Goal: Information Seeking & Learning: Find specific fact

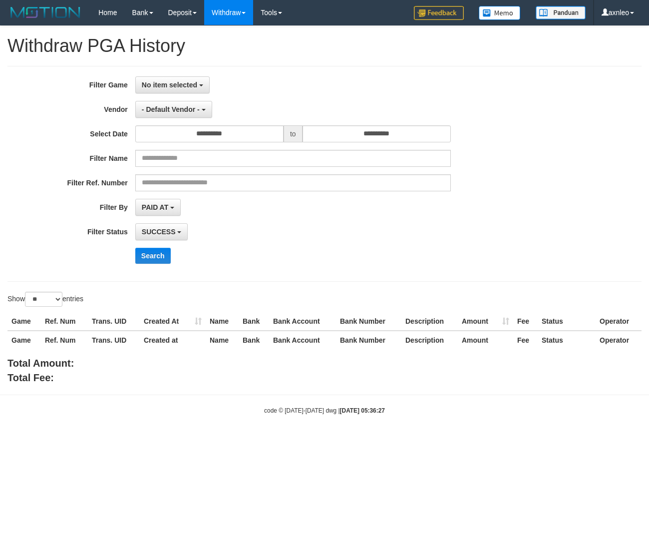
select select
select select "**"
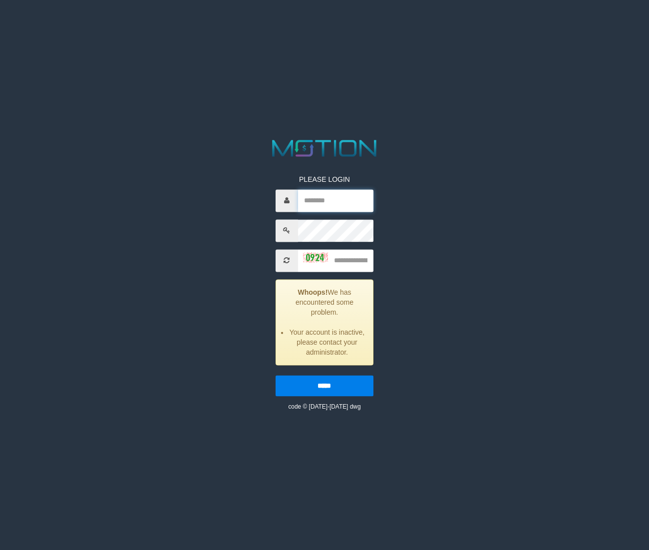
type input "******"
drag, startPoint x: 346, startPoint y: 262, endPoint x: 649, endPoint y: 29, distance: 381.7
click at [347, 261] on input "text" at bounding box center [336, 260] width 76 height 22
type input "*"
type input "****"
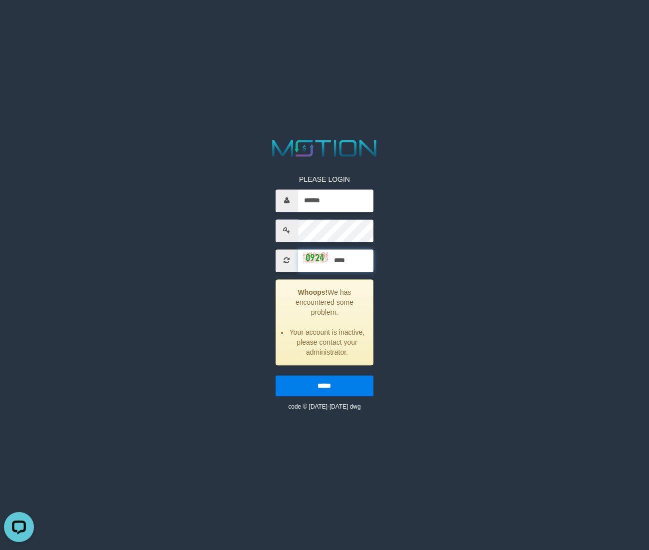
click at [276, 375] on input "*****" at bounding box center [325, 385] width 98 height 21
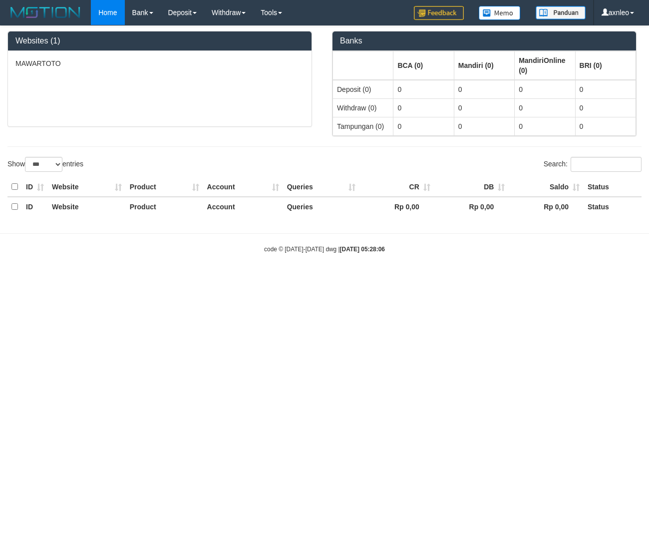
select select "***"
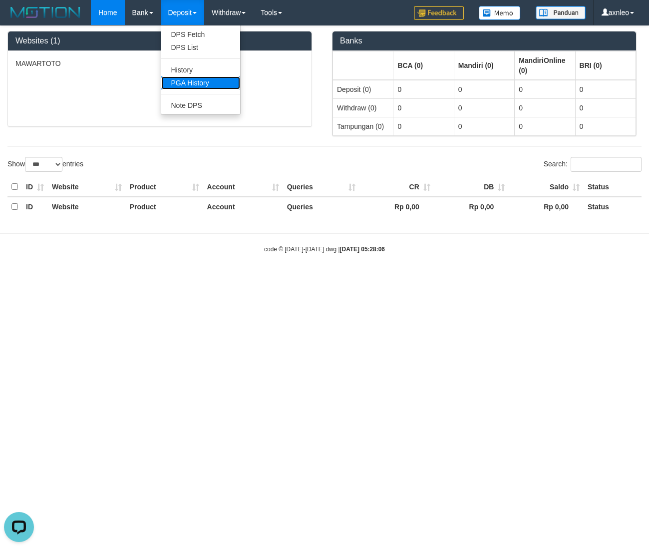
click at [188, 86] on link "PGA History" at bounding box center [200, 82] width 79 height 13
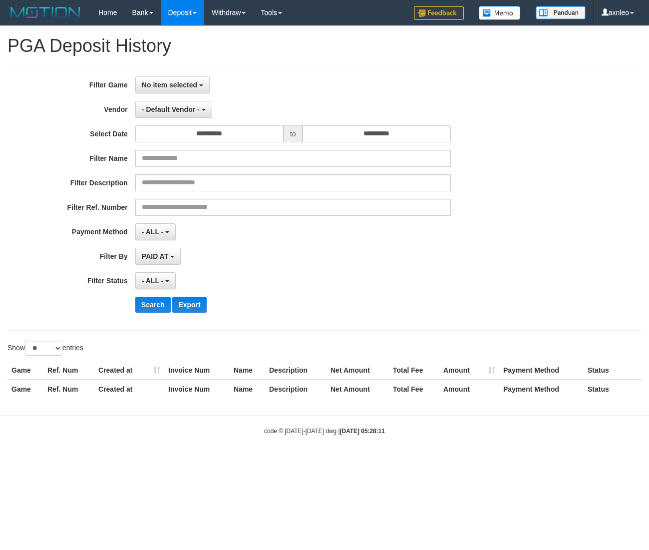
select select
select select "**"
click at [176, 87] on span "No item selected" at bounding box center [169, 85] width 55 height 8
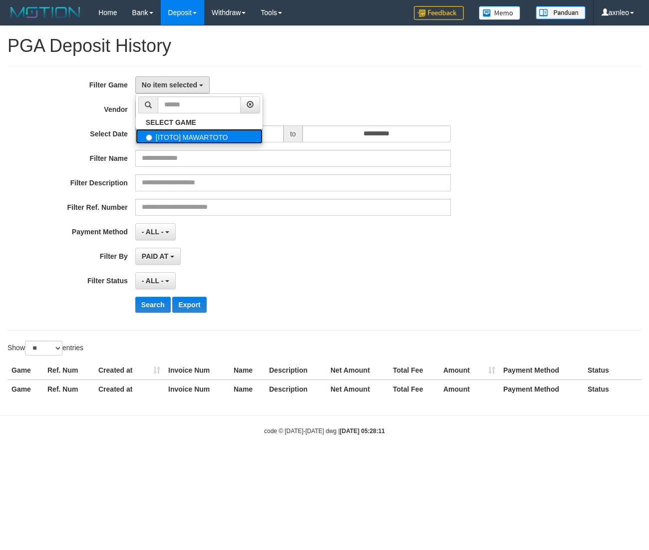
click at [175, 131] on label "[ITOTO] MAWARTOTO" at bounding box center [199, 136] width 127 height 15
select select "***"
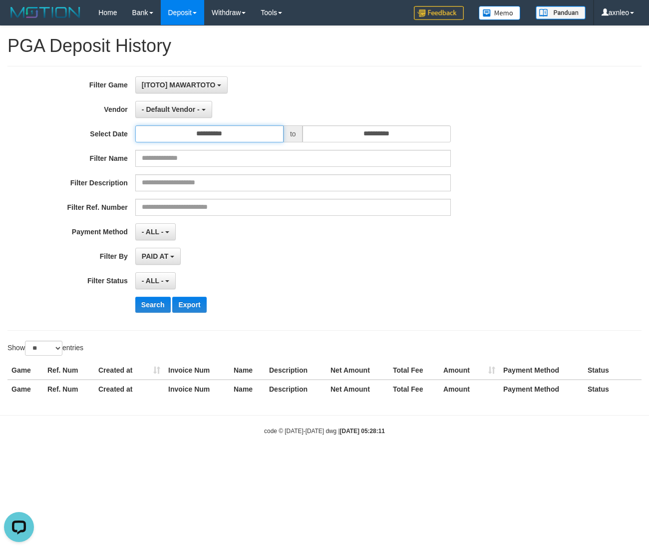
click at [245, 134] on input "**********" at bounding box center [209, 133] width 148 height 17
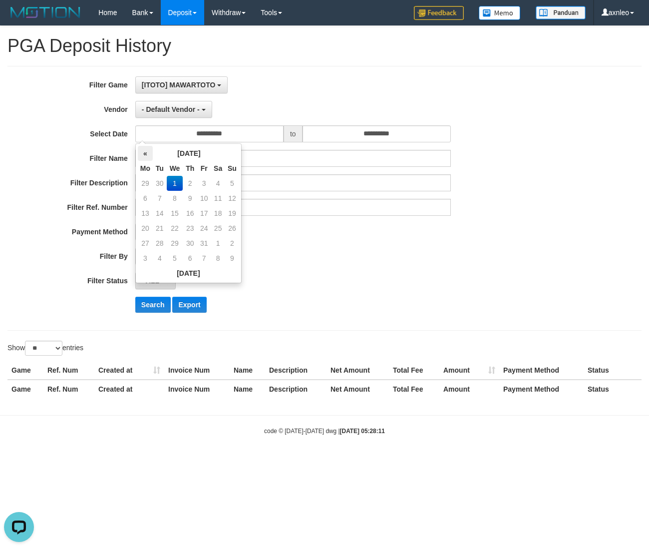
click at [149, 157] on th "«" at bounding box center [145, 153] width 15 height 15
click at [161, 255] on td "30" at bounding box center [160, 258] width 14 height 15
type input "**********"
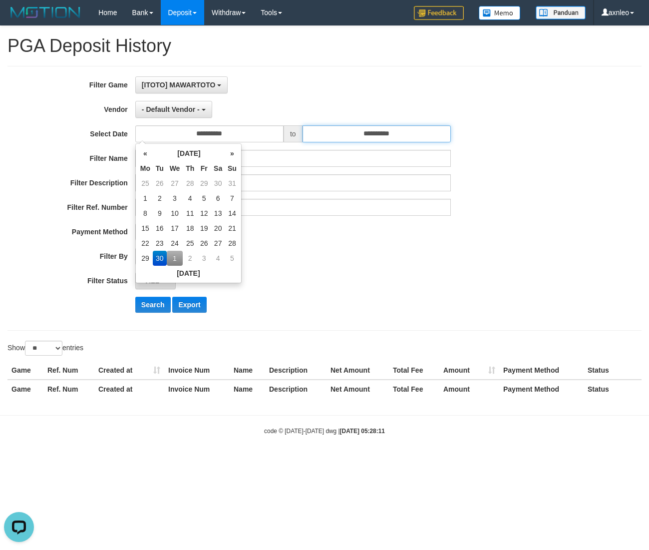
click at [359, 136] on input "**********" at bounding box center [377, 133] width 148 height 17
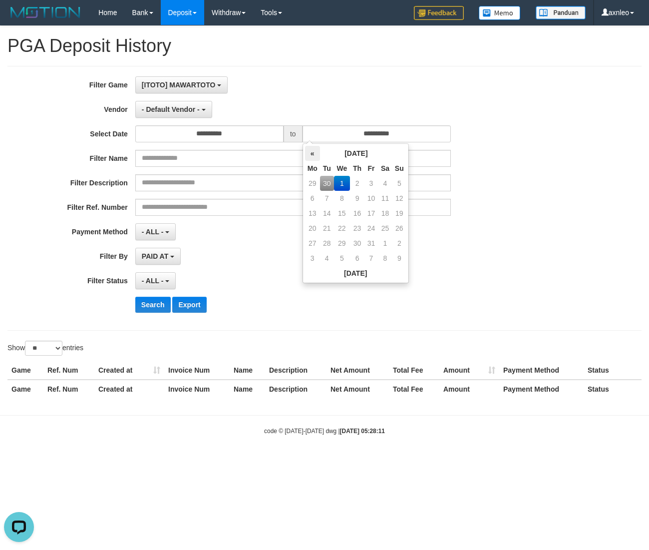
click at [313, 154] on th "«" at bounding box center [312, 153] width 15 height 15
click at [328, 257] on td "30" at bounding box center [327, 258] width 14 height 15
type input "**********"
click at [475, 265] on div "**********" at bounding box center [270, 198] width 541 height 244
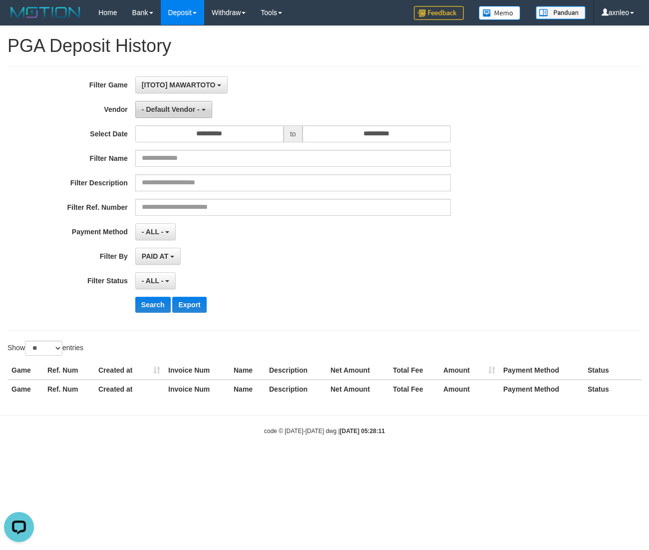
click at [182, 107] on span "- Default Vendor -" at bounding box center [171, 109] width 58 height 8
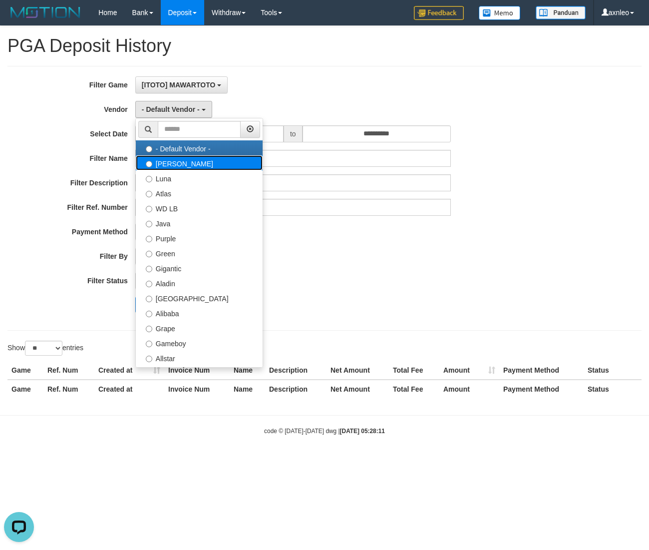
click at [181, 168] on label "[PERSON_NAME]" at bounding box center [199, 162] width 127 height 15
select select "**********"
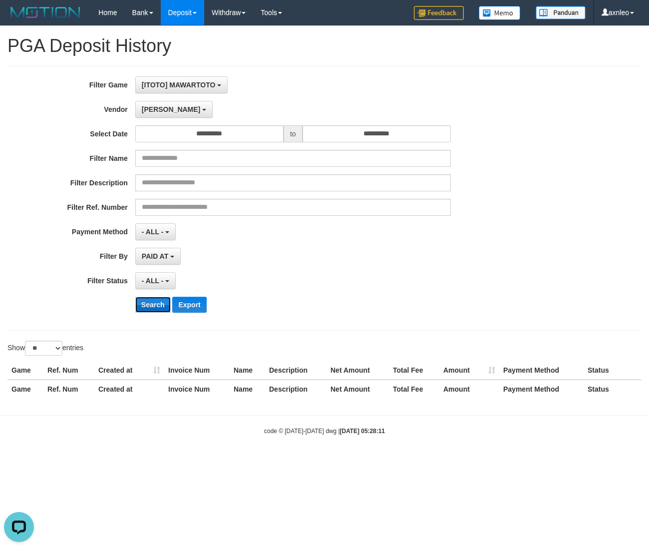
click at [158, 305] on button "Search" at bounding box center [152, 305] width 35 height 16
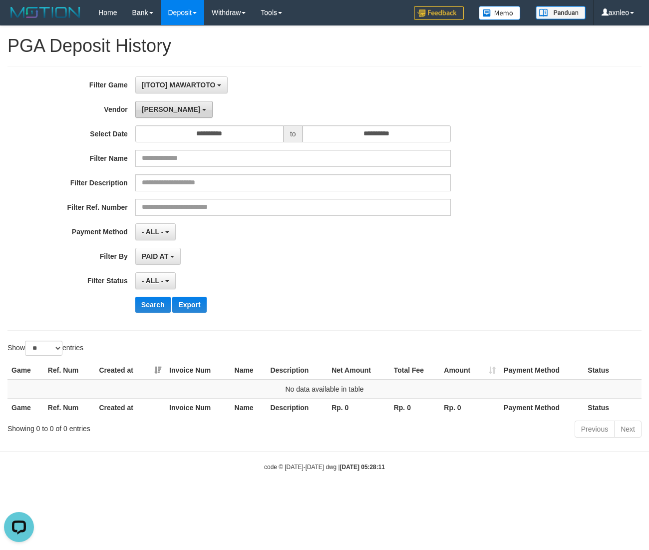
click at [159, 104] on button "[PERSON_NAME]" at bounding box center [173, 109] width 77 height 17
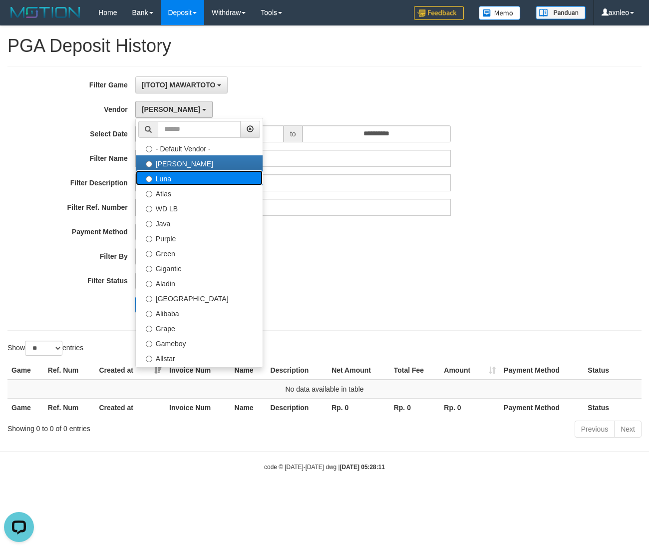
click at [185, 175] on label "Luna" at bounding box center [199, 177] width 127 height 15
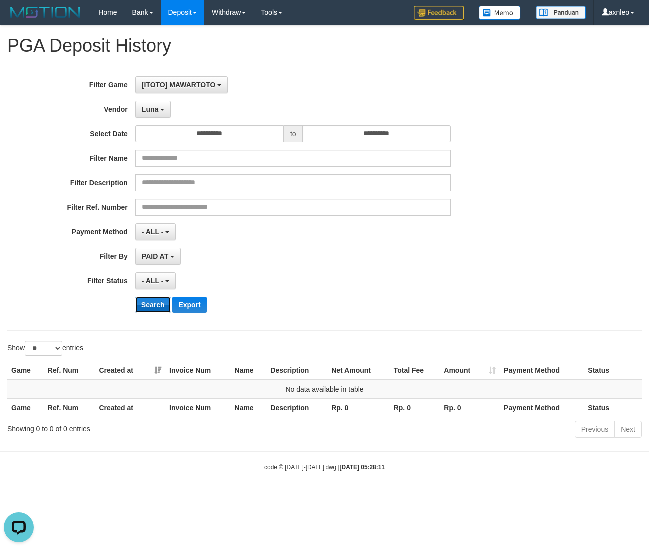
click at [156, 310] on button "Search" at bounding box center [152, 305] width 35 height 16
click at [169, 108] on button "Luna" at bounding box center [152, 109] width 35 height 17
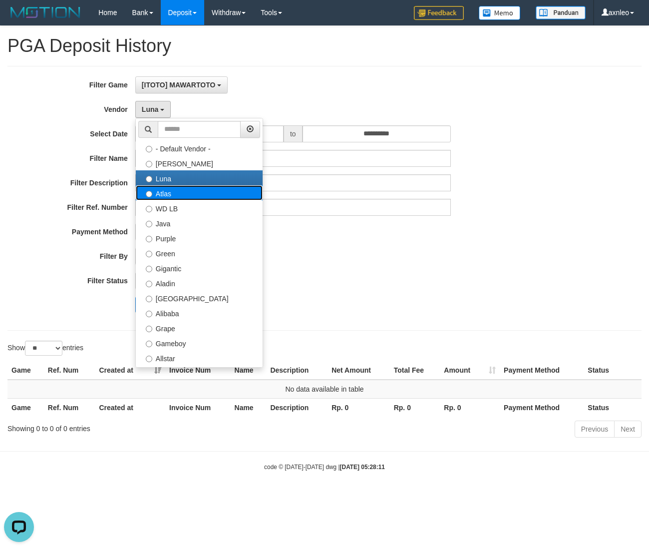
click at [168, 199] on label "Atlas" at bounding box center [199, 192] width 127 height 15
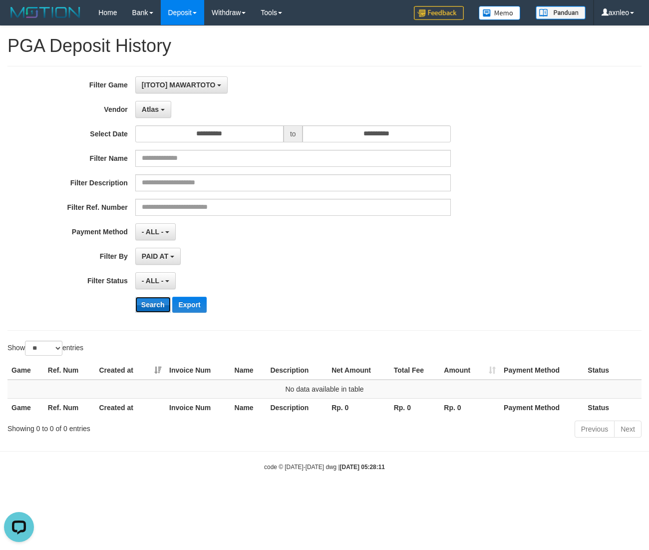
click at [145, 308] on button "Search" at bounding box center [152, 305] width 35 height 16
click at [152, 109] on span "Atlas" at bounding box center [150, 109] width 17 height 8
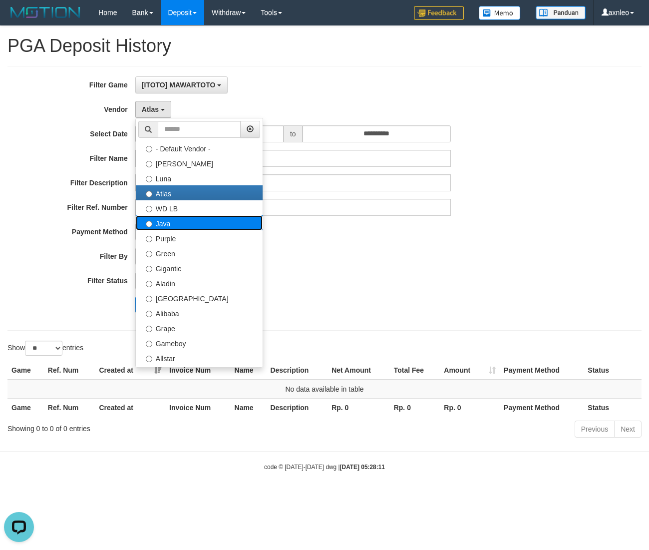
click at [170, 223] on label "Java" at bounding box center [199, 222] width 127 height 15
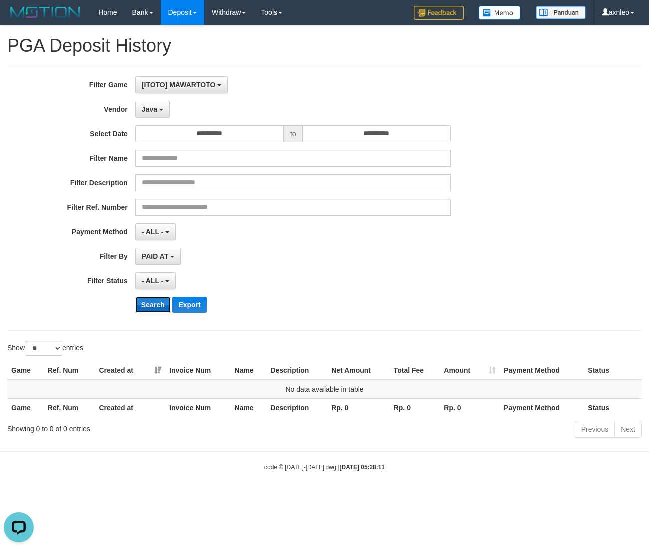
click at [155, 300] on button "Search" at bounding box center [152, 305] width 35 height 16
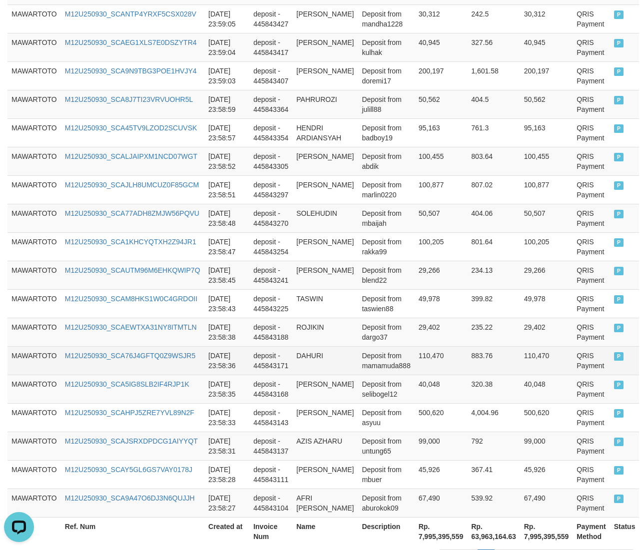
scroll to position [670, 0]
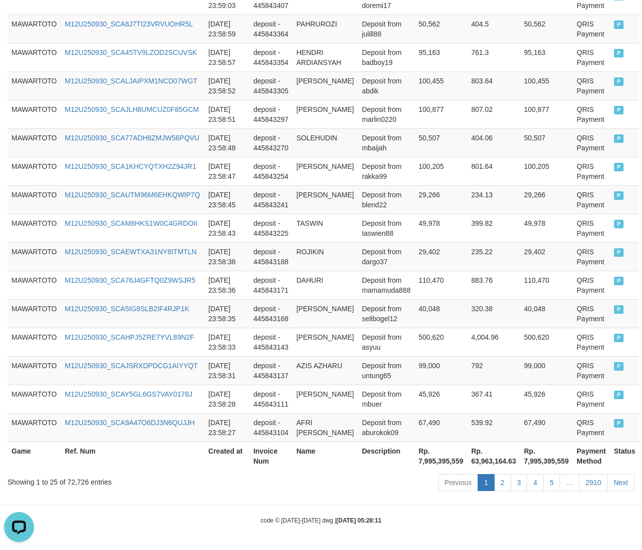
click at [83, 480] on div "Showing 1 to 25 of 72,726 entries" at bounding box center [133, 480] width 252 height 14
copy div "72,726"
click at [449, 458] on th "Rp. 7,995,395,559" at bounding box center [440, 455] width 53 height 28
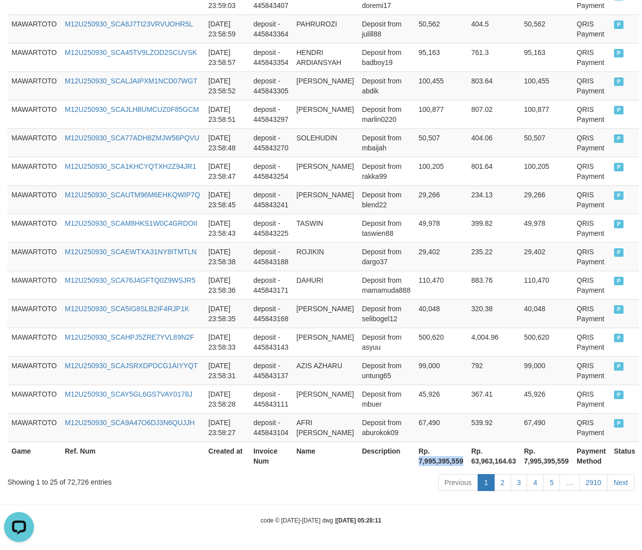
copy th "7,995,395,559"
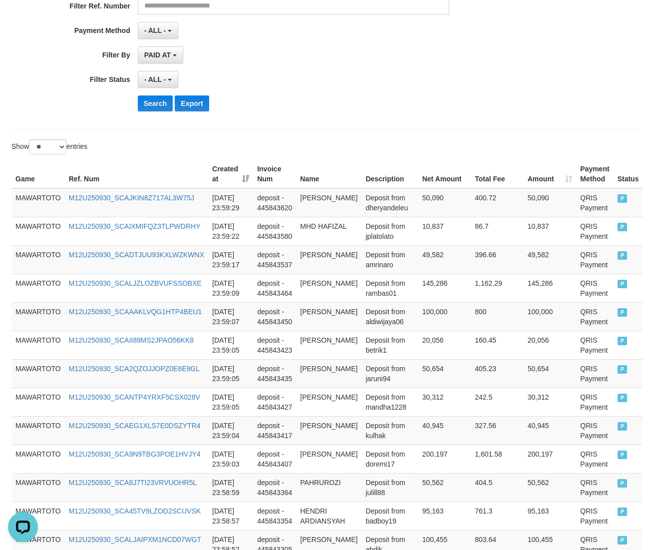
scroll to position [0, 0]
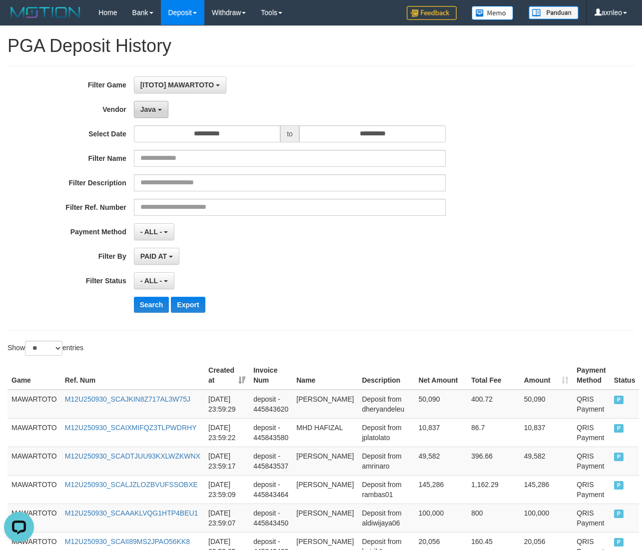
click at [162, 113] on button "Java" at bounding box center [151, 109] width 34 height 17
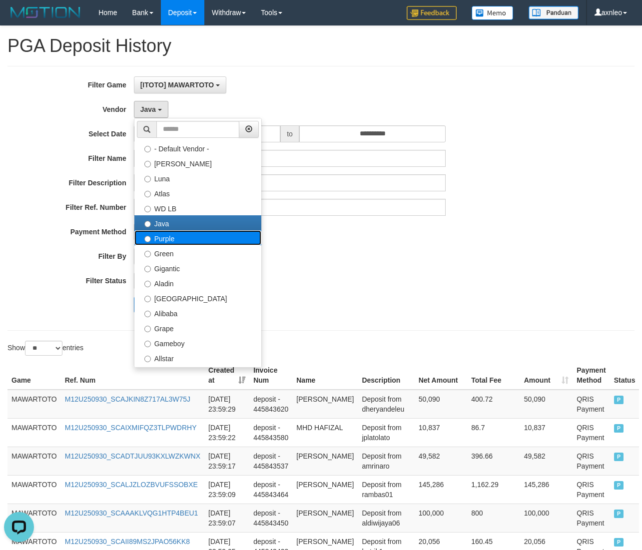
click at [192, 237] on label "Purple" at bounding box center [197, 237] width 127 height 15
select select "**********"
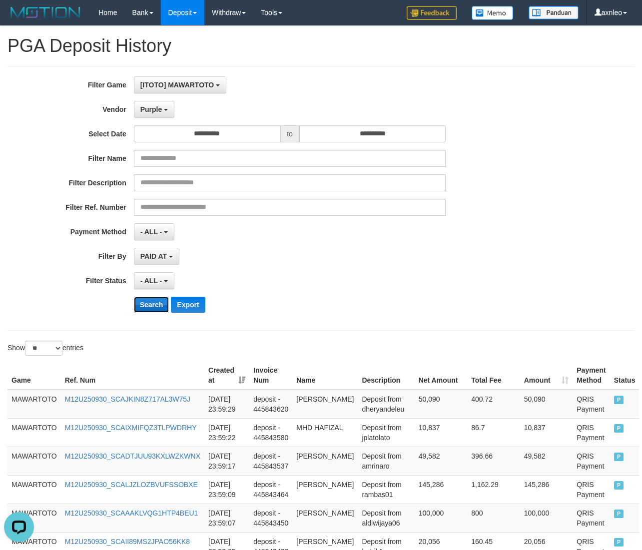
click at [151, 302] on button "Search" at bounding box center [151, 305] width 35 height 16
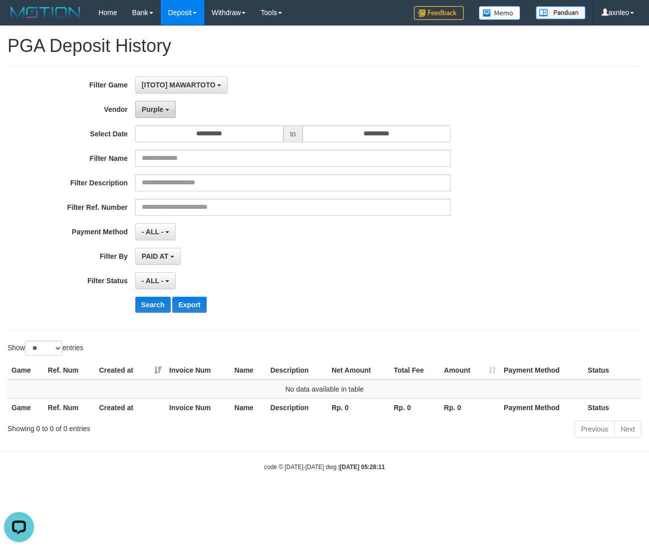
drag, startPoint x: 154, startPoint y: 116, endPoint x: 152, endPoint y: 121, distance: 6.0
click at [154, 116] on button "Purple" at bounding box center [155, 109] width 40 height 17
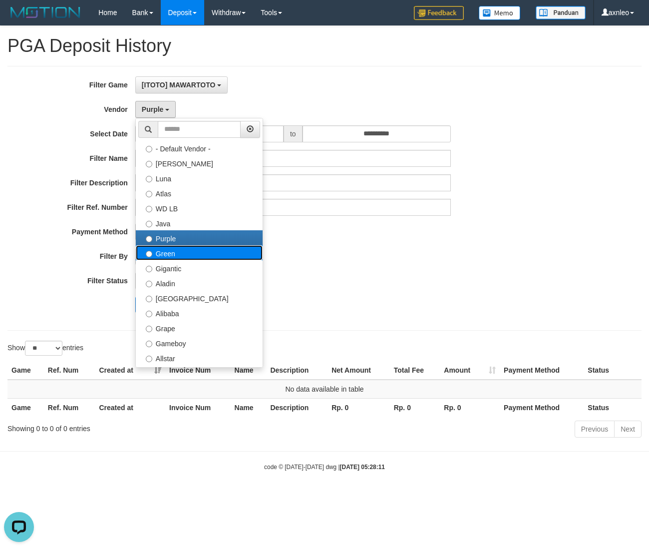
click at [157, 253] on label "Green" at bounding box center [199, 252] width 127 height 15
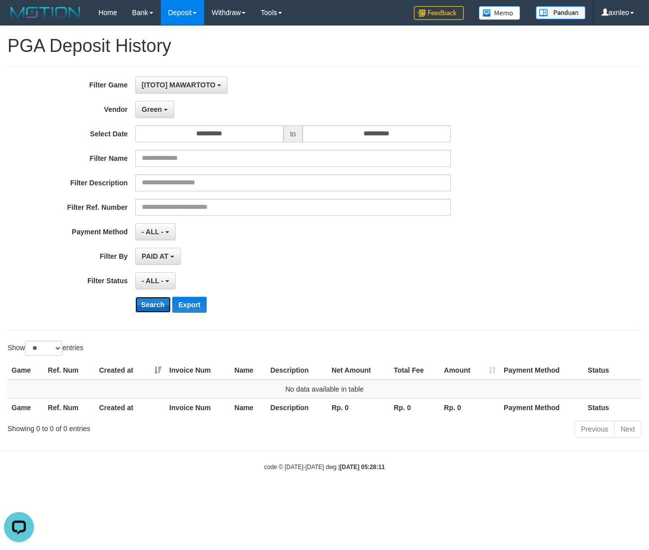
click at [148, 301] on button "Search" at bounding box center [152, 305] width 35 height 16
click at [158, 113] on span "Green" at bounding box center [152, 109] width 20 height 8
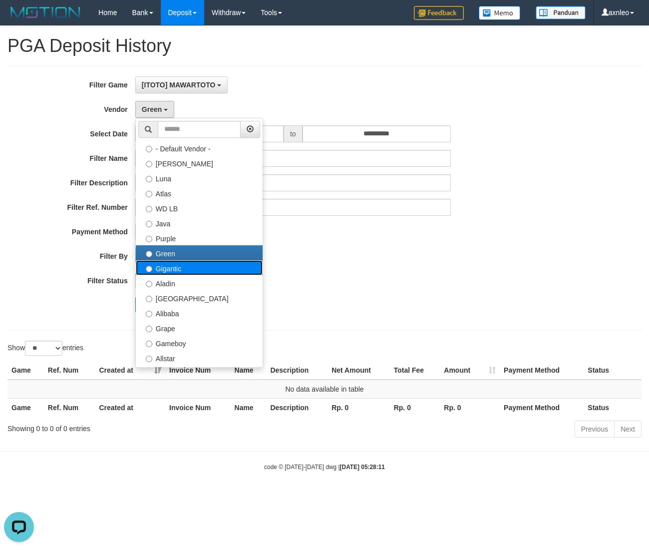
click at [160, 272] on label "Gigantic" at bounding box center [199, 267] width 127 height 15
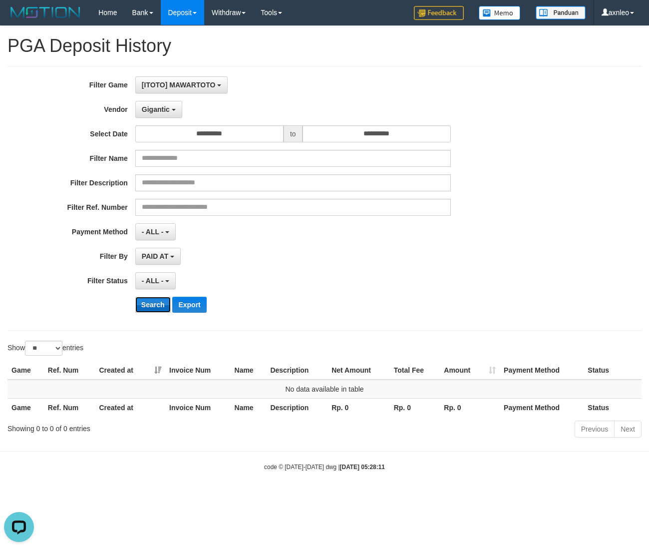
click at [147, 298] on button "Search" at bounding box center [152, 305] width 35 height 16
click at [171, 109] on button "Gigantic" at bounding box center [158, 109] width 47 height 17
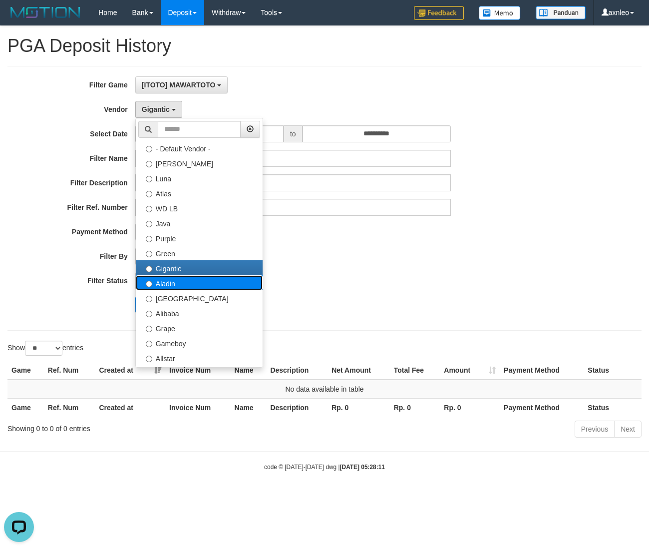
click at [163, 285] on label "Aladin" at bounding box center [199, 282] width 127 height 15
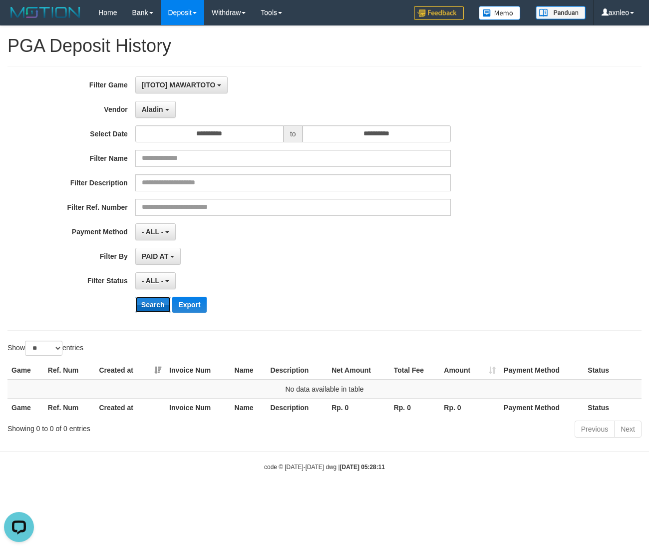
click at [146, 307] on button "Search" at bounding box center [152, 305] width 35 height 16
click at [169, 113] on button "Aladin" at bounding box center [155, 109] width 40 height 17
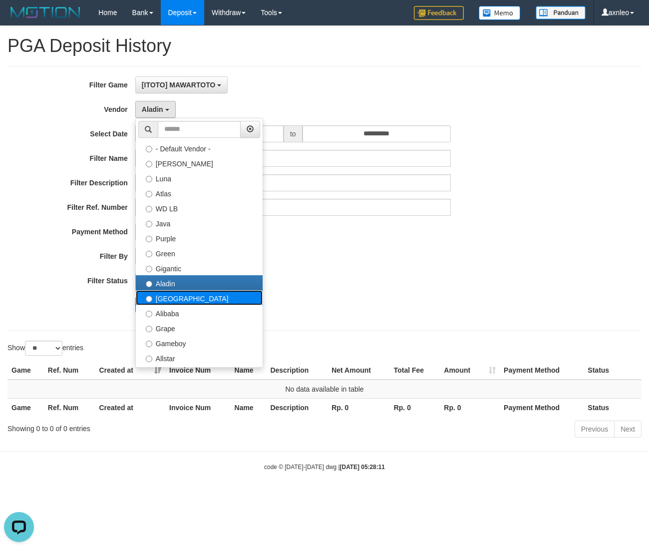
click at [158, 296] on label "[GEOGRAPHIC_DATA]" at bounding box center [199, 297] width 127 height 15
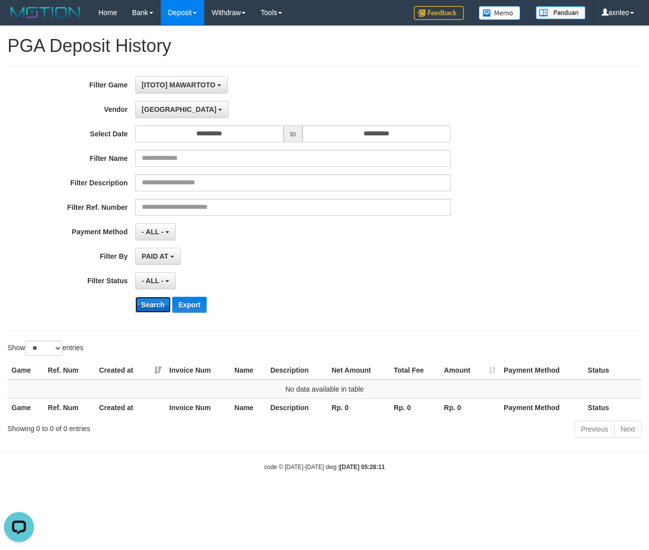
click at [146, 305] on button "Search" at bounding box center [152, 305] width 35 height 16
click at [160, 110] on span "[GEOGRAPHIC_DATA]" at bounding box center [179, 109] width 75 height 8
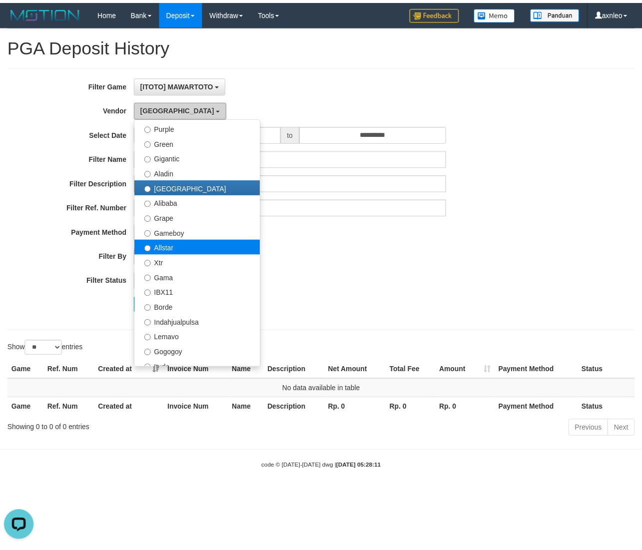
scroll to position [116, 0]
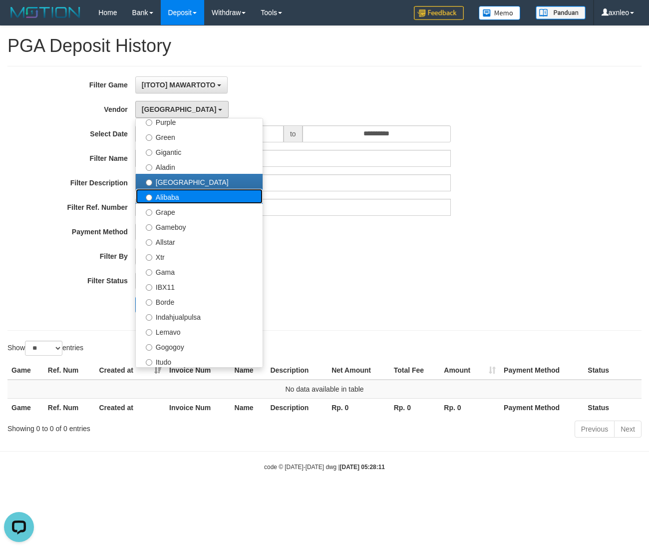
click at [175, 201] on label "Alibaba" at bounding box center [199, 196] width 127 height 15
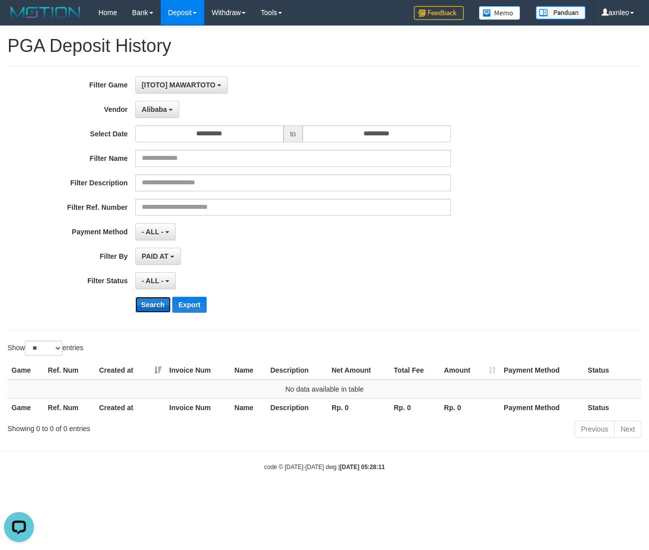
click at [154, 310] on button "Search" at bounding box center [152, 305] width 35 height 16
click at [156, 107] on span "Alibaba" at bounding box center [154, 109] width 25 height 8
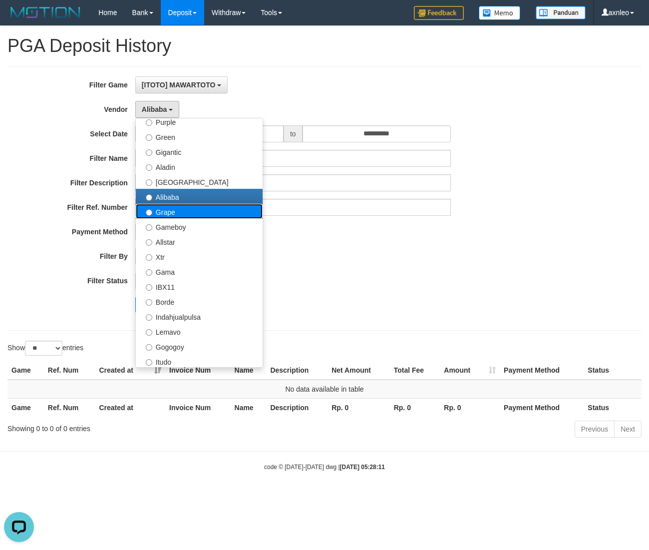
click at [160, 208] on label "Grape" at bounding box center [199, 211] width 127 height 15
select select "**********"
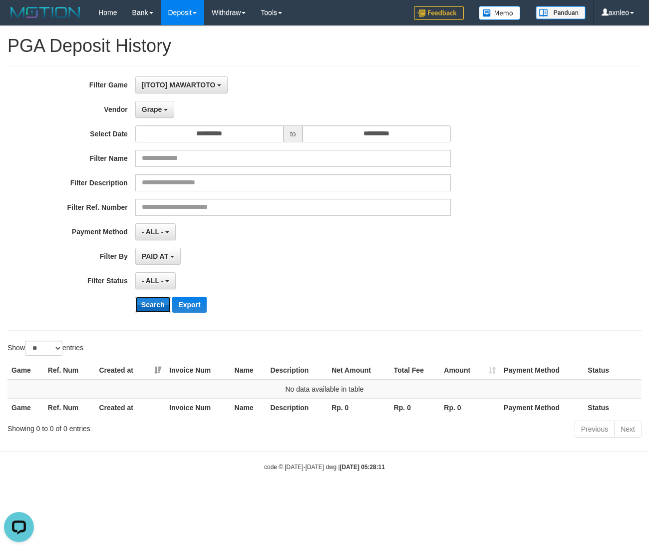
click at [144, 299] on button "Search" at bounding box center [152, 305] width 35 height 16
click at [160, 116] on button "Grape" at bounding box center [154, 109] width 39 height 17
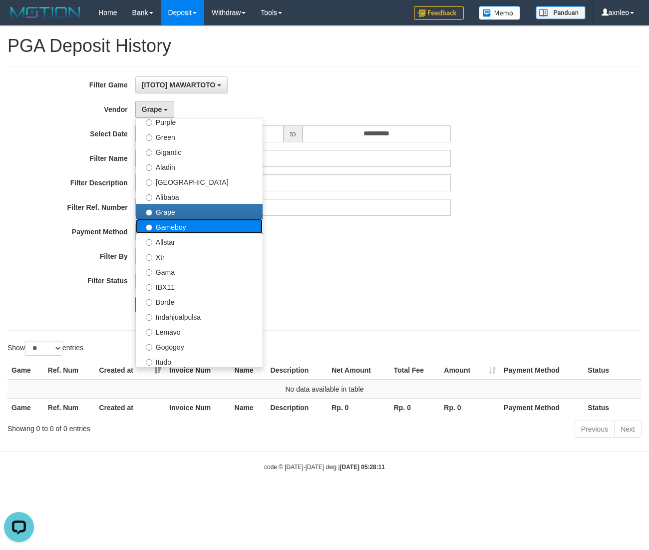
click at [155, 231] on label "Gameboy" at bounding box center [199, 226] width 127 height 15
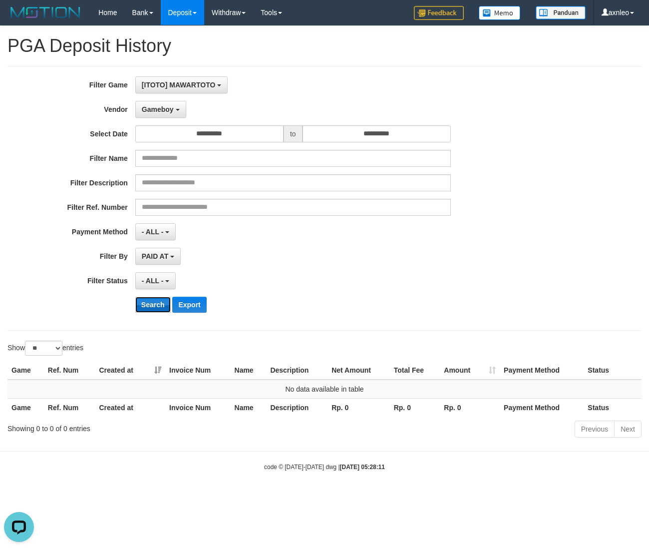
click at [142, 301] on button "Search" at bounding box center [152, 305] width 35 height 16
click at [154, 112] on span "Gameboy" at bounding box center [158, 109] width 32 height 8
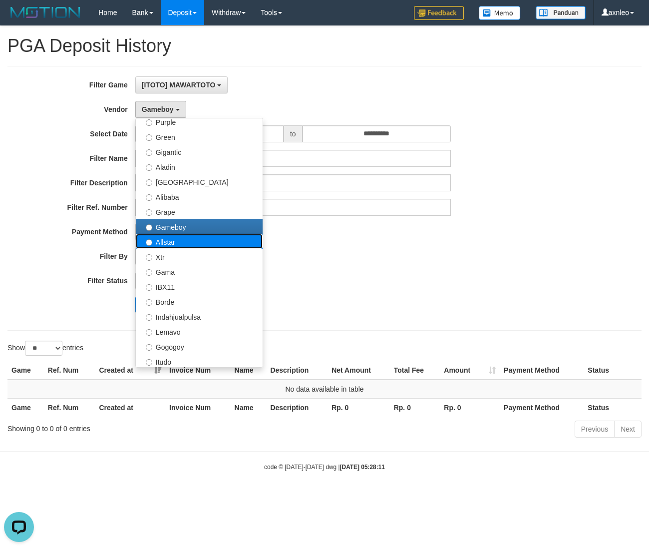
click at [161, 248] on label "Allstar" at bounding box center [199, 241] width 127 height 15
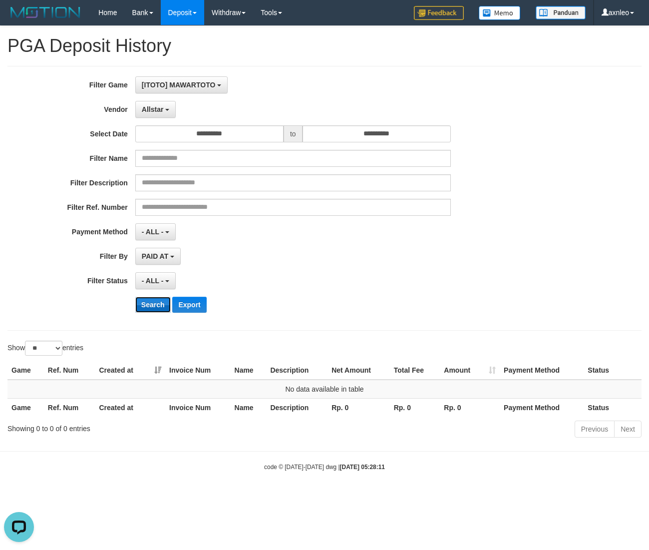
click at [146, 304] on button "Search" at bounding box center [152, 305] width 35 height 16
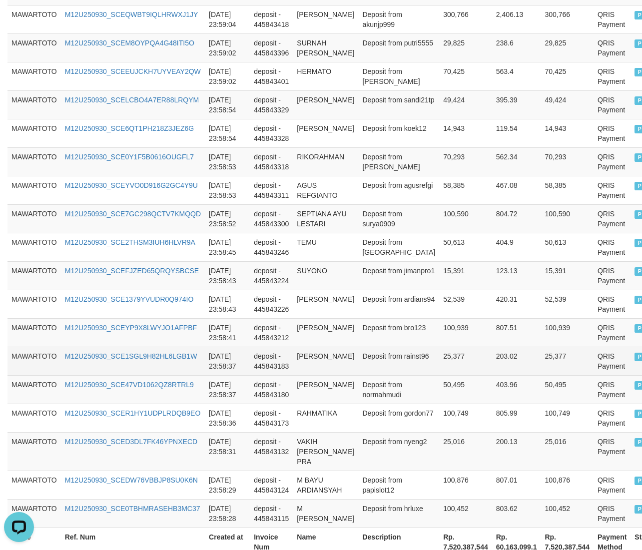
scroll to position [670, 0]
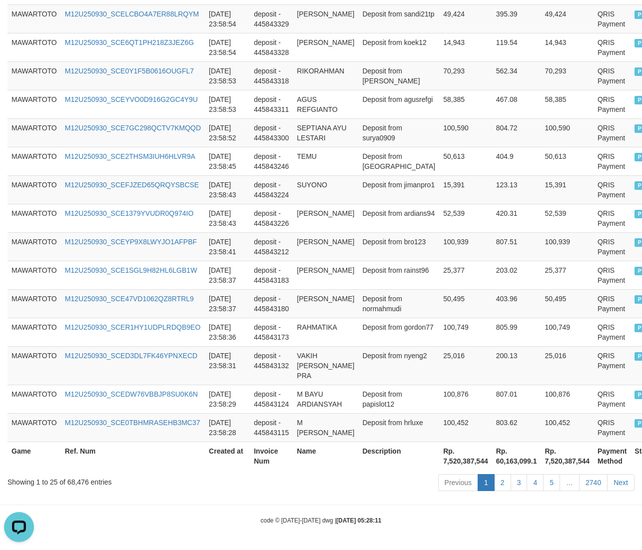
click at [83, 482] on div "Showing 1 to 25 of 68,476 entries" at bounding box center [133, 480] width 252 height 14
copy div "68,476"
click at [439, 463] on th "Rp. 7,520,387,544" at bounding box center [465, 455] width 53 height 28
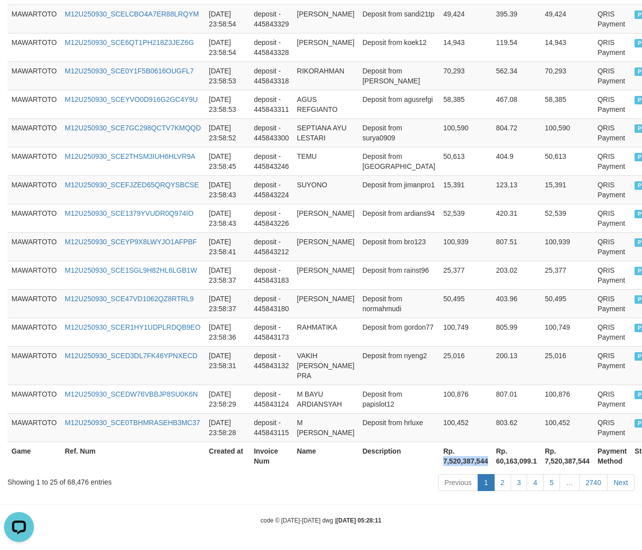
copy th "7,520,387,544"
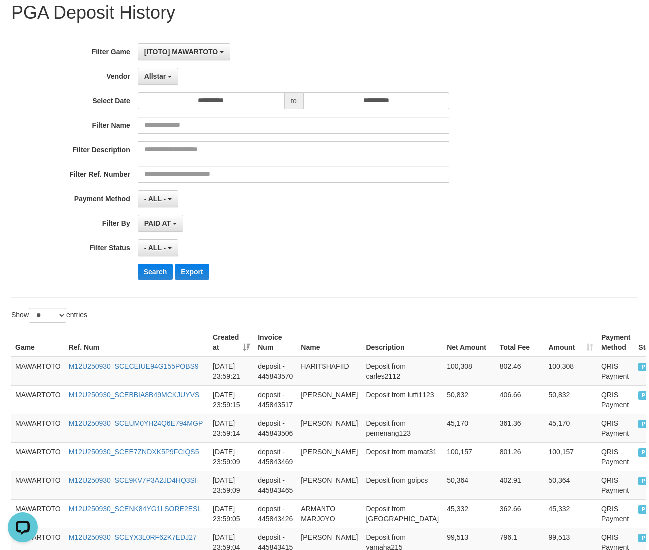
scroll to position [0, 0]
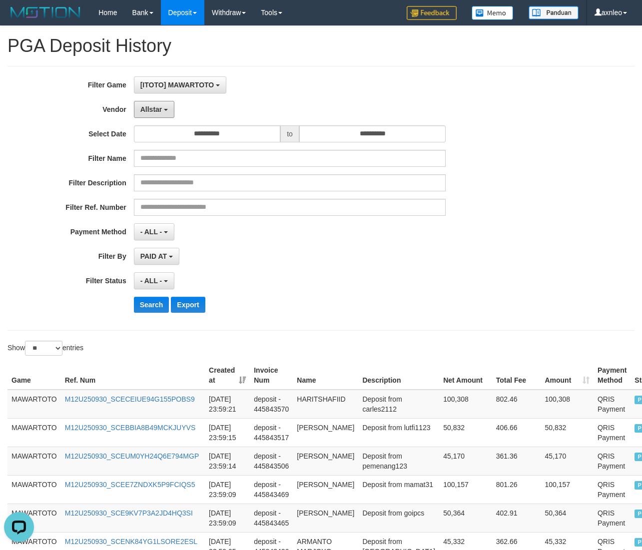
drag, startPoint x: 164, startPoint y: 111, endPoint x: 165, endPoint y: 117, distance: 6.6
click at [164, 111] on b "button" at bounding box center [166, 110] width 4 height 2
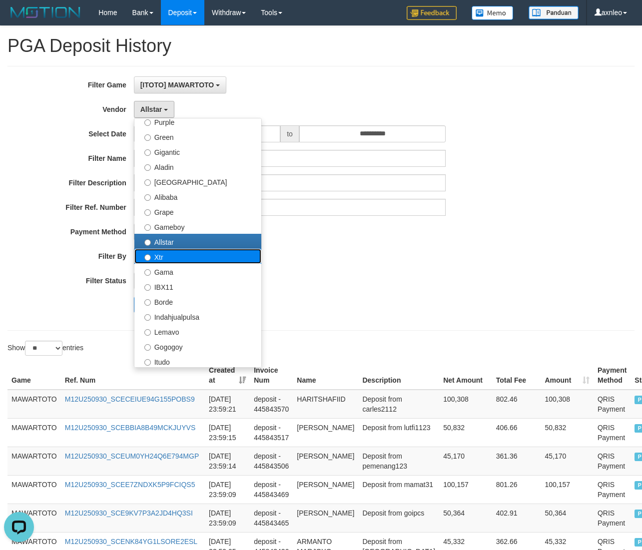
click at [168, 257] on label "Xtr" at bounding box center [197, 256] width 127 height 15
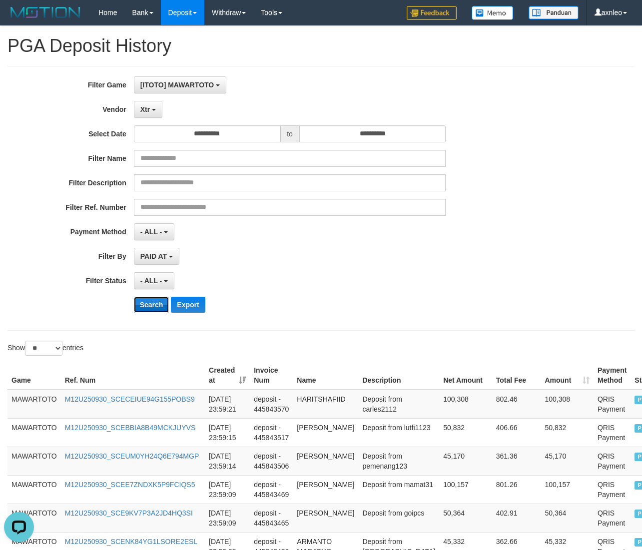
click at [143, 302] on button "Search" at bounding box center [151, 305] width 35 height 16
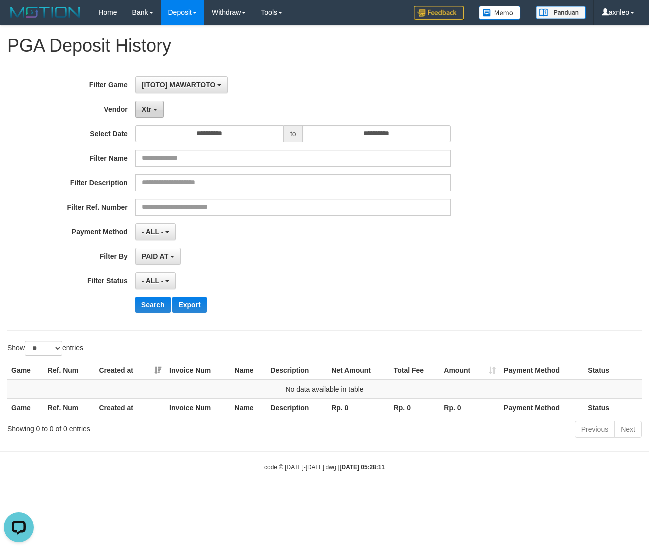
click at [156, 114] on button "Xtr" at bounding box center [149, 109] width 28 height 17
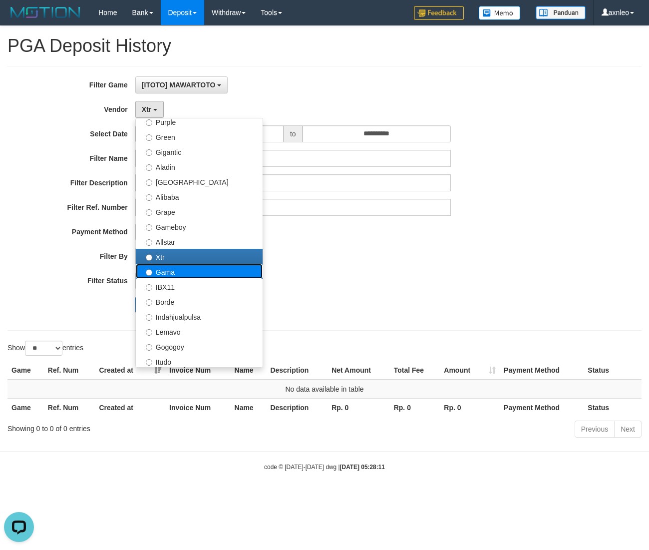
click at [167, 268] on label "Gama" at bounding box center [199, 271] width 127 height 15
select select "**********"
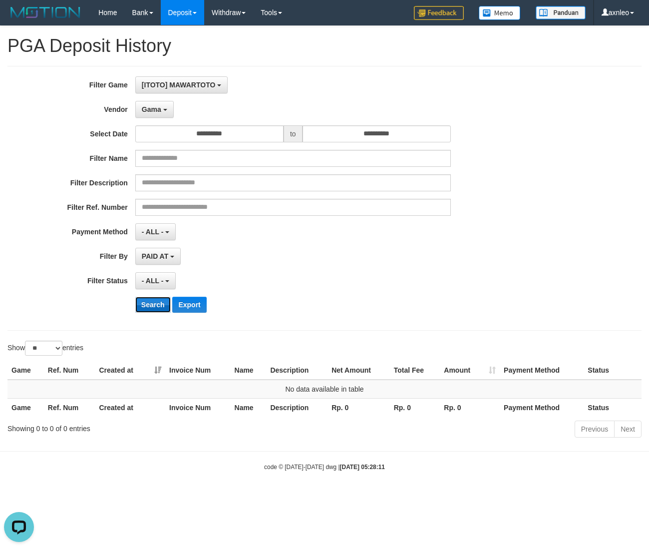
click at [147, 306] on button "Search" at bounding box center [152, 305] width 35 height 16
click at [160, 111] on span "Gama" at bounding box center [151, 109] width 19 height 8
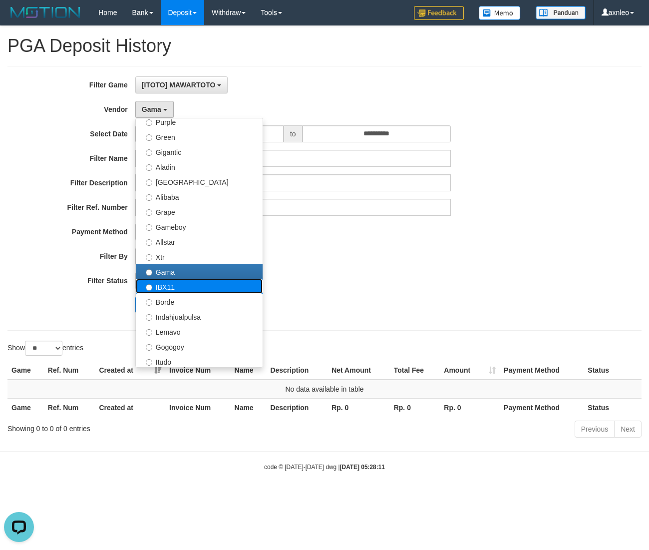
click at [167, 284] on label "IBX11" at bounding box center [199, 286] width 127 height 15
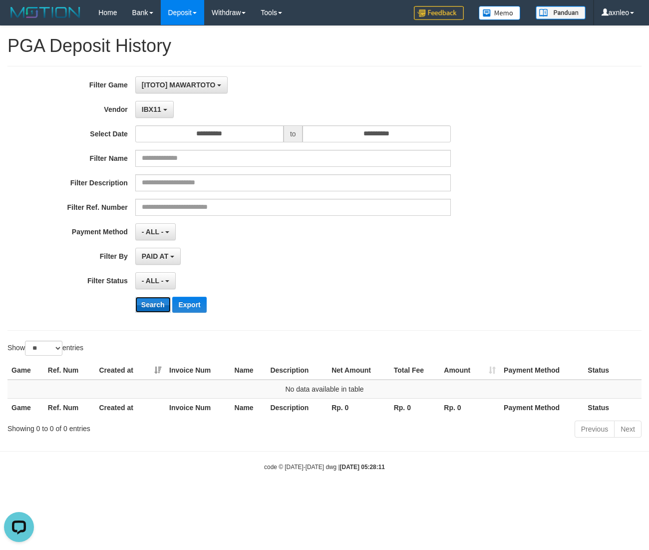
click at [154, 304] on button "Search" at bounding box center [152, 305] width 35 height 16
click at [151, 115] on button "IBX11" at bounding box center [154, 109] width 38 height 17
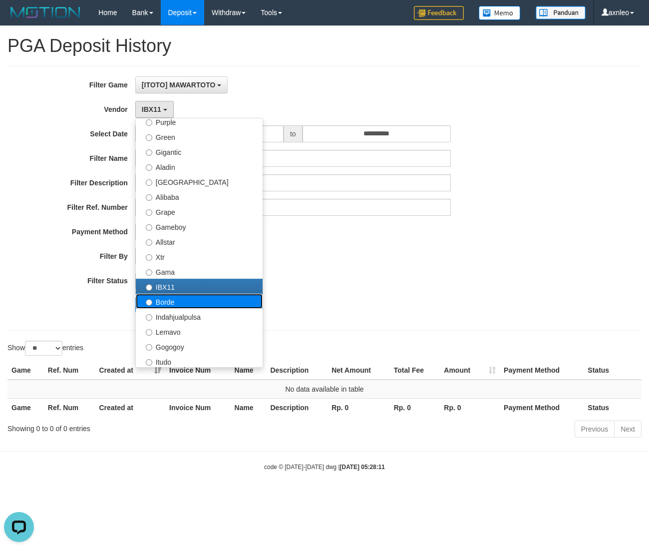
click at [164, 306] on label "Borde" at bounding box center [199, 301] width 127 height 15
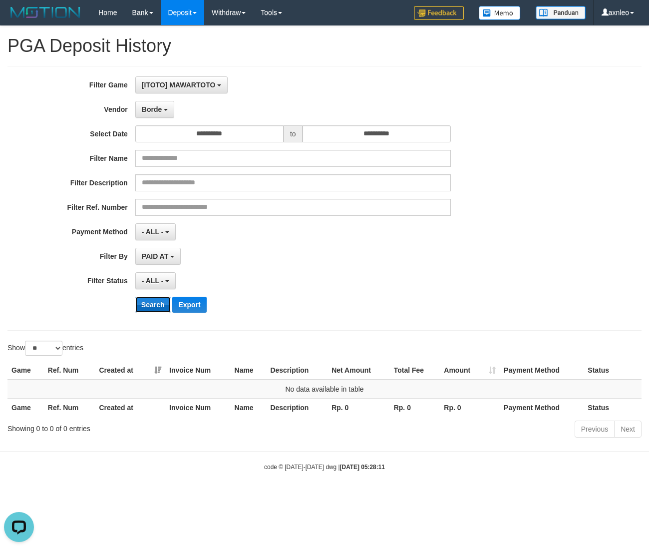
click at [149, 307] on button "Search" at bounding box center [152, 305] width 35 height 16
click at [162, 114] on button "Borde" at bounding box center [154, 109] width 39 height 17
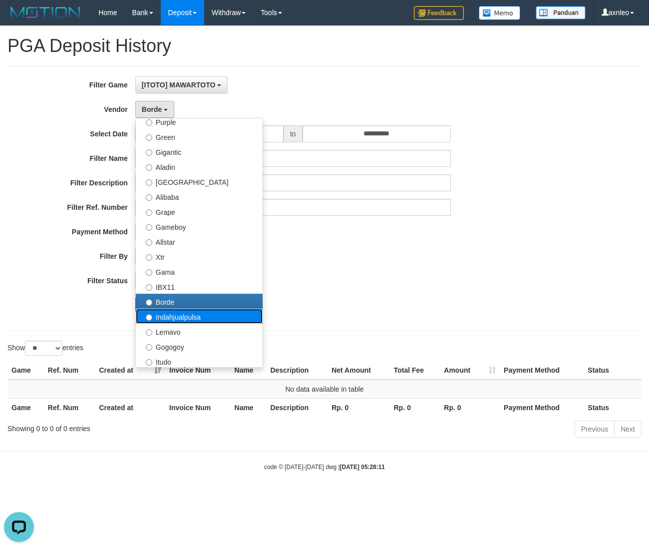
click at [169, 319] on label "Indahjualpulsa" at bounding box center [199, 316] width 127 height 15
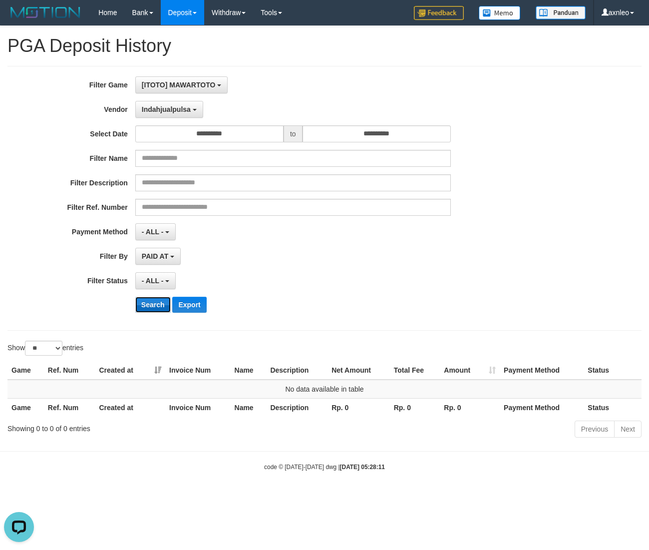
click at [153, 308] on button "Search" at bounding box center [152, 305] width 35 height 16
click at [167, 105] on span "Indahjualpulsa" at bounding box center [166, 109] width 49 height 8
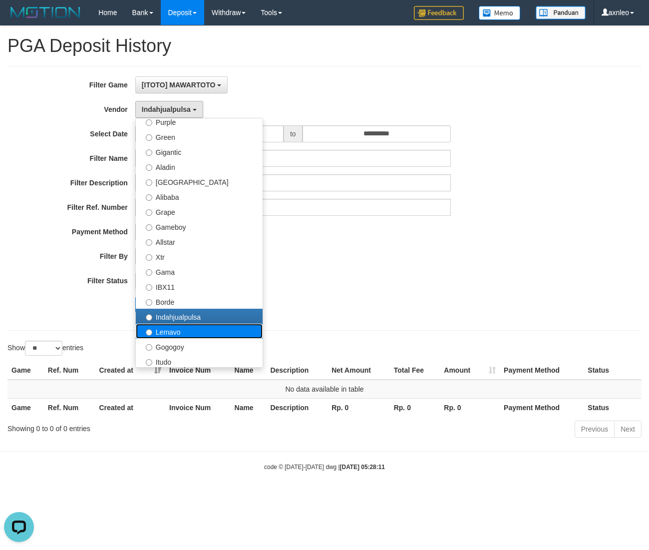
click at [174, 333] on label "Lemavo" at bounding box center [199, 331] width 127 height 15
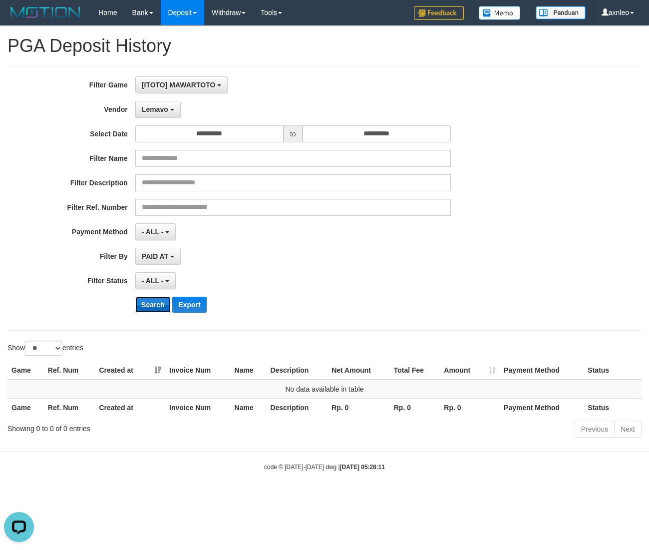
click at [156, 308] on button "Search" at bounding box center [152, 305] width 35 height 16
click at [164, 109] on span "Lemavo" at bounding box center [155, 109] width 26 height 8
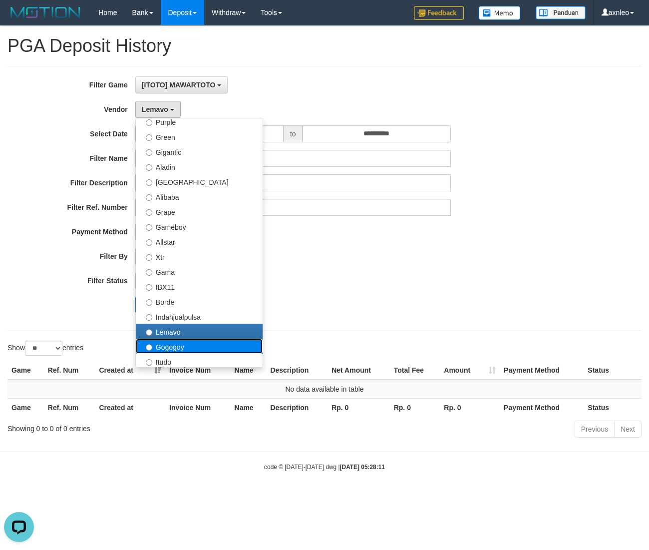
click at [160, 344] on label "Gogogoy" at bounding box center [199, 346] width 127 height 15
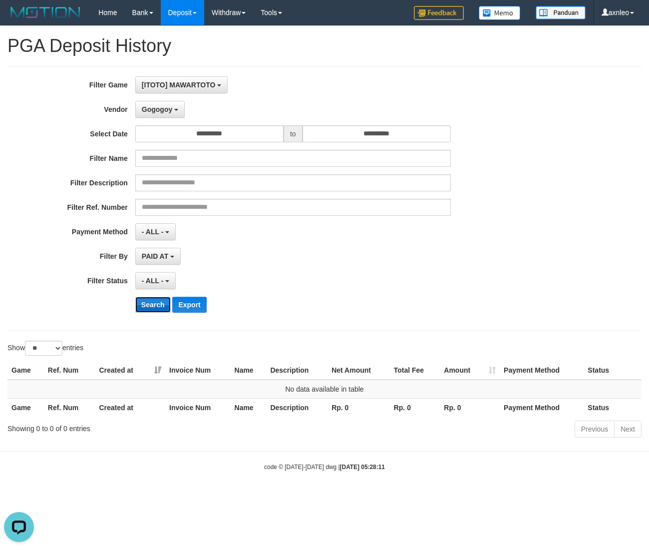
click at [150, 305] on button "Search" at bounding box center [152, 305] width 35 height 16
click at [179, 107] on button "Gogogoy" at bounding box center [159, 109] width 49 height 17
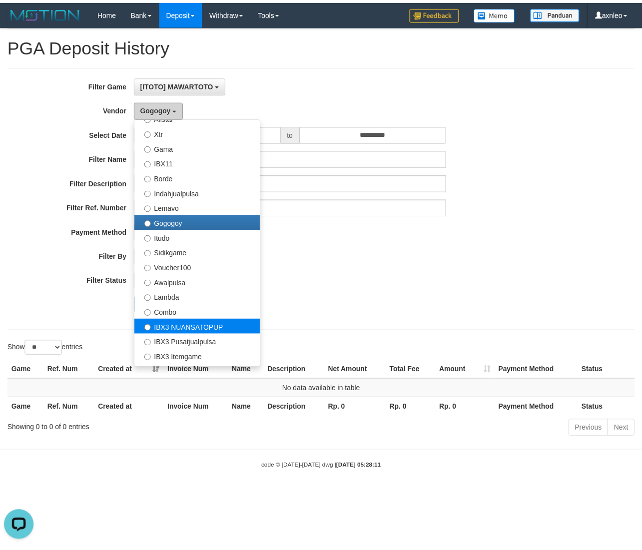
scroll to position [233, 0]
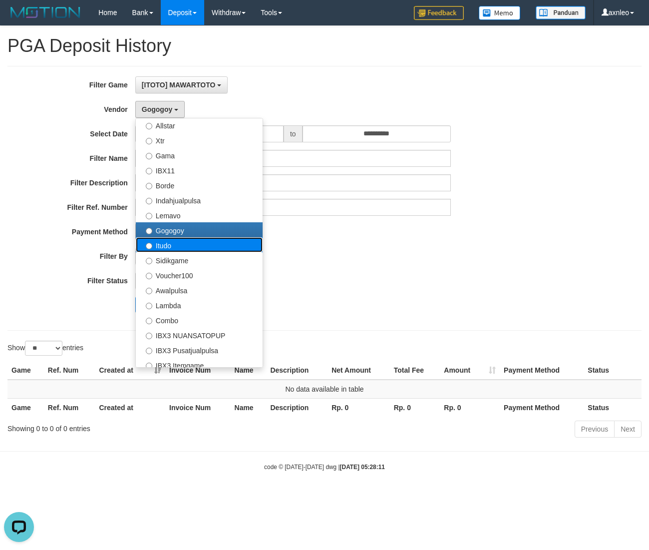
click at [183, 246] on label "Itudo" at bounding box center [199, 244] width 127 height 15
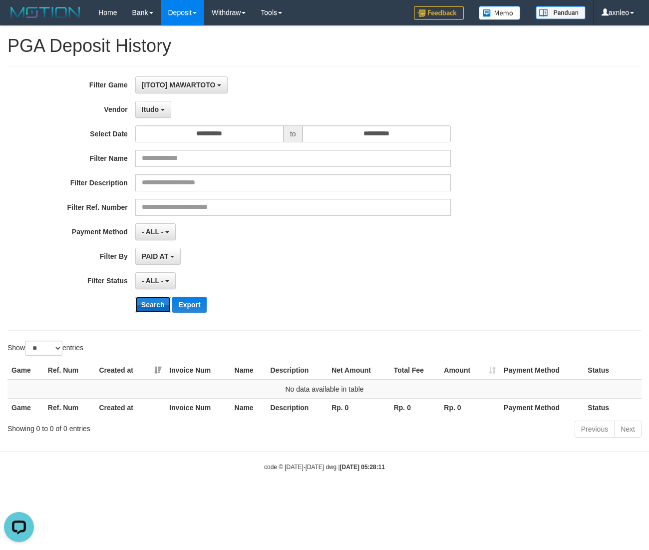
click at [154, 312] on button "Search" at bounding box center [152, 305] width 35 height 16
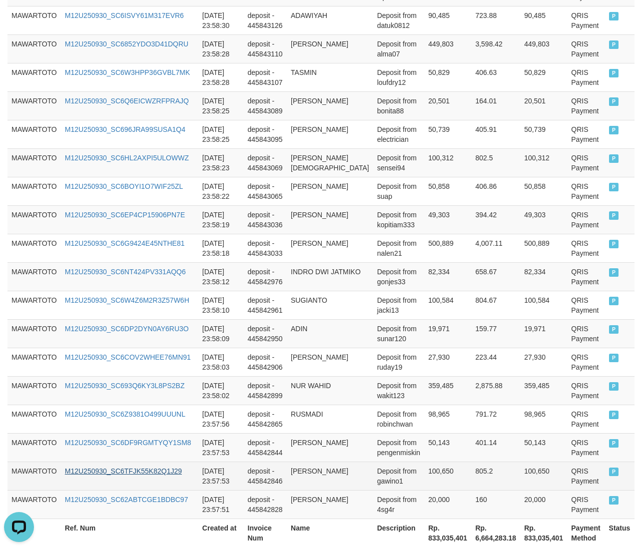
scroll to position [660, 0]
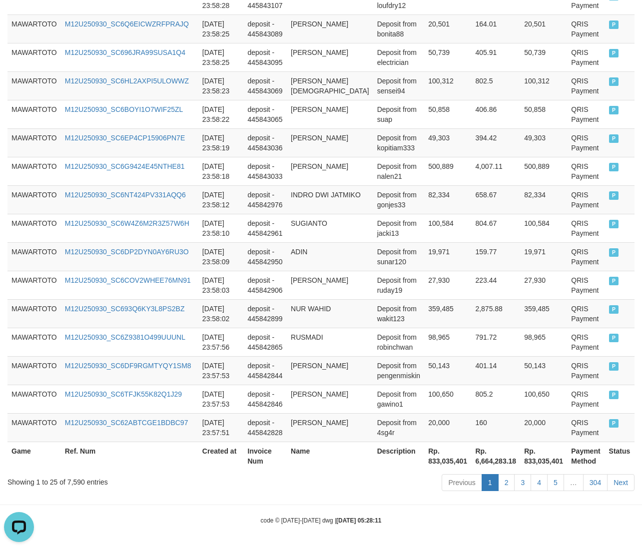
click at [72, 482] on div "Showing 1 to 25 of 7,590 entries" at bounding box center [133, 480] width 252 height 14
copy div "7,590"
click at [425, 459] on th "Rp. 833,035,401" at bounding box center [447, 455] width 47 height 28
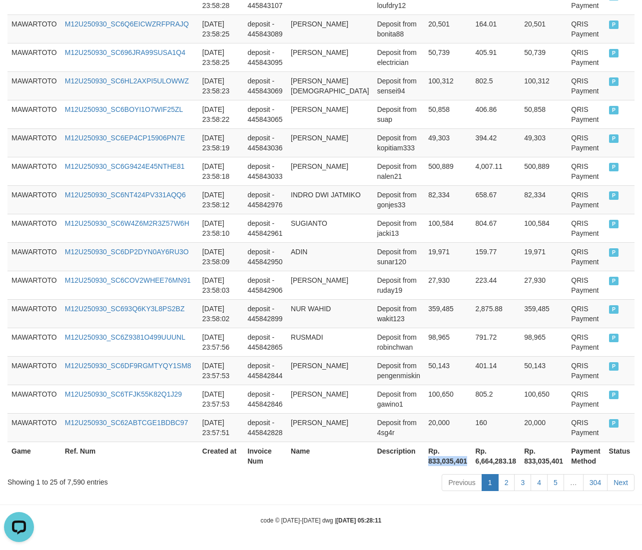
copy th "833,035,401"
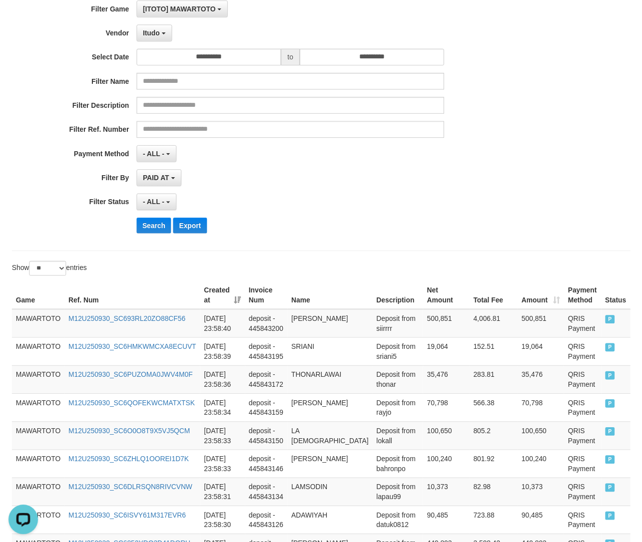
scroll to position [0, 0]
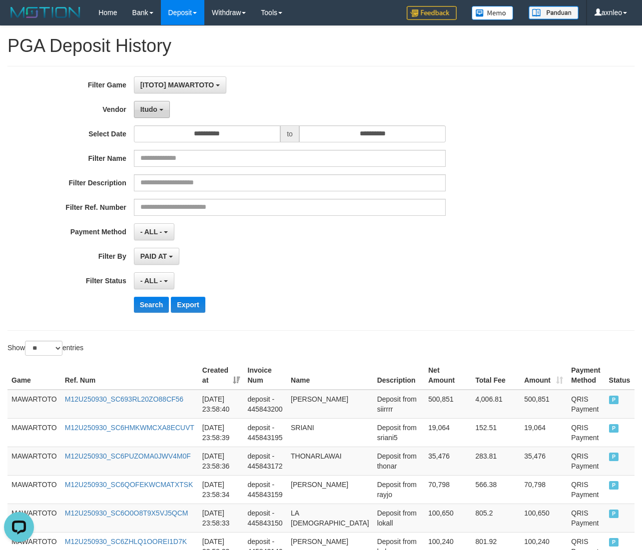
click at [163, 110] on button "Itudo" at bounding box center [152, 109] width 36 height 17
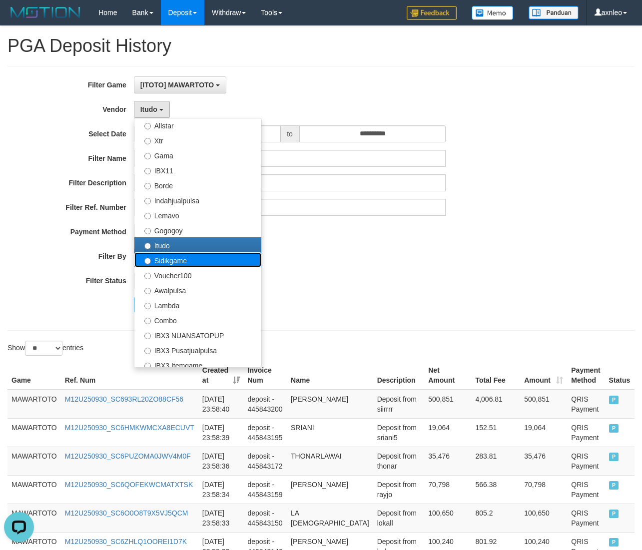
click at [164, 263] on label "Sidikgame" at bounding box center [197, 259] width 127 height 15
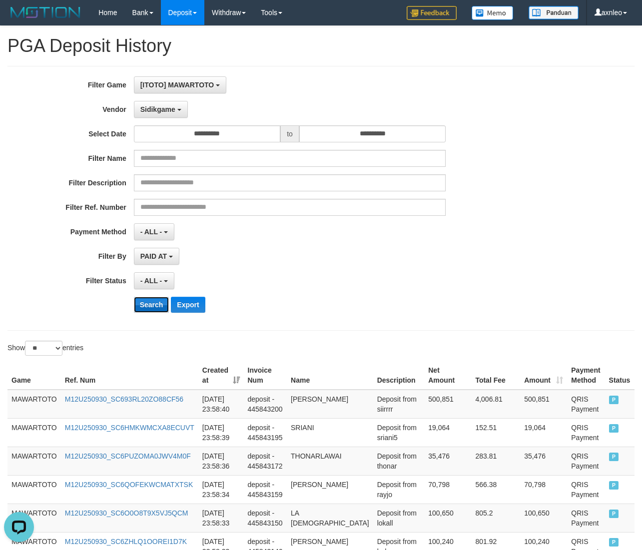
click at [153, 299] on button "Search" at bounding box center [151, 305] width 35 height 16
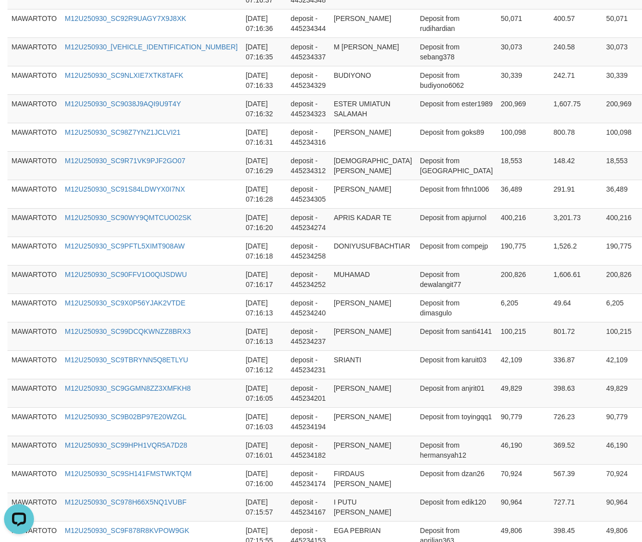
scroll to position [667, 0]
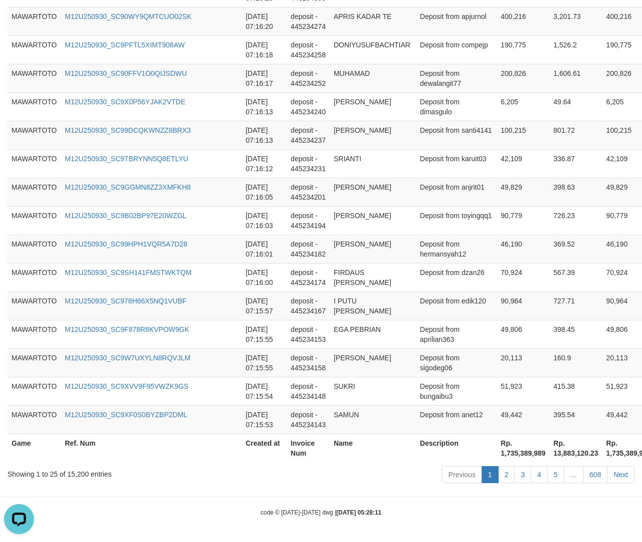
click at [79, 473] on div "Showing 1 to 25 of 15,200 entries" at bounding box center [133, 472] width 252 height 14
copy div "15,200"
click at [496, 458] on th "Rp. 1,735,389,989" at bounding box center [522, 448] width 53 height 28
click at [496, 454] on th "Rp. 1,735,389,989" at bounding box center [522, 448] width 53 height 28
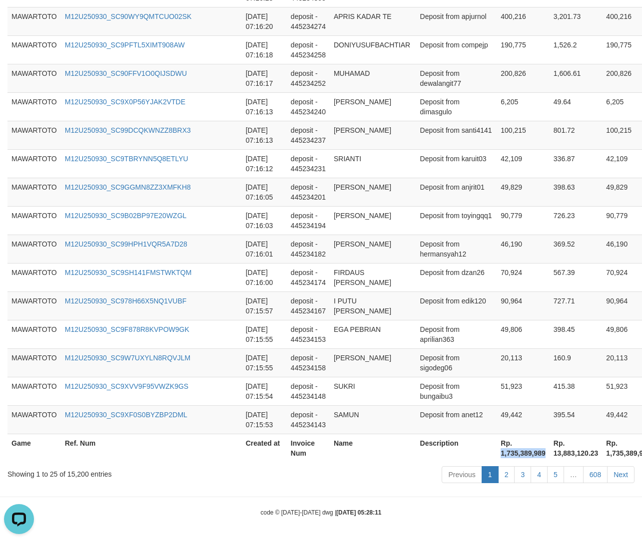
click at [496, 454] on th "Rp. 1,735,389,989" at bounding box center [522, 448] width 53 height 28
copy th "1,735,389,989"
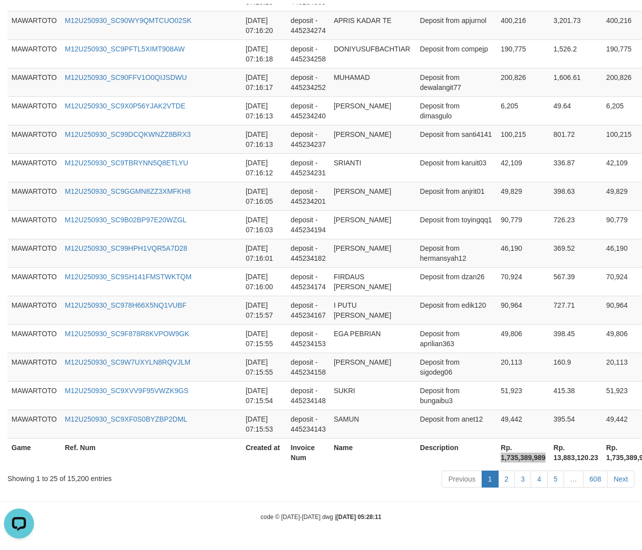
scroll to position [0, 0]
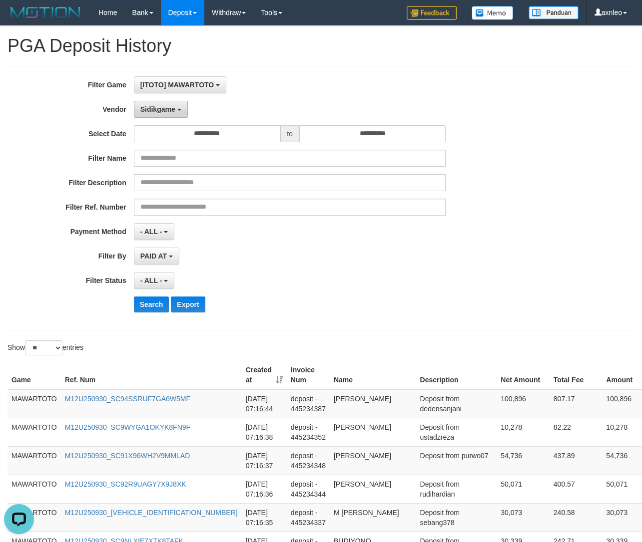
click at [161, 112] on span "Sidikgame" at bounding box center [157, 109] width 35 height 8
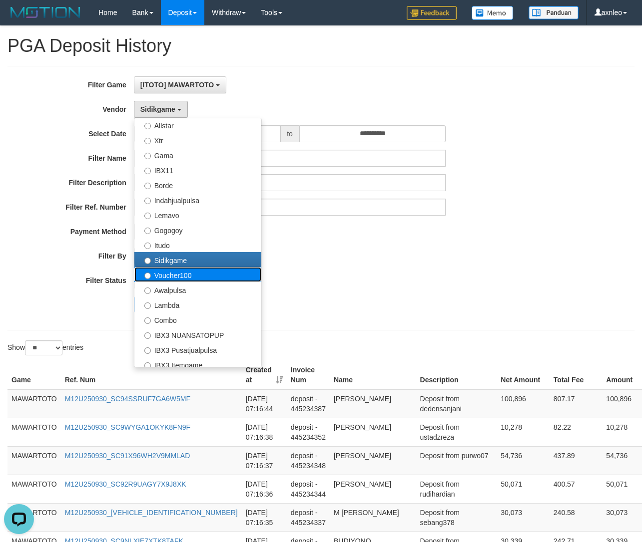
click at [176, 276] on label "Voucher100" at bounding box center [197, 274] width 127 height 15
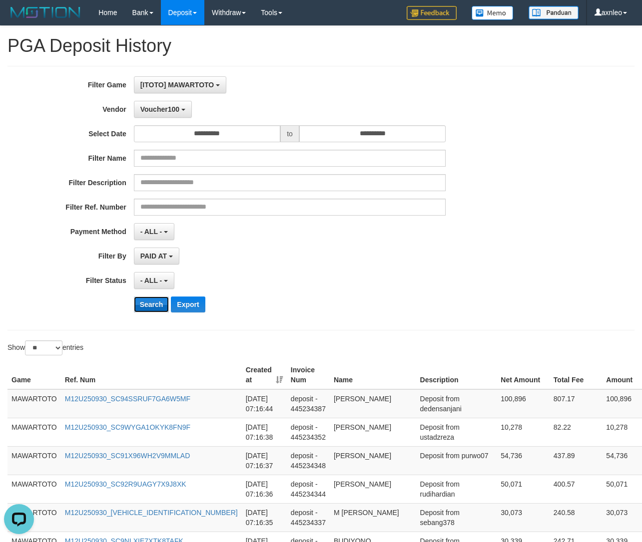
click at [149, 297] on button "Search" at bounding box center [151, 305] width 35 height 16
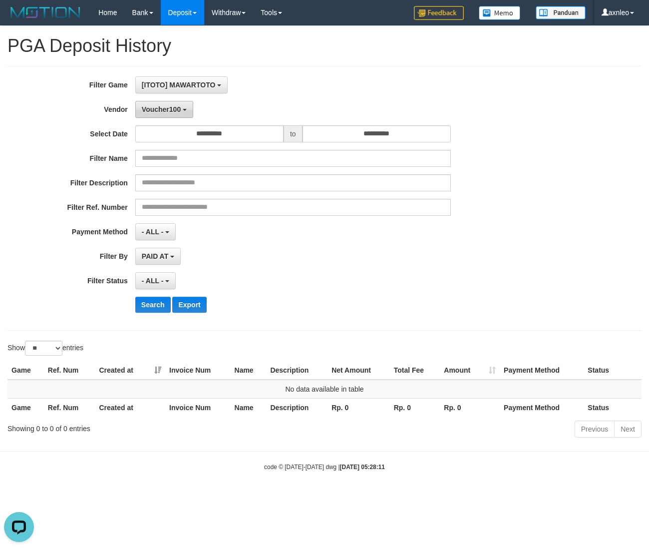
click at [166, 108] on span "Voucher100" at bounding box center [161, 109] width 39 height 8
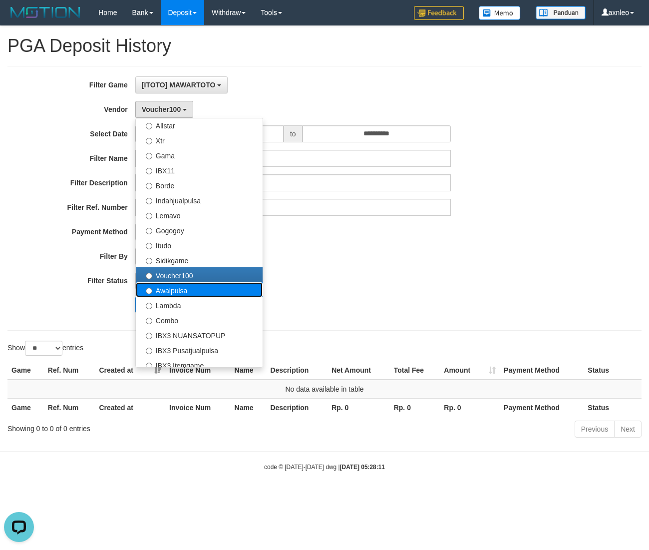
click at [164, 289] on label "Awalpulsa" at bounding box center [199, 289] width 127 height 15
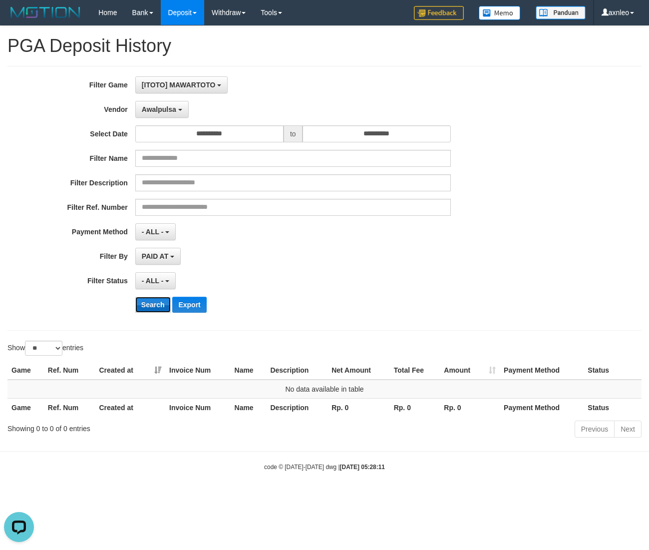
click at [152, 307] on button "Search" at bounding box center [152, 305] width 35 height 16
click at [164, 116] on button "Awalpulsa" at bounding box center [161, 109] width 53 height 17
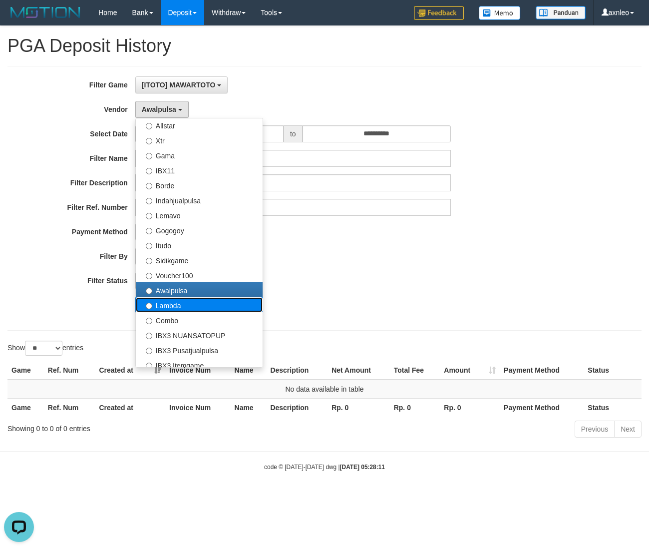
click at [169, 301] on label "Lambda" at bounding box center [199, 304] width 127 height 15
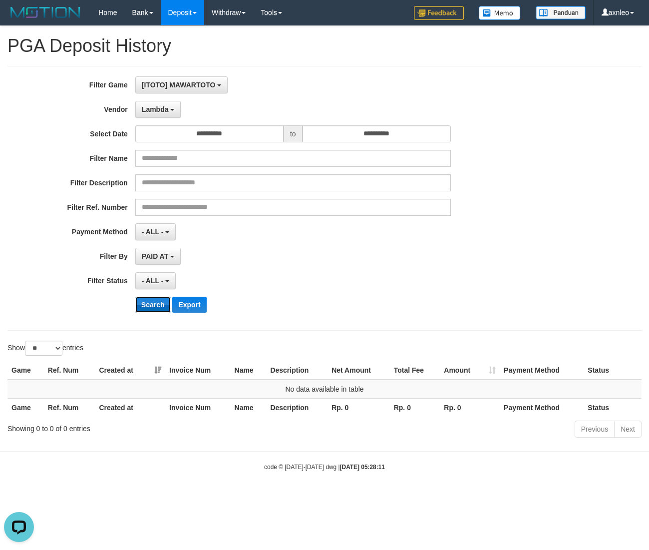
click at [155, 298] on button "Search" at bounding box center [152, 305] width 35 height 16
click at [180, 115] on button "Lambda" at bounding box center [158, 109] width 46 height 17
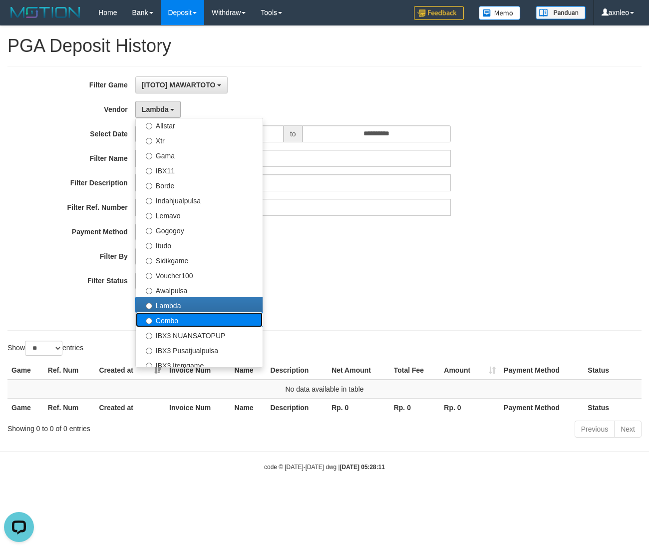
click at [186, 324] on label "Combo" at bounding box center [199, 319] width 127 height 15
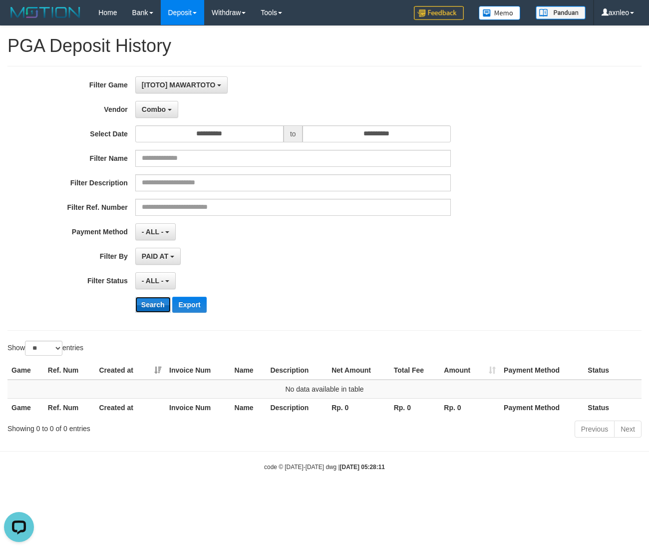
click at [144, 311] on button "Search" at bounding box center [152, 305] width 35 height 16
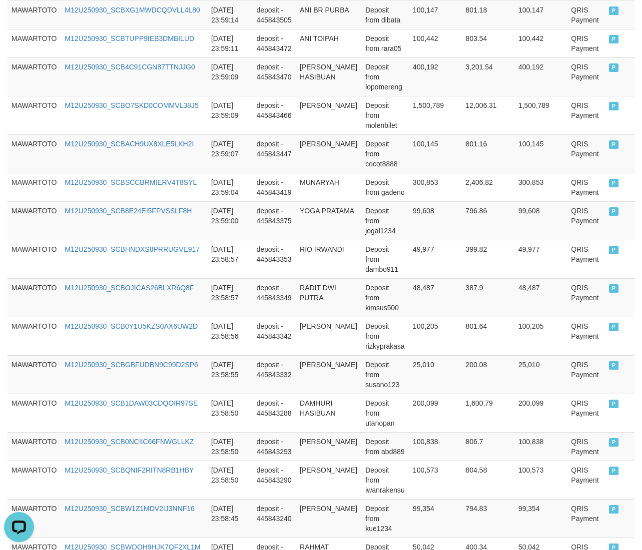
scroll to position [680, 0]
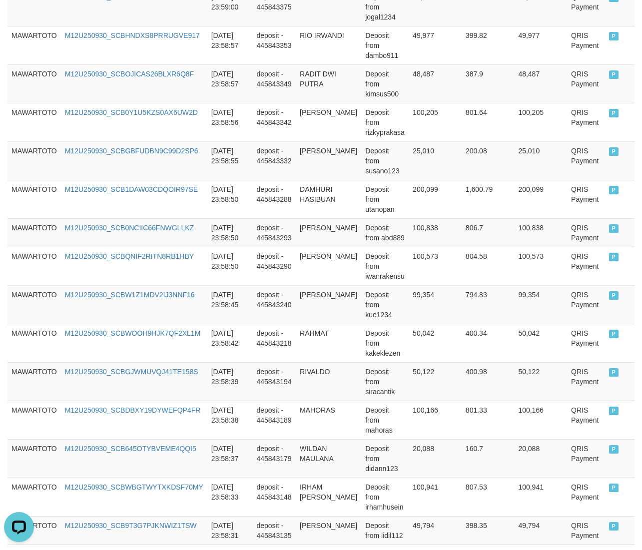
copy div "72,939"
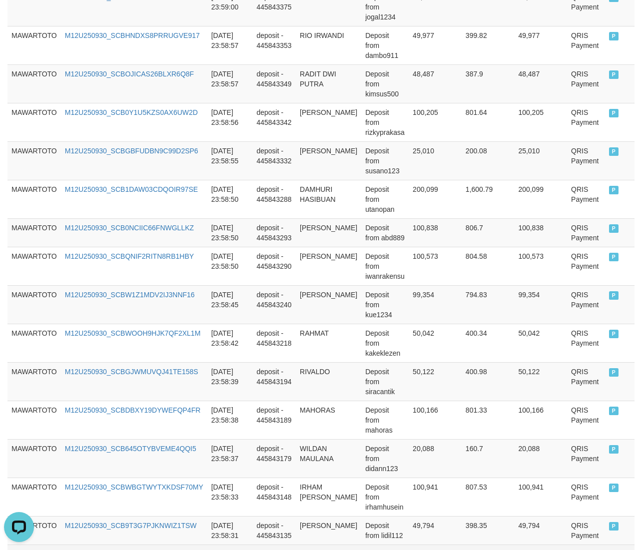
copy th "7,886,615,121"
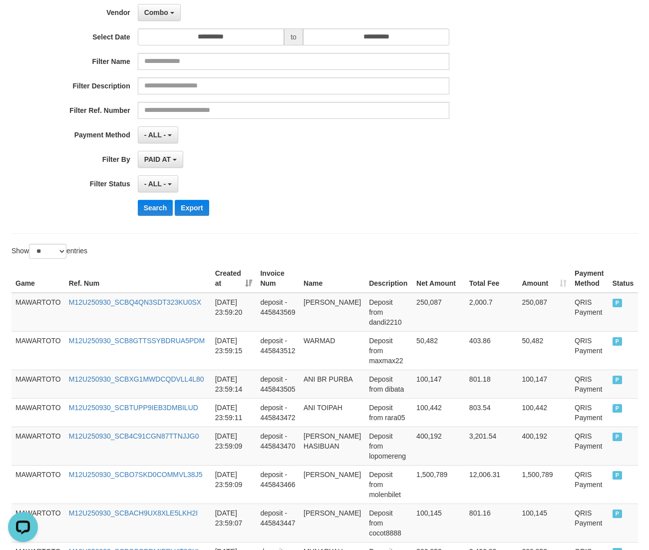
scroll to position [0, 0]
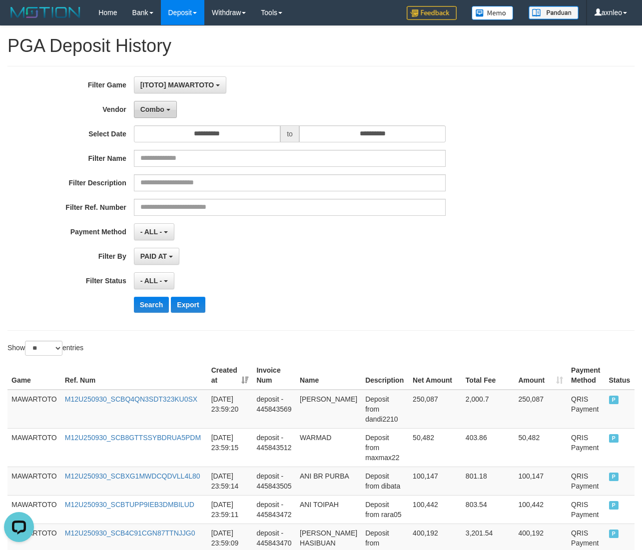
click at [170, 108] on button "Combo" at bounding box center [155, 109] width 43 height 17
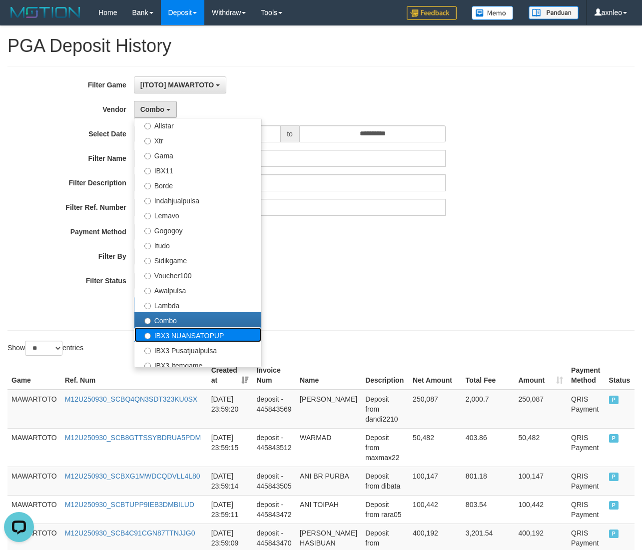
click at [196, 339] on label "IBX3 NUANSATOPUP" at bounding box center [197, 334] width 127 height 15
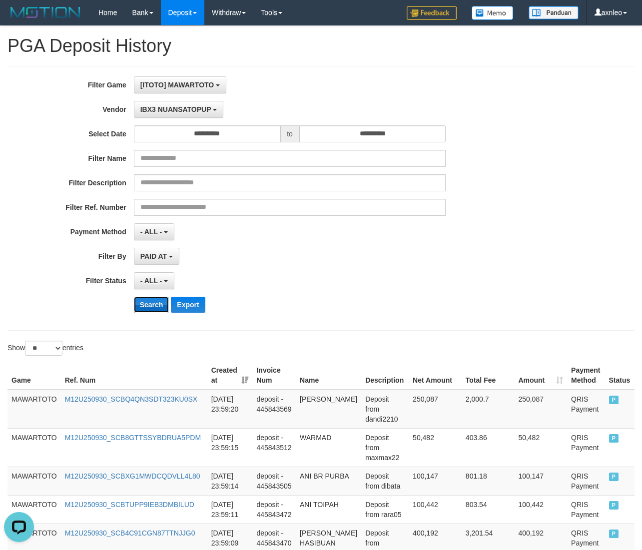
click at [160, 298] on button "Search" at bounding box center [151, 305] width 35 height 16
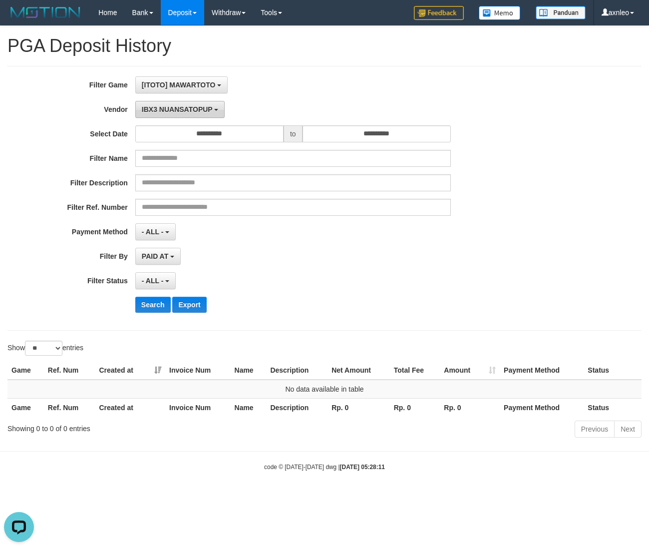
click at [193, 113] on button "IBX3 NUANSATOPUP" at bounding box center [179, 109] width 89 height 17
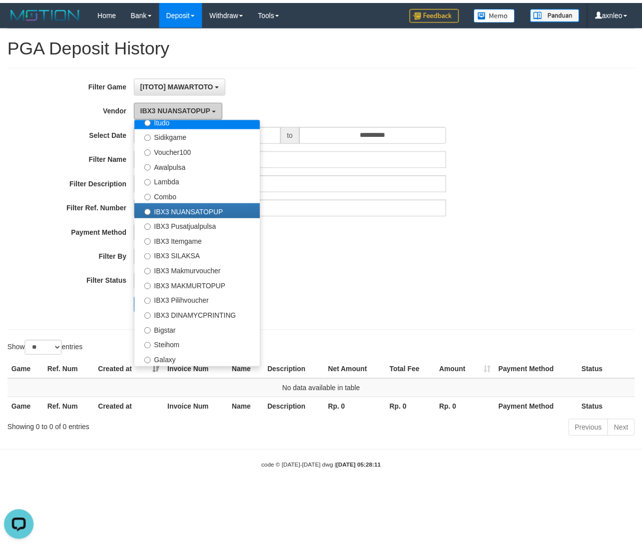
scroll to position [372, 0]
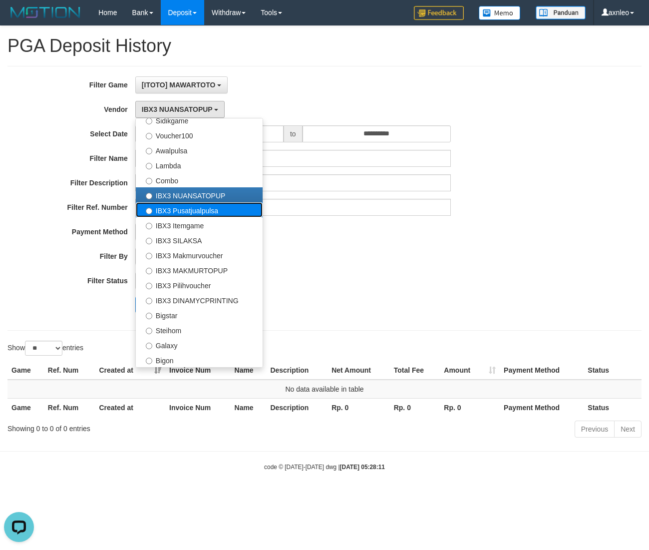
click at [183, 209] on label "IBX3 Pusatjualpulsa" at bounding box center [199, 209] width 127 height 15
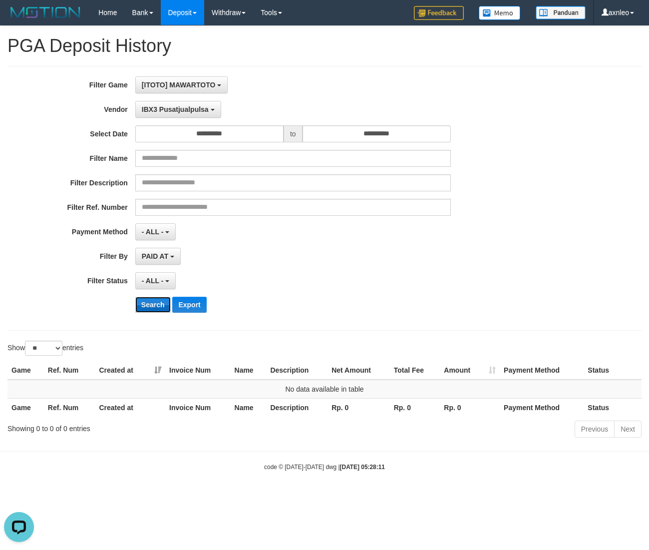
click at [154, 308] on button "Search" at bounding box center [152, 305] width 35 height 16
click at [190, 104] on button "IBX3 Pusatjualpulsa" at bounding box center [178, 109] width 86 height 17
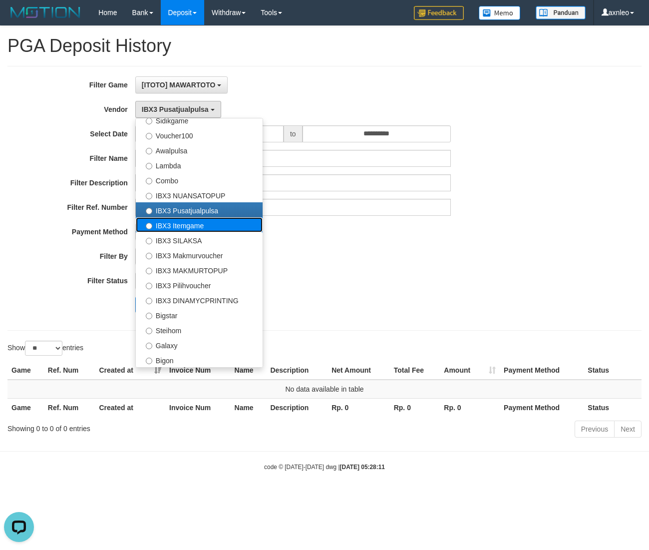
click at [204, 228] on label "IBX3 Itemgame" at bounding box center [199, 224] width 127 height 15
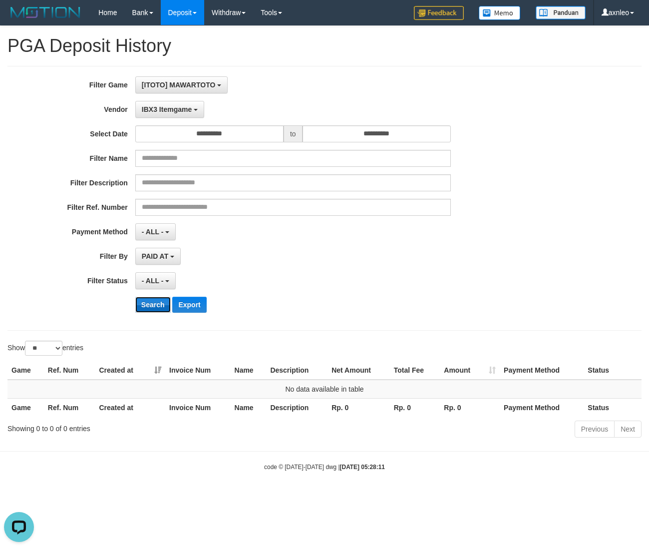
click at [156, 310] on button "Search" at bounding box center [152, 305] width 35 height 16
click at [182, 101] on button "IBX3 Itemgame" at bounding box center [169, 109] width 69 height 17
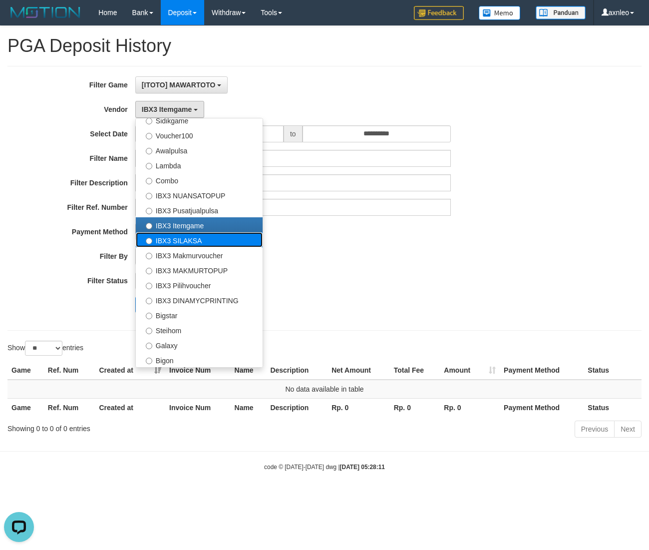
click at [183, 246] on label "IBX3 SILAKSA" at bounding box center [199, 239] width 127 height 15
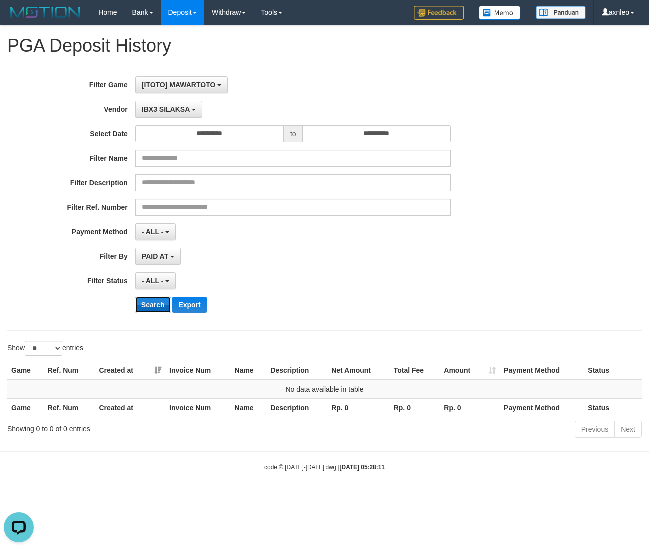
click at [163, 310] on button "Search" at bounding box center [152, 305] width 35 height 16
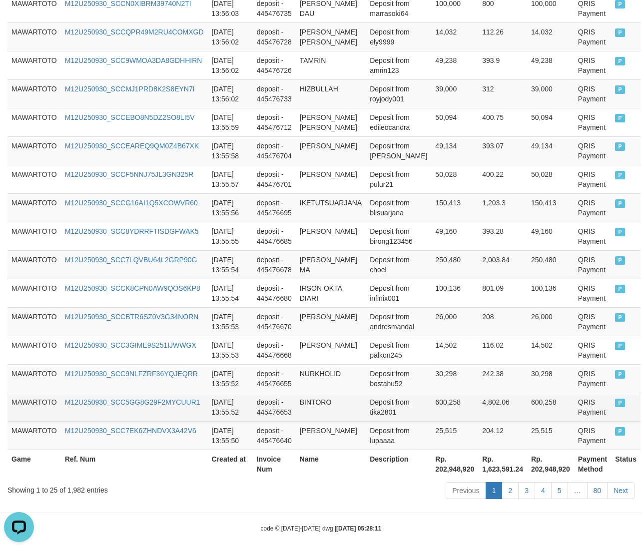
scroll to position [660, 0]
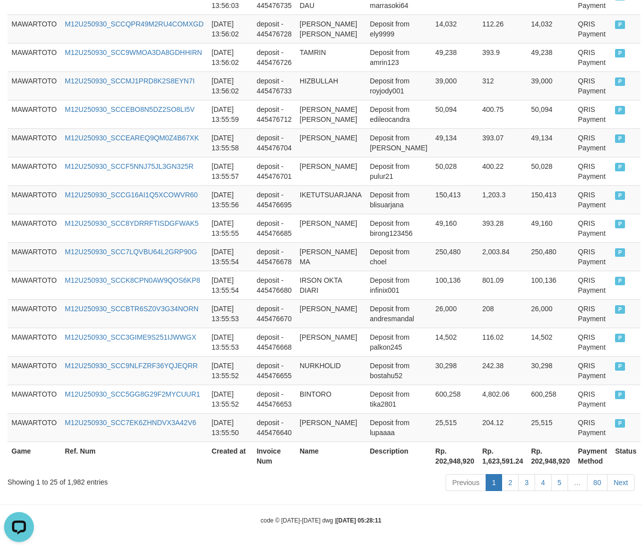
click at [79, 485] on div "Showing 1 to 25 of 1,982 entries" at bounding box center [133, 480] width 252 height 14
click at [449, 459] on th "Rp. 202,948,920" at bounding box center [454, 455] width 47 height 28
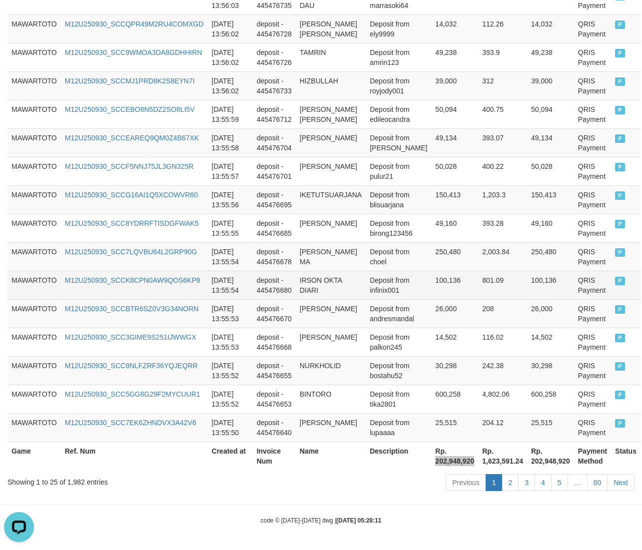
scroll to position [77, 0]
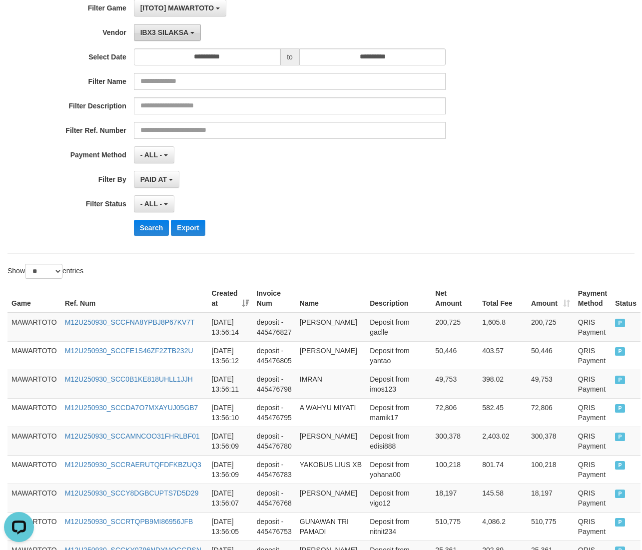
drag, startPoint x: 189, startPoint y: 31, endPoint x: 204, endPoint y: 105, distance: 75.5
click at [189, 31] on button "IBX3 SILAKSA" at bounding box center [167, 32] width 67 height 17
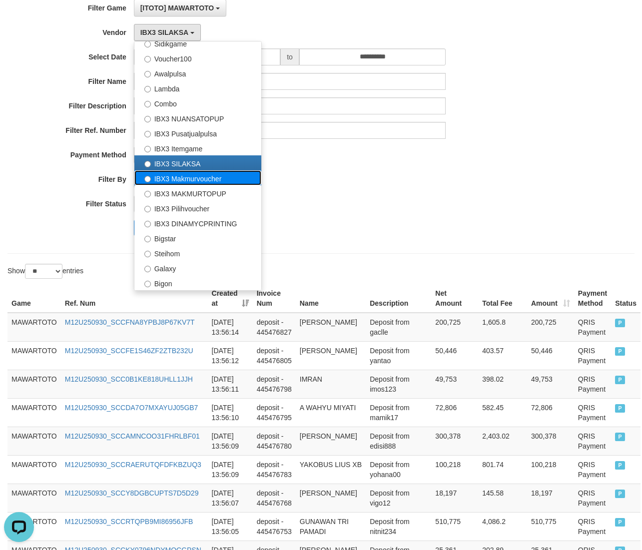
click at [208, 177] on label "IBX3 Makmurvoucher" at bounding box center [197, 177] width 127 height 15
select select "**********"
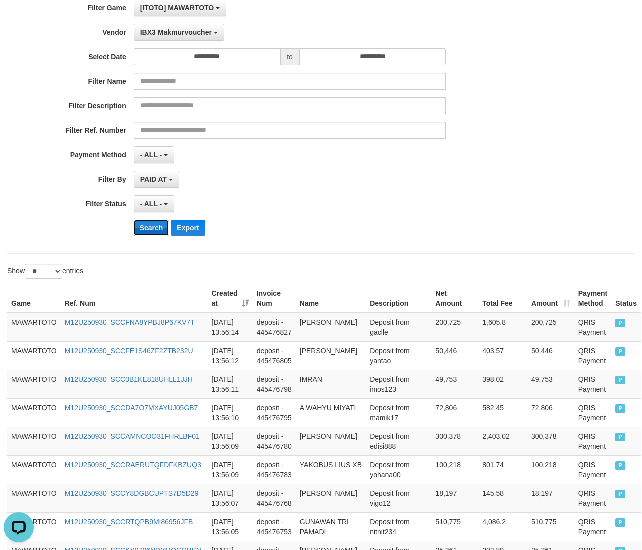
click at [154, 231] on button "Search" at bounding box center [151, 228] width 35 height 16
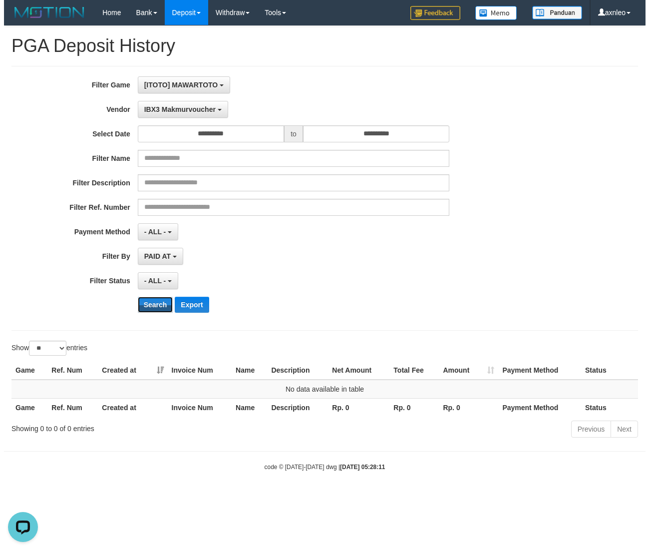
scroll to position [0, 0]
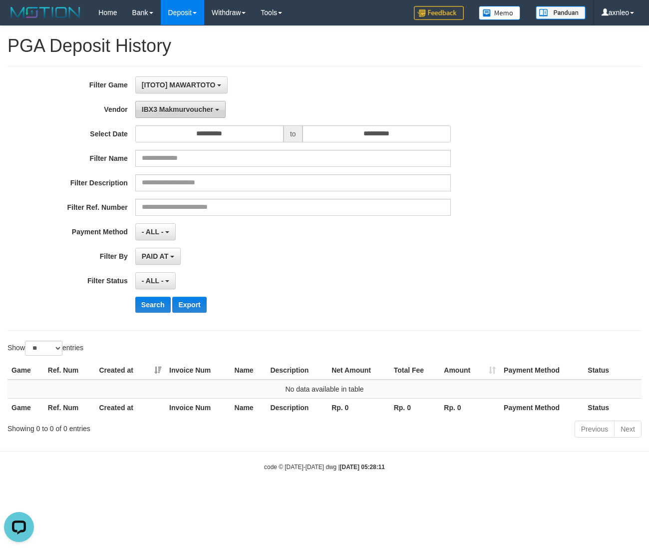
click at [173, 108] on span "IBX3 Makmurvoucher" at bounding box center [177, 109] width 71 height 8
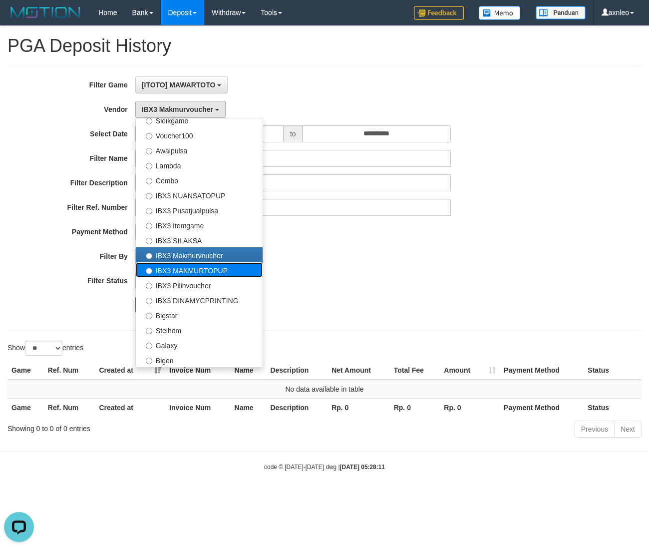
click at [171, 270] on label "IBX3 MAKMURTOPUP" at bounding box center [199, 269] width 127 height 15
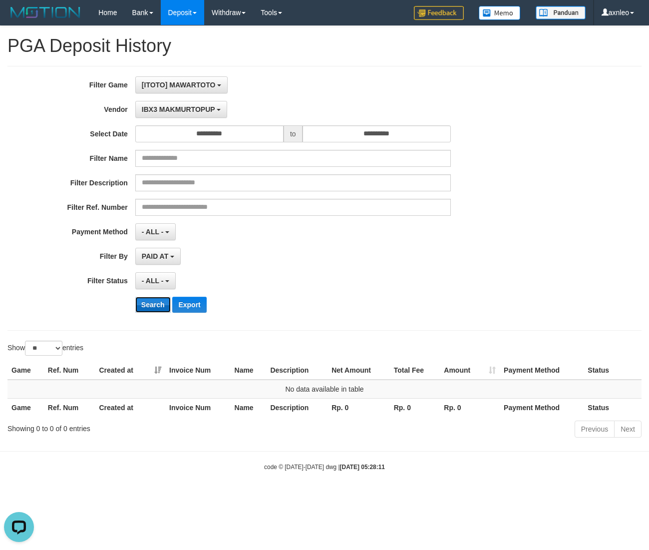
click at [165, 306] on button "Search" at bounding box center [152, 305] width 35 height 16
click at [207, 114] on button "IBX3 MAKMURTOPUP" at bounding box center [181, 109] width 92 height 17
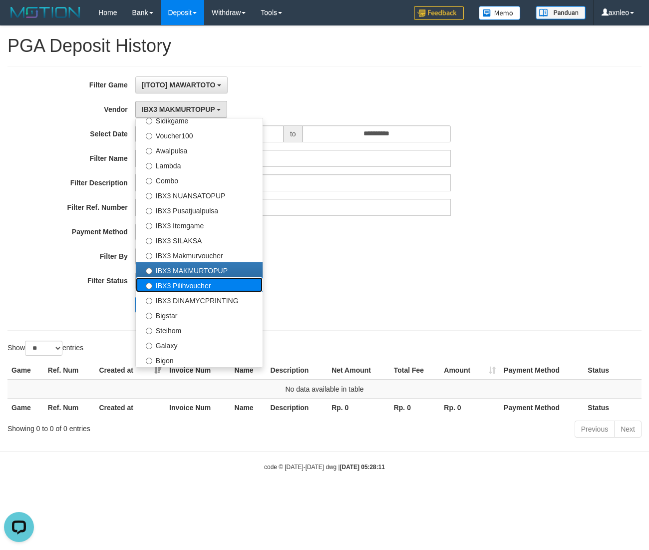
click at [193, 287] on label "IBX3 Pilihvoucher" at bounding box center [199, 284] width 127 height 15
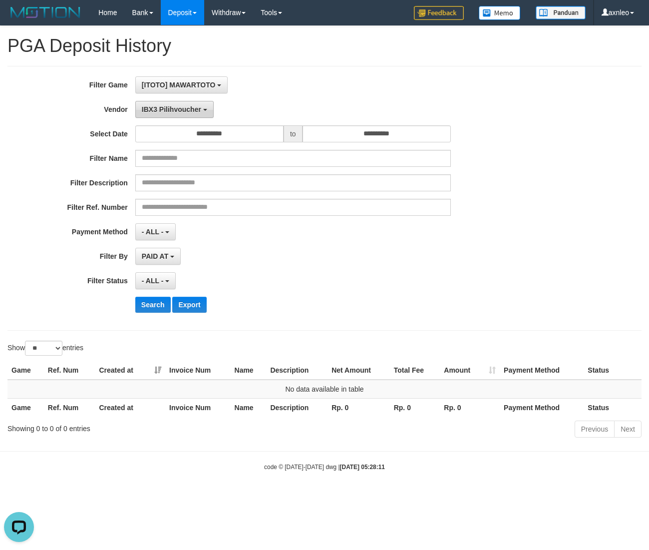
click at [198, 113] on button "IBX3 Pilihvoucher" at bounding box center [174, 109] width 78 height 17
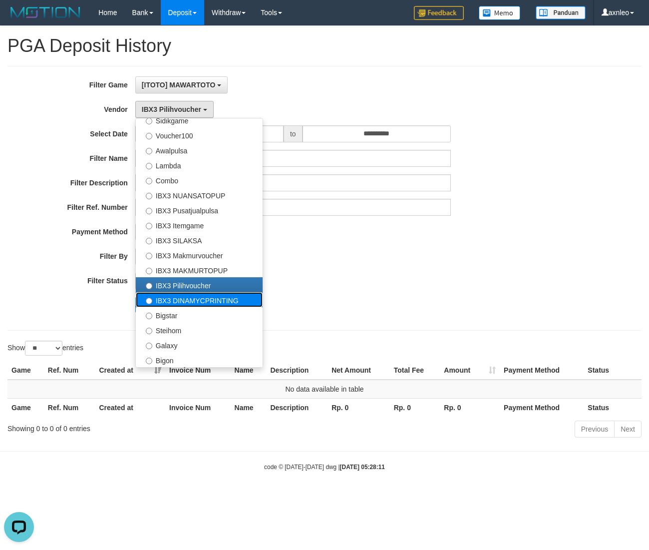
click at [195, 296] on label "IBX3 DINAMYCPRINTING" at bounding box center [199, 299] width 127 height 15
select select "**********"
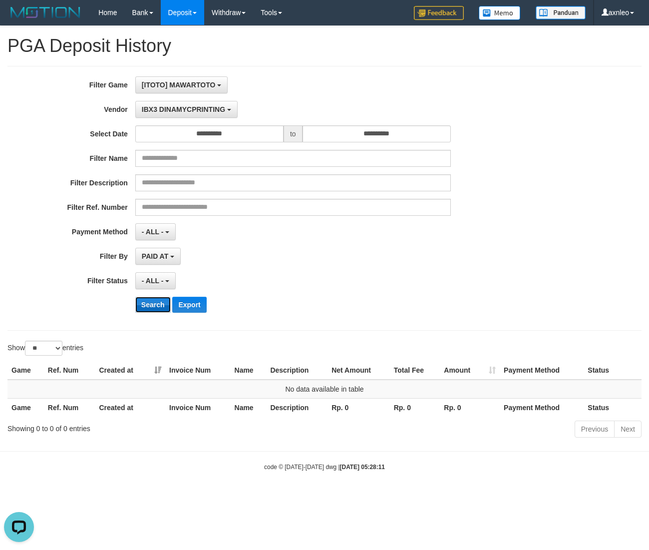
click at [153, 308] on button "Search" at bounding box center [152, 305] width 35 height 16
click at [203, 105] on span "IBX3 DINAMYCPRINTING" at bounding box center [183, 109] width 83 height 8
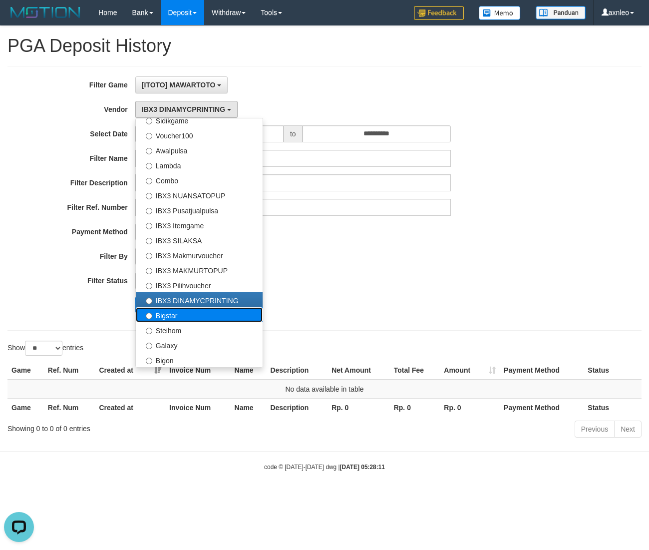
click at [178, 321] on label "Bigstar" at bounding box center [199, 314] width 127 height 15
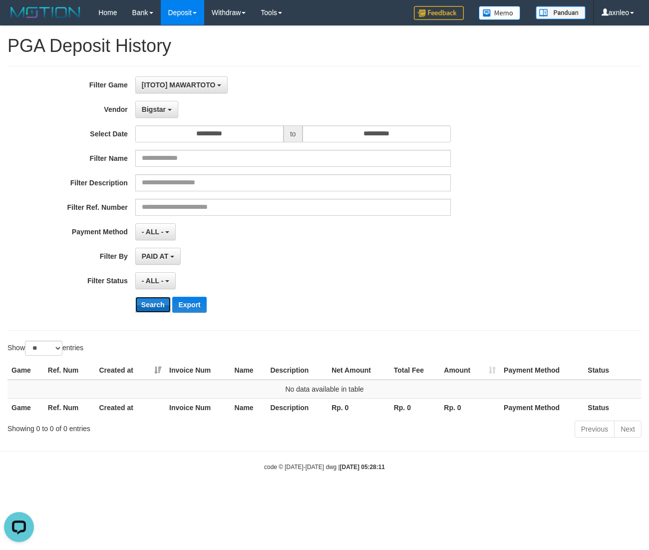
click at [147, 307] on button "Search" at bounding box center [152, 305] width 35 height 16
click at [179, 117] on div "Bigstar - Default Vendor - Lucy Luna Atlas WD LB Java Purple Green Gigantic Ala…" at bounding box center [293, 109] width 316 height 17
click at [177, 114] on button "Bigstar" at bounding box center [156, 109] width 43 height 17
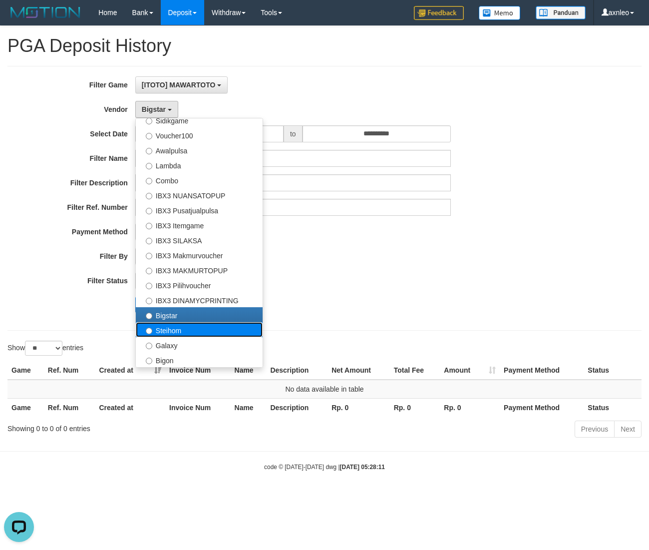
click at [185, 326] on label "Steihom" at bounding box center [199, 329] width 127 height 15
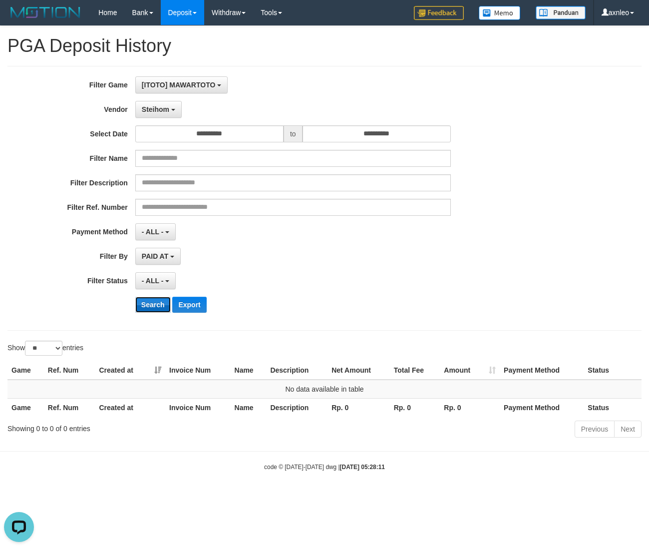
click at [158, 310] on button "Search" at bounding box center [152, 305] width 35 height 16
click at [162, 107] on span "Steihom" at bounding box center [155, 109] width 27 height 8
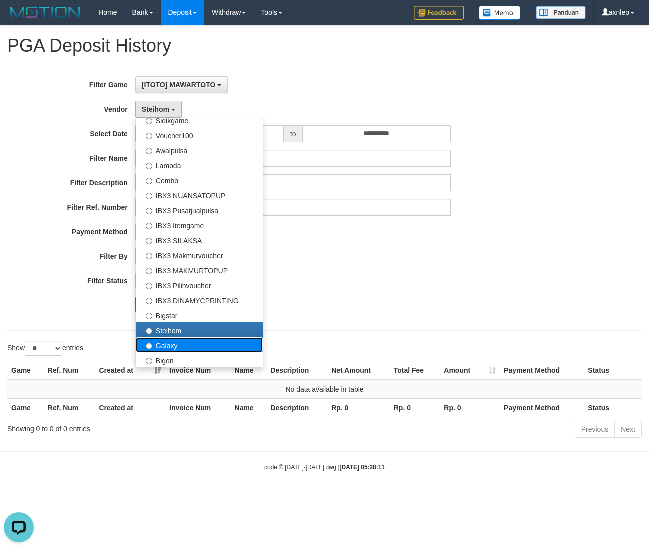
click at [183, 350] on label "Galaxy" at bounding box center [199, 344] width 127 height 15
select select "**********"
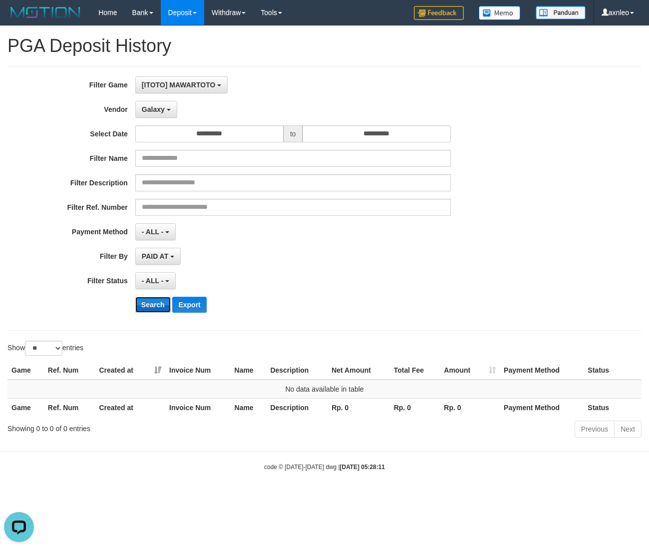
click at [162, 306] on button "Search" at bounding box center [152, 305] width 35 height 16
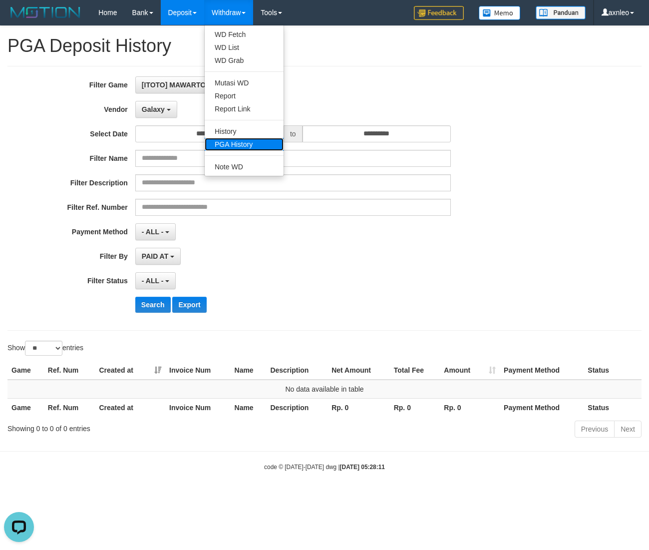
click at [248, 143] on link "PGA History" at bounding box center [244, 144] width 79 height 13
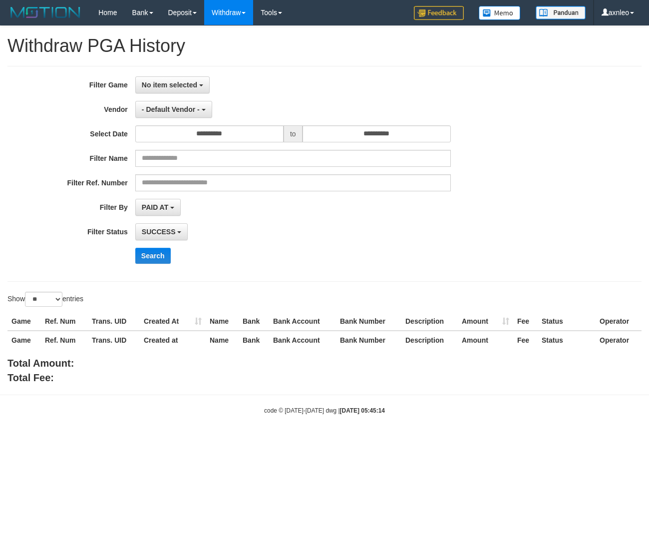
select select
select select "**"
click at [188, 89] on button "No item selected" at bounding box center [172, 84] width 74 height 17
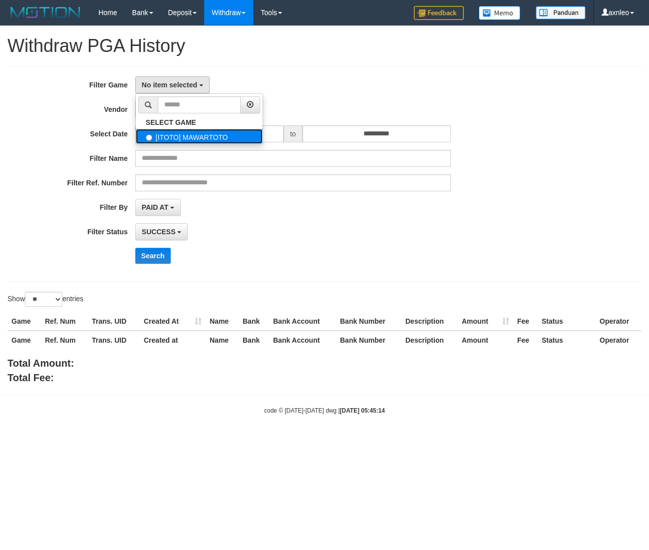
click at [190, 136] on label "[ITOTO] MAWARTOTO" at bounding box center [199, 136] width 127 height 15
select select "***"
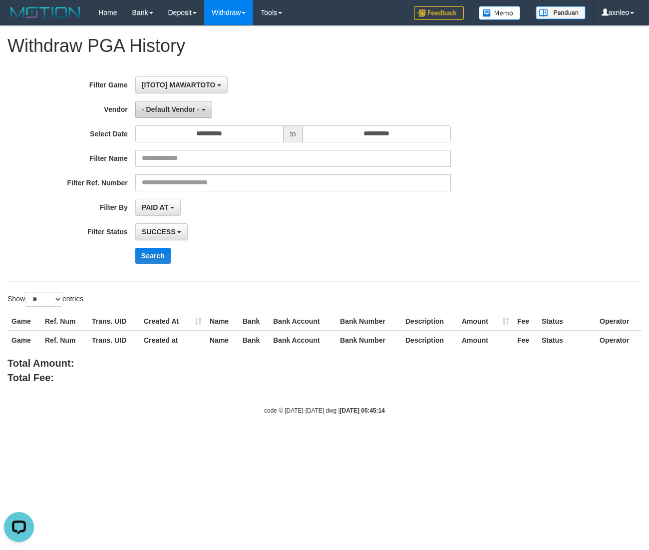
click at [179, 109] on span "- Default Vendor -" at bounding box center [171, 109] width 58 height 8
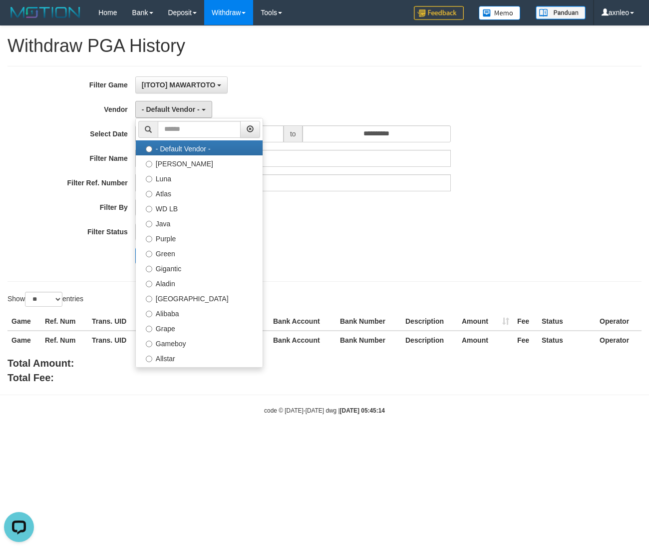
click at [388, 231] on div "SUCCESS SUCCESS ON PROCESS FAILED" at bounding box center [293, 231] width 316 height 17
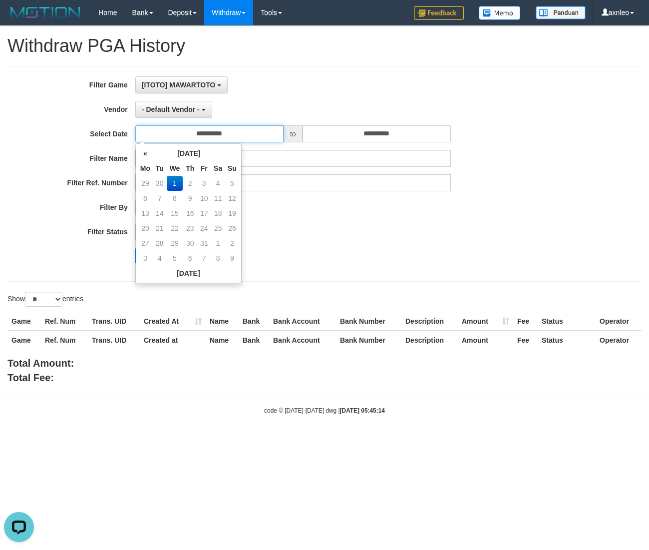
click at [252, 134] on input "**********" at bounding box center [209, 133] width 148 height 17
click at [149, 156] on th "«" at bounding box center [145, 153] width 15 height 15
click at [158, 257] on td "30" at bounding box center [160, 258] width 14 height 15
type input "**********"
click at [158, 257] on td "30" at bounding box center [160, 258] width 14 height 15
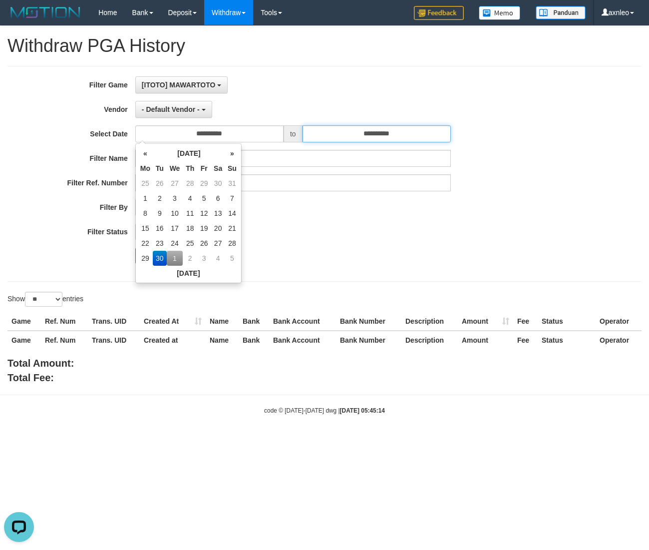
click at [360, 140] on input "**********" at bounding box center [377, 133] width 148 height 17
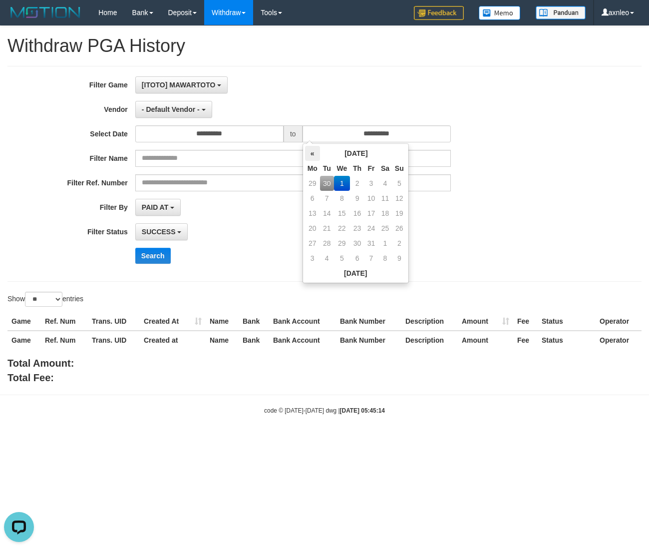
click at [313, 149] on th "«" at bounding box center [312, 153] width 15 height 15
click at [329, 263] on td "30" at bounding box center [327, 258] width 14 height 15
type input "**********"
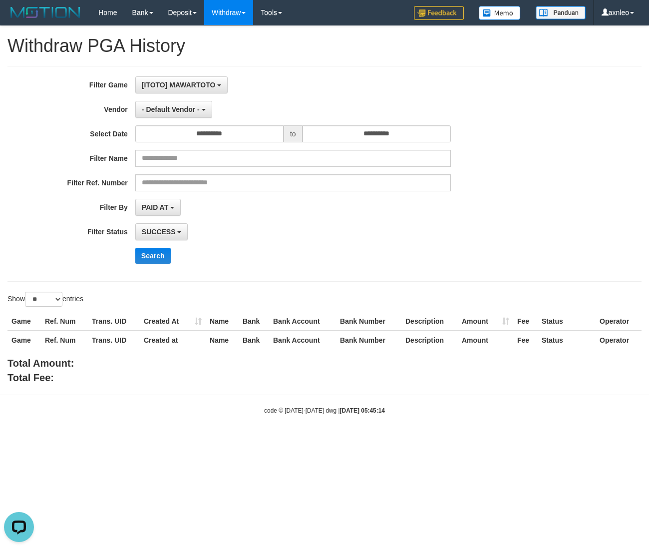
click at [499, 232] on div "**********" at bounding box center [270, 231] width 541 height 17
click at [194, 114] on button "- Default Vendor -" at bounding box center [173, 109] width 77 height 17
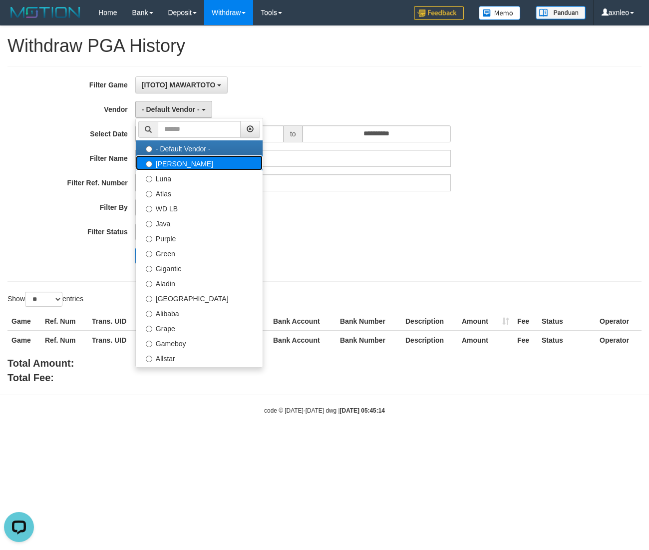
click at [184, 168] on label "[PERSON_NAME]" at bounding box center [199, 162] width 127 height 15
select select "**********"
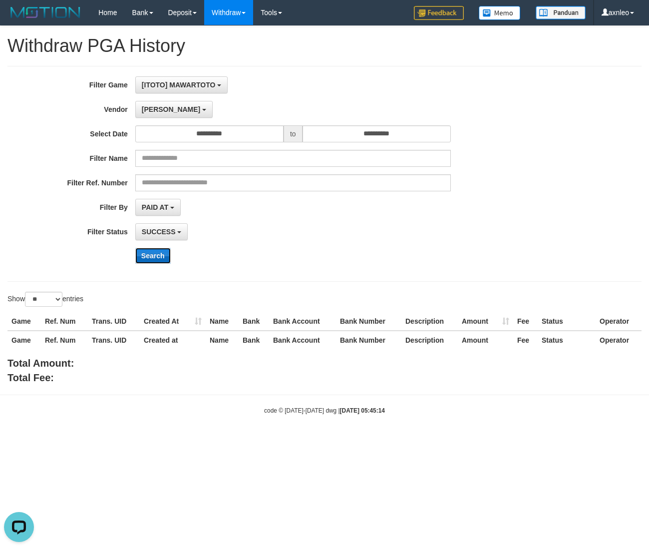
click at [151, 252] on button "Search" at bounding box center [152, 256] width 35 height 16
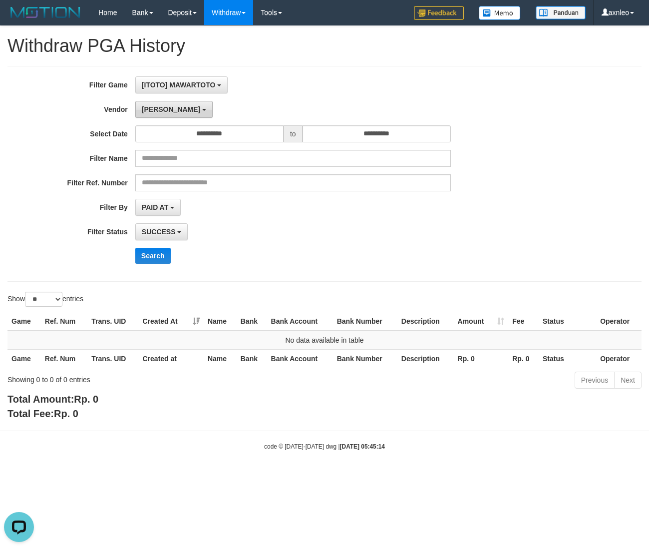
click at [160, 106] on button "[PERSON_NAME]" at bounding box center [173, 109] width 77 height 17
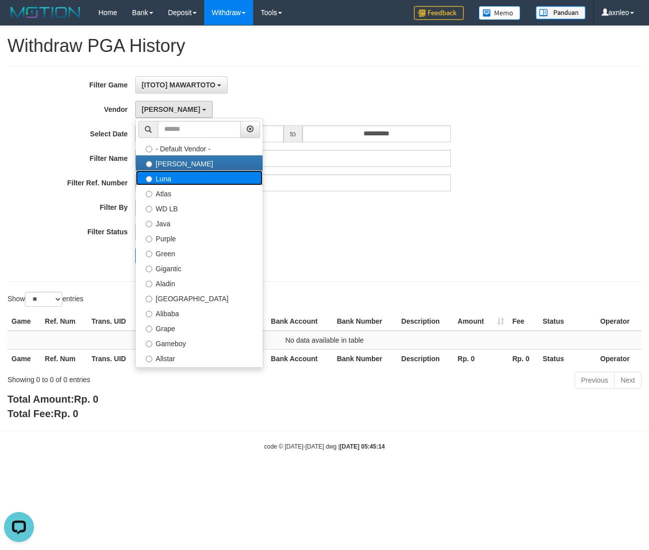
click at [167, 180] on label "Luna" at bounding box center [199, 177] width 127 height 15
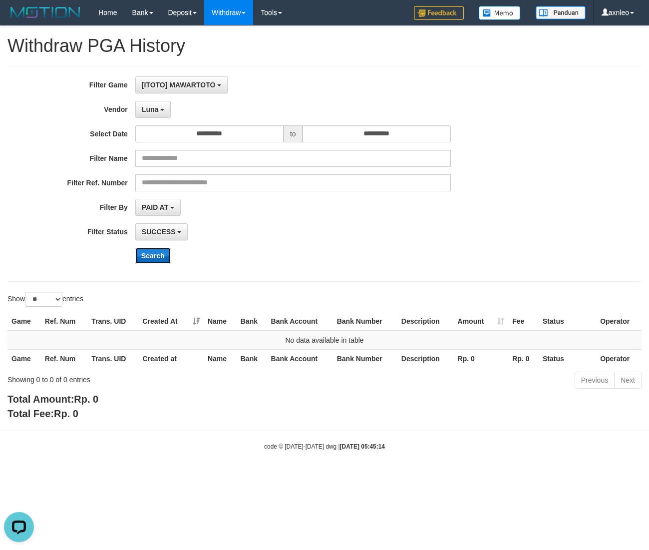
click at [148, 260] on button "Search" at bounding box center [152, 256] width 35 height 16
click at [160, 109] on b "button" at bounding box center [162, 110] width 4 height 2
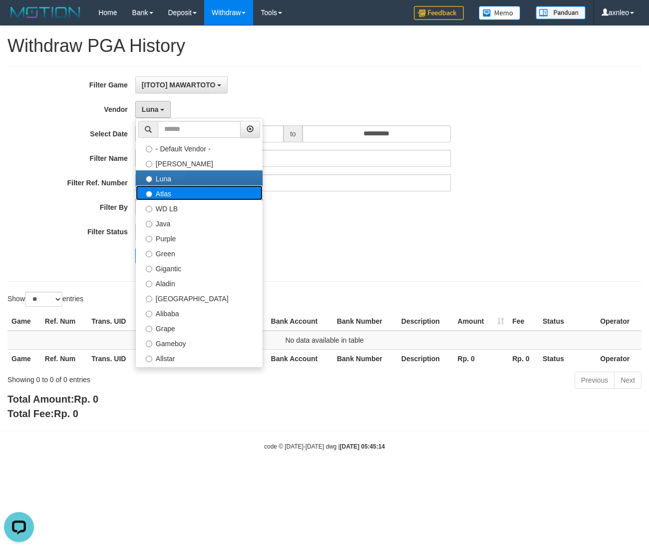
click at [165, 194] on label "Atlas" at bounding box center [199, 192] width 127 height 15
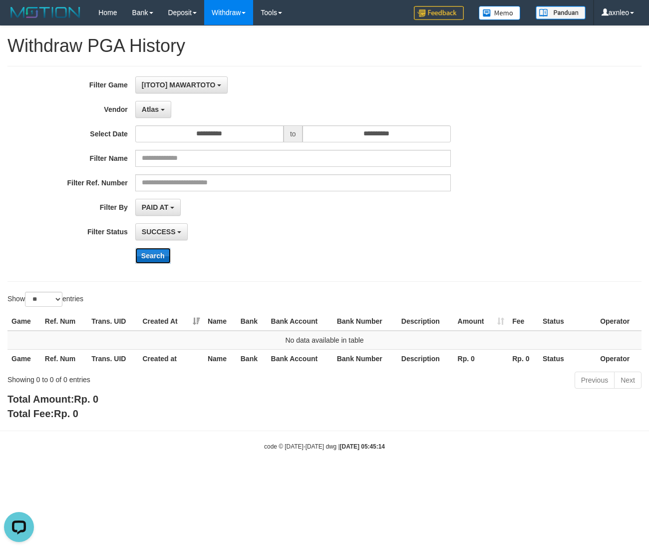
click at [147, 257] on button "Search" at bounding box center [152, 256] width 35 height 16
click at [160, 115] on button "Atlas" at bounding box center [153, 109] width 36 height 17
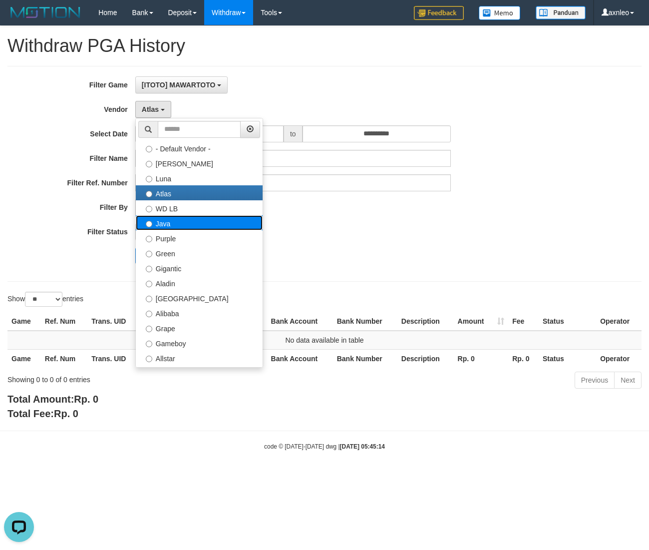
click at [165, 220] on label "Java" at bounding box center [199, 222] width 127 height 15
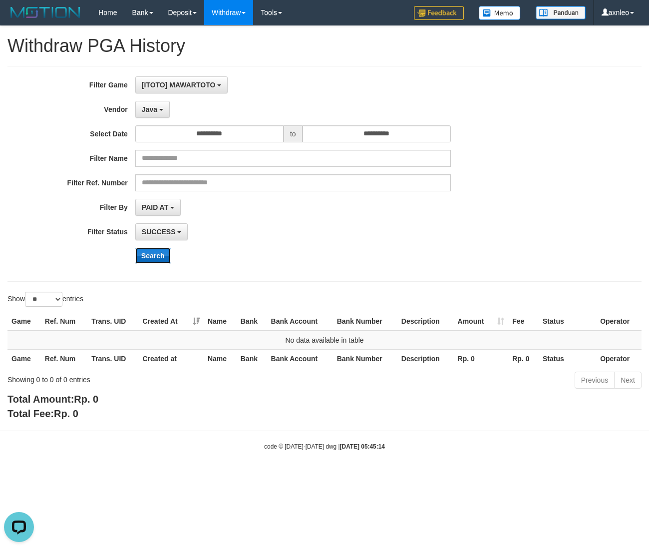
click at [150, 250] on button "Search" at bounding box center [152, 256] width 35 height 16
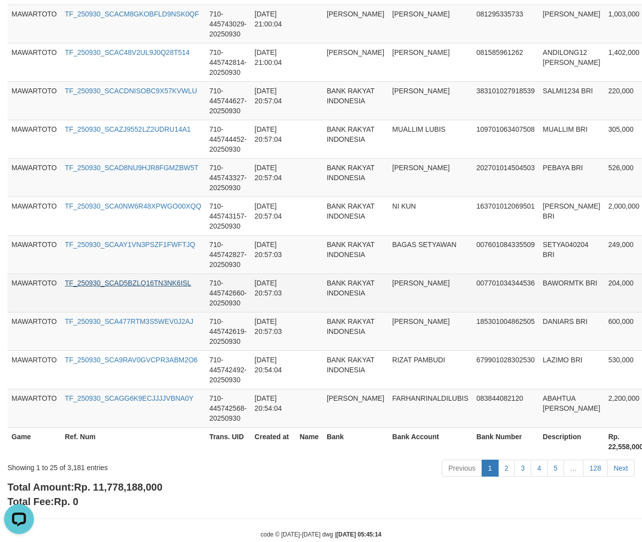
scroll to position [896, 0]
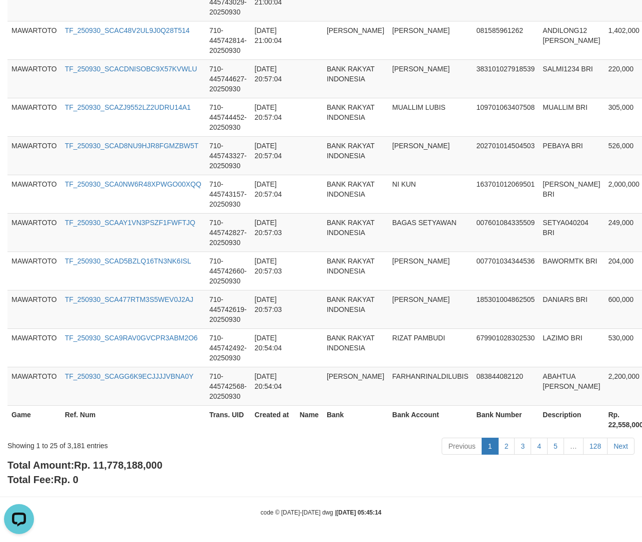
click at [73, 446] on div "Showing 1 to 25 of 3,181 entries" at bounding box center [133, 444] width 252 height 14
copy div "3,181"
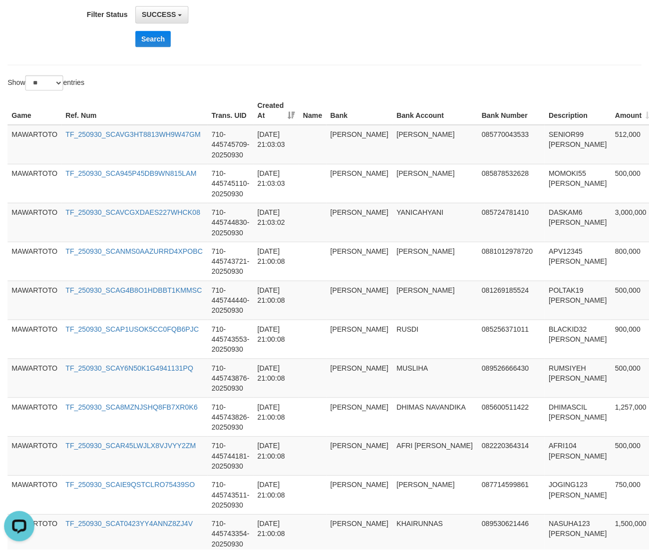
scroll to position [0, 0]
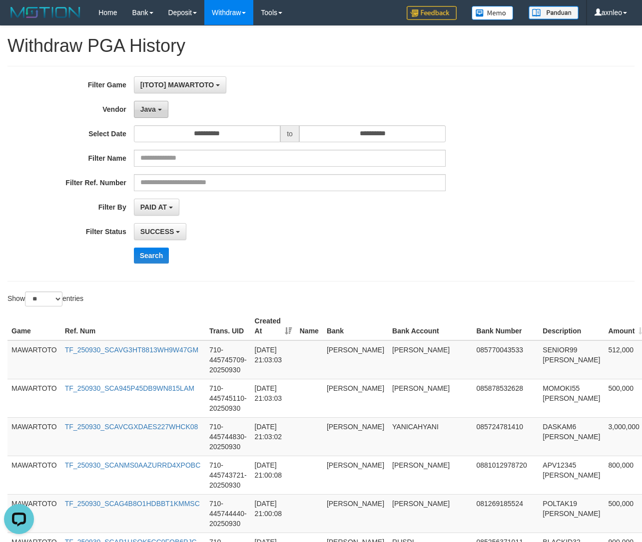
click at [156, 115] on button "Java" at bounding box center [151, 109] width 34 height 17
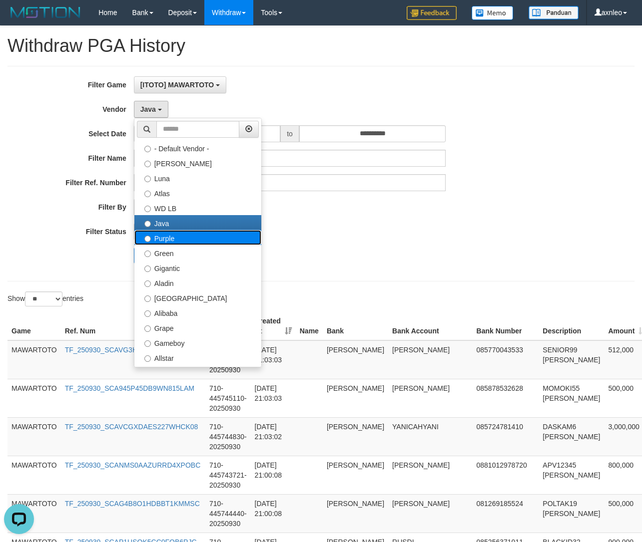
click at [192, 234] on label "Purple" at bounding box center [197, 237] width 127 height 15
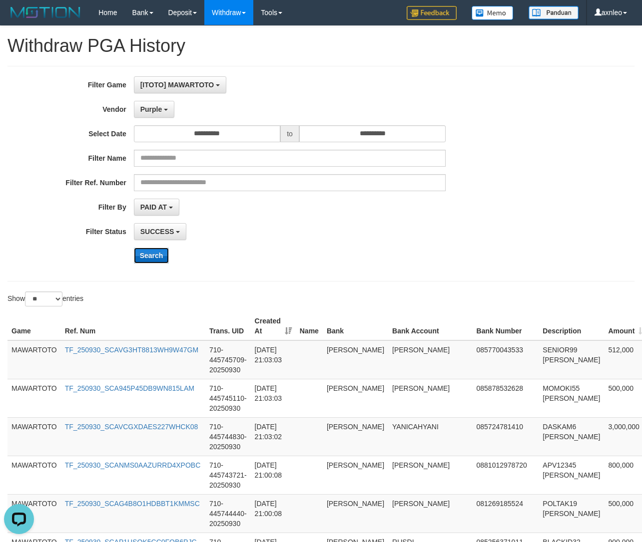
click at [150, 253] on button "Search" at bounding box center [151, 256] width 35 height 16
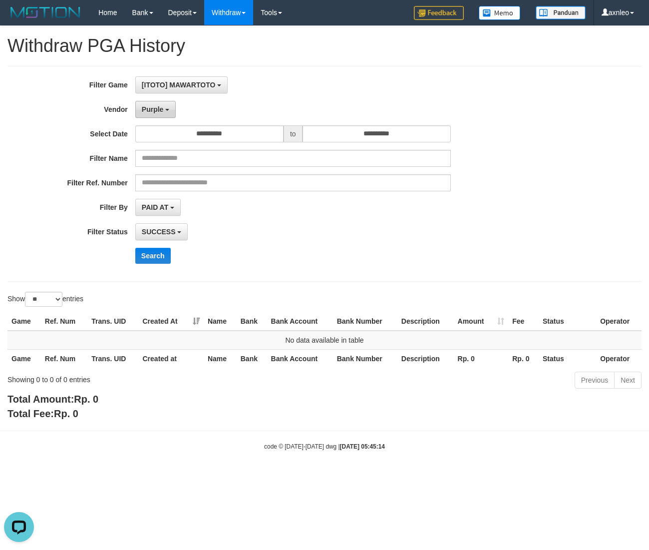
click at [153, 107] on span "Purple" at bounding box center [153, 109] width 22 height 8
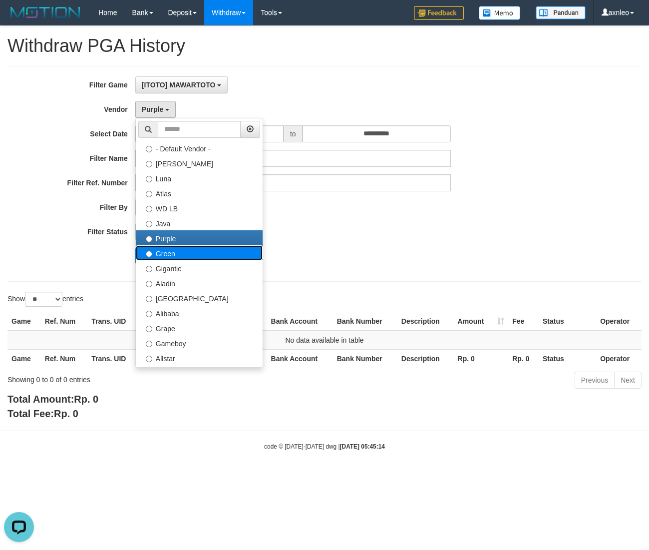
click at [167, 259] on label "Green" at bounding box center [199, 252] width 127 height 15
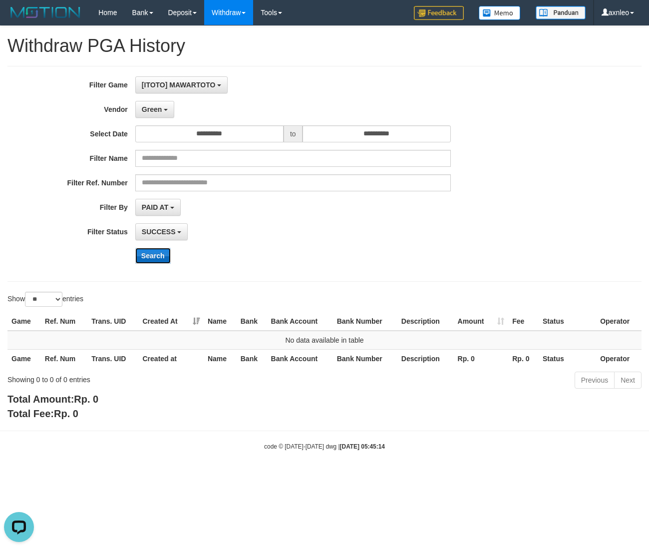
click at [154, 258] on button "Search" at bounding box center [152, 256] width 35 height 16
click at [153, 105] on span "Green" at bounding box center [152, 109] width 20 height 8
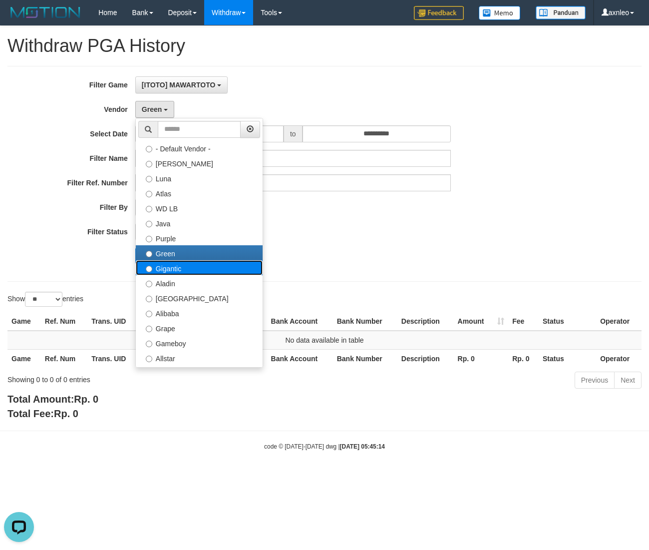
click at [160, 264] on label "Gigantic" at bounding box center [199, 267] width 127 height 15
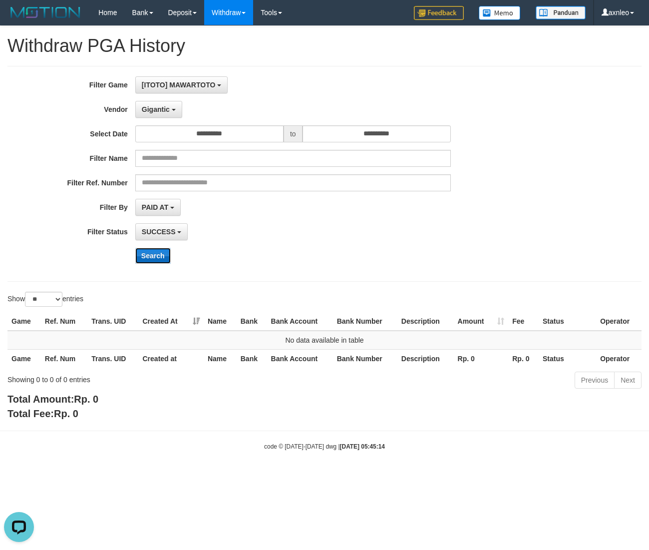
click at [151, 260] on button "Search" at bounding box center [152, 256] width 35 height 16
click at [156, 111] on span "Gigantic" at bounding box center [156, 109] width 28 height 8
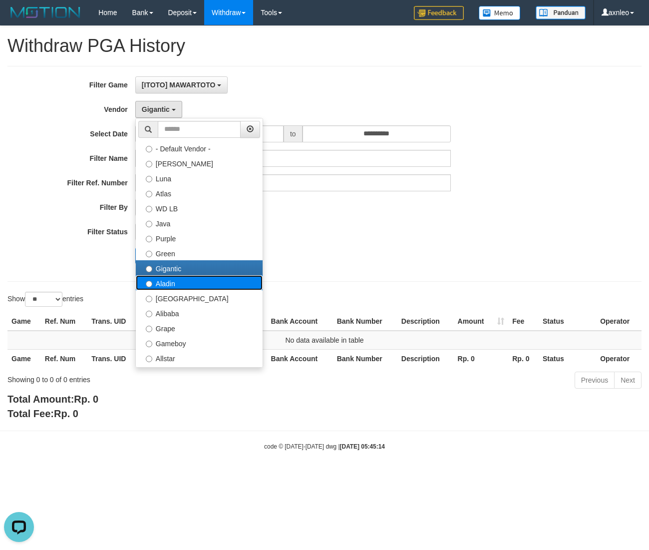
click at [162, 286] on label "Aladin" at bounding box center [199, 282] width 127 height 15
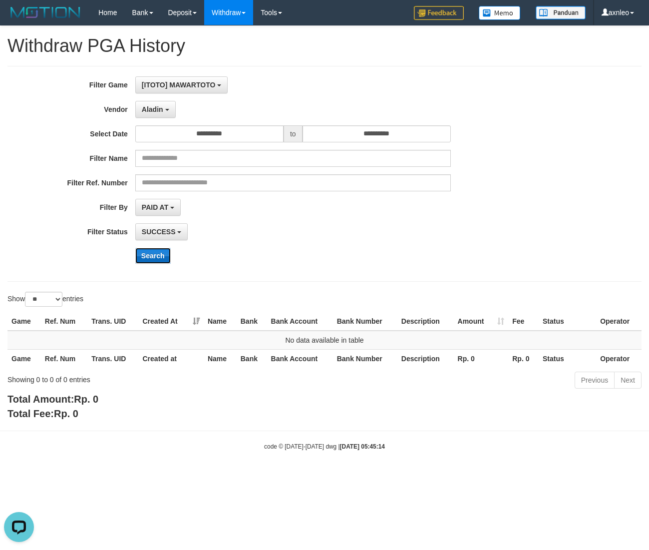
click at [152, 251] on button "Search" at bounding box center [152, 256] width 35 height 16
click at [160, 113] on button "Aladin" at bounding box center [155, 109] width 40 height 17
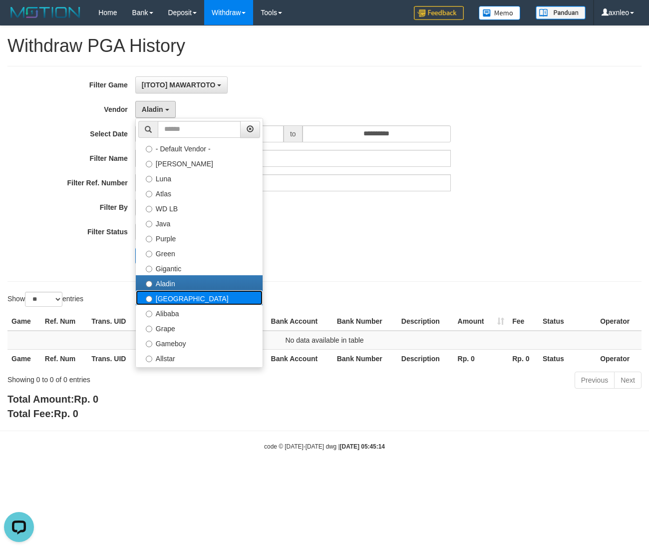
click at [163, 294] on label "[GEOGRAPHIC_DATA]" at bounding box center [199, 297] width 127 height 15
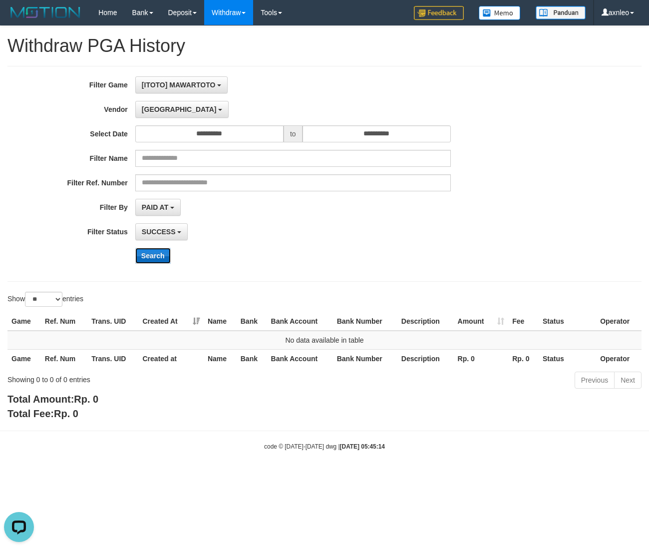
click at [154, 256] on button "Search" at bounding box center [152, 256] width 35 height 16
click at [151, 108] on span "[GEOGRAPHIC_DATA]" at bounding box center [179, 109] width 75 height 8
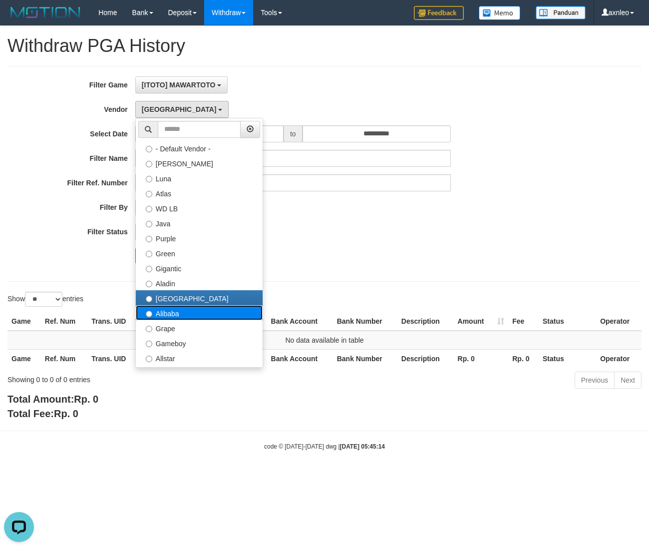
click at [176, 312] on label "Alibaba" at bounding box center [199, 312] width 127 height 15
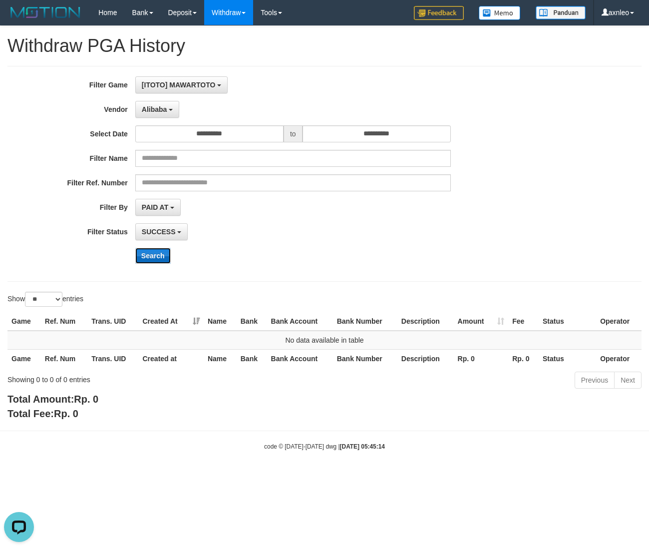
click at [153, 256] on button "Search" at bounding box center [152, 256] width 35 height 16
click at [160, 108] on span "Alibaba" at bounding box center [154, 109] width 25 height 8
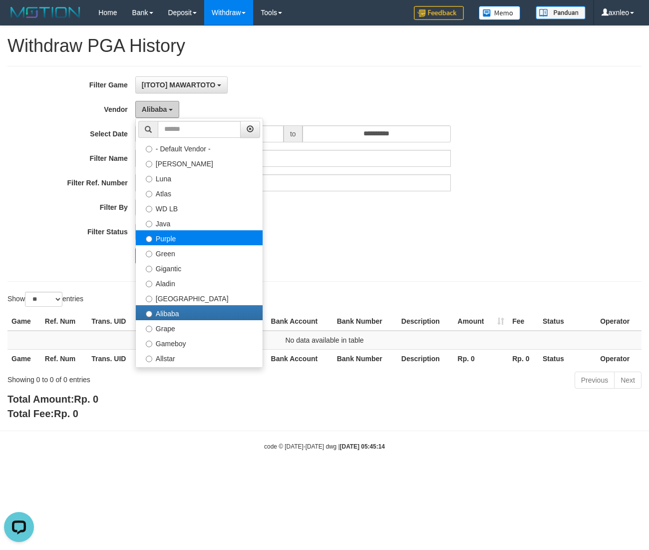
scroll to position [116, 0]
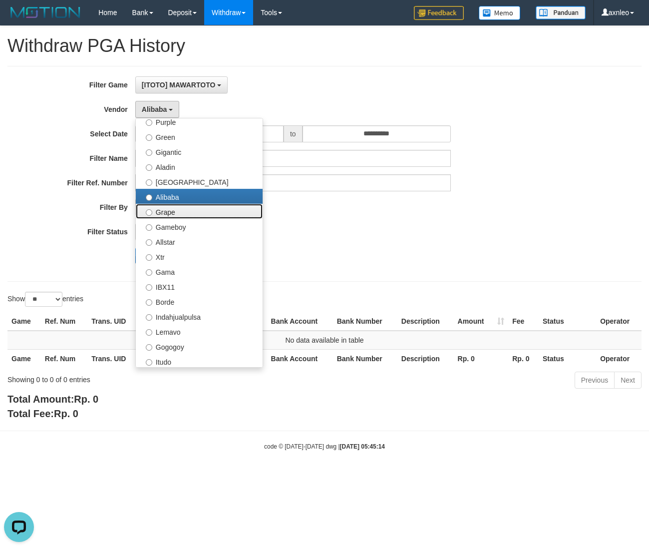
drag, startPoint x: 176, startPoint y: 211, endPoint x: 150, endPoint y: 260, distance: 55.8
click at [176, 211] on label "Grape" at bounding box center [199, 211] width 127 height 15
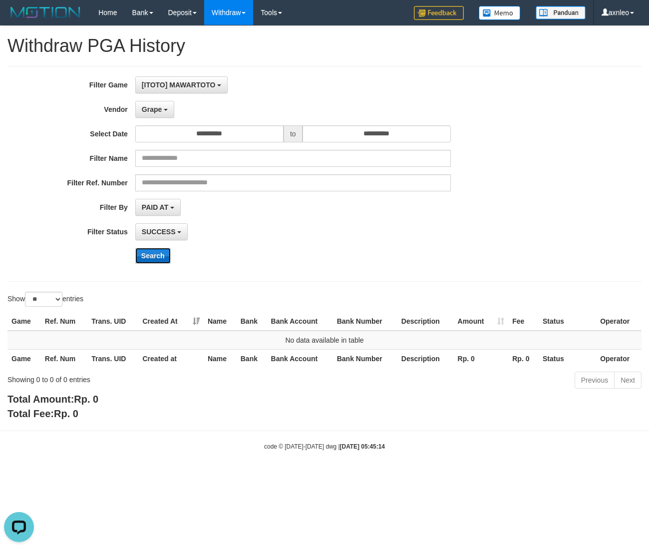
click at [153, 260] on button "Search" at bounding box center [152, 256] width 35 height 16
click at [151, 107] on span "Grape" at bounding box center [152, 109] width 20 height 8
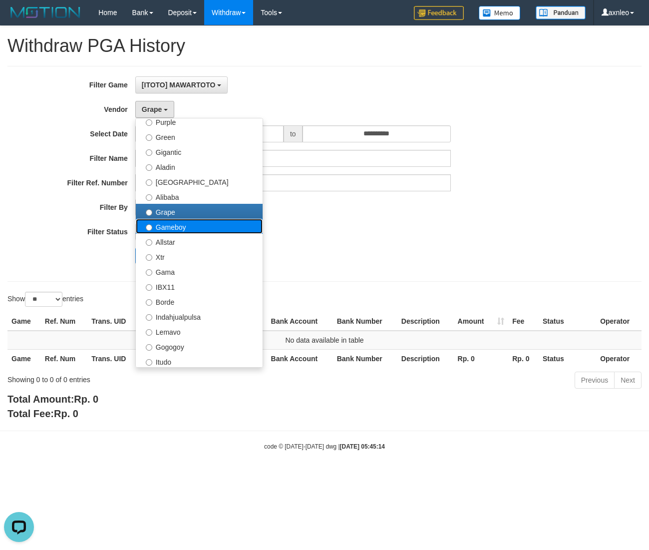
click at [170, 228] on label "Gameboy" at bounding box center [199, 226] width 127 height 15
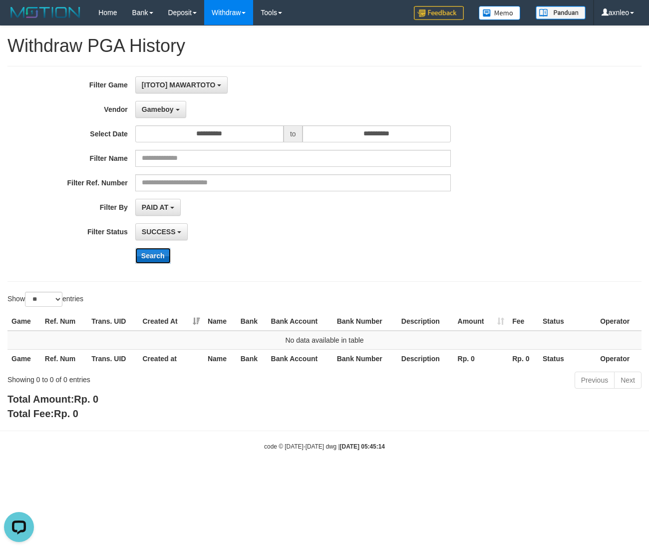
click at [154, 257] on button "Search" at bounding box center [152, 256] width 35 height 16
click at [175, 112] on button "Gameboy" at bounding box center [160, 109] width 51 height 17
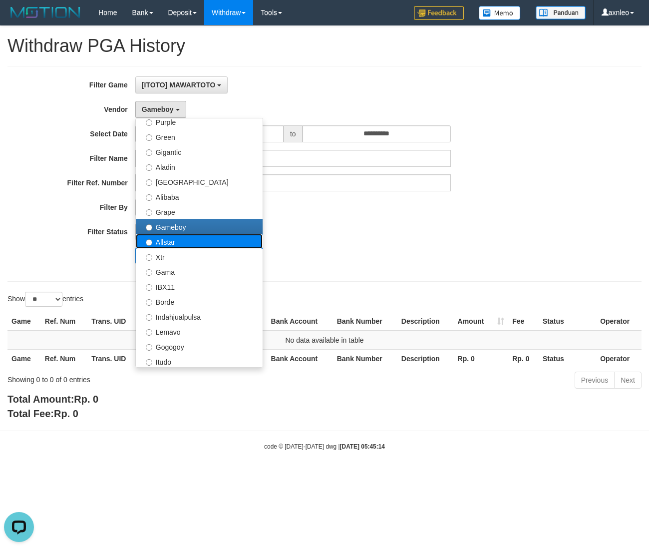
click at [176, 239] on label "Allstar" at bounding box center [199, 241] width 127 height 15
select select "**********"
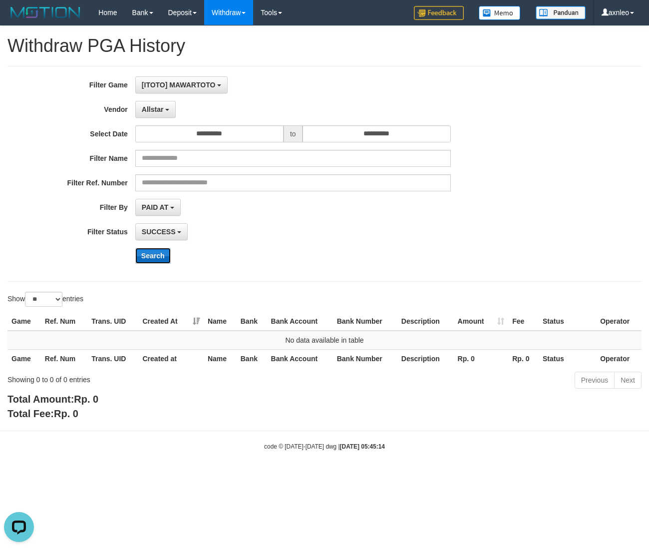
click at [155, 249] on button "Search" at bounding box center [152, 256] width 35 height 16
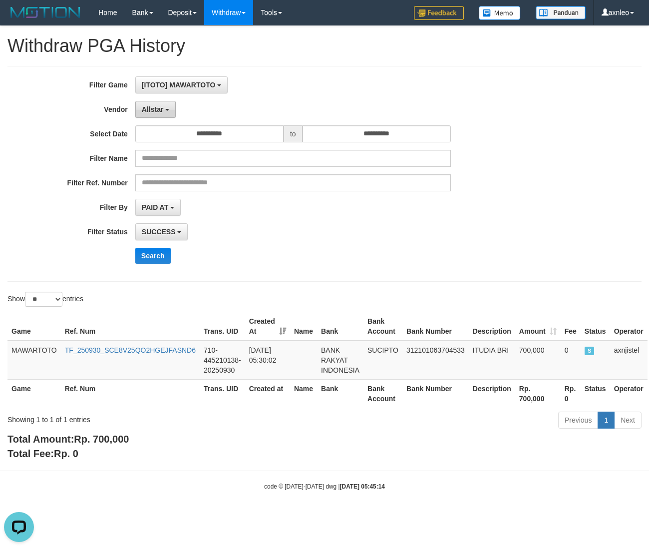
click at [159, 107] on span "Allstar" at bounding box center [153, 109] width 22 height 8
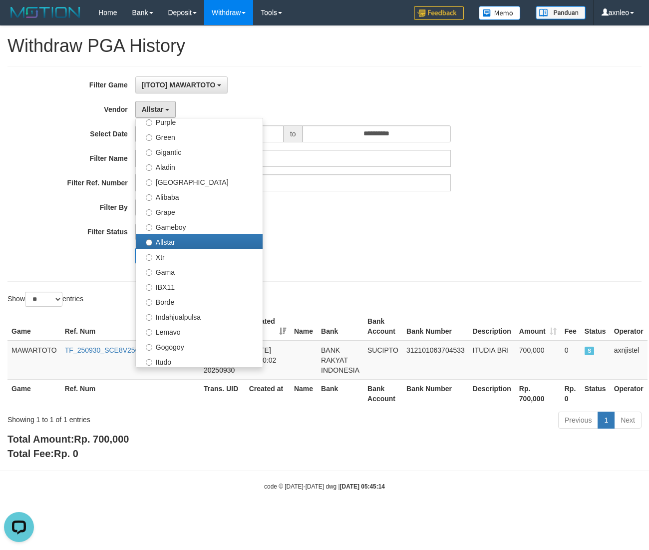
scroll to position [0, 0]
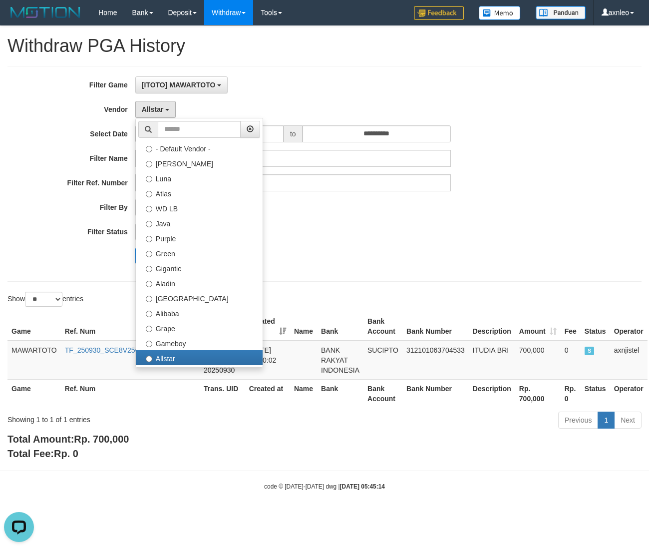
click at [64, 419] on div "Showing 1 to 1 of 1 entries" at bounding box center [135, 417] width 256 height 14
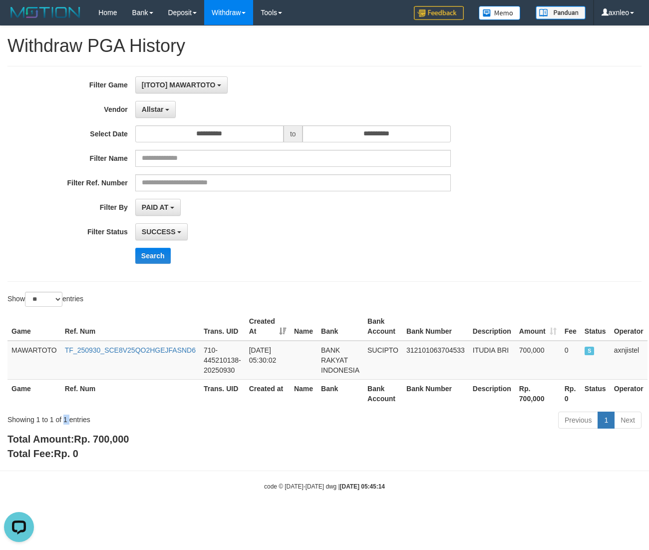
click at [64, 419] on div "Showing 1 to 1 of 1 entries" at bounding box center [135, 417] width 256 height 14
copy div "1"
click at [160, 117] on button "Allstar" at bounding box center [155, 109] width 40 height 17
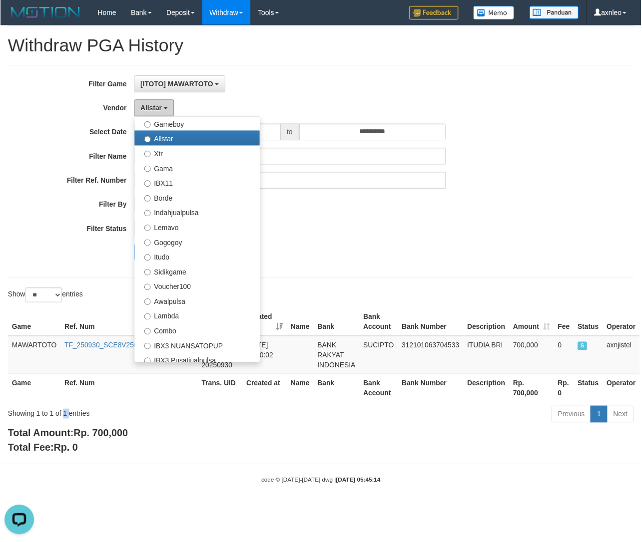
scroll to position [233, 0]
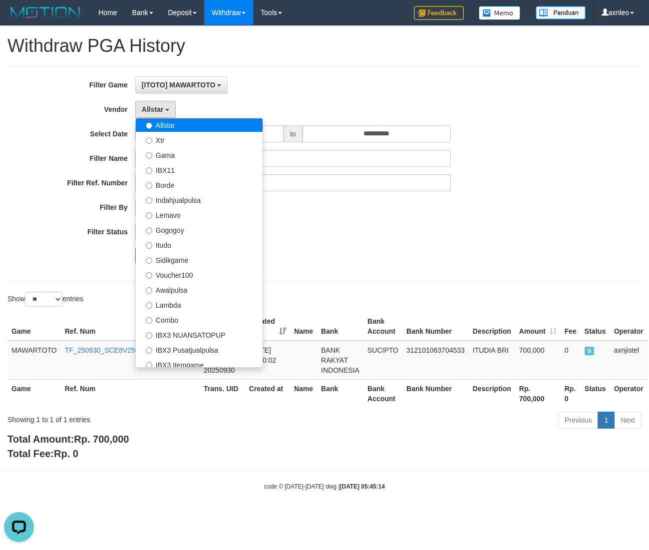
drag, startPoint x: 203, startPoint y: 255, endPoint x: 196, endPoint y: 129, distance: 125.5
click at [196, 129] on label "Allstar" at bounding box center [199, 124] width 127 height 15
click at [174, 142] on label "Xtr" at bounding box center [199, 139] width 127 height 15
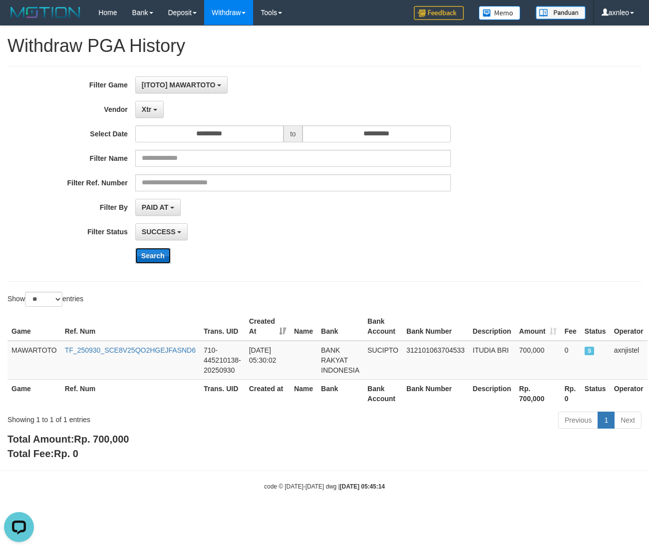
click at [152, 259] on button "Search" at bounding box center [152, 256] width 35 height 16
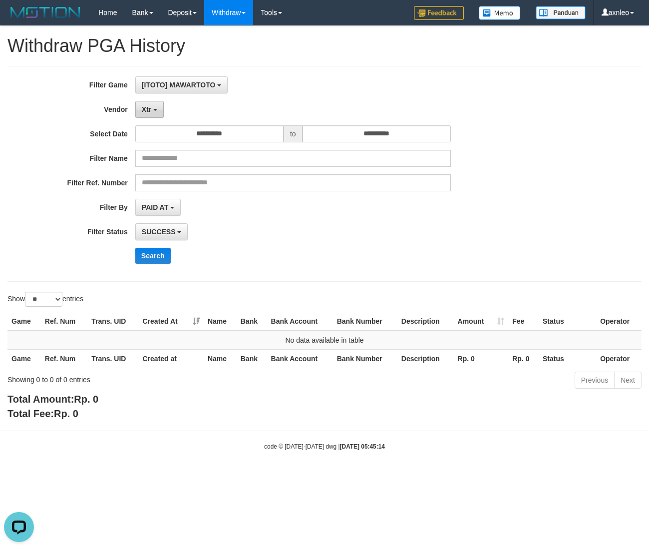
click at [153, 107] on button "Xtr" at bounding box center [149, 109] width 28 height 17
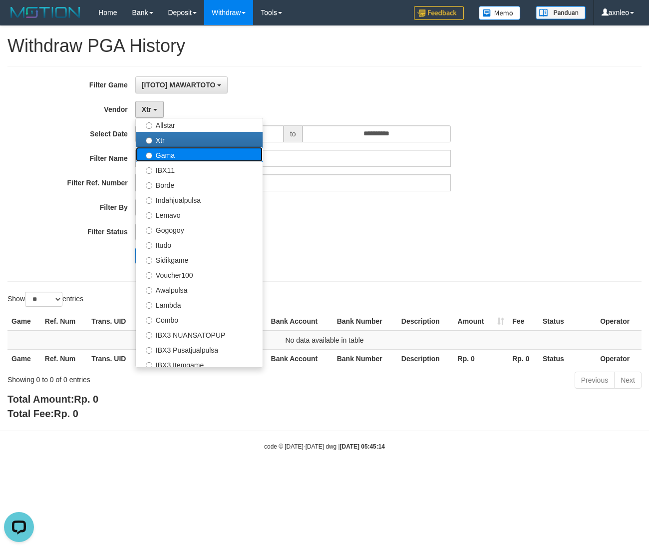
click at [173, 157] on label "Gama" at bounding box center [199, 154] width 127 height 15
select select "**********"
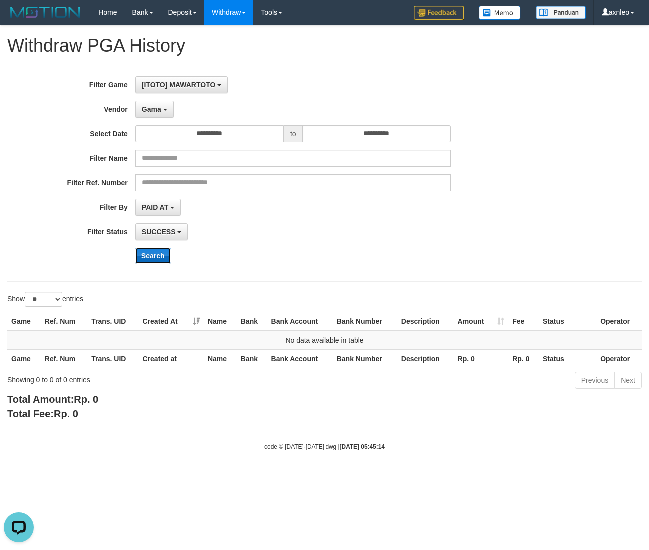
click at [152, 254] on button "Search" at bounding box center [152, 256] width 35 height 16
click at [159, 110] on span "Gama" at bounding box center [151, 109] width 19 height 8
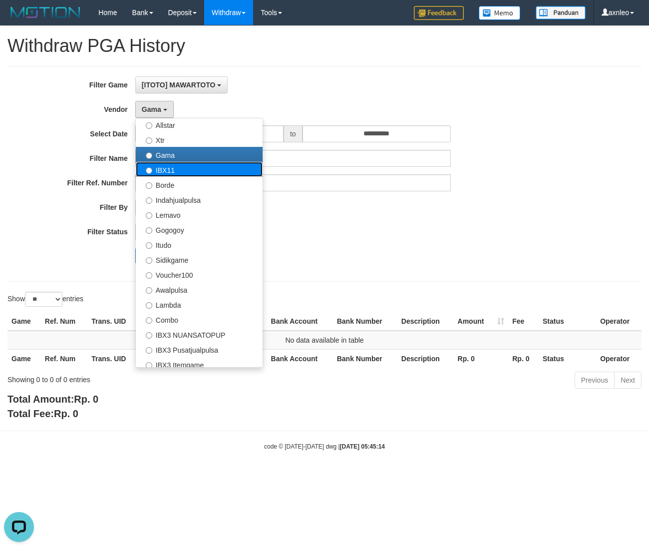
click at [166, 170] on label "IBX11" at bounding box center [199, 169] width 127 height 15
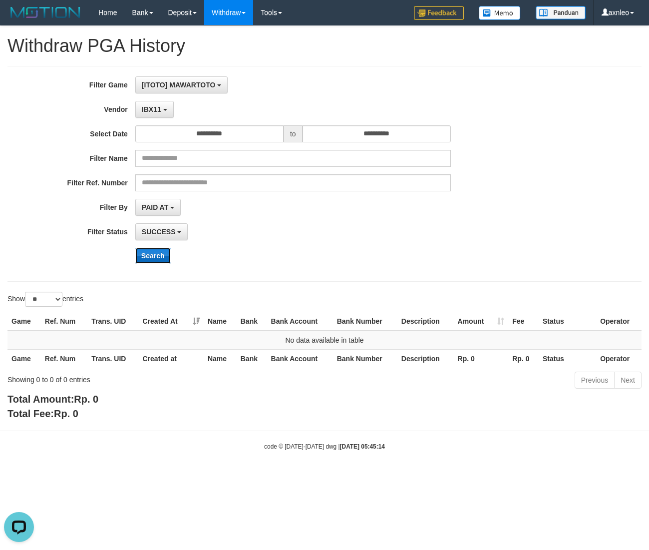
click at [158, 252] on button "Search" at bounding box center [152, 256] width 35 height 16
click at [151, 114] on button "IBX11" at bounding box center [154, 109] width 38 height 17
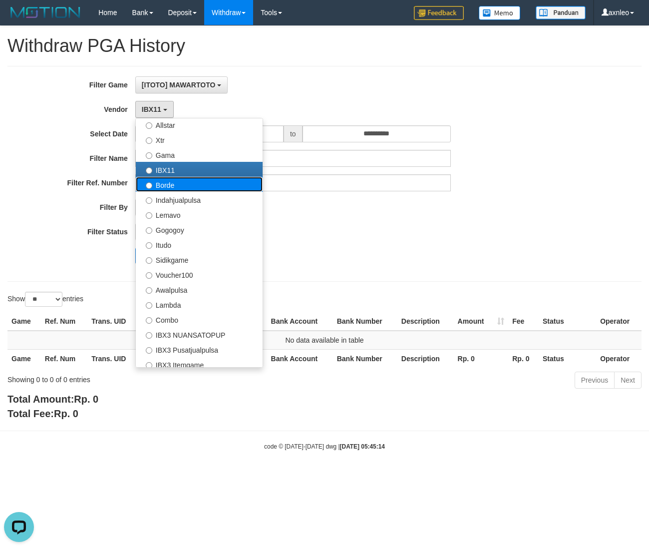
click at [169, 187] on label "Borde" at bounding box center [199, 184] width 127 height 15
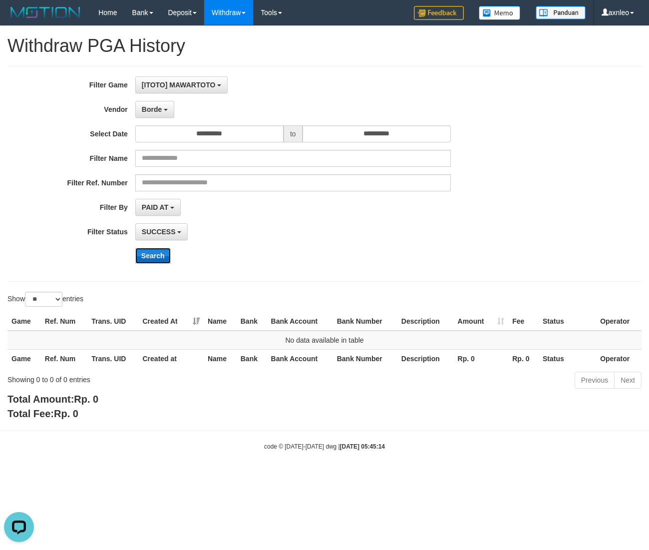
click at [162, 255] on button "Search" at bounding box center [152, 256] width 35 height 16
click at [154, 115] on button "Borde" at bounding box center [154, 109] width 39 height 17
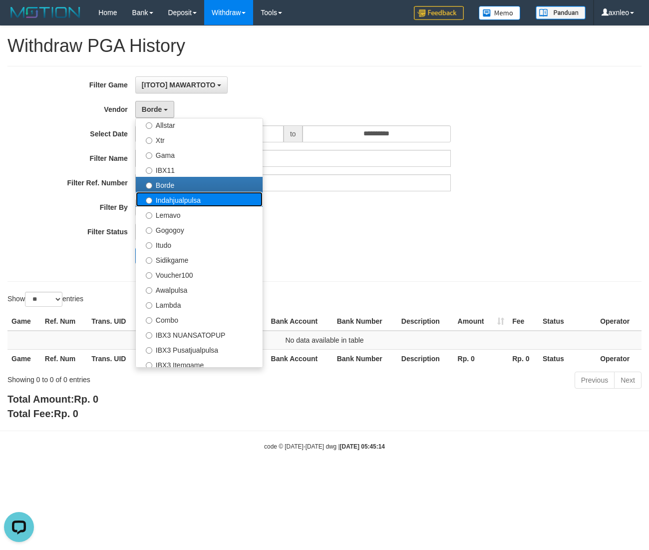
click at [183, 195] on label "Indahjualpulsa" at bounding box center [199, 199] width 127 height 15
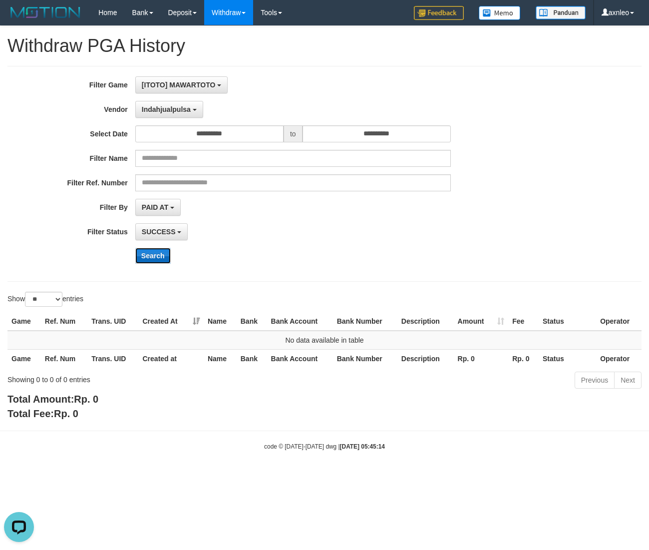
click at [159, 257] on button "Search" at bounding box center [152, 256] width 35 height 16
click at [168, 110] on span "Indahjualpulsa" at bounding box center [166, 109] width 49 height 8
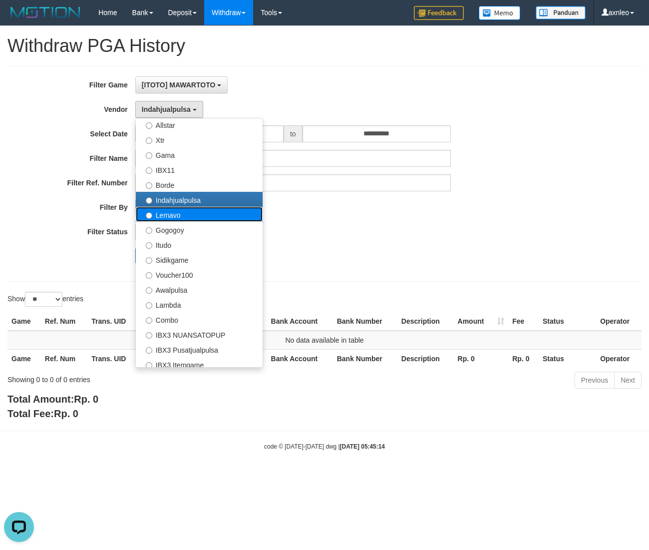
click at [175, 212] on label "Lemavo" at bounding box center [199, 214] width 127 height 15
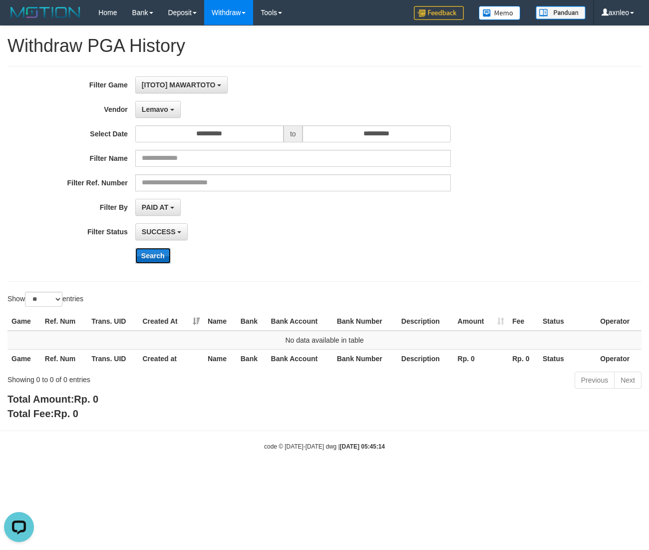
click at [155, 255] on button "Search" at bounding box center [152, 256] width 35 height 16
click at [162, 111] on span "Lemavo" at bounding box center [155, 109] width 26 height 8
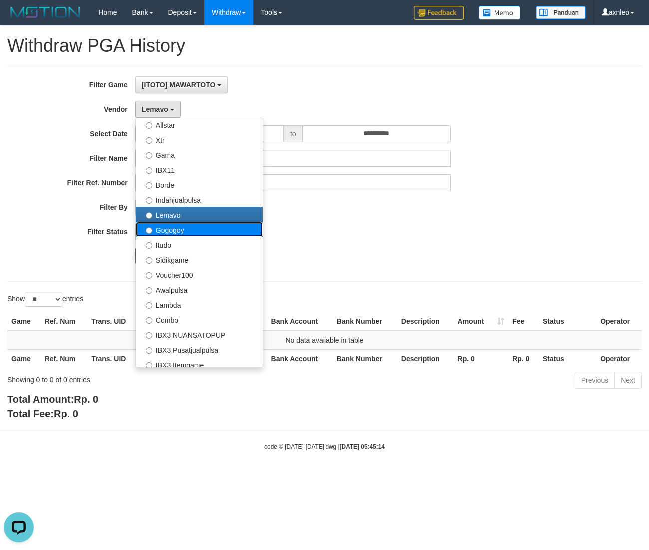
click at [181, 225] on label "Gogogoy" at bounding box center [199, 229] width 127 height 15
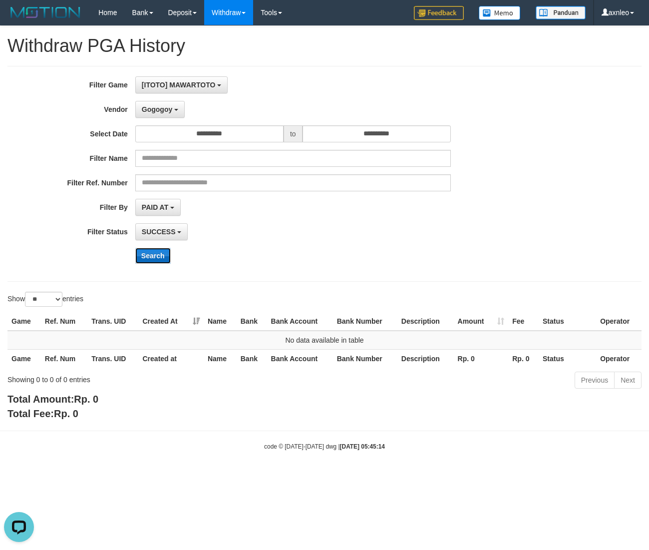
click at [165, 253] on button "Search" at bounding box center [152, 256] width 35 height 16
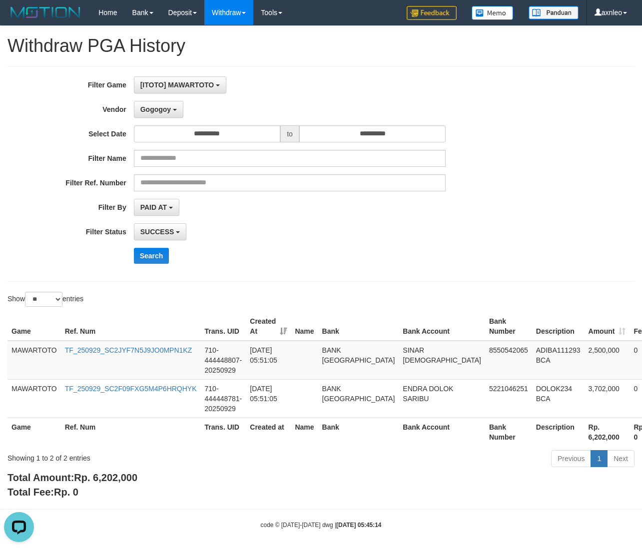
click at [65, 459] on div "Showing 1 to 2 of 2 entries" at bounding box center [133, 456] width 252 height 14
click at [64, 458] on div "Showing 1 to 2 of 2 entries" at bounding box center [133, 456] width 252 height 14
copy div "2"
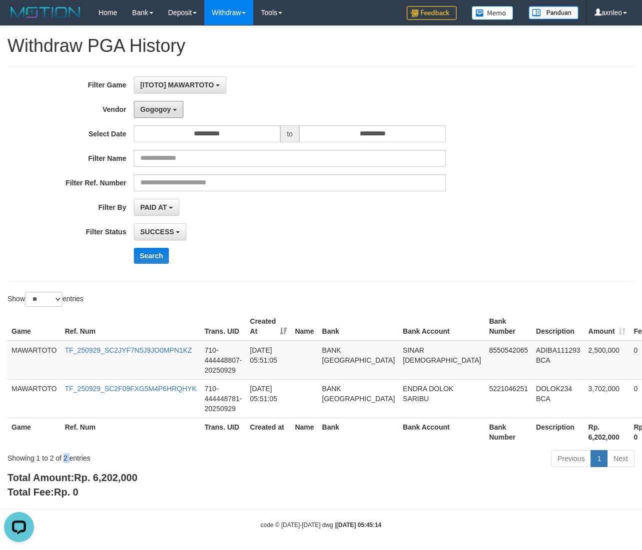
drag, startPoint x: 156, startPoint y: 110, endPoint x: 167, endPoint y: 130, distance: 22.6
click at [156, 110] on span "Gogogoy" at bounding box center [155, 109] width 30 height 8
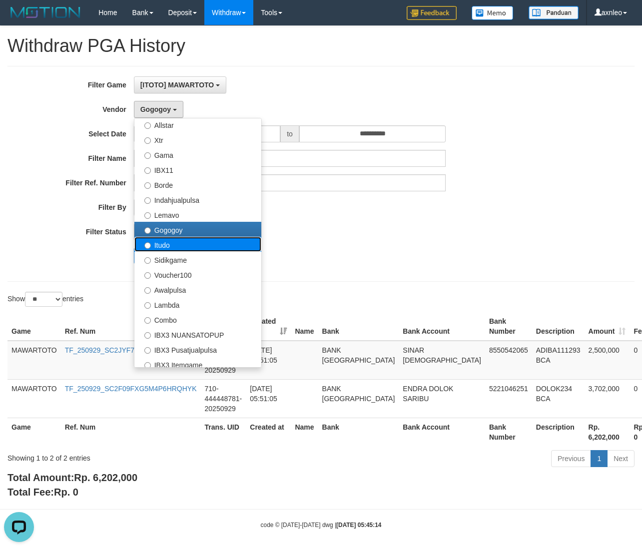
click at [176, 248] on label "Itudo" at bounding box center [197, 244] width 127 height 15
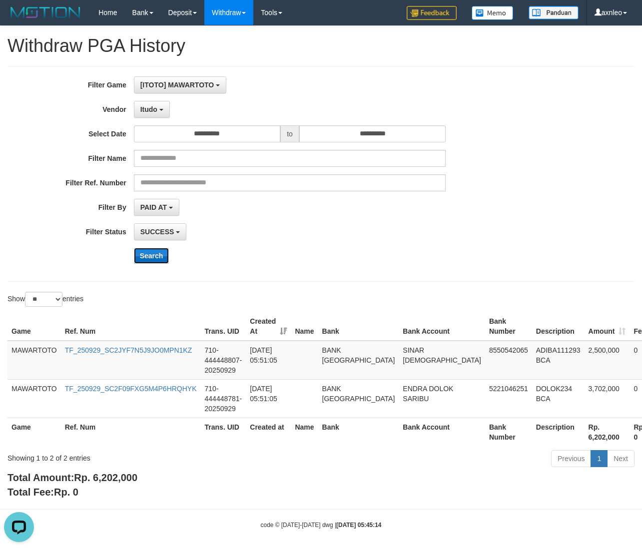
click at [157, 251] on button "Search" at bounding box center [151, 256] width 35 height 16
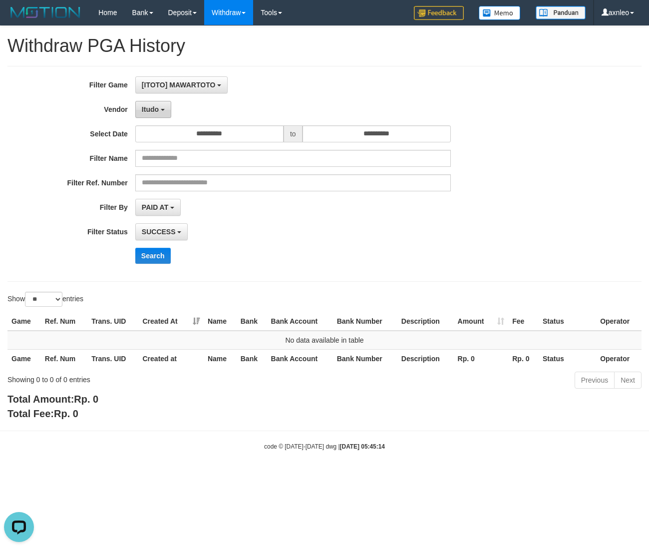
click at [159, 111] on button "Itudo" at bounding box center [153, 109] width 36 height 17
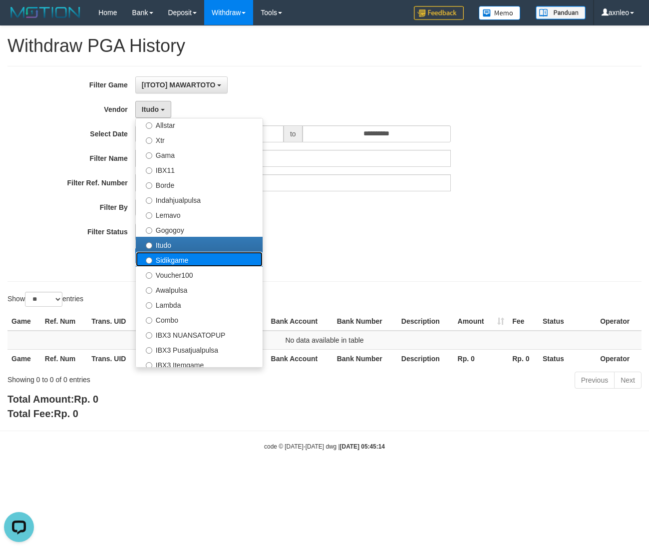
click at [186, 257] on label "Sidikgame" at bounding box center [199, 259] width 127 height 15
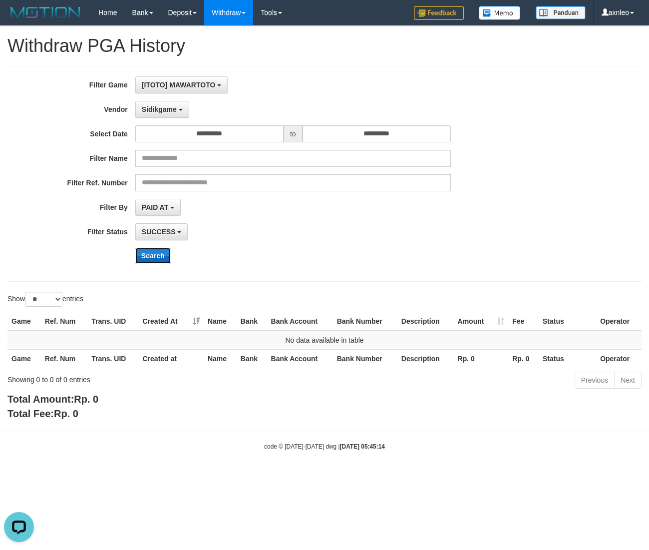
click at [159, 255] on button "Search" at bounding box center [152, 256] width 35 height 16
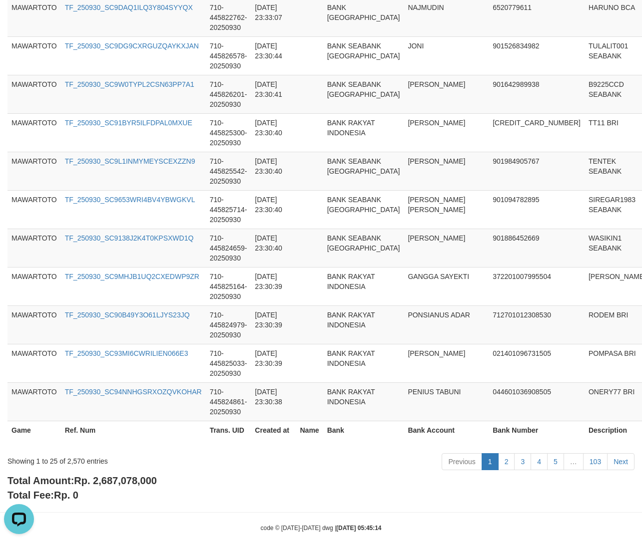
scroll to position [896, 0]
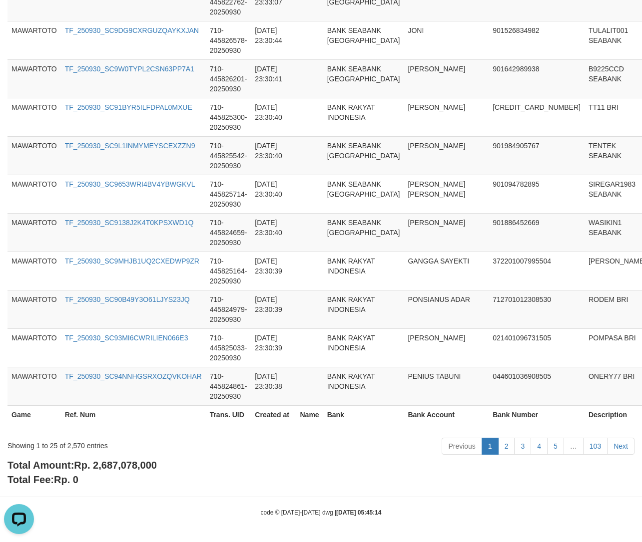
click at [73, 447] on div "Showing 1 to 25 of 2,570 entries" at bounding box center [133, 444] width 252 height 14
copy div "2,570"
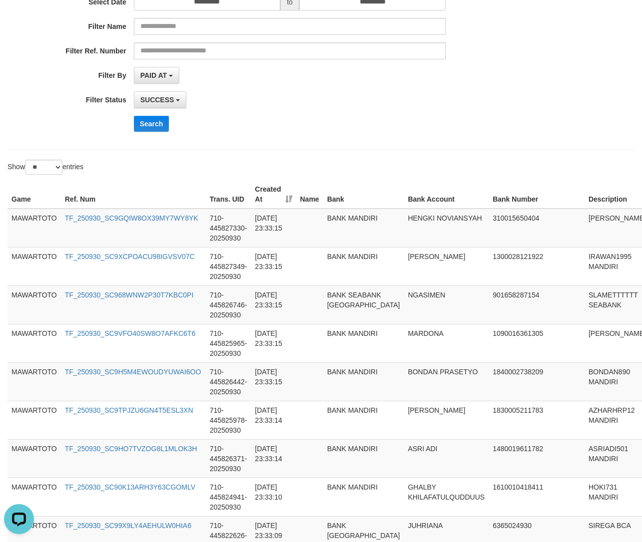
scroll to position [81, 0]
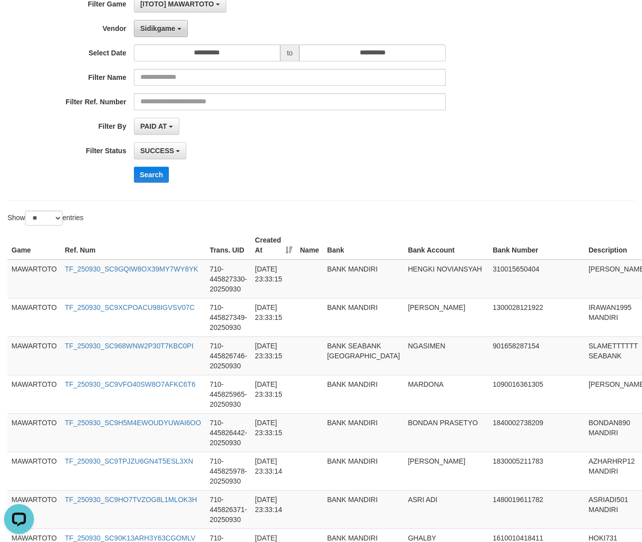
click at [183, 26] on button "Sidikgame" at bounding box center [161, 28] width 54 height 17
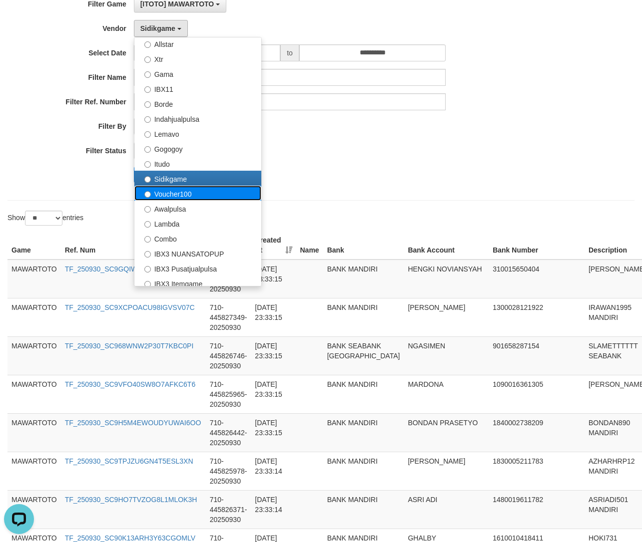
click at [173, 187] on label "Voucher100" at bounding box center [197, 193] width 127 height 15
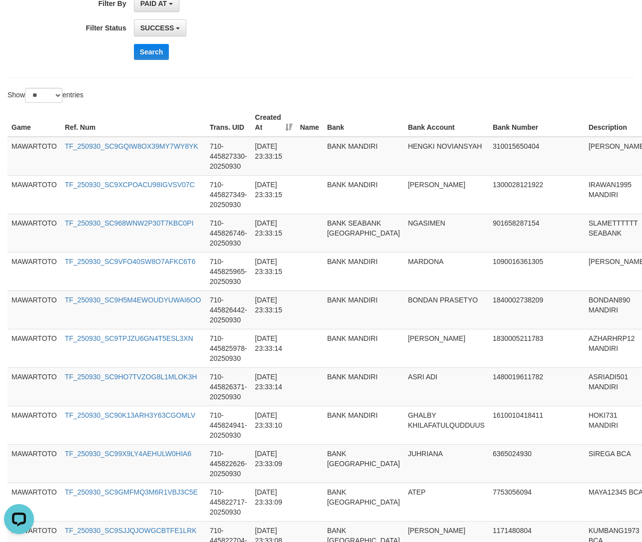
scroll to position [0, 0]
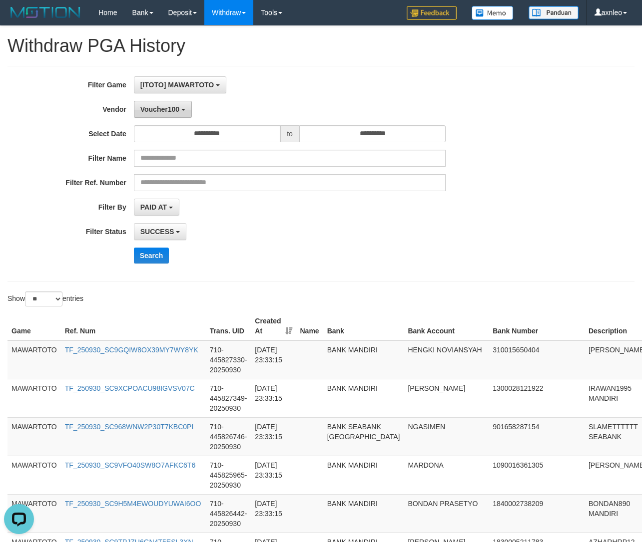
click at [188, 115] on button "Voucher100" at bounding box center [163, 109] width 58 height 17
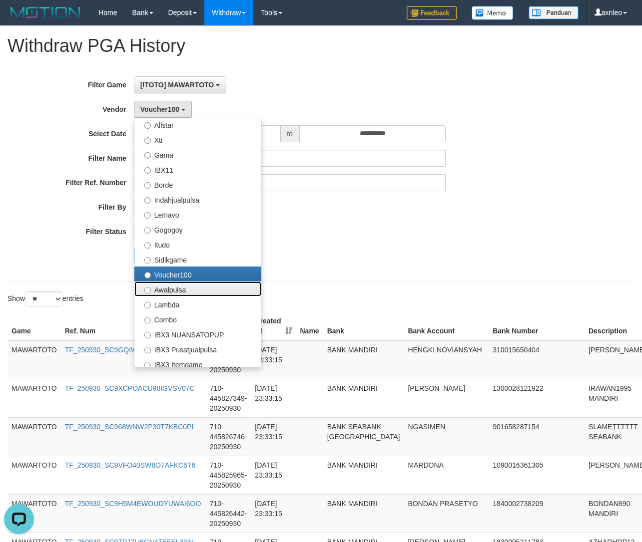
drag, startPoint x: 190, startPoint y: 291, endPoint x: 185, endPoint y: 245, distance: 45.8
click at [190, 290] on label "Awalpulsa" at bounding box center [197, 289] width 127 height 15
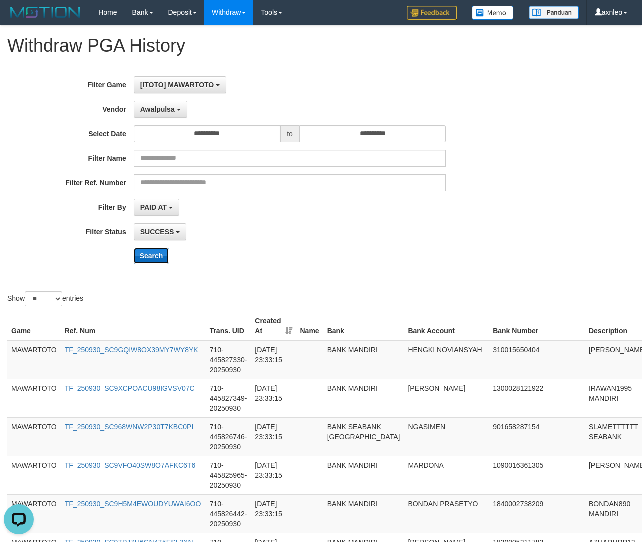
click at [145, 254] on button "Search" at bounding box center [151, 256] width 35 height 16
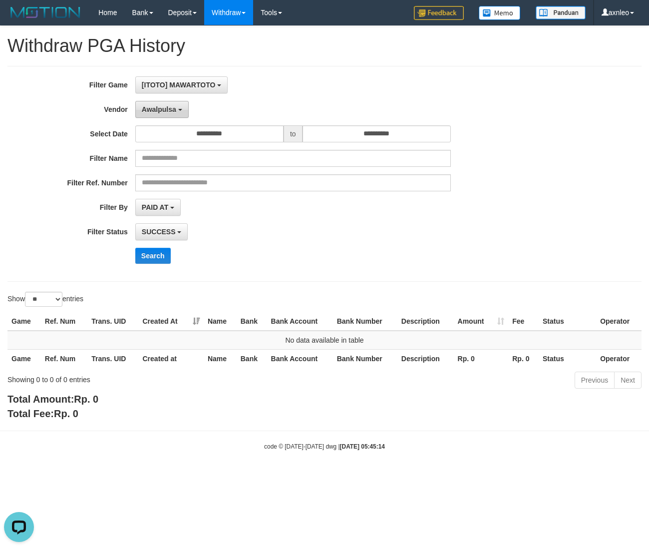
click at [173, 112] on span "Awalpulsa" at bounding box center [159, 109] width 34 height 8
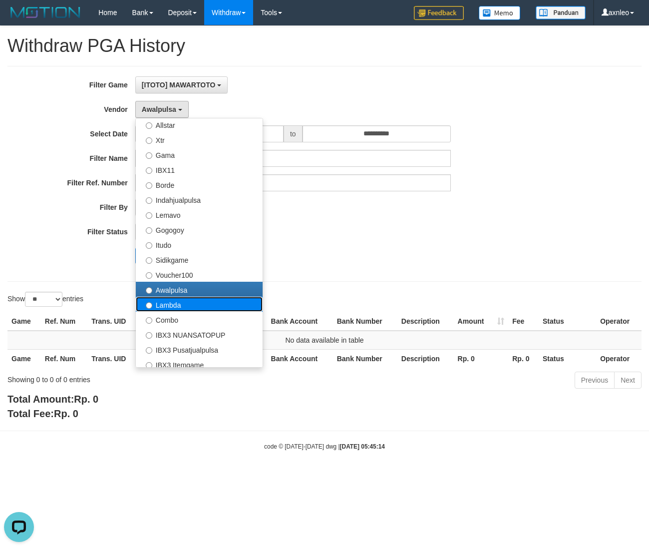
click at [170, 310] on label "Lambda" at bounding box center [199, 304] width 127 height 15
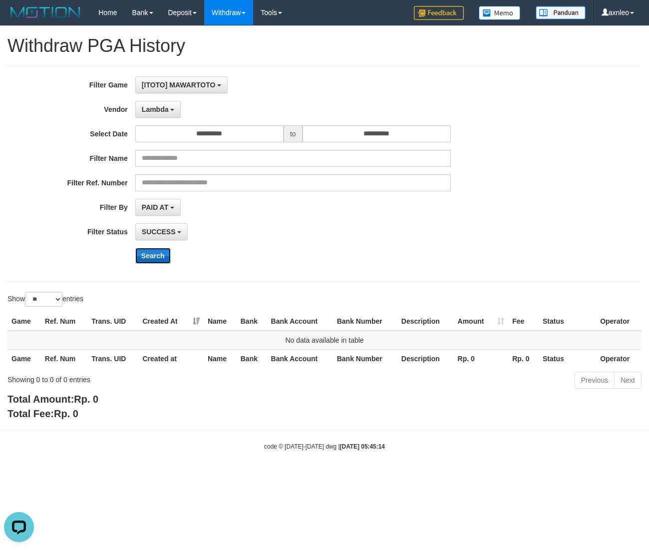
click at [157, 260] on button "Search" at bounding box center [152, 256] width 35 height 16
click at [167, 113] on button "Lambda" at bounding box center [158, 109] width 46 height 17
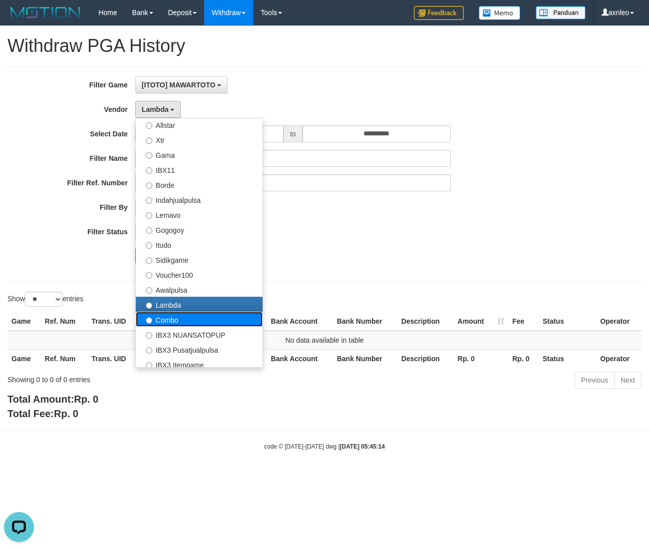
click at [180, 321] on label "Combo" at bounding box center [199, 319] width 127 height 15
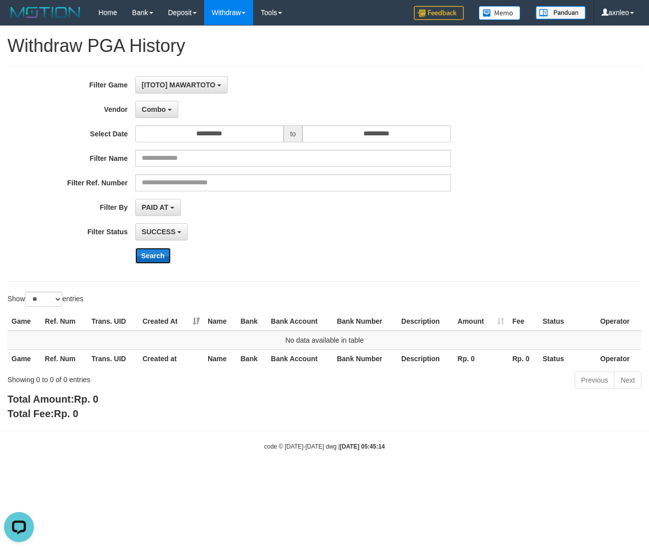
click at [159, 257] on button "Search" at bounding box center [152, 256] width 35 height 16
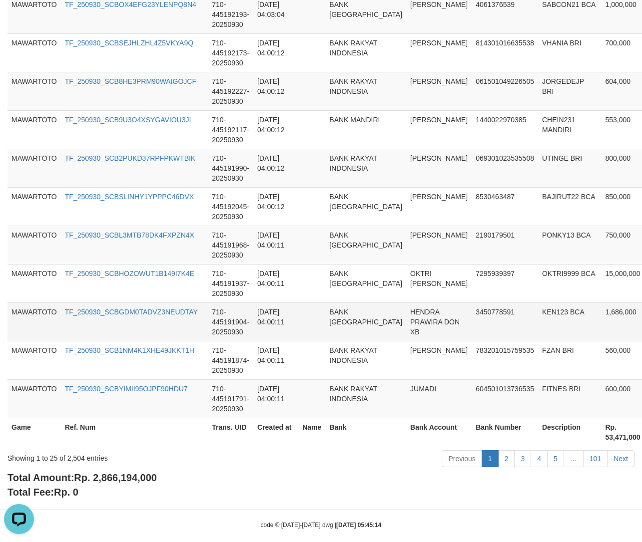
scroll to position [896, 0]
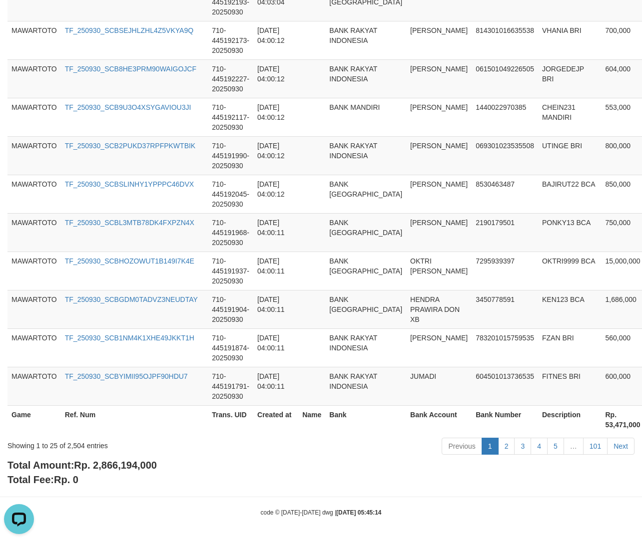
click at [81, 445] on div "Showing 1 to 25 of 2,504 entries" at bounding box center [133, 444] width 252 height 14
copy div "2,504"
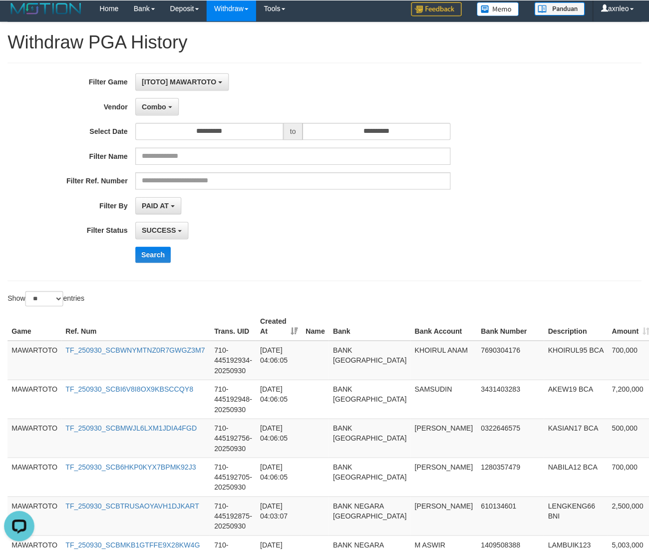
scroll to position [0, 0]
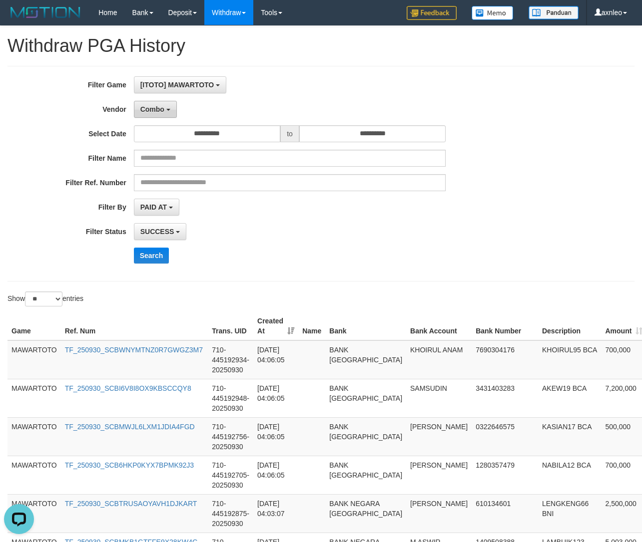
click at [167, 117] on button "Combo" at bounding box center [155, 109] width 43 height 17
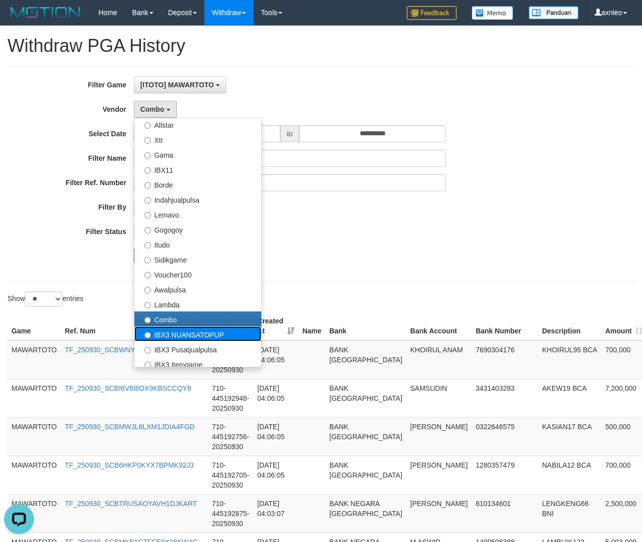
click at [173, 332] on label "IBX3 NUANSATOPUP" at bounding box center [197, 334] width 127 height 15
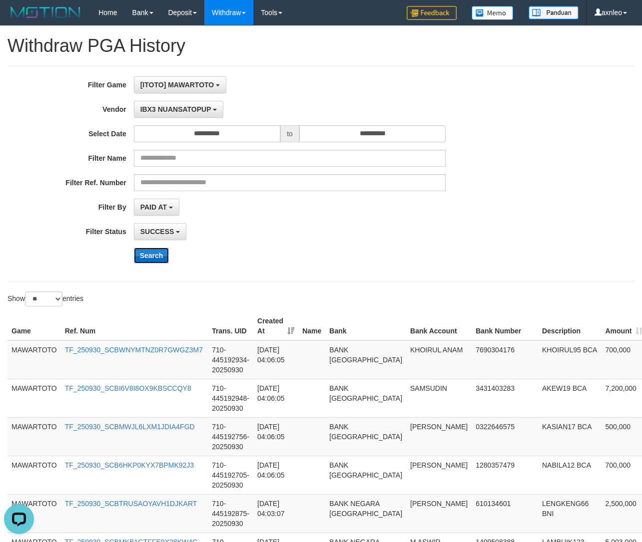
click at [153, 263] on button "Search" at bounding box center [151, 256] width 35 height 16
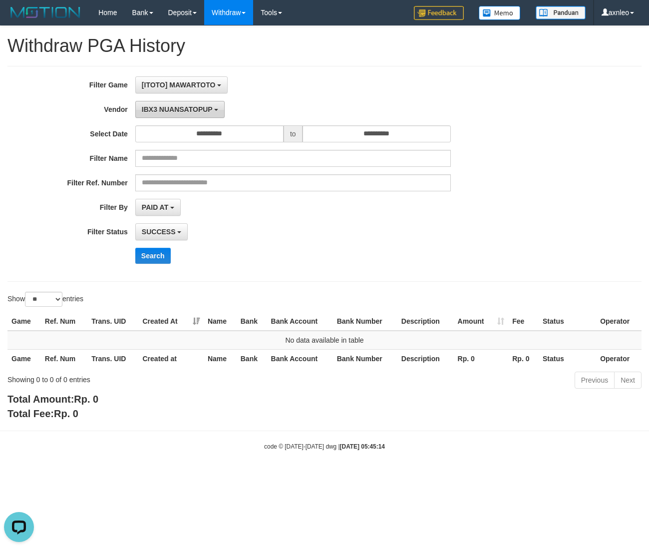
click at [192, 113] on span "IBX3 NUANSATOPUP" at bounding box center [177, 109] width 71 height 8
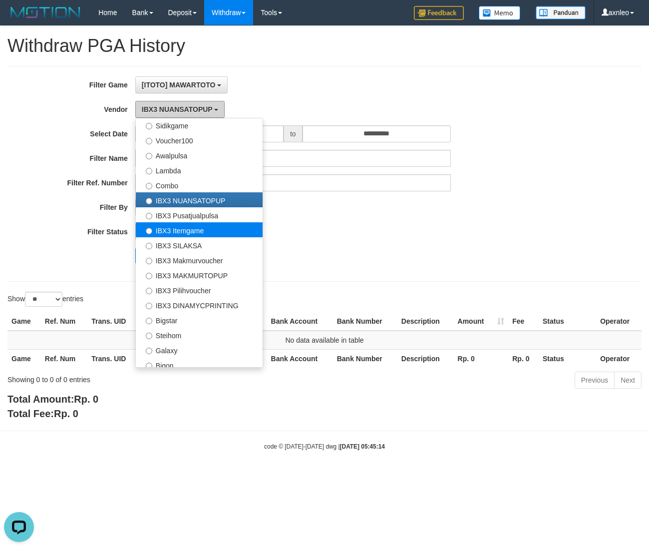
scroll to position [372, 0]
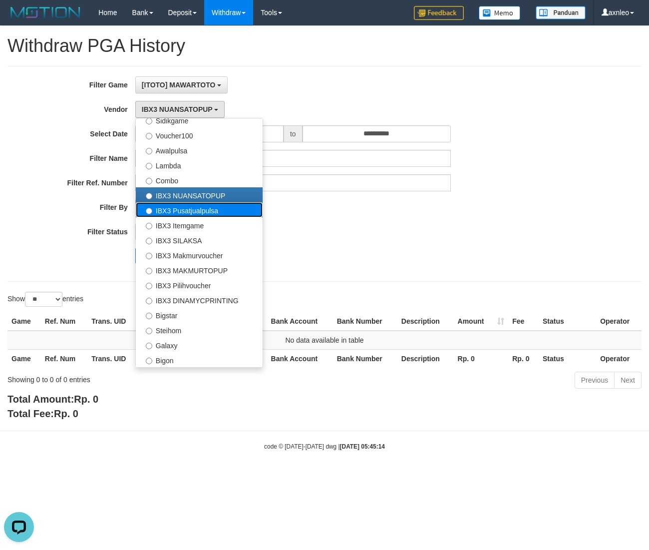
click at [205, 206] on label "IBX3 Pusatjualpulsa" at bounding box center [199, 209] width 127 height 15
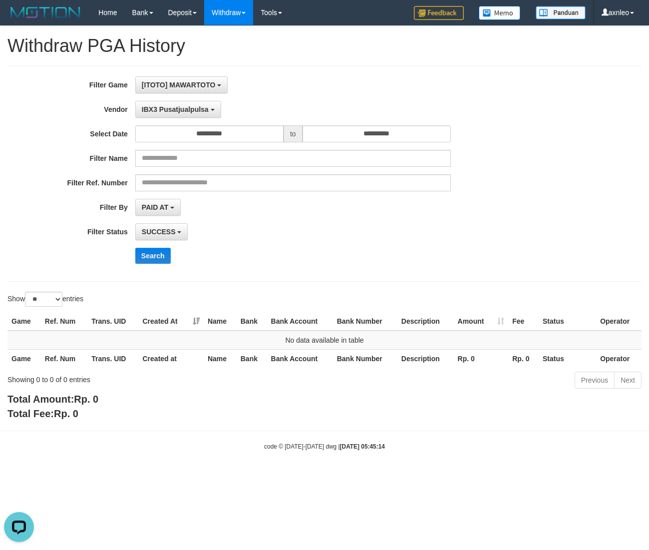
click at [156, 264] on div "**********" at bounding box center [270, 173] width 541 height 195
click at [157, 258] on button "Search" at bounding box center [152, 256] width 35 height 16
click at [178, 110] on span "IBX3 Pusatjualpulsa" at bounding box center [175, 109] width 67 height 8
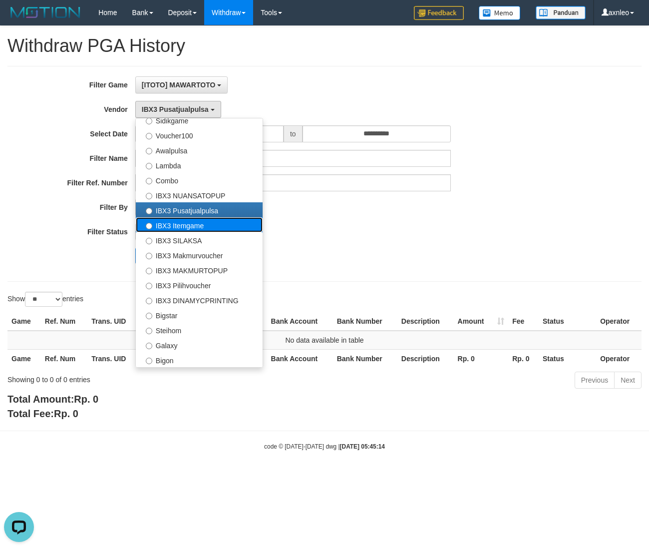
click at [193, 230] on label "IBX3 Itemgame" at bounding box center [199, 224] width 127 height 15
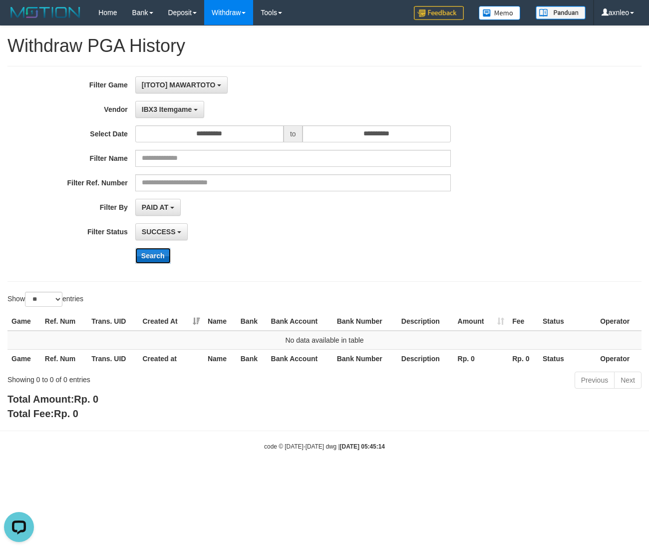
click at [156, 255] on button "Search" at bounding box center [152, 256] width 35 height 16
click at [200, 88] on span "[ITOTO] MAWARTOTO" at bounding box center [179, 85] width 74 height 8
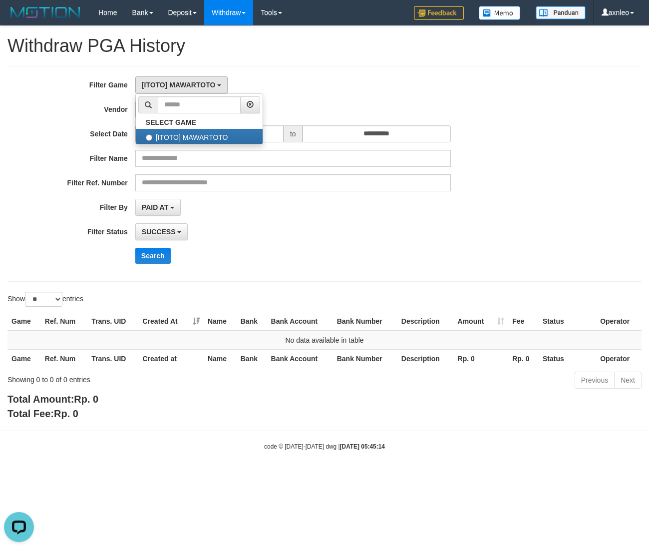
click at [330, 225] on div "SUCCESS SUCCESS ON PROCESS FAILED" at bounding box center [293, 231] width 316 height 17
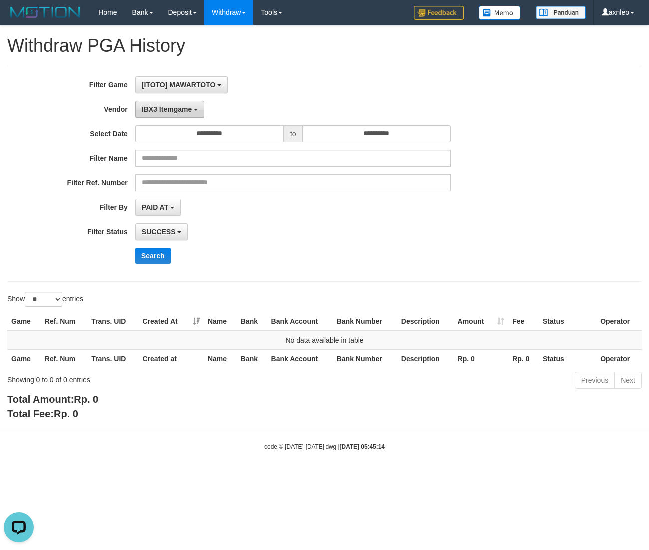
click at [192, 111] on button "IBX3 Itemgame" at bounding box center [169, 109] width 69 height 17
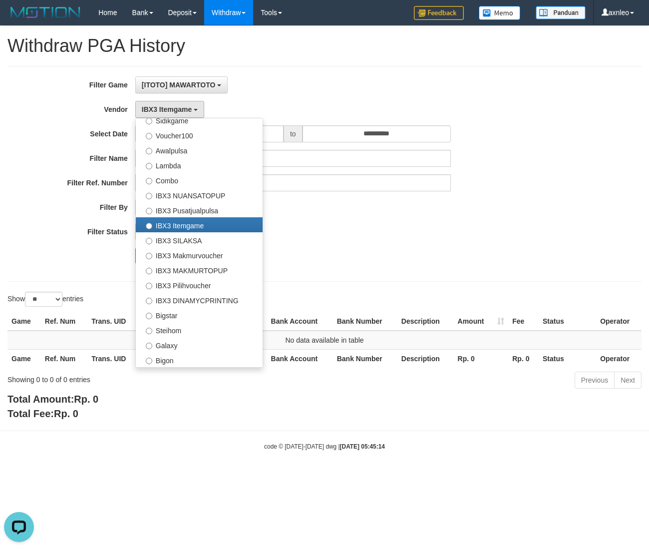
click at [373, 229] on div "SUCCESS SUCCESS ON PROCESS FAILED" at bounding box center [293, 231] width 316 height 17
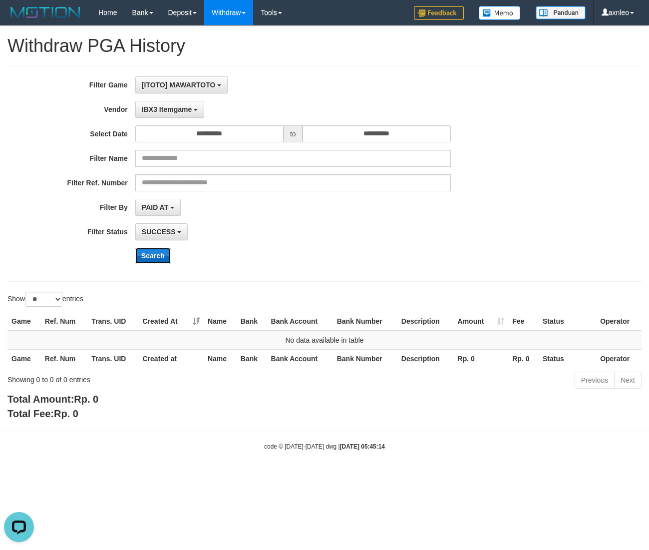
click at [149, 257] on button "Search" at bounding box center [152, 256] width 35 height 16
click at [181, 112] on span "IBX3 Itemgame" at bounding box center [167, 109] width 50 height 8
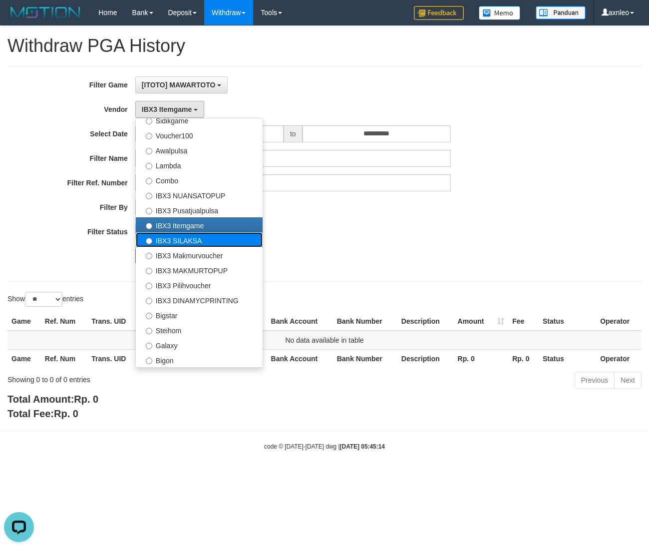
click at [186, 236] on label "IBX3 SILAKSA" at bounding box center [199, 239] width 127 height 15
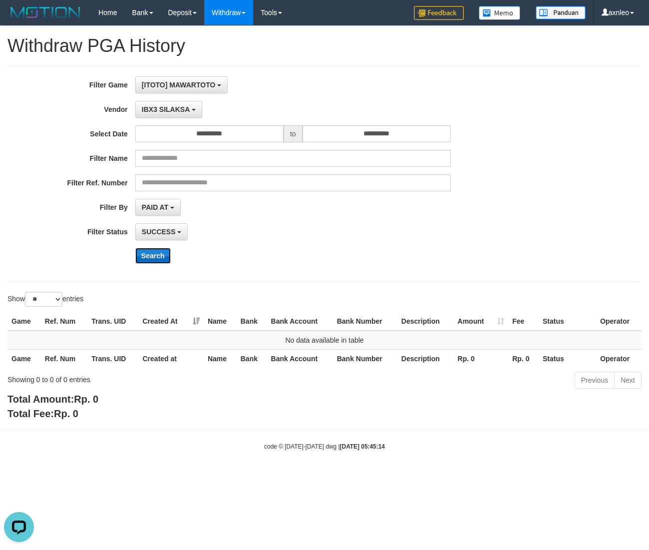
click at [160, 255] on button "Search" at bounding box center [152, 256] width 35 height 16
click at [171, 109] on span "IBX3 SILAKSA" at bounding box center [166, 109] width 48 height 8
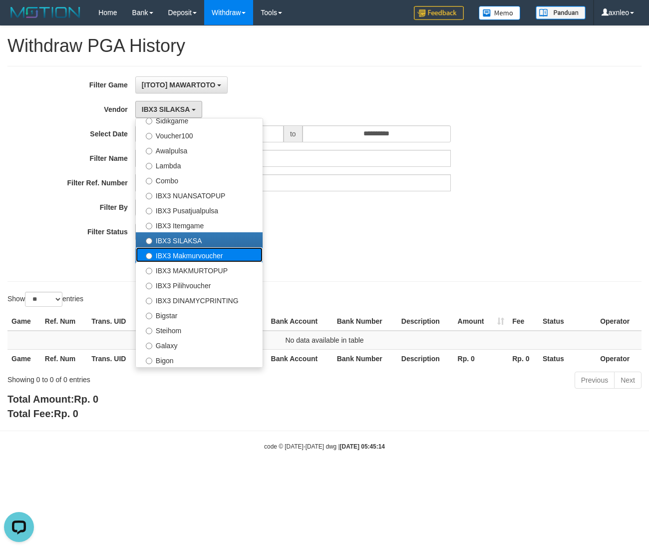
click at [173, 250] on label "IBX3 Makmurvoucher" at bounding box center [199, 254] width 127 height 15
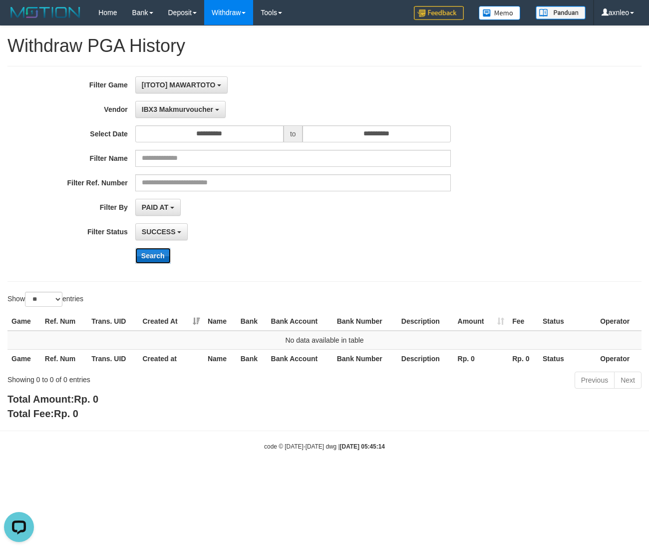
click at [148, 261] on button "Search" at bounding box center [152, 256] width 35 height 16
click at [199, 99] on div "**********" at bounding box center [270, 173] width 541 height 195
click at [198, 108] on span "IBX3 Makmurvoucher" at bounding box center [177, 109] width 71 height 8
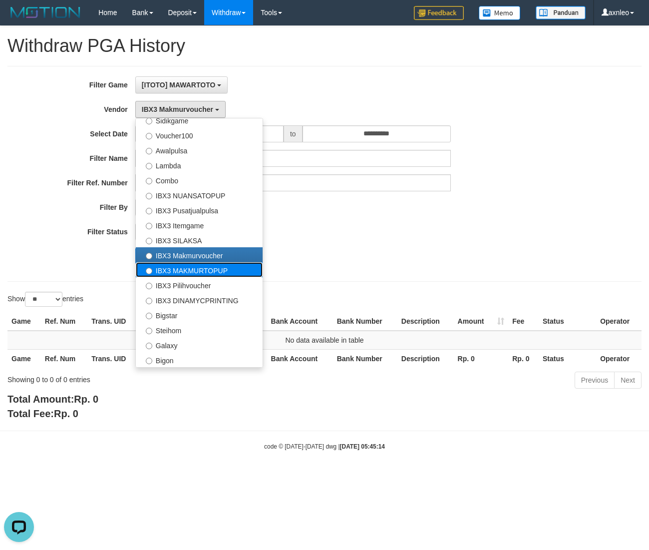
click at [167, 269] on label "IBX3 MAKMURTOPUP" at bounding box center [199, 269] width 127 height 15
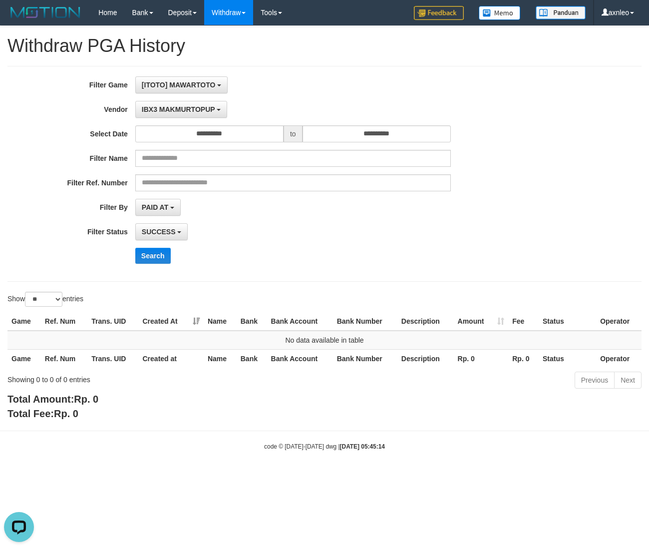
click at [156, 247] on div "**********" at bounding box center [270, 173] width 541 height 195
click at [155, 250] on button "Search" at bounding box center [152, 256] width 35 height 16
click at [182, 105] on span "IBX3 MAKMURTOPUP" at bounding box center [178, 109] width 73 height 8
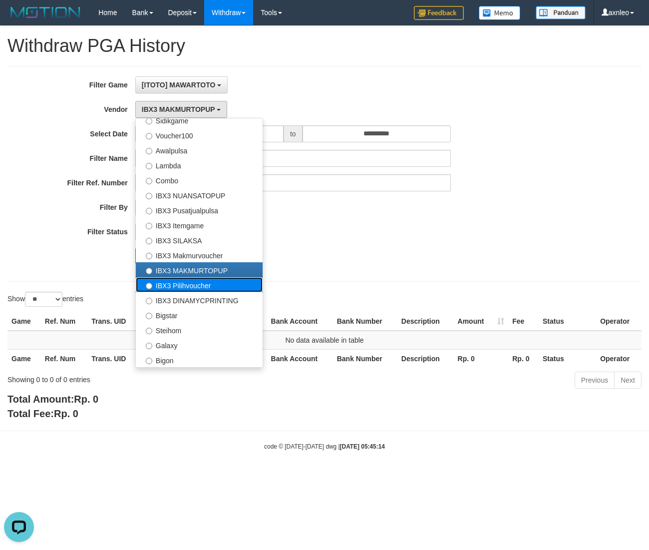
click at [175, 291] on label "IBX3 Pilihvoucher" at bounding box center [199, 284] width 127 height 15
select select "**********"
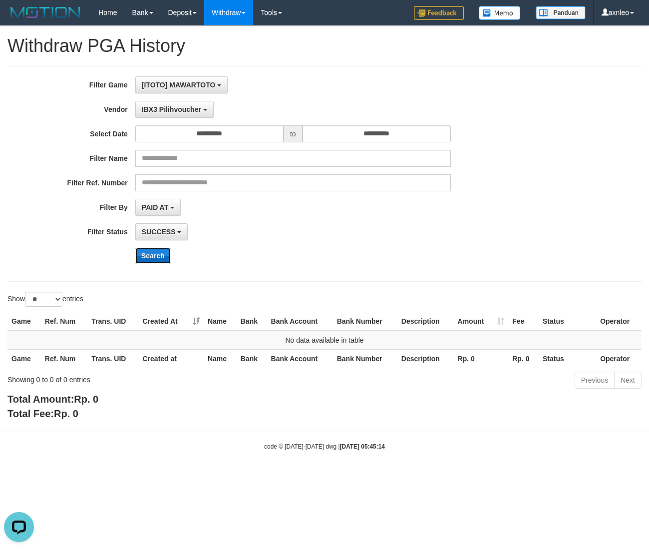
click at [158, 258] on button "Search" at bounding box center [152, 256] width 35 height 16
click at [183, 95] on div "**********" at bounding box center [270, 173] width 541 height 195
click at [182, 102] on button "IBX3 Pilihvoucher" at bounding box center [174, 109] width 78 height 17
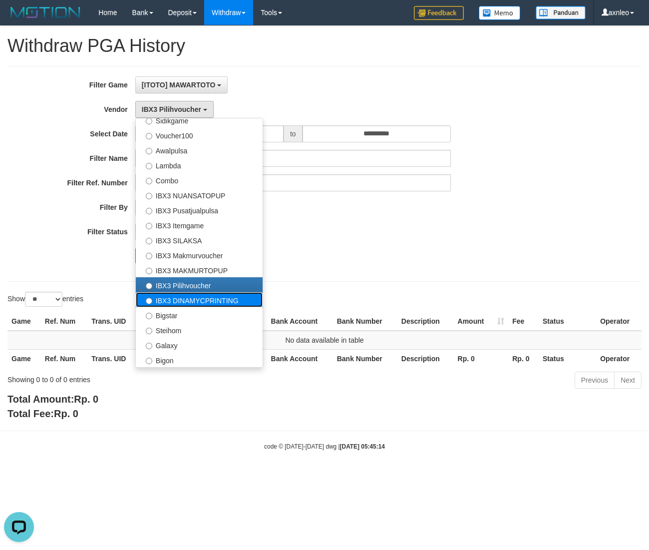
click at [185, 303] on label "IBX3 DINAMYCPRINTING" at bounding box center [199, 299] width 127 height 15
select select "**********"
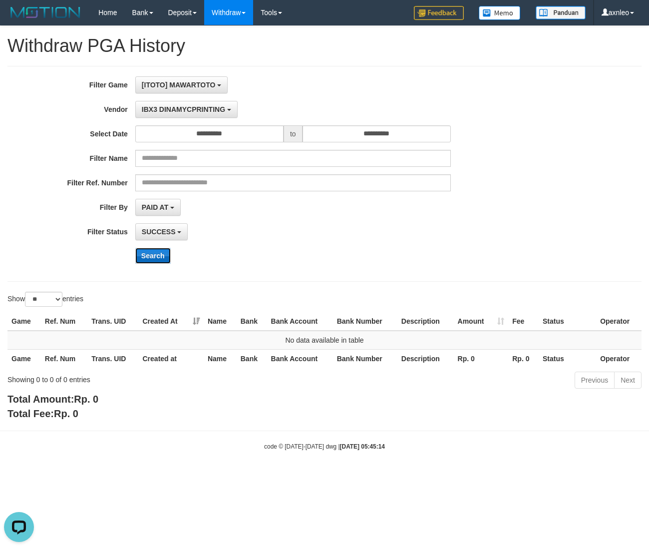
click at [147, 256] on button "Search" at bounding box center [152, 256] width 35 height 16
click at [208, 104] on button "IBX3 DINAMYCPRINTING" at bounding box center [186, 109] width 102 height 17
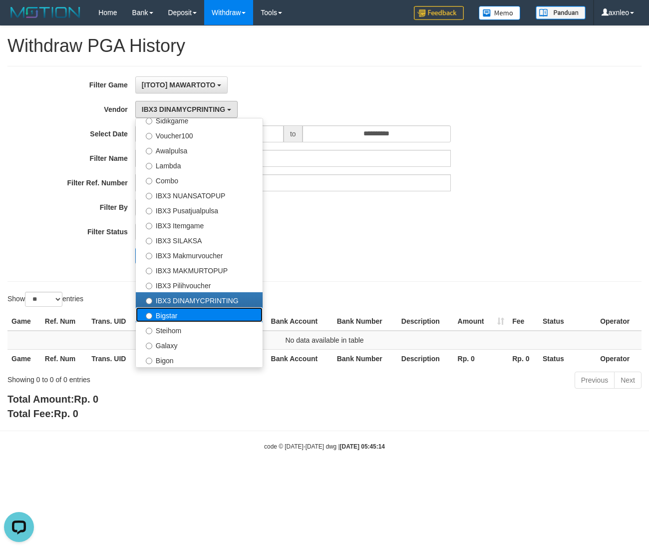
click at [178, 314] on label "Bigstar" at bounding box center [199, 314] width 127 height 15
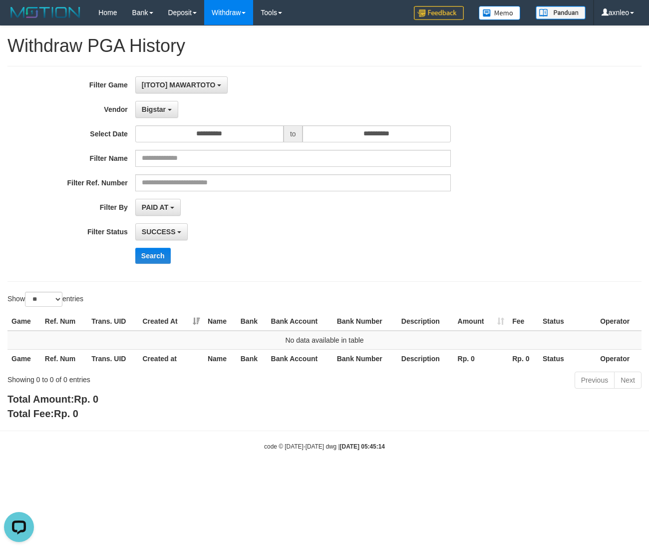
click at [163, 266] on div "**********" at bounding box center [270, 173] width 541 height 195
click at [163, 261] on button "Search" at bounding box center [152, 256] width 35 height 16
click at [153, 255] on button "Search" at bounding box center [152, 256] width 35 height 16
click at [148, 106] on span "Bigstar" at bounding box center [154, 109] width 24 height 8
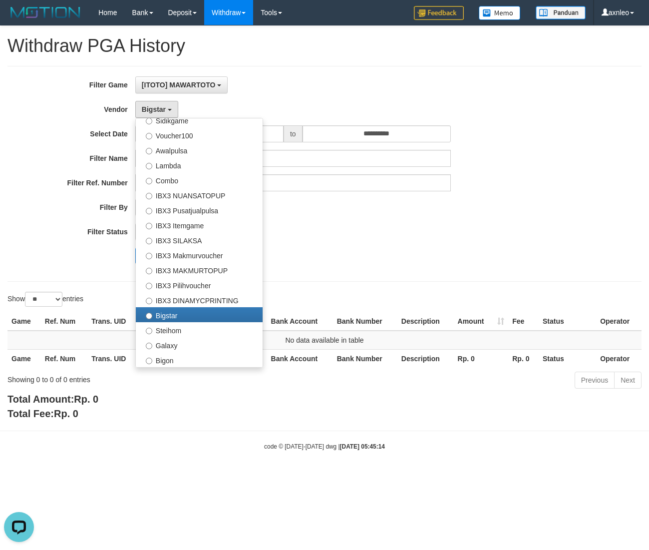
drag, startPoint x: 399, startPoint y: 233, endPoint x: 391, endPoint y: 221, distance: 14.4
click at [399, 233] on div "SUCCESS SUCCESS ON PROCESS FAILED" at bounding box center [293, 231] width 316 height 17
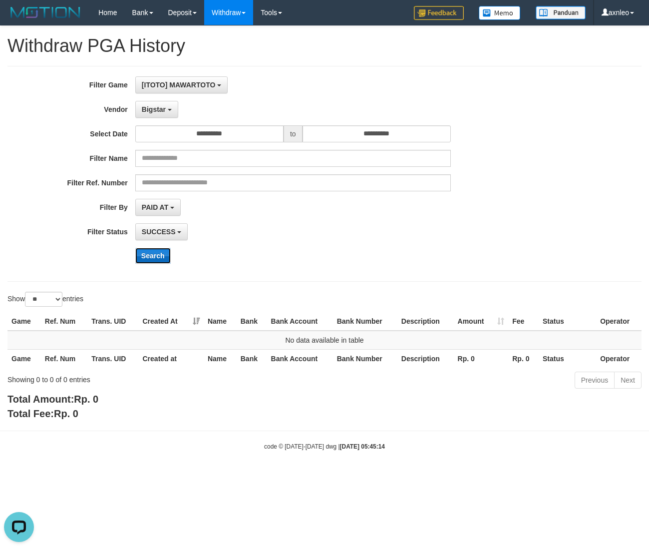
click at [158, 254] on button "Search" at bounding box center [152, 256] width 35 height 16
click at [168, 119] on div "**********" at bounding box center [270, 173] width 541 height 195
click at [168, 114] on button "Bigstar" at bounding box center [156, 109] width 43 height 17
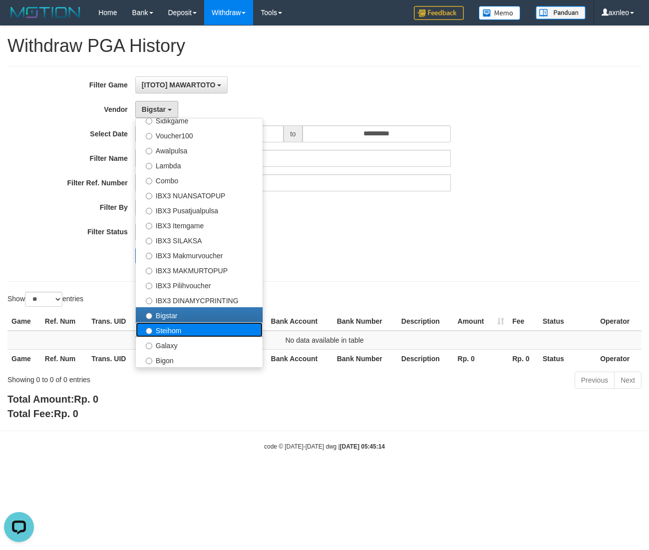
click at [177, 336] on label "Steihom" at bounding box center [199, 329] width 127 height 15
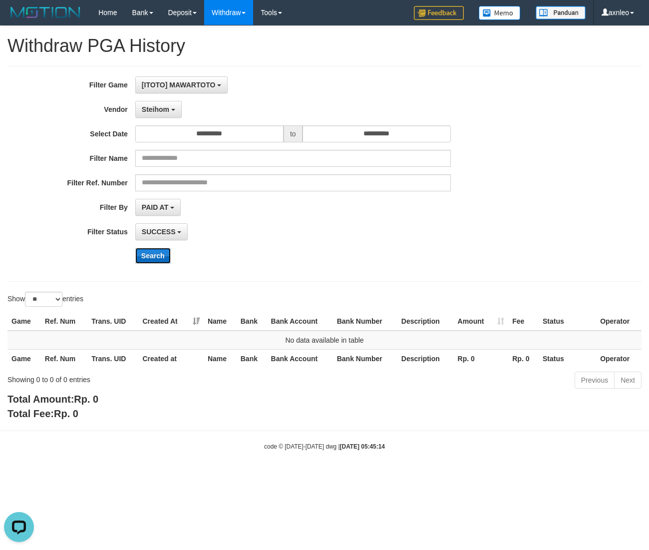
click at [155, 252] on button "Search" at bounding box center [152, 256] width 35 height 16
click at [171, 115] on button "Steihom" at bounding box center [158, 109] width 46 height 17
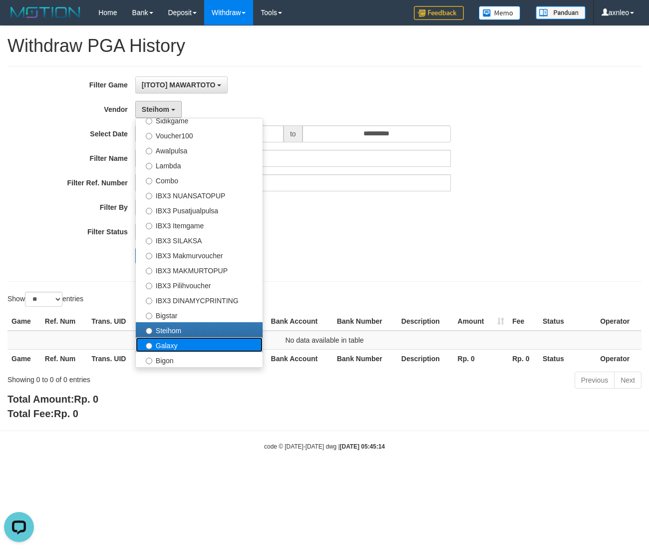
click at [173, 342] on label "Galaxy" at bounding box center [199, 344] width 127 height 15
select select "**********"
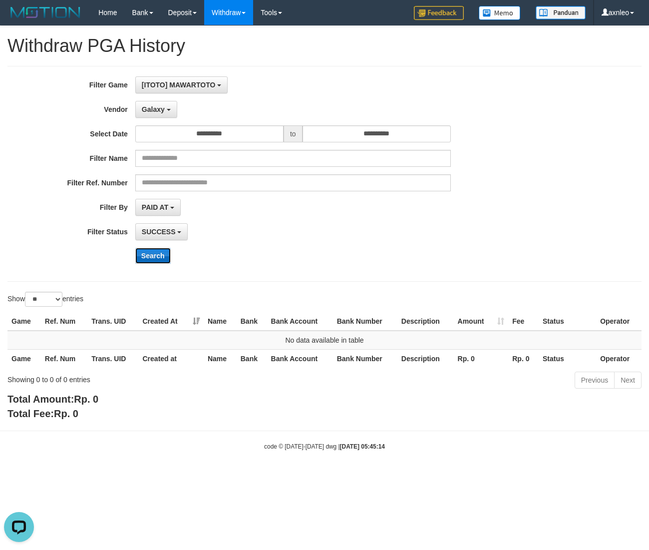
click at [155, 256] on button "Search" at bounding box center [152, 256] width 35 height 16
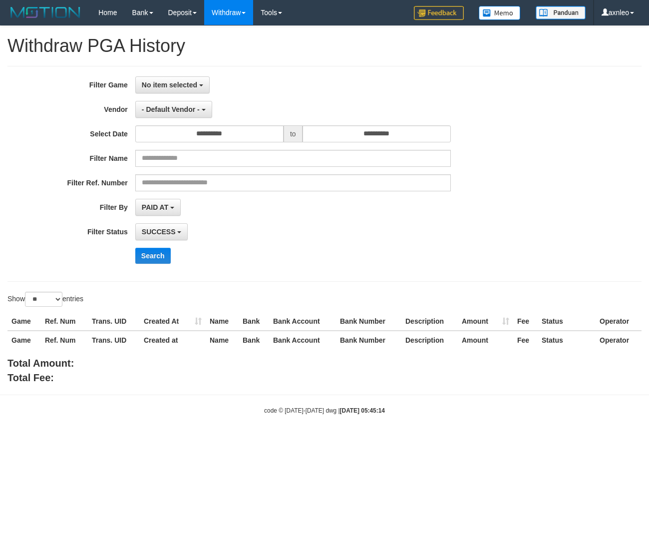
select select "**********"
select select "**"
click at [194, 87] on span "No item selected" at bounding box center [169, 85] width 55 height 8
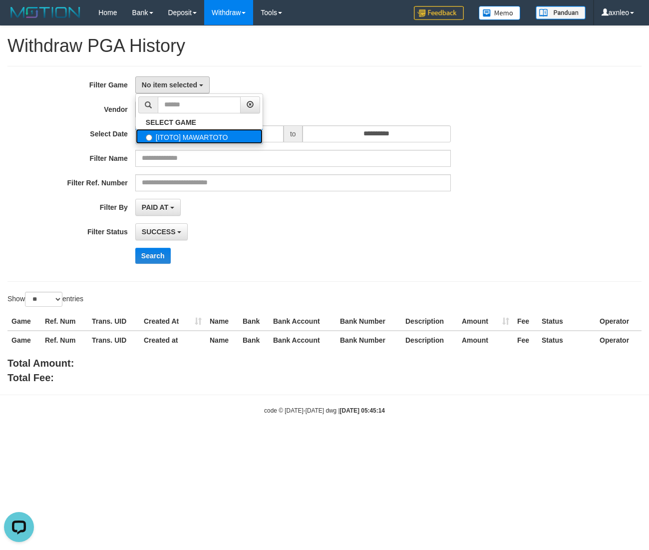
click at [210, 133] on label "[ITOTO] MAWARTOTO" at bounding box center [199, 136] width 127 height 15
click at [331, 215] on div "**********" at bounding box center [270, 173] width 541 height 195
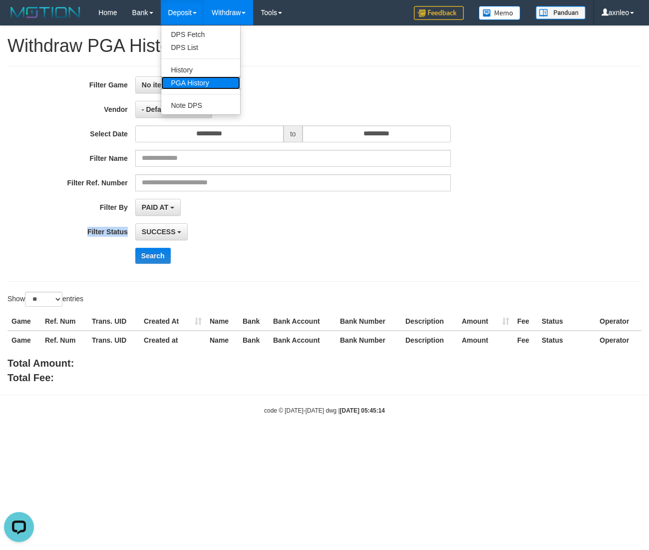
click at [196, 81] on link "PGA History" at bounding box center [200, 82] width 79 height 13
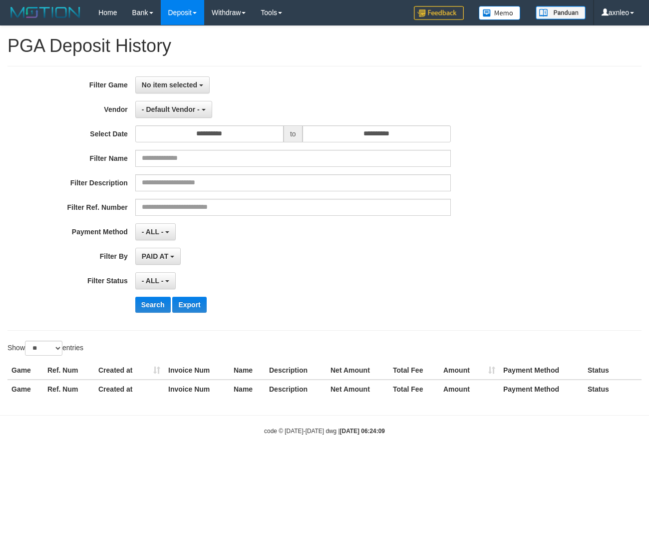
select select
select select "**"
drag, startPoint x: 189, startPoint y: 82, endPoint x: 227, endPoint y: 111, distance: 48.0
click at [189, 83] on span "No item selected" at bounding box center [169, 85] width 55 height 8
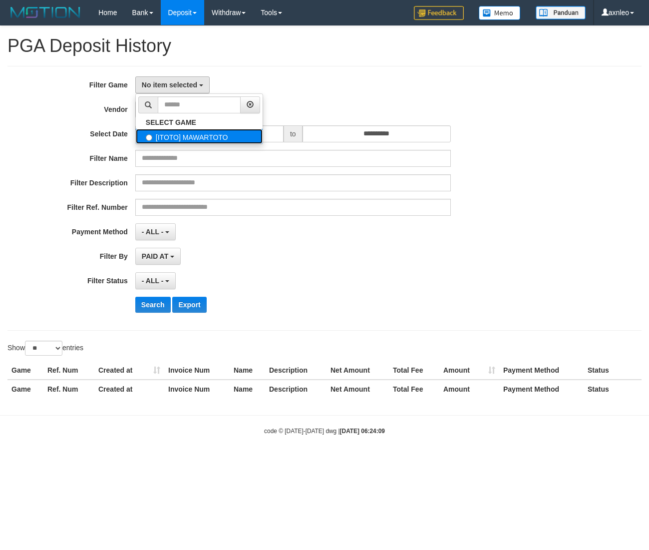
drag, startPoint x: 197, startPoint y: 133, endPoint x: 307, endPoint y: 224, distance: 141.9
click at [198, 133] on label "[ITOTO] MAWARTOTO" at bounding box center [199, 136] width 127 height 15
select select "***"
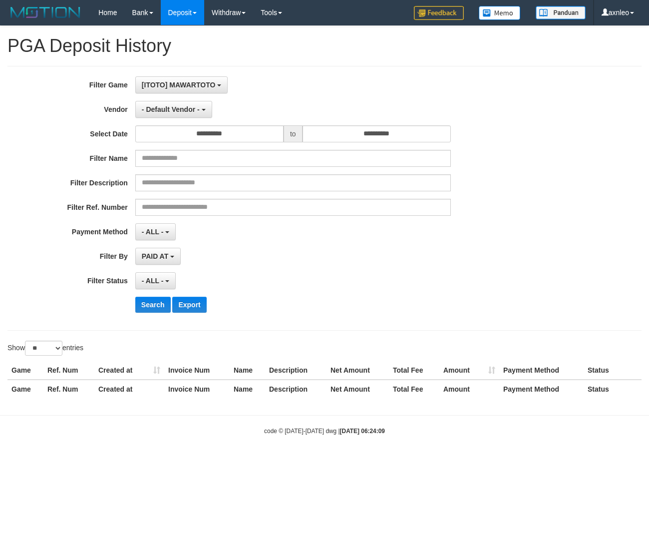
scroll to position [9, 0]
click at [368, 236] on div "- ALL - SELECT ALL - ALL - SELECT PAYMENT METHOD Mandiri BNI OVO CIMB BRI MAYBA…" at bounding box center [293, 231] width 316 height 17
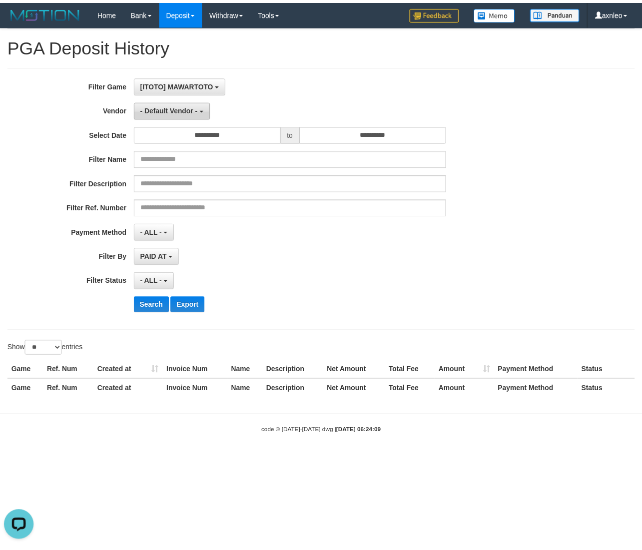
scroll to position [0, 0]
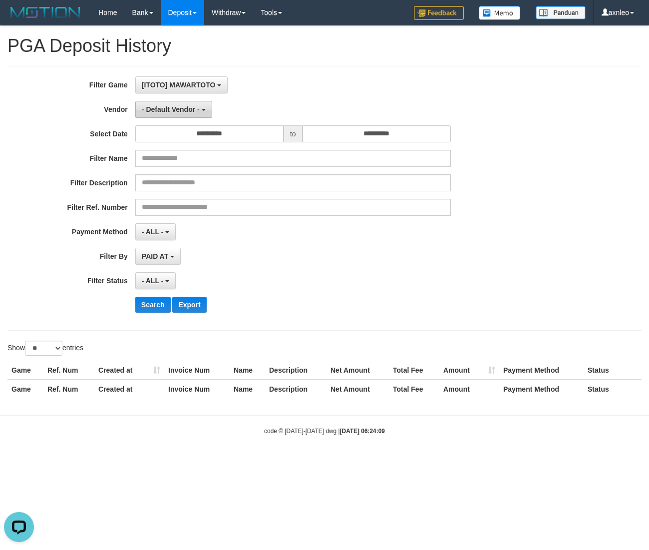
click at [199, 111] on span "- Default Vendor -" at bounding box center [171, 109] width 58 height 8
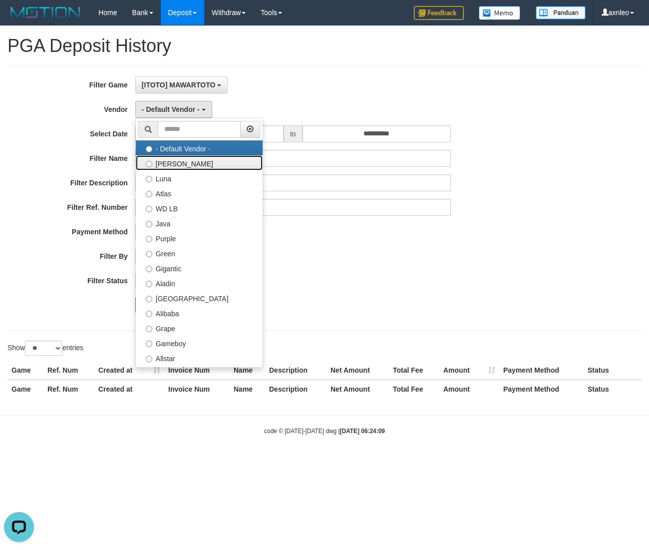
click at [175, 169] on label "[PERSON_NAME]" at bounding box center [199, 162] width 127 height 15
select select "**********"
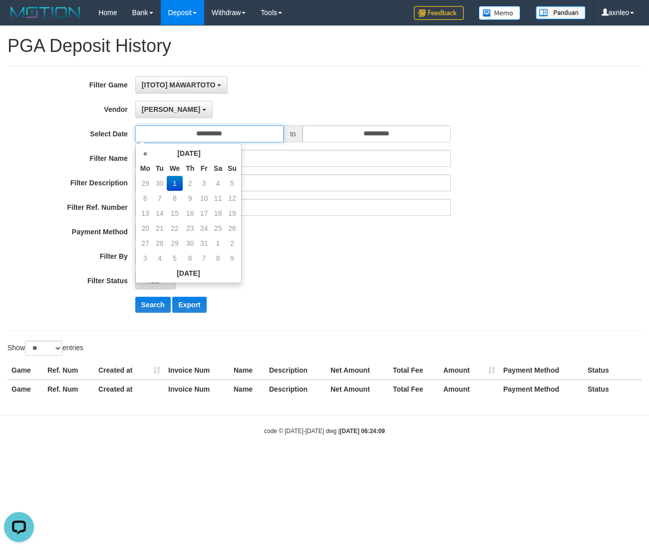
click at [250, 130] on input "**********" at bounding box center [209, 133] width 148 height 17
click at [144, 157] on th "«" at bounding box center [145, 153] width 15 height 15
drag, startPoint x: 159, startPoint y: 255, endPoint x: 381, endPoint y: 268, distance: 222.6
click at [170, 260] on tr "29 30 1 2 3 4 5" at bounding box center [188, 258] width 101 height 15
click at [385, 264] on div "**********" at bounding box center [270, 198] width 541 height 244
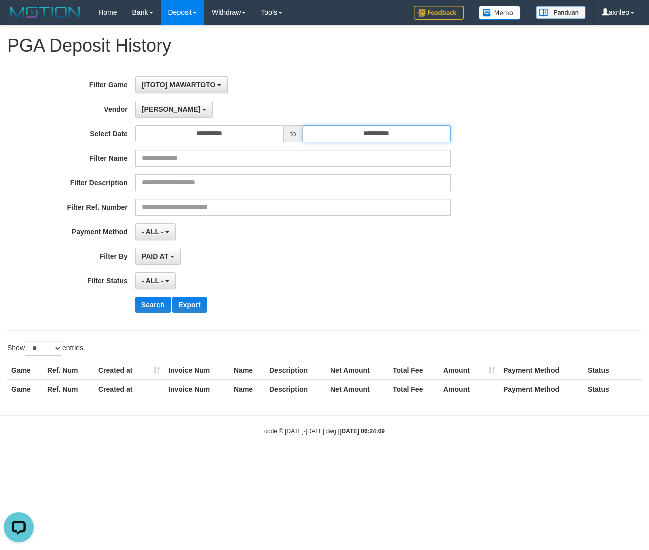
click at [348, 141] on input "**********" at bounding box center [377, 133] width 148 height 17
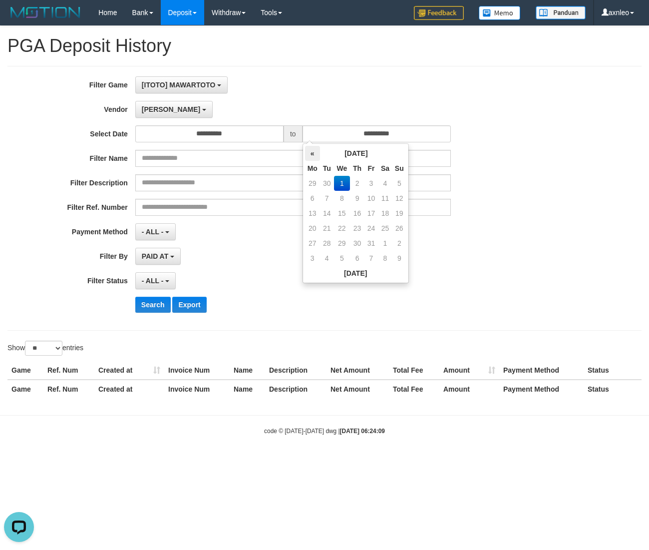
click at [308, 155] on th "«" at bounding box center [312, 153] width 15 height 15
click at [330, 258] on td "30" at bounding box center [327, 258] width 14 height 15
type input "**********"
drag, startPoint x: 517, startPoint y: 261, endPoint x: 516, endPoint y: 251, distance: 10.1
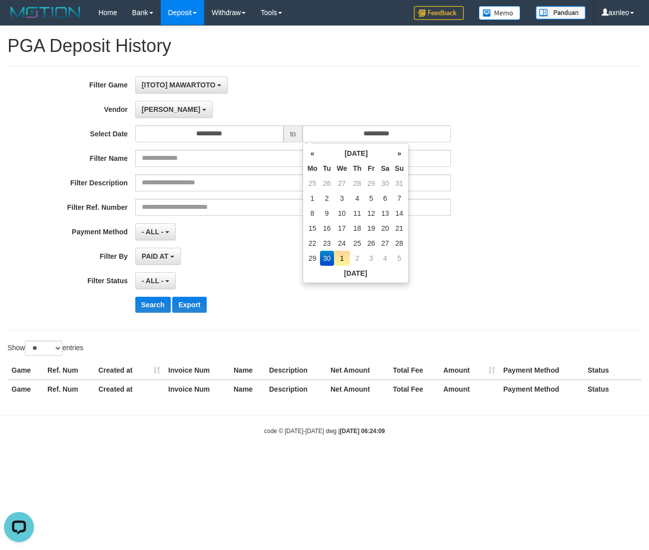
click at [516, 251] on div "**********" at bounding box center [270, 256] width 541 height 17
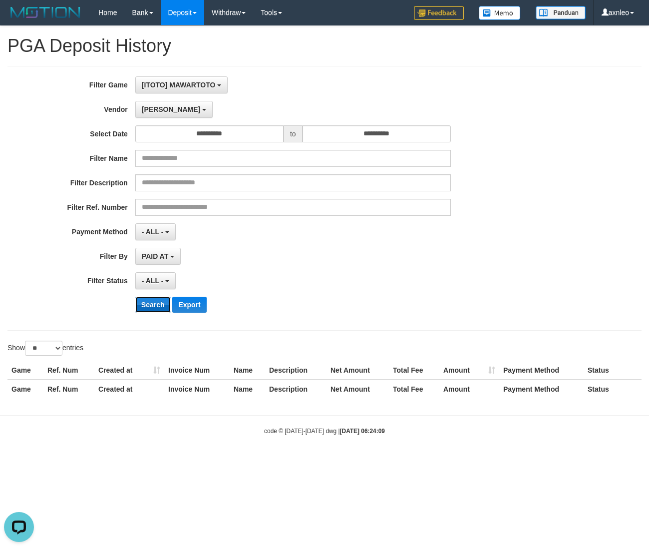
click at [148, 308] on button "Search" at bounding box center [152, 305] width 35 height 16
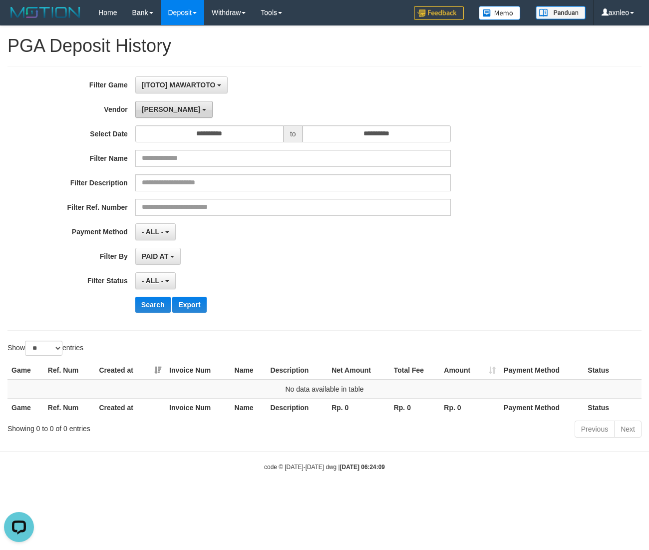
click at [155, 108] on span "[PERSON_NAME]" at bounding box center [171, 109] width 58 height 8
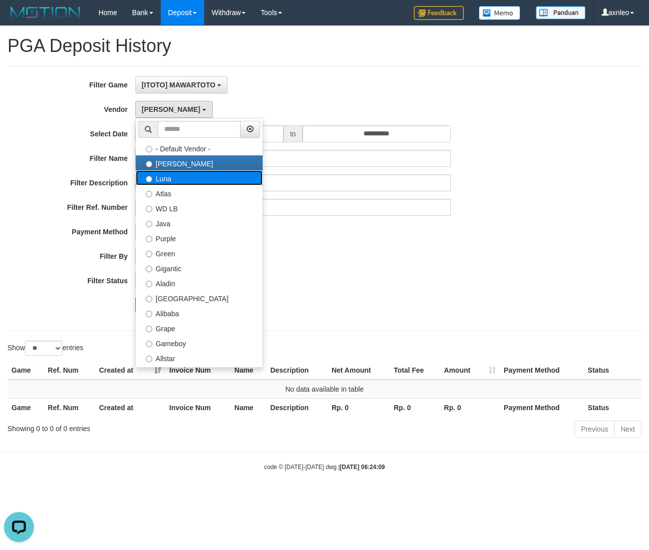
click at [170, 179] on label "Luna" at bounding box center [199, 177] width 127 height 15
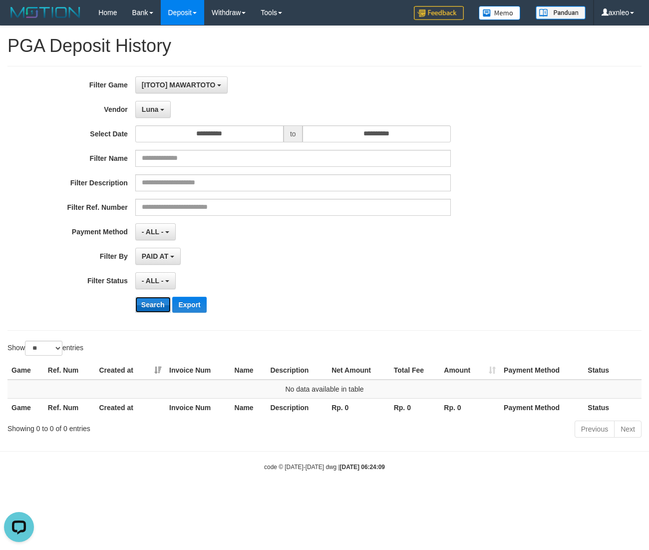
click at [147, 307] on button "Search" at bounding box center [152, 305] width 35 height 16
click at [155, 108] on span "Luna" at bounding box center [150, 109] width 16 height 8
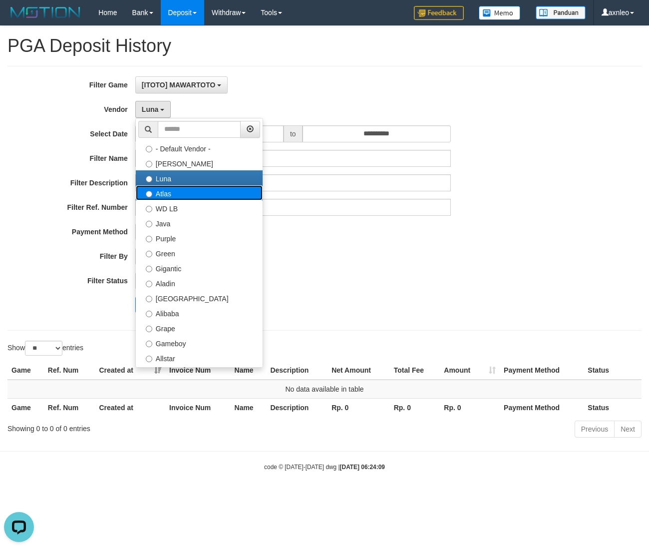
click at [168, 195] on label "Atlas" at bounding box center [199, 192] width 127 height 15
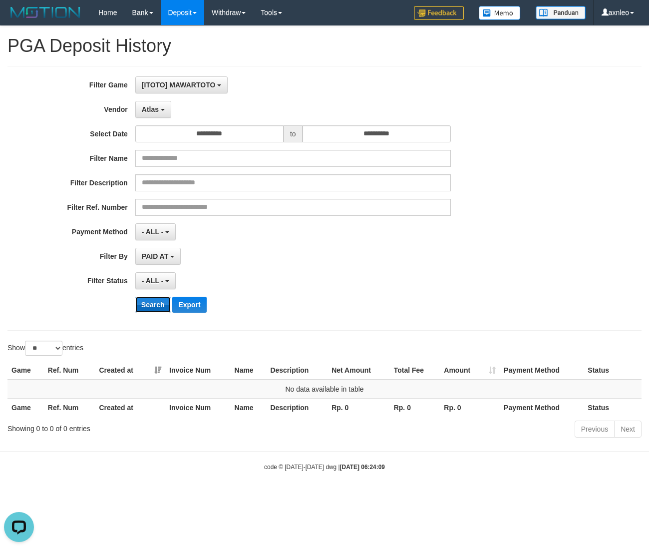
click at [153, 304] on button "Search" at bounding box center [152, 305] width 35 height 16
click at [151, 109] on span "Atlas" at bounding box center [150, 109] width 17 height 8
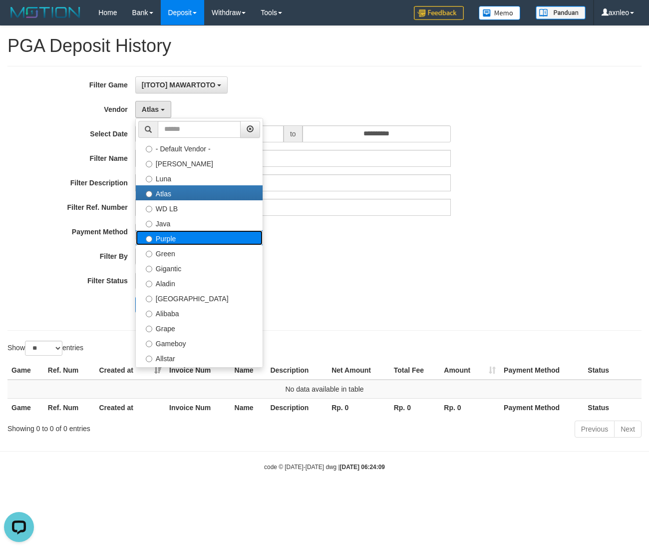
click at [168, 231] on label "Purple" at bounding box center [199, 237] width 127 height 15
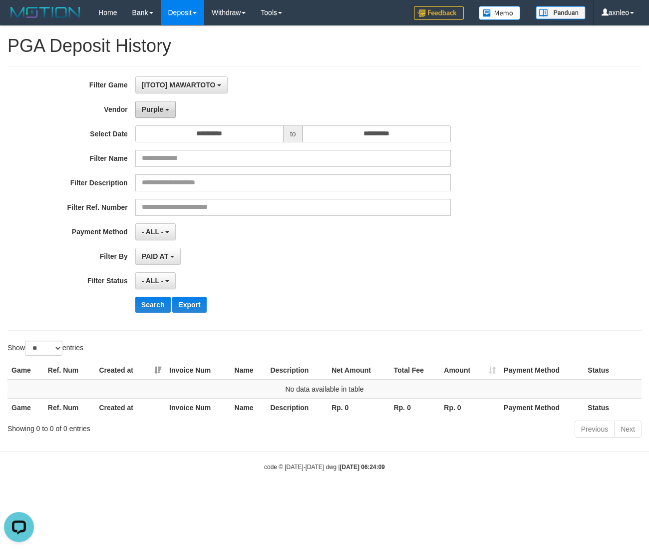
click at [157, 109] on span "Purple" at bounding box center [153, 109] width 22 height 8
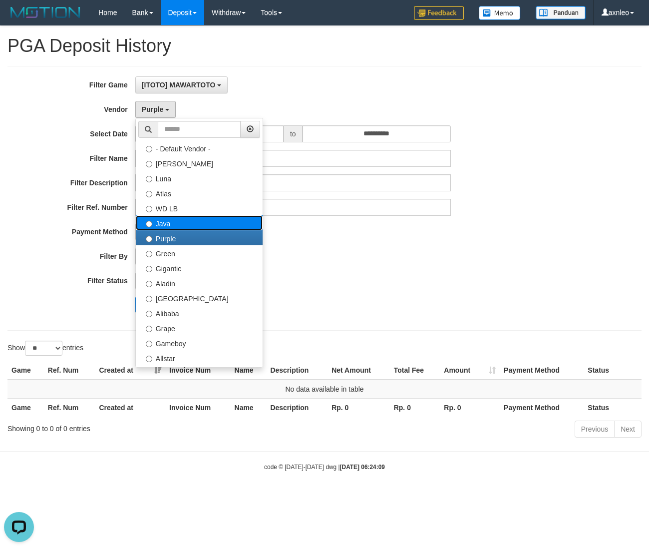
click at [174, 228] on label "Java" at bounding box center [199, 222] width 127 height 15
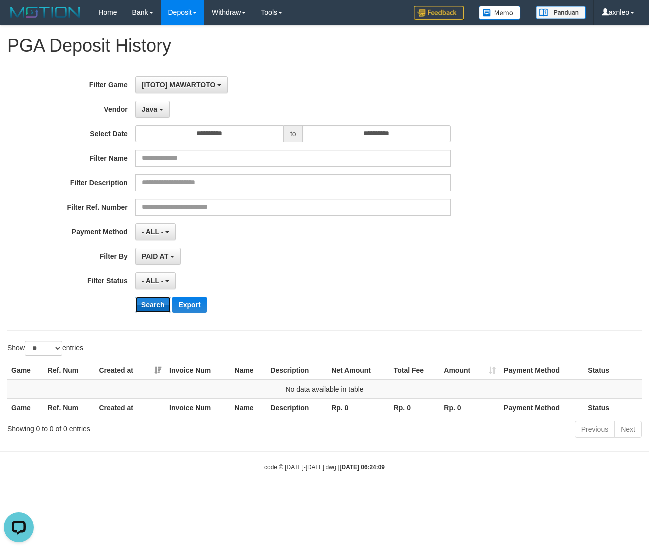
click at [153, 305] on button "Search" at bounding box center [152, 305] width 35 height 16
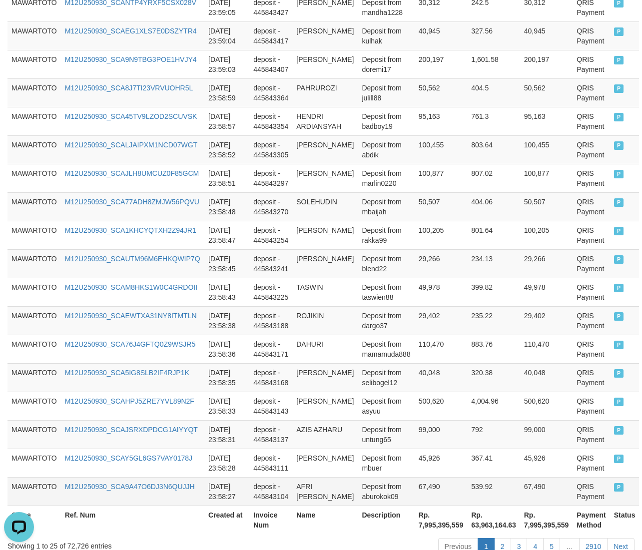
scroll to position [670, 0]
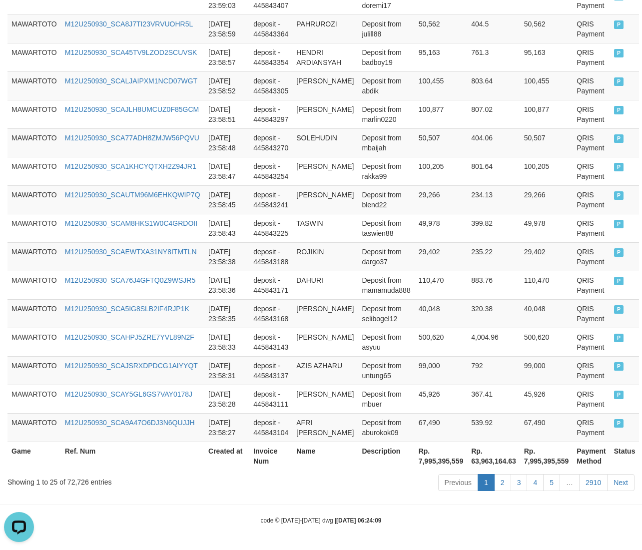
click at [434, 460] on th "Rp. 7,995,395,559" at bounding box center [440, 455] width 53 height 28
copy th "Rp. 7,995,395,559"
click at [442, 464] on th "Rp. 7,995,395,559" at bounding box center [440, 455] width 53 height 28
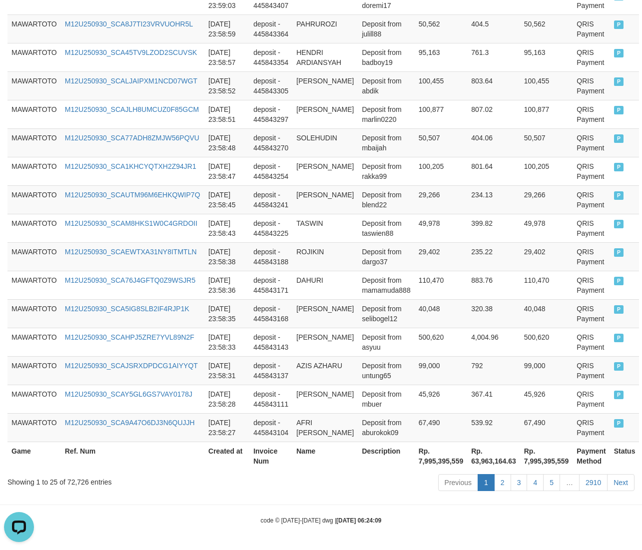
click at [442, 464] on th "Rp. 7,995,395,559" at bounding box center [440, 455] width 53 height 28
click at [429, 461] on th "Rp. 7,995,395,559" at bounding box center [440, 455] width 53 height 28
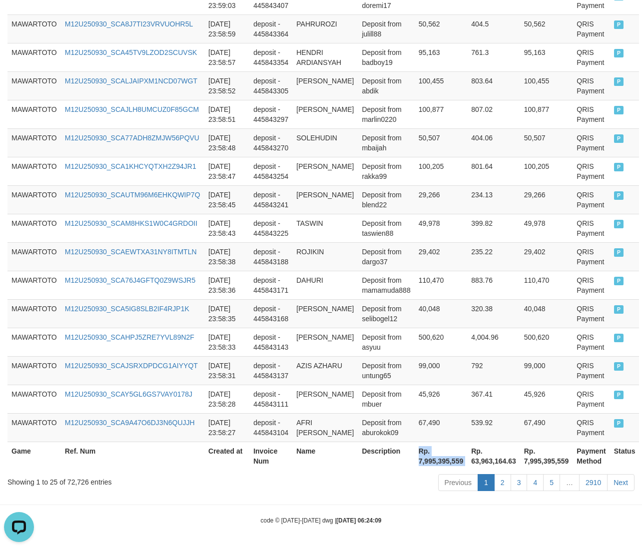
click at [444, 461] on th "Rp. 7,995,395,559" at bounding box center [440, 455] width 53 height 28
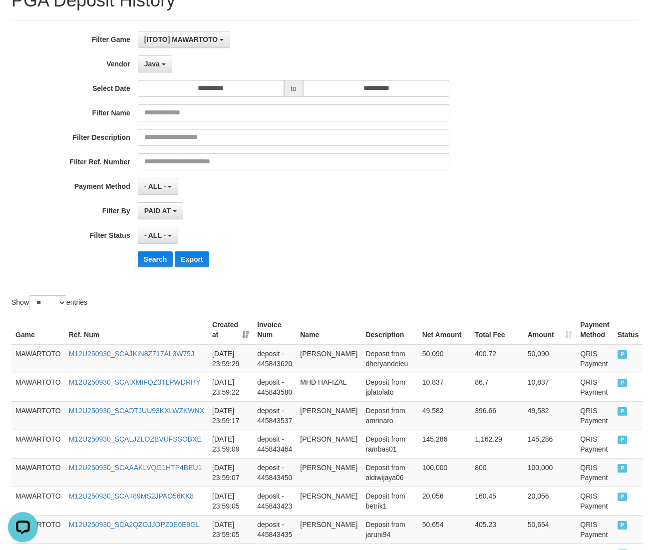
scroll to position [0, 0]
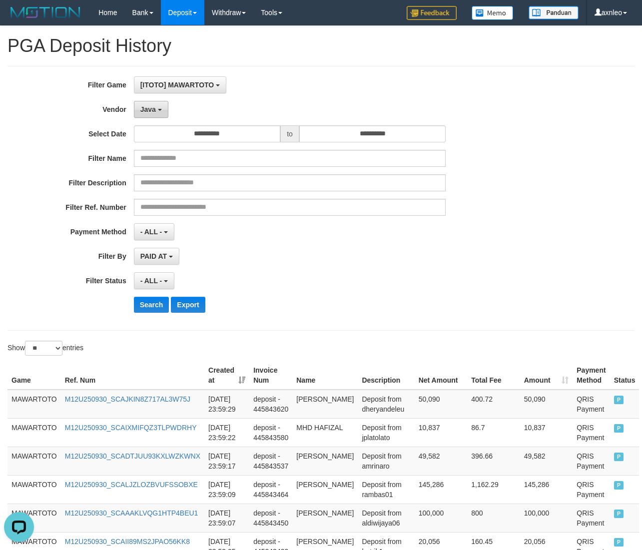
drag, startPoint x: 160, startPoint y: 108, endPoint x: 229, endPoint y: 182, distance: 100.7
click at [160, 108] on button "Java" at bounding box center [151, 109] width 34 height 17
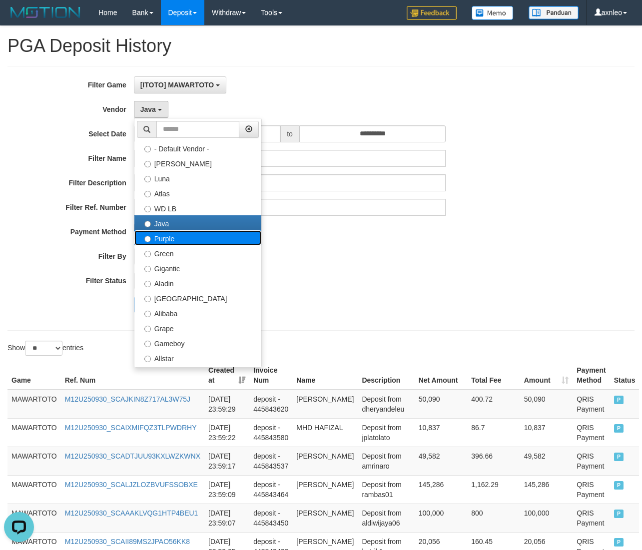
click at [167, 240] on label "Purple" at bounding box center [197, 237] width 127 height 15
select select "**********"
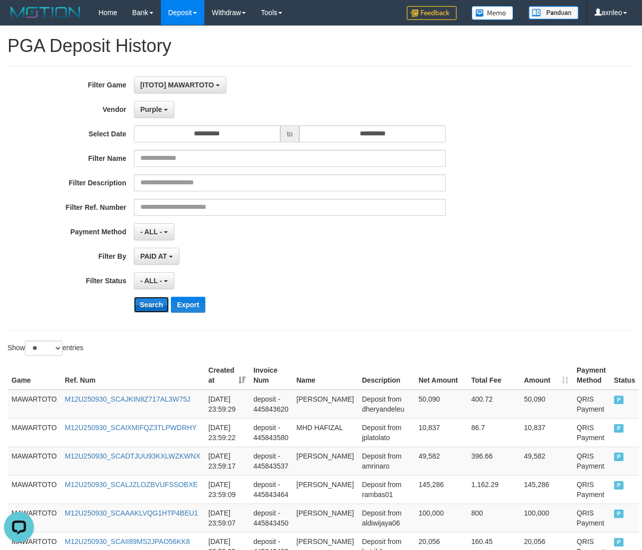
drag, startPoint x: 155, startPoint y: 310, endPoint x: 165, endPoint y: 307, distance: 9.8
click at [155, 309] on button "Search" at bounding box center [151, 305] width 35 height 16
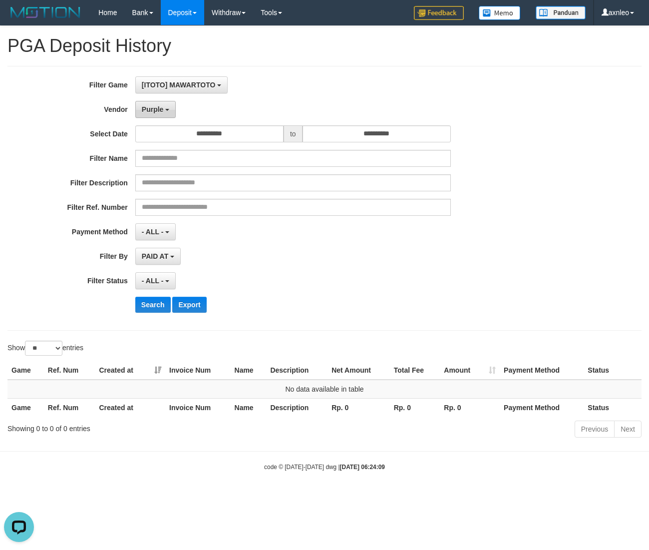
click at [161, 107] on span "Purple" at bounding box center [153, 109] width 22 height 8
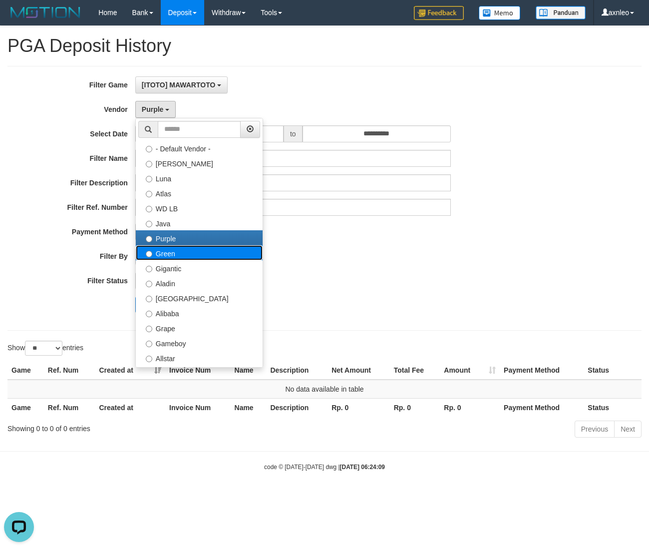
click at [175, 257] on label "Green" at bounding box center [199, 252] width 127 height 15
select select "**********"
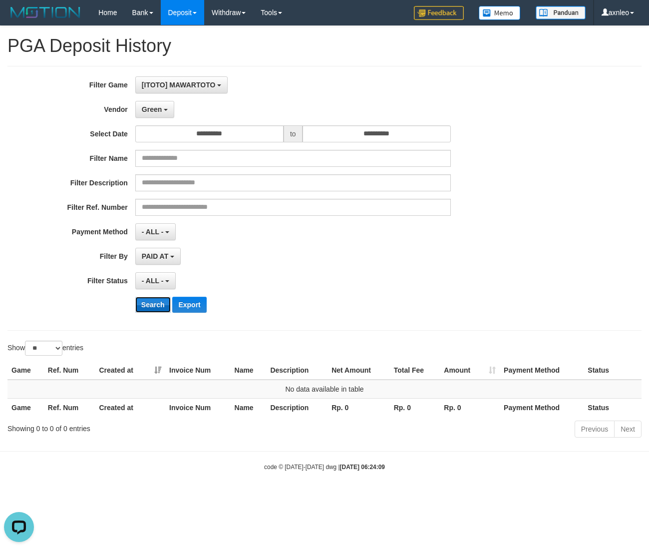
click at [153, 306] on button "Search" at bounding box center [152, 305] width 35 height 16
click at [158, 112] on span "Green" at bounding box center [152, 109] width 20 height 8
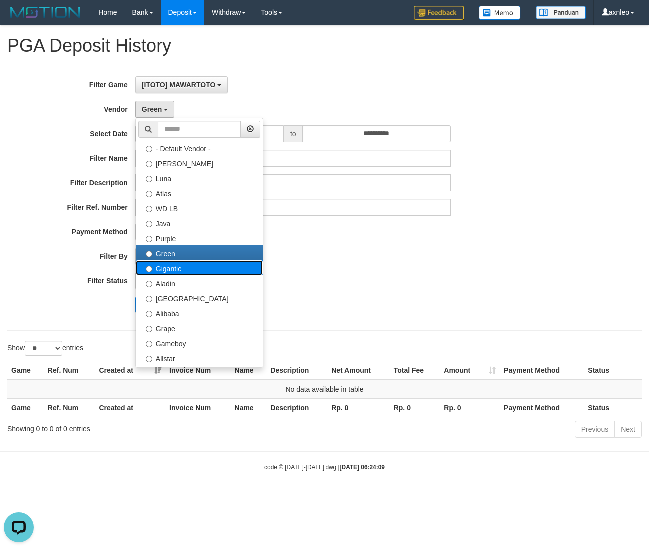
click at [169, 267] on label "Gigantic" at bounding box center [199, 267] width 127 height 15
select select "**********"
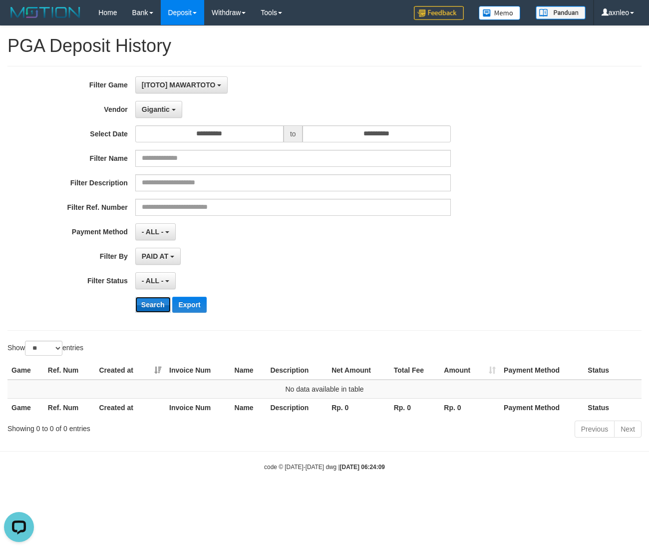
click at [149, 307] on button "Search" at bounding box center [152, 305] width 35 height 16
click at [161, 106] on span "Gigantic" at bounding box center [156, 109] width 28 height 8
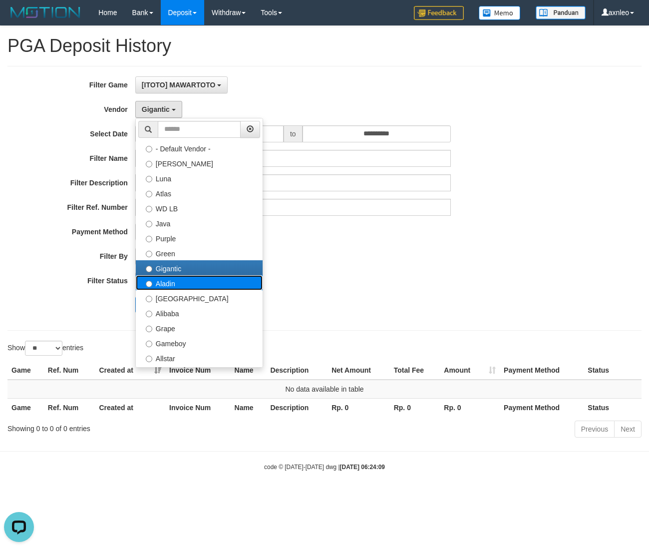
click at [162, 284] on label "Aladin" at bounding box center [199, 282] width 127 height 15
select select "**********"
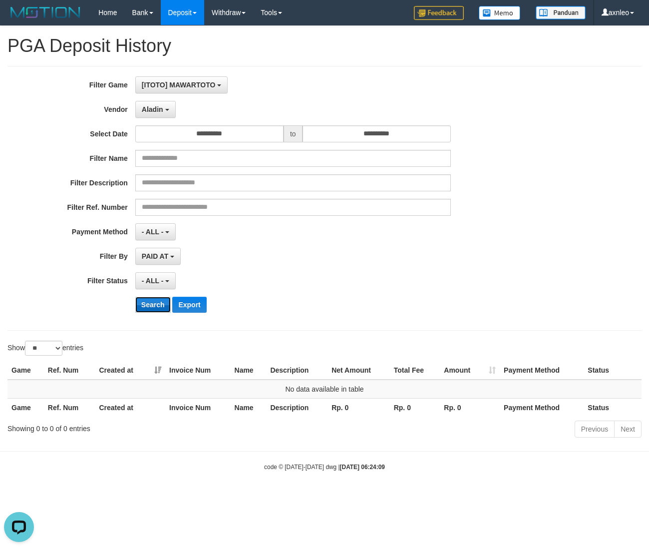
click at [153, 301] on button "Search" at bounding box center [152, 305] width 35 height 16
click at [162, 113] on span "Aladin" at bounding box center [152, 109] width 21 height 8
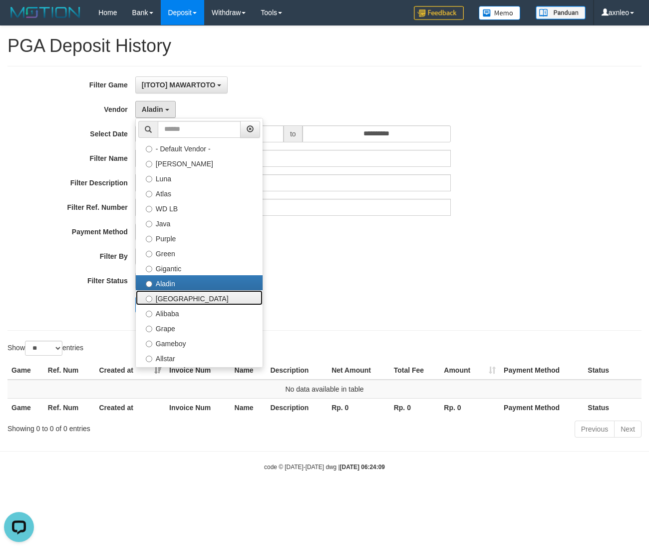
click at [173, 303] on label "[GEOGRAPHIC_DATA]" at bounding box center [199, 297] width 127 height 15
select select "**********"
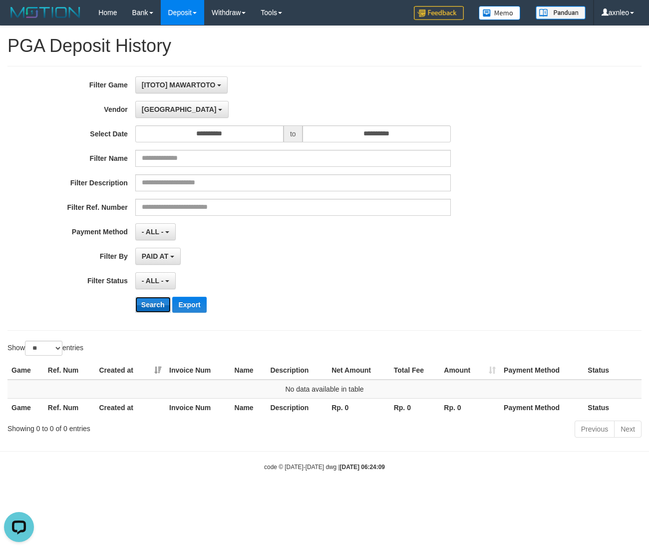
click at [148, 302] on button "Search" at bounding box center [152, 305] width 35 height 16
click at [160, 111] on span "[GEOGRAPHIC_DATA]" at bounding box center [179, 109] width 75 height 8
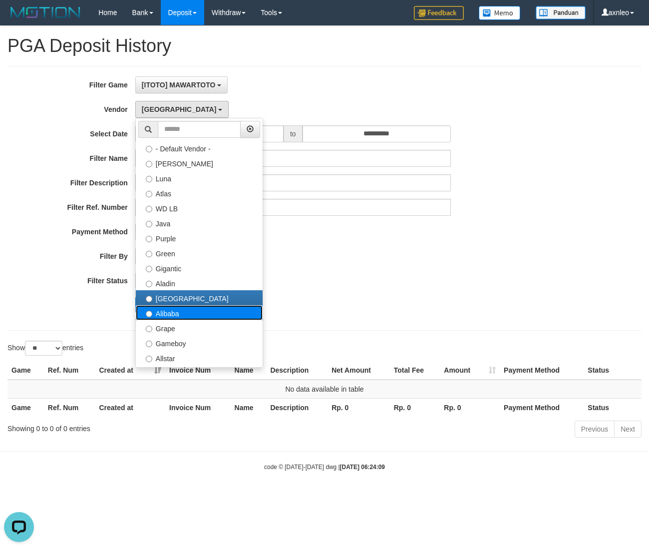
click at [187, 316] on label "Alibaba" at bounding box center [199, 312] width 127 height 15
select select "**********"
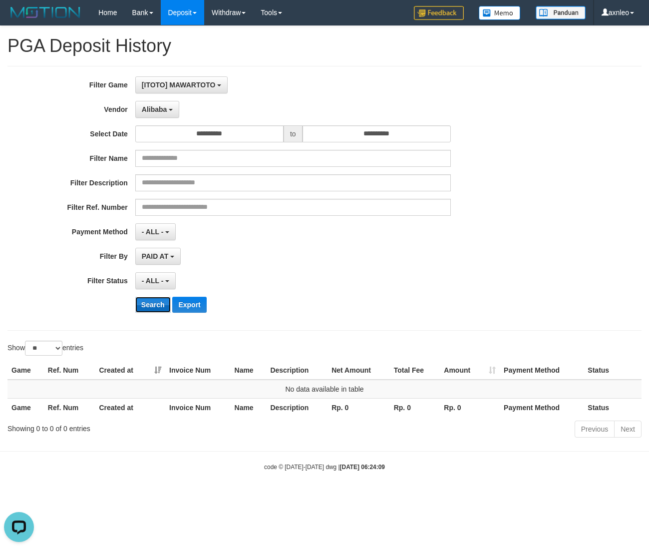
click at [156, 305] on button "Search" at bounding box center [152, 305] width 35 height 16
click at [167, 111] on button "Alibaba" at bounding box center [157, 109] width 44 height 17
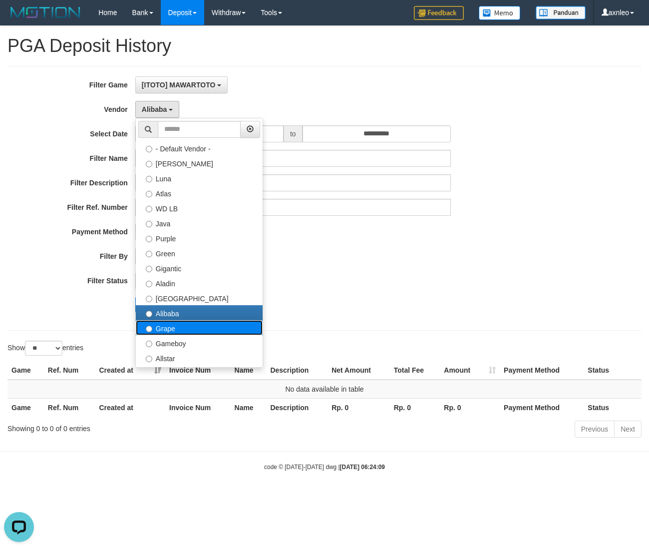
click at [168, 326] on label "Grape" at bounding box center [199, 327] width 127 height 15
select select "**********"
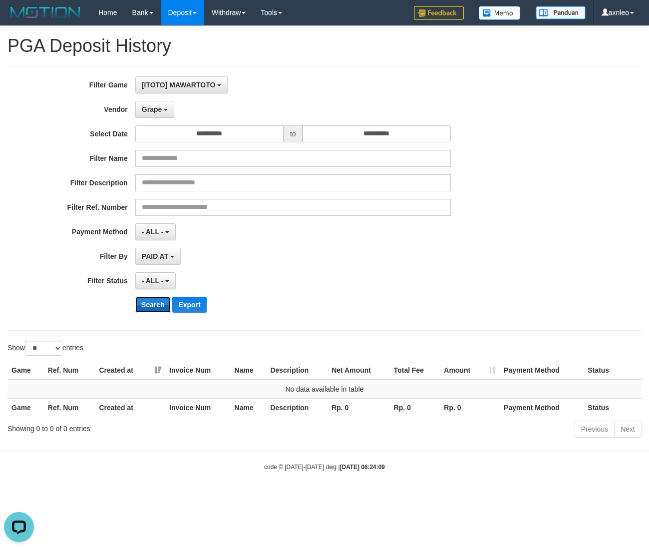
click at [156, 306] on button "Search" at bounding box center [152, 305] width 35 height 16
click at [163, 116] on button "Grape" at bounding box center [154, 109] width 39 height 17
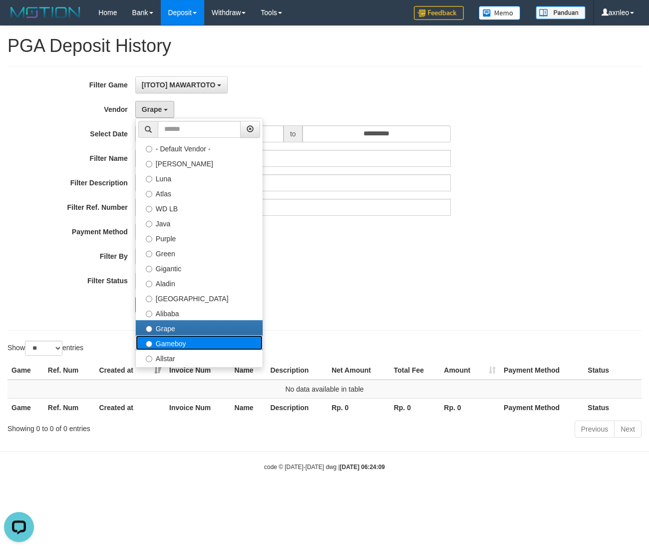
click at [165, 342] on label "Gameboy" at bounding box center [199, 342] width 127 height 15
select select "**********"
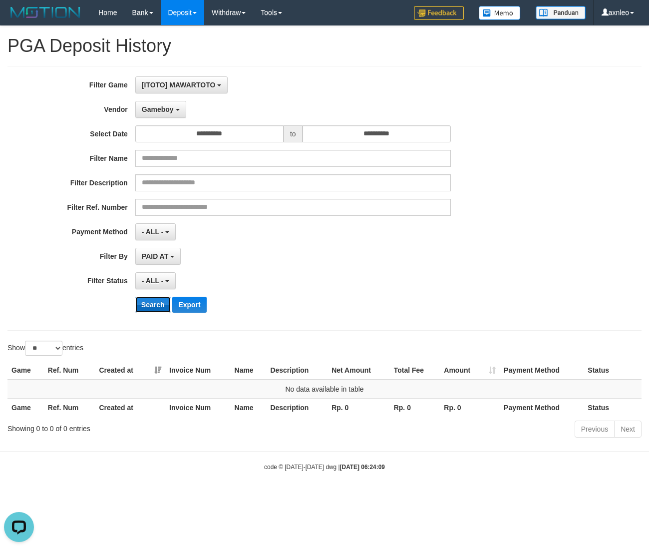
click at [152, 306] on button "Search" at bounding box center [152, 305] width 35 height 16
click at [167, 105] on span "Gameboy" at bounding box center [158, 109] width 32 height 8
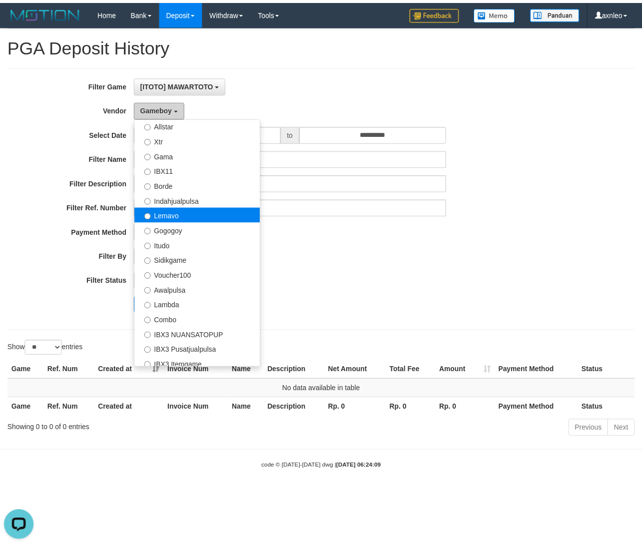
scroll to position [116, 0]
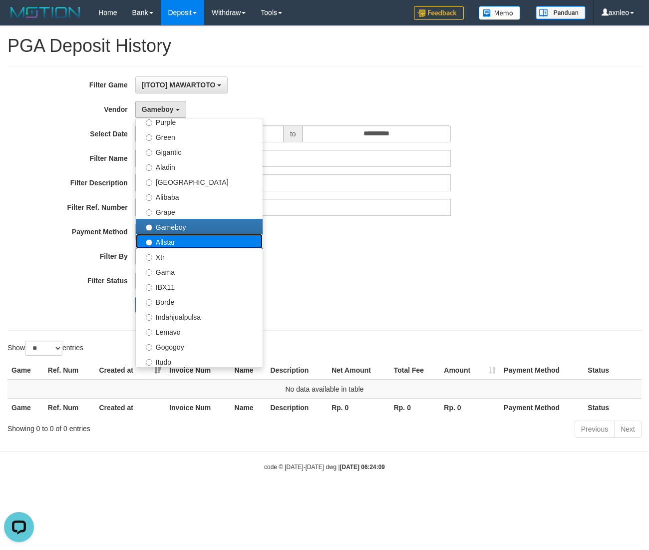
click at [177, 243] on label "Allstar" at bounding box center [199, 241] width 127 height 15
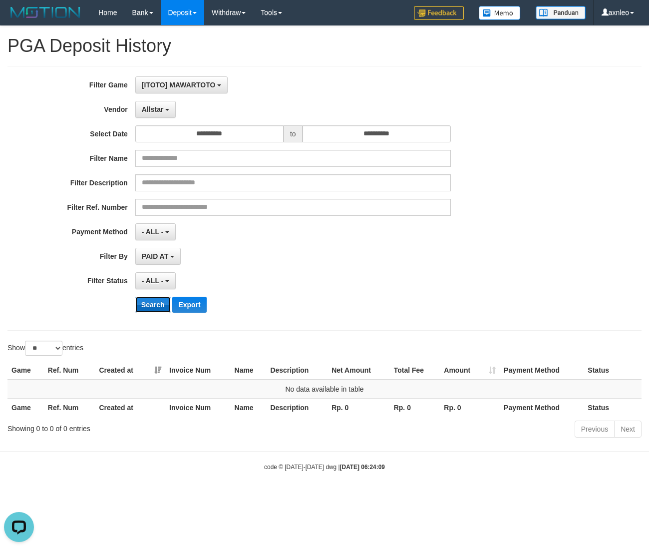
click at [155, 308] on button "Search" at bounding box center [152, 305] width 35 height 16
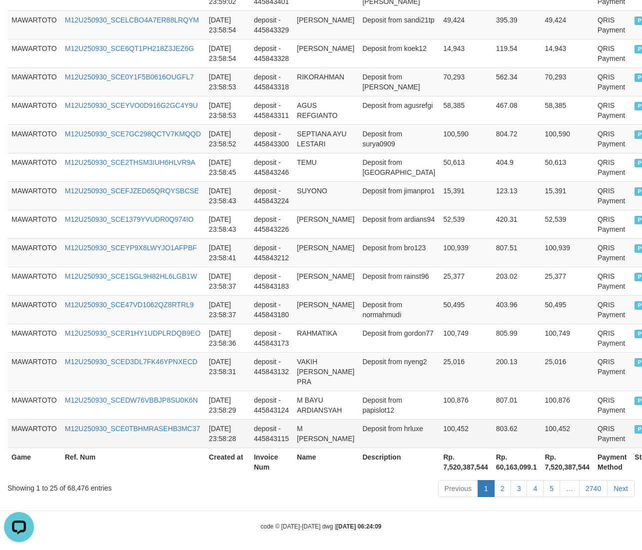
scroll to position [670, 0]
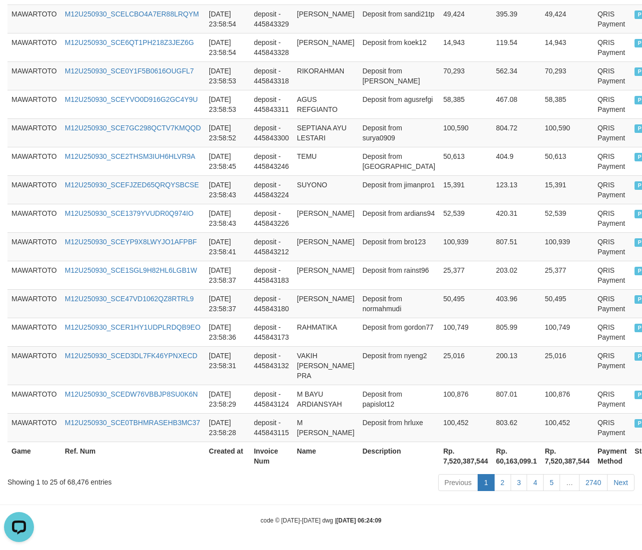
click at [439, 463] on th "Rp. 7,520,387,544" at bounding box center [465, 455] width 53 height 28
copy th "7,520,387,544"
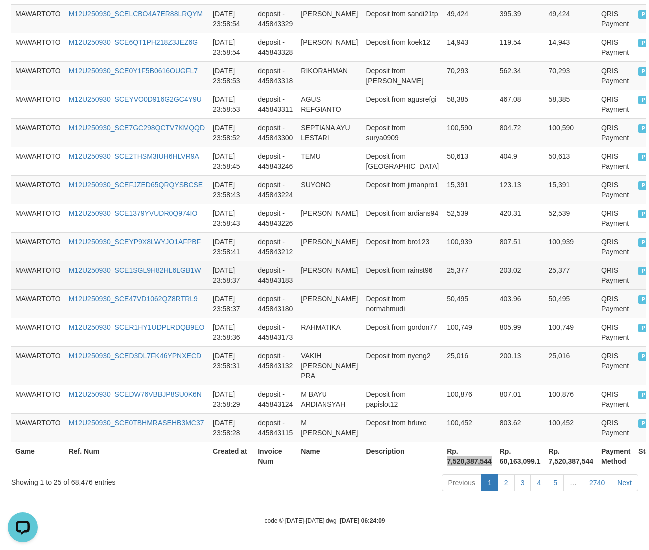
scroll to position [0, 0]
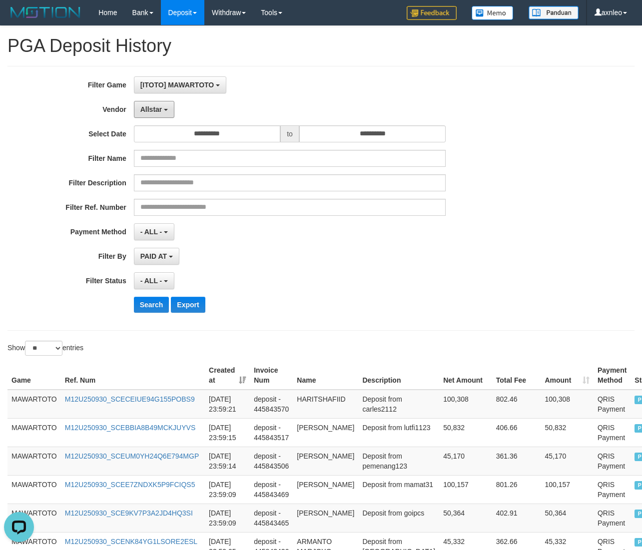
drag, startPoint x: 154, startPoint y: 115, endPoint x: 164, endPoint y: 120, distance: 11.4
click at [155, 114] on button "Allstar" at bounding box center [154, 109] width 40 height 17
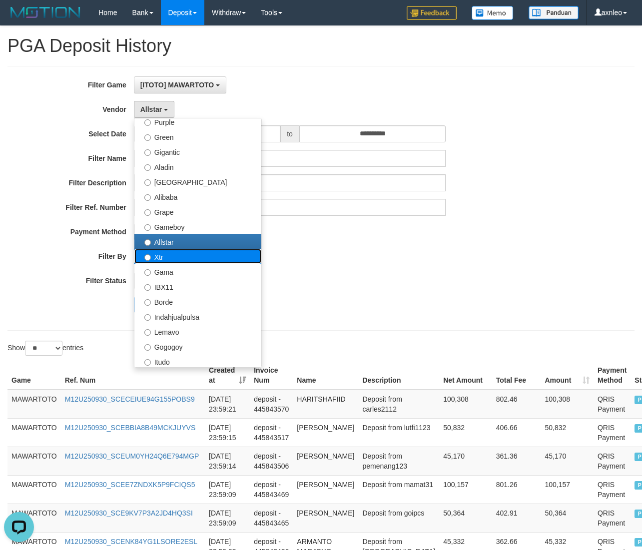
click at [170, 256] on label "Xtr" at bounding box center [197, 256] width 127 height 15
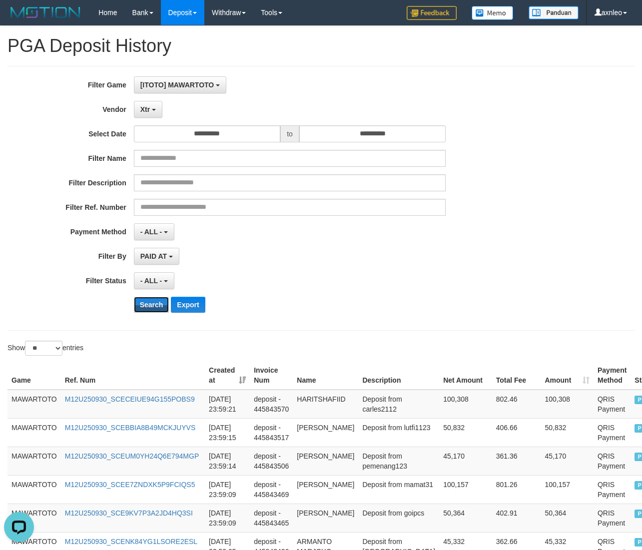
drag, startPoint x: 156, startPoint y: 300, endPoint x: 161, endPoint y: 240, distance: 59.7
click at [156, 300] on button "Search" at bounding box center [151, 305] width 35 height 16
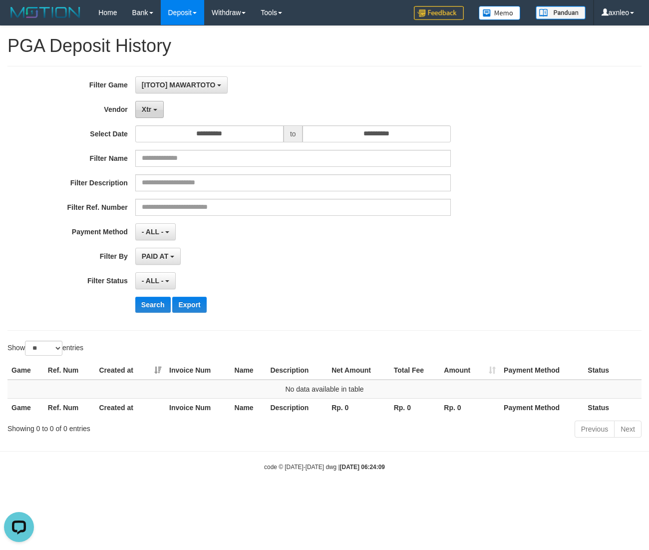
click at [154, 112] on button "Xtr" at bounding box center [149, 109] width 28 height 17
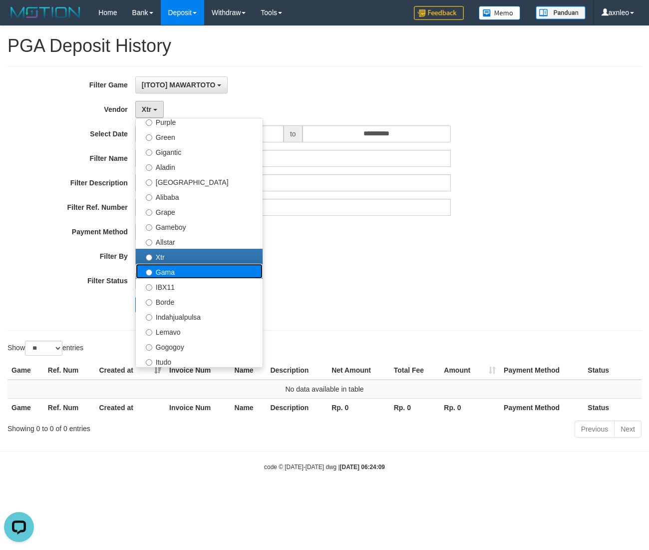
click at [172, 277] on label "Gama" at bounding box center [199, 271] width 127 height 15
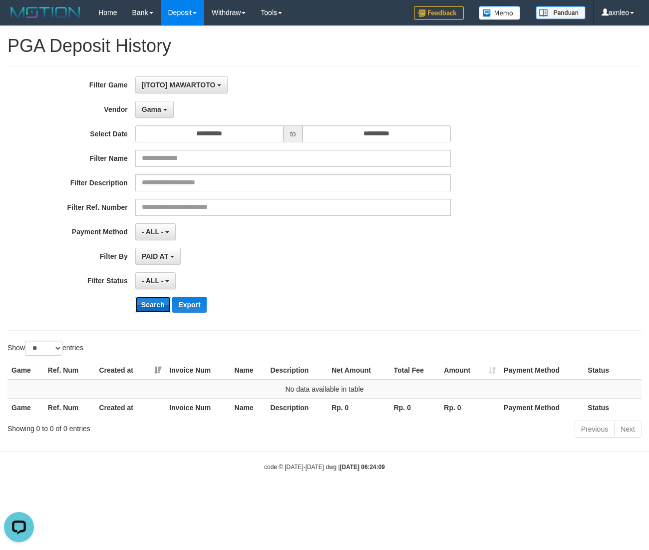
click at [150, 308] on button "Search" at bounding box center [152, 305] width 35 height 16
click at [161, 107] on button "Gama" at bounding box center [154, 109] width 38 height 17
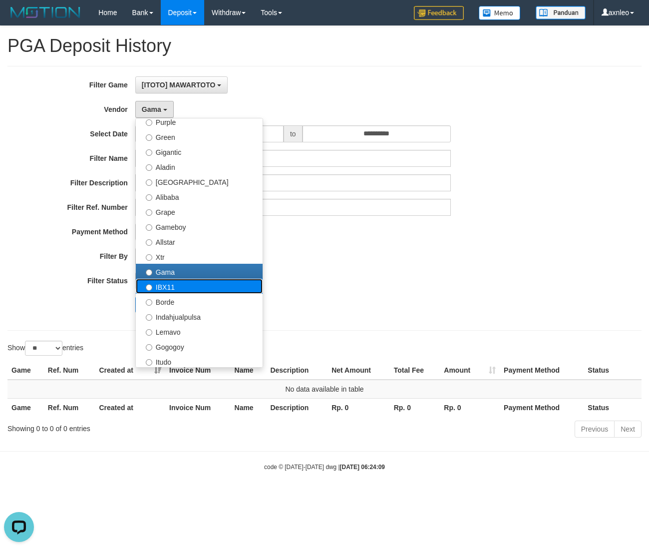
click at [163, 286] on label "IBX11" at bounding box center [199, 286] width 127 height 15
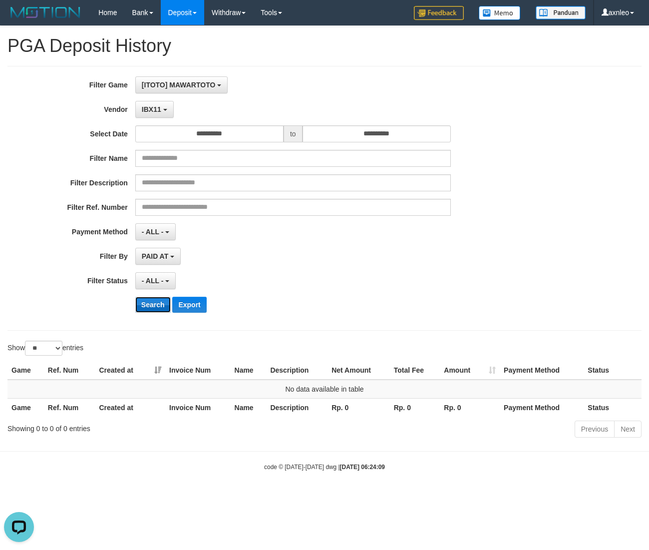
click at [153, 305] on button "Search" at bounding box center [152, 305] width 35 height 16
click at [165, 115] on button "IBX11" at bounding box center [154, 109] width 38 height 17
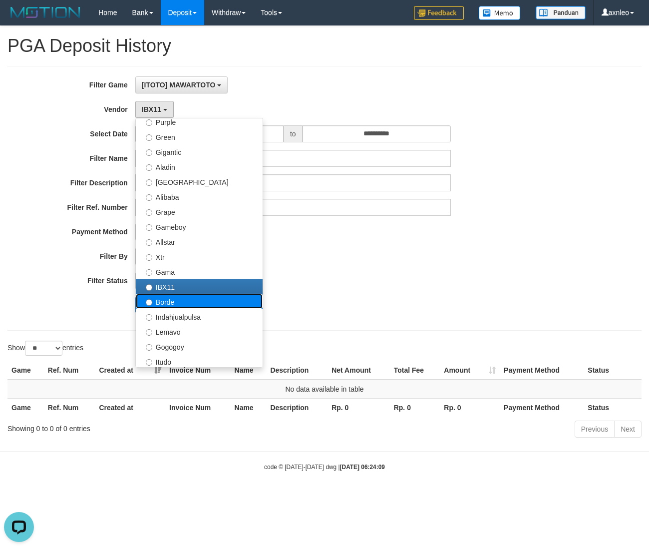
click at [164, 302] on label "Borde" at bounding box center [199, 301] width 127 height 15
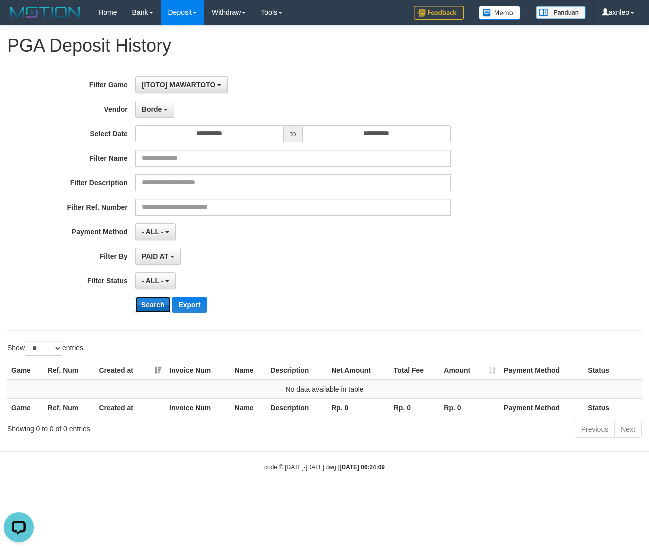
click at [153, 309] on button "Search" at bounding box center [152, 305] width 35 height 16
click at [158, 105] on span "Borde" at bounding box center [152, 109] width 20 height 8
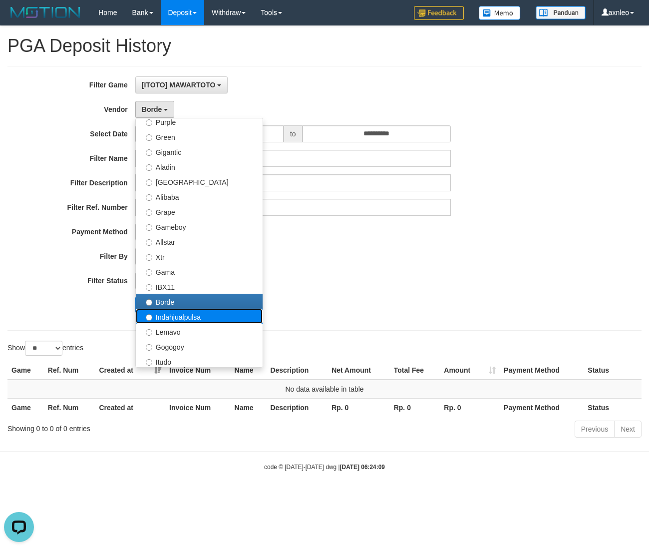
click at [159, 317] on label "Indahjualpulsa" at bounding box center [199, 316] width 127 height 15
select select "**********"
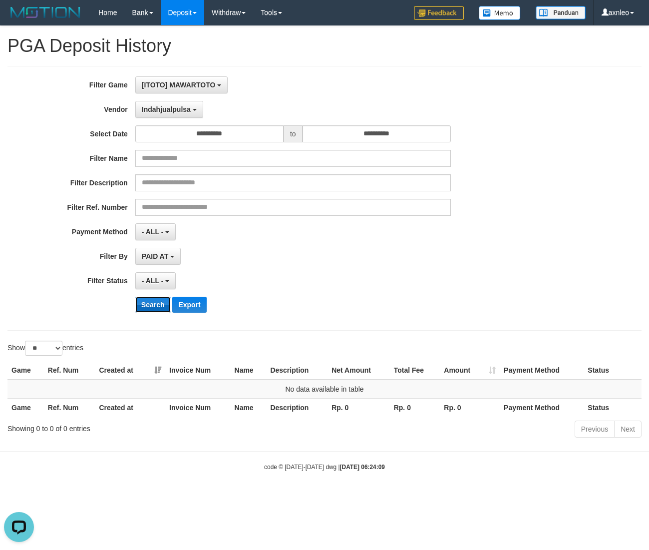
click at [156, 309] on button "Search" at bounding box center [152, 305] width 35 height 16
click at [168, 109] on span "Indahjualpulsa" at bounding box center [166, 109] width 49 height 8
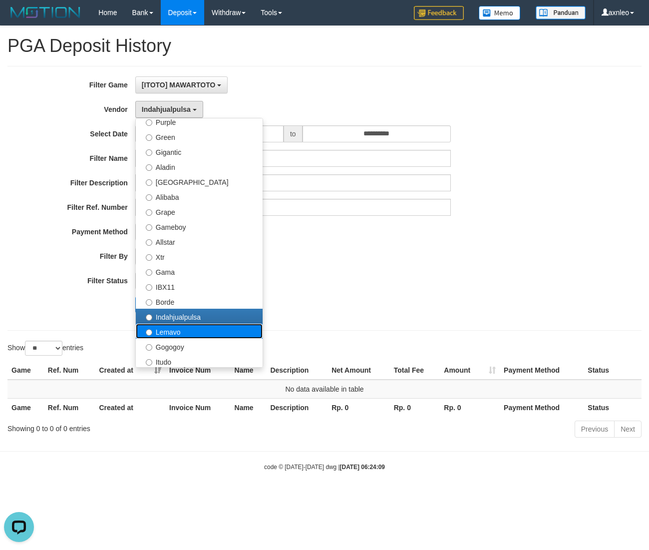
click at [172, 331] on label "Lemavo" at bounding box center [199, 331] width 127 height 15
select select "**********"
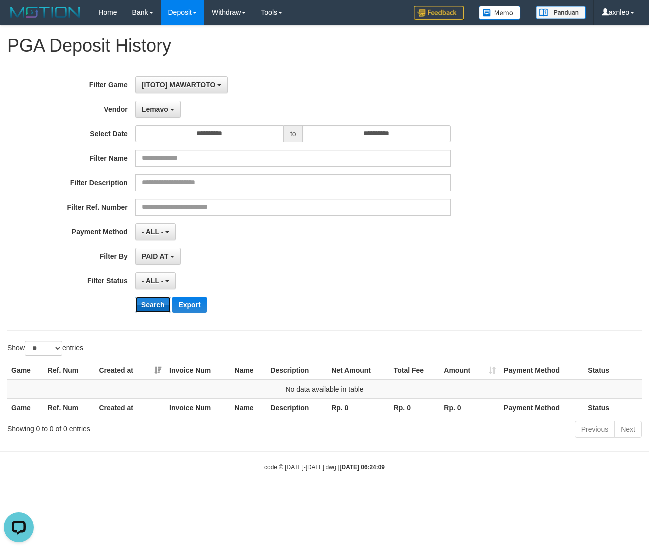
click at [157, 303] on button "Search" at bounding box center [152, 305] width 35 height 16
click at [169, 107] on button "Lemavo" at bounding box center [157, 109] width 45 height 17
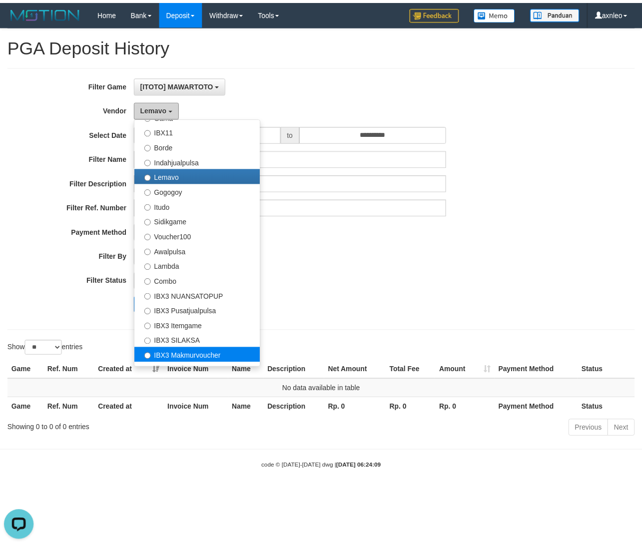
scroll to position [233, 0]
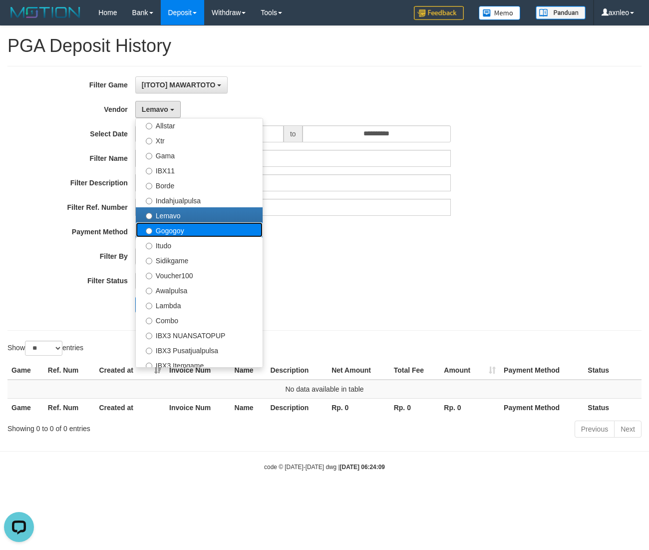
drag, startPoint x: 173, startPoint y: 231, endPoint x: 169, endPoint y: 311, distance: 80.5
click at [174, 231] on label "Gogogoy" at bounding box center [199, 229] width 127 height 15
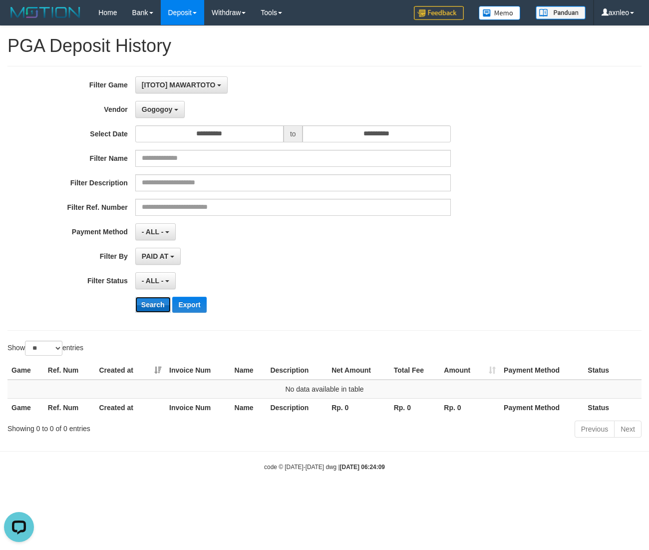
click at [155, 306] on button "Search" at bounding box center [152, 305] width 35 height 16
click at [165, 111] on span "Gogogoy" at bounding box center [157, 109] width 30 height 8
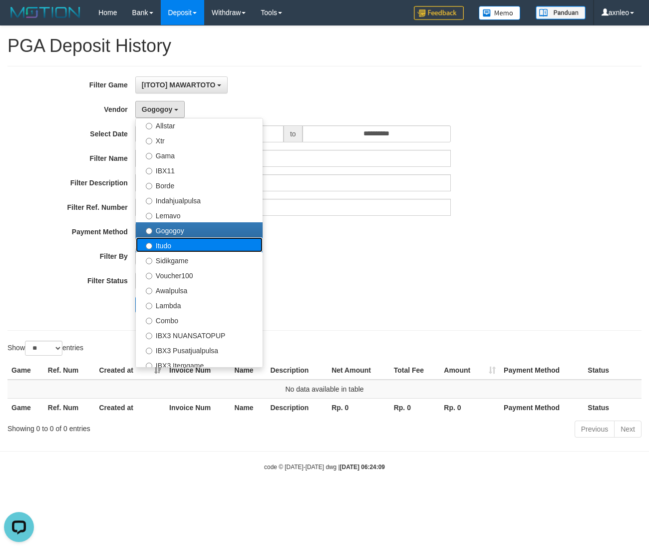
click at [179, 243] on label "Itudo" at bounding box center [199, 244] width 127 height 15
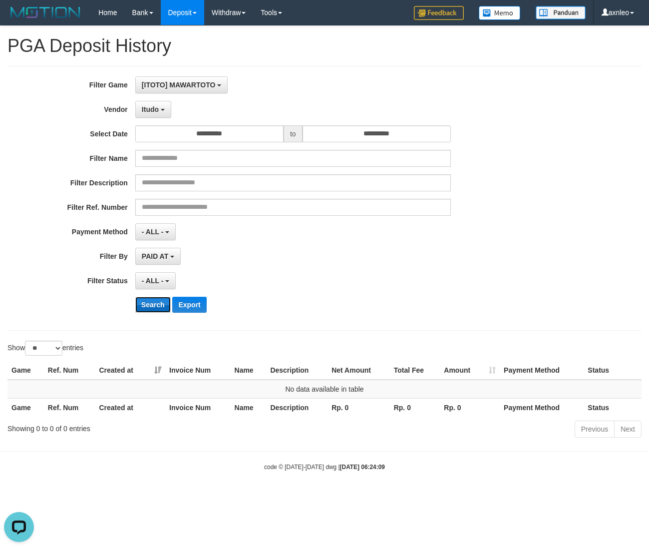
click at [157, 306] on button "Search" at bounding box center [152, 305] width 35 height 16
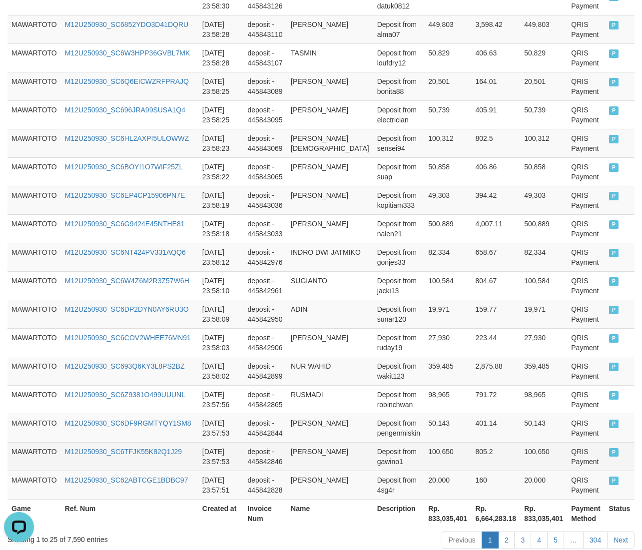
scroll to position [660, 0]
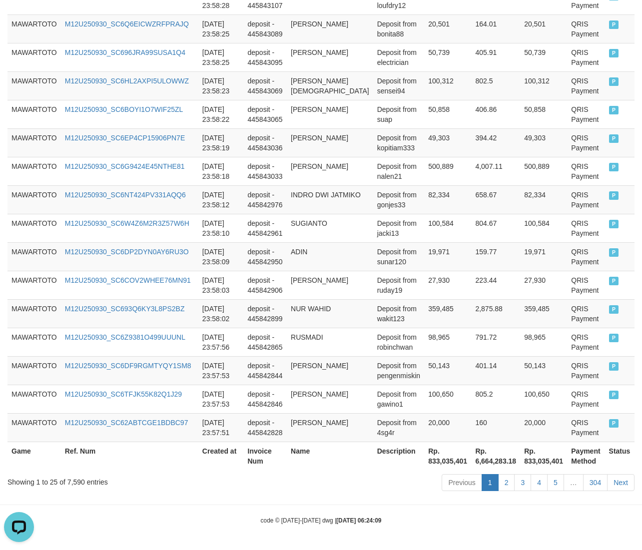
click at [424, 461] on th "Rp. 833,035,401" at bounding box center [447, 455] width 47 height 28
copy th "833,035,401"
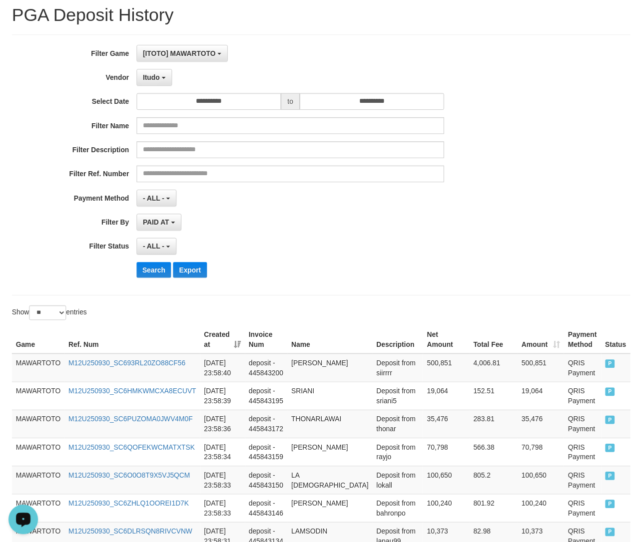
scroll to position [0, 0]
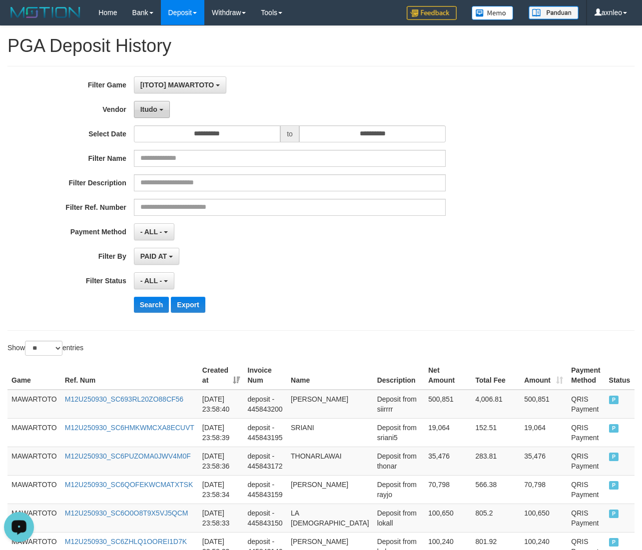
click at [155, 113] on span "Itudo" at bounding box center [148, 109] width 17 height 8
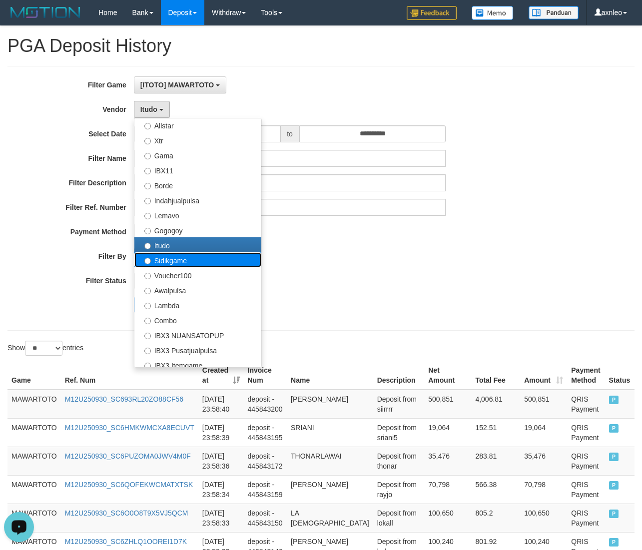
click at [183, 258] on label "Sidikgame" at bounding box center [197, 259] width 127 height 15
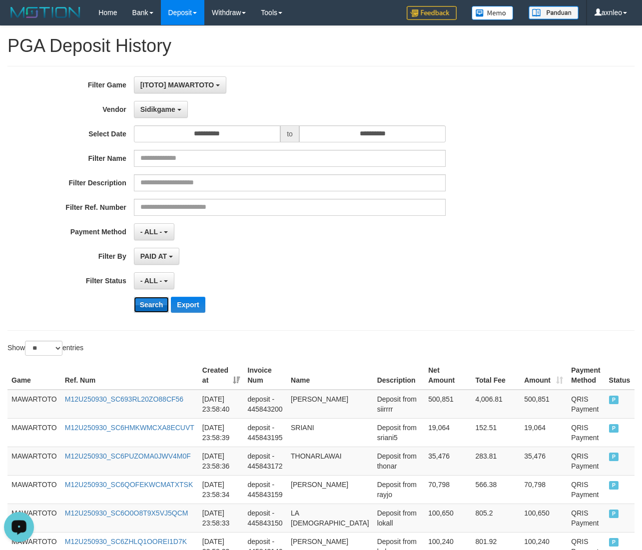
click at [159, 308] on button "Search" at bounding box center [151, 305] width 35 height 16
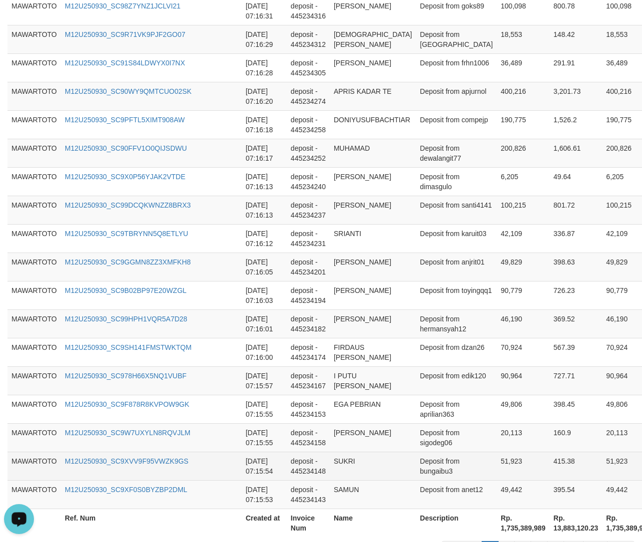
scroll to position [667, 0]
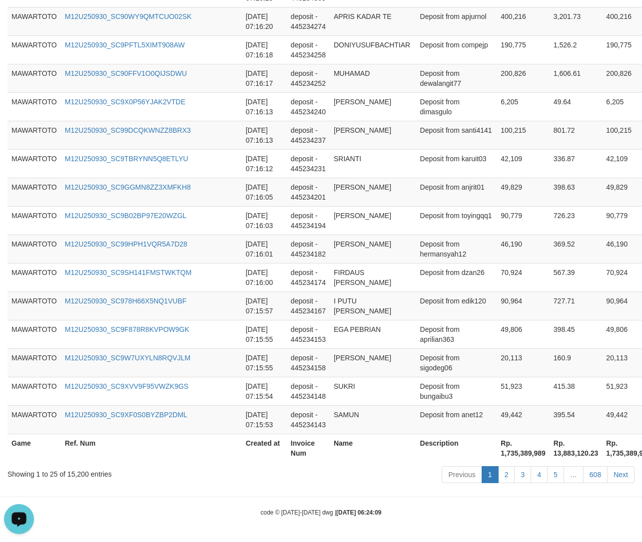
click at [496, 454] on th "Rp. 1,735,389,989" at bounding box center [522, 448] width 53 height 28
copy th "1,735,389,989"
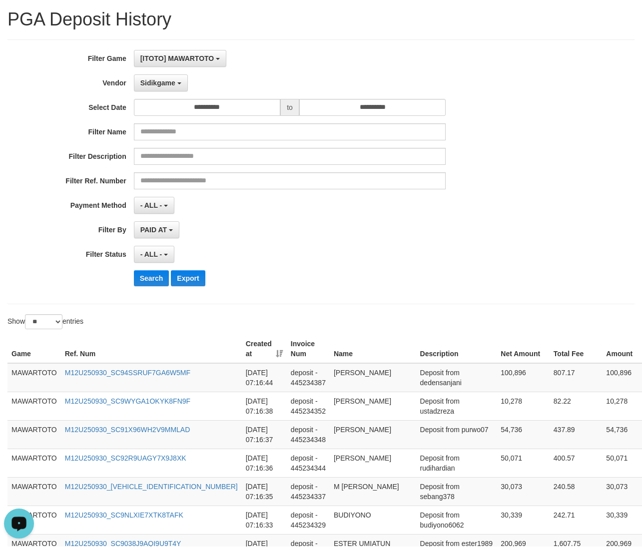
scroll to position [0, 0]
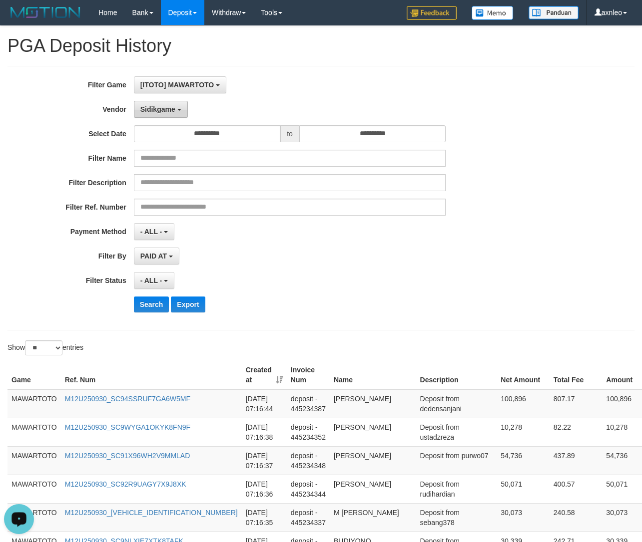
click at [172, 107] on span "Sidikgame" at bounding box center [157, 109] width 35 height 8
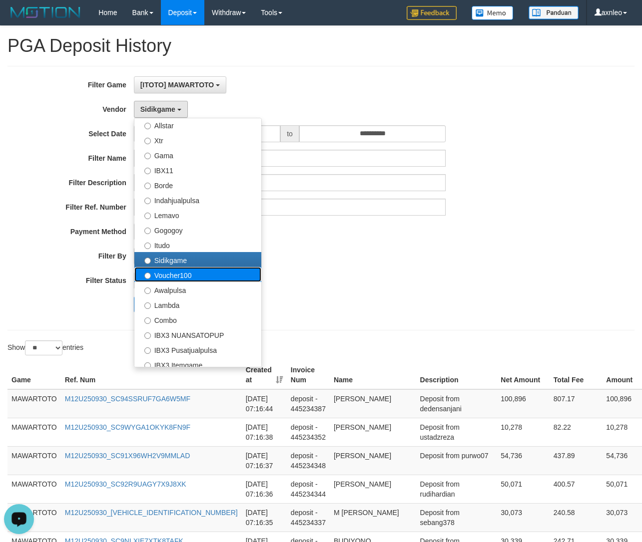
click at [169, 278] on label "Voucher100" at bounding box center [197, 274] width 127 height 15
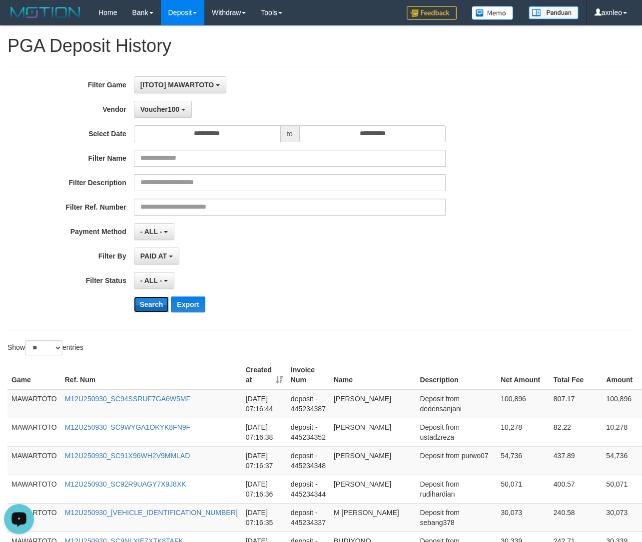
click at [154, 302] on button "Search" at bounding box center [151, 305] width 35 height 16
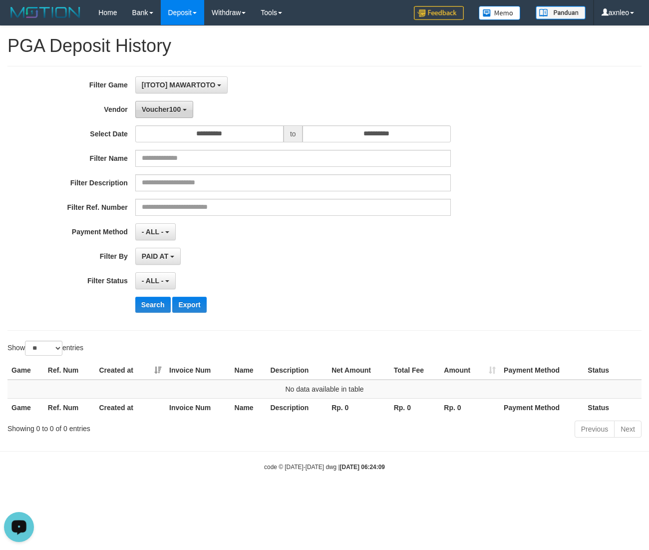
click at [171, 111] on span "Voucher100" at bounding box center [161, 109] width 39 height 8
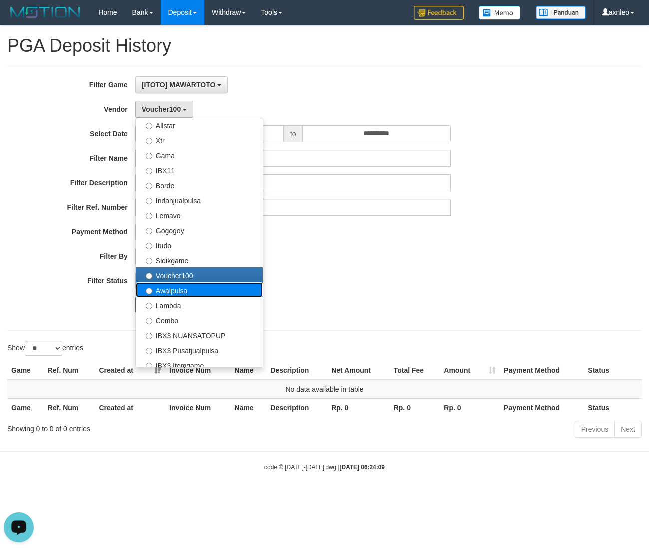
click at [168, 293] on label "Awalpulsa" at bounding box center [199, 289] width 127 height 15
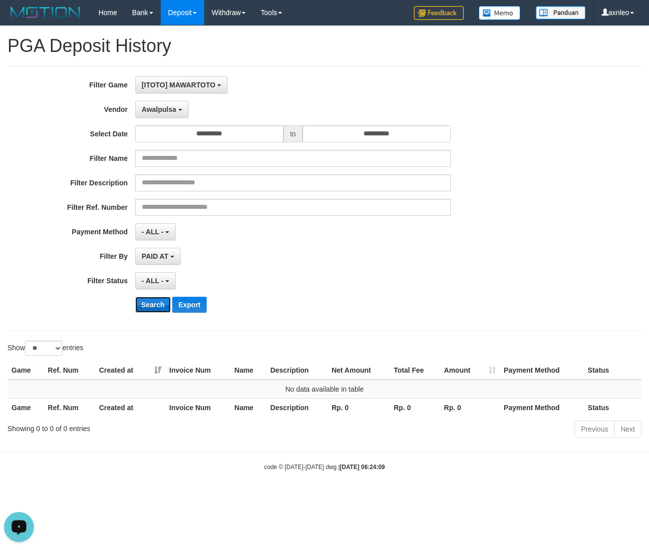
click at [166, 305] on button "Search" at bounding box center [152, 305] width 35 height 16
click at [170, 109] on span "Awalpulsa" at bounding box center [159, 109] width 34 height 8
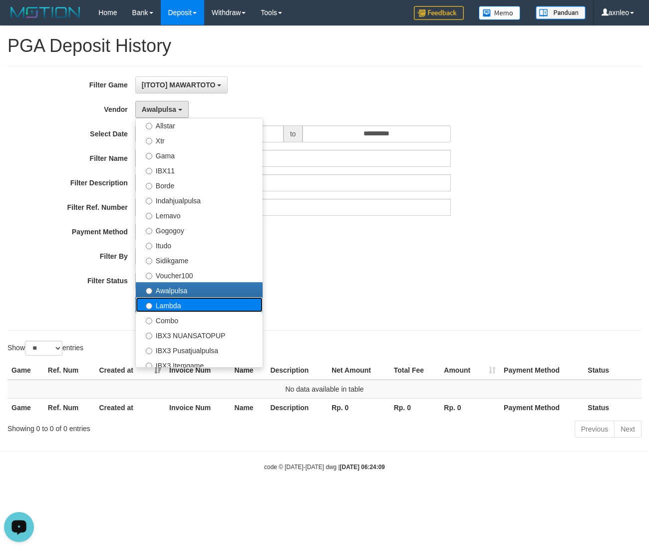
click at [171, 305] on label "Lambda" at bounding box center [199, 304] width 127 height 15
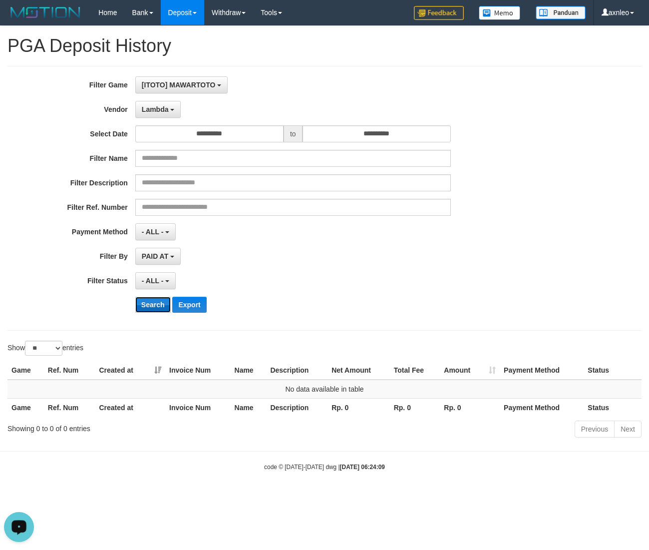
click at [156, 307] on button "Search" at bounding box center [152, 305] width 35 height 16
click at [169, 115] on button "Lambda" at bounding box center [158, 109] width 46 height 17
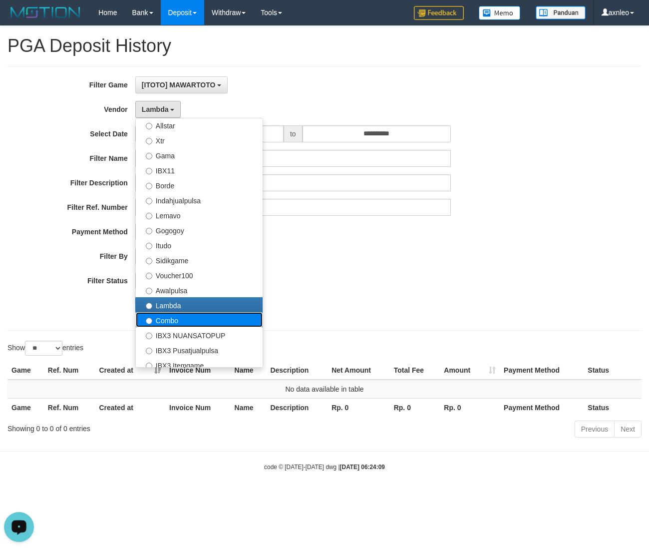
click at [167, 323] on label "Combo" at bounding box center [199, 319] width 127 height 15
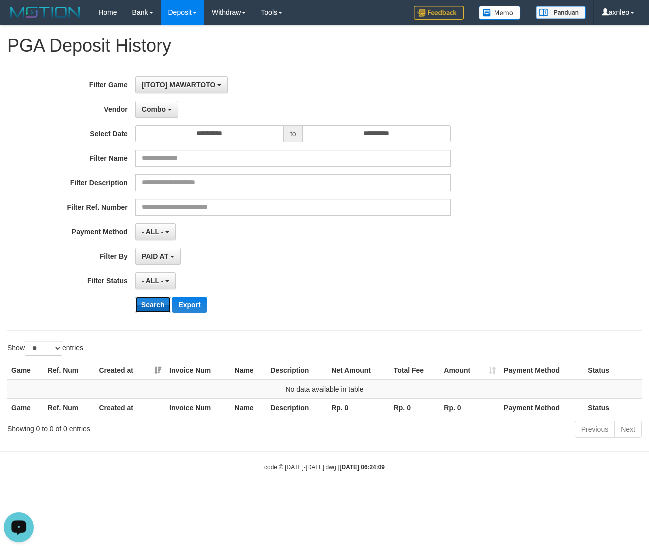
click at [153, 300] on button "Search" at bounding box center [152, 305] width 35 height 16
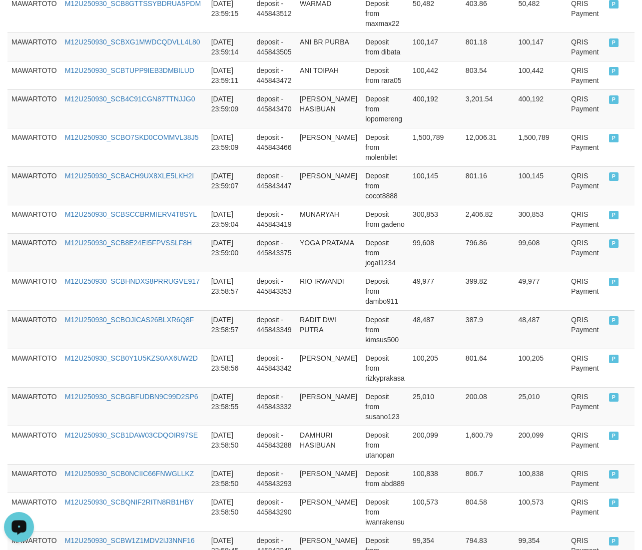
scroll to position [680, 0]
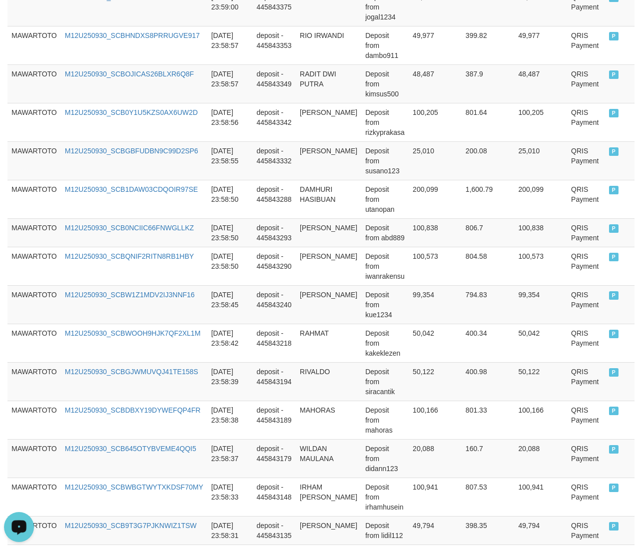
copy th "7,886,615,121"
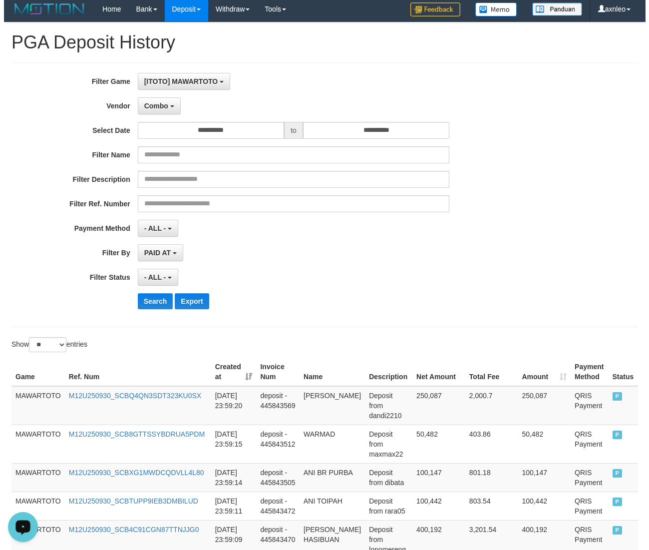
scroll to position [0, 0]
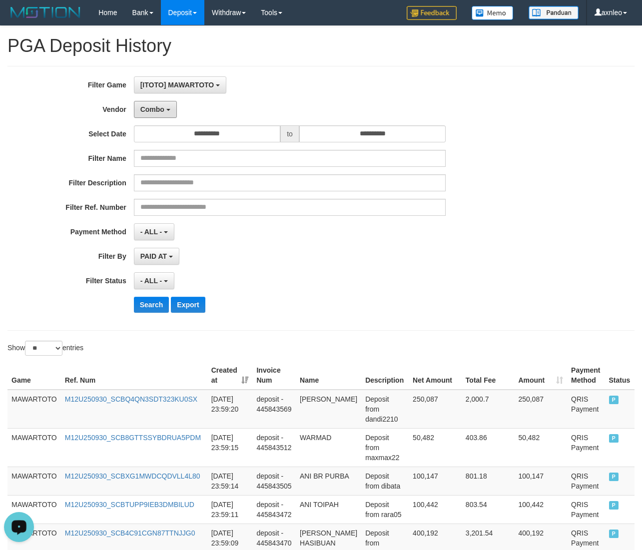
drag, startPoint x: 168, startPoint y: 106, endPoint x: 173, endPoint y: 128, distance: 22.5
click at [168, 106] on button "Combo" at bounding box center [155, 109] width 43 height 17
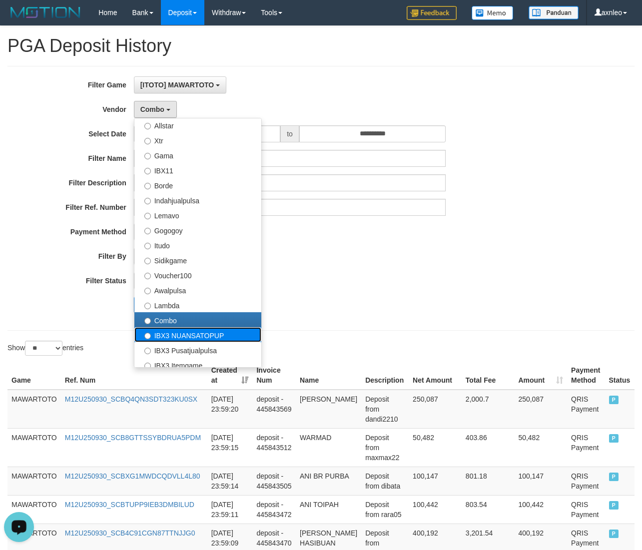
click at [179, 332] on label "IBX3 NUANSATOPUP" at bounding box center [197, 334] width 127 height 15
select select "**********"
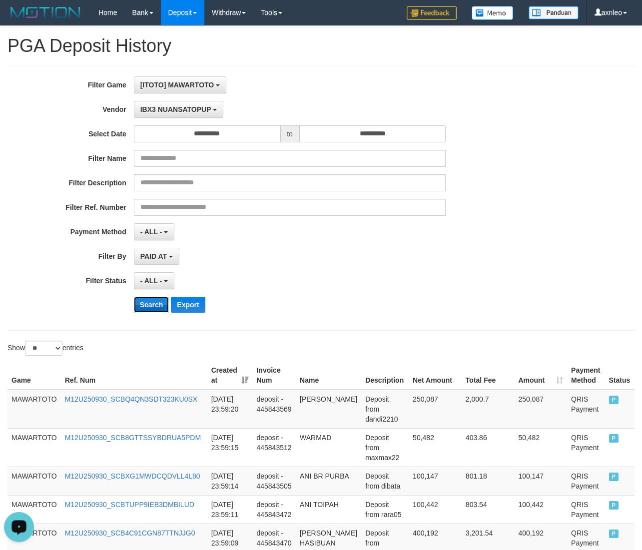
click at [154, 304] on button "Search" at bounding box center [151, 305] width 35 height 16
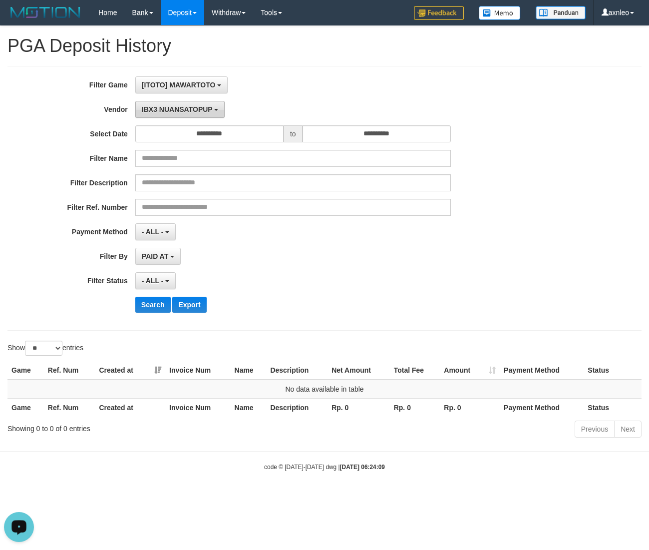
click at [178, 109] on span "IBX3 NUANSATOPUP" at bounding box center [177, 109] width 71 height 8
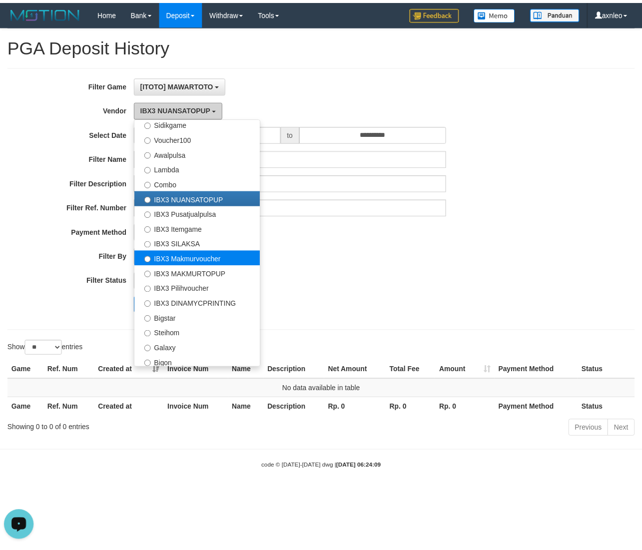
scroll to position [372, 0]
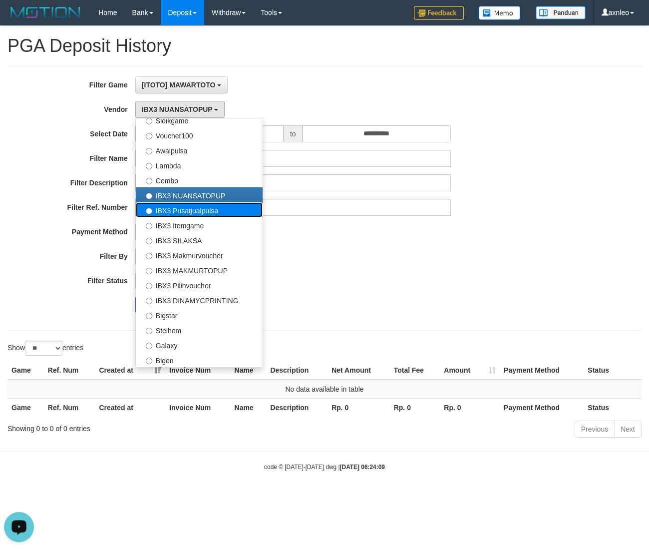
click at [197, 212] on label "IBX3 Pusatjualpulsa" at bounding box center [199, 209] width 127 height 15
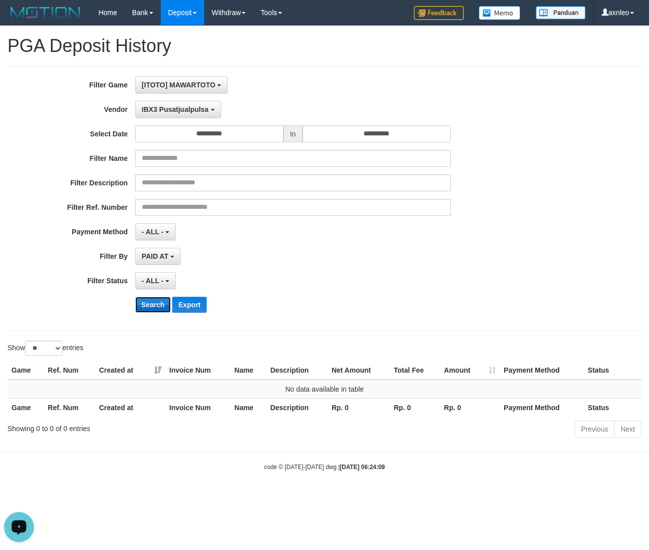
click at [156, 303] on button "Search" at bounding box center [152, 305] width 35 height 16
click at [189, 108] on span "IBX3 Pusatjualpulsa" at bounding box center [175, 109] width 67 height 8
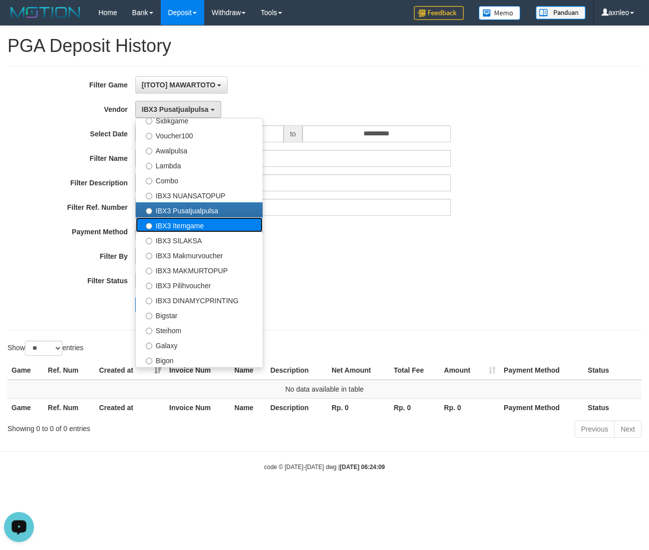
click at [187, 226] on label "IBX3 Itemgame" at bounding box center [199, 224] width 127 height 15
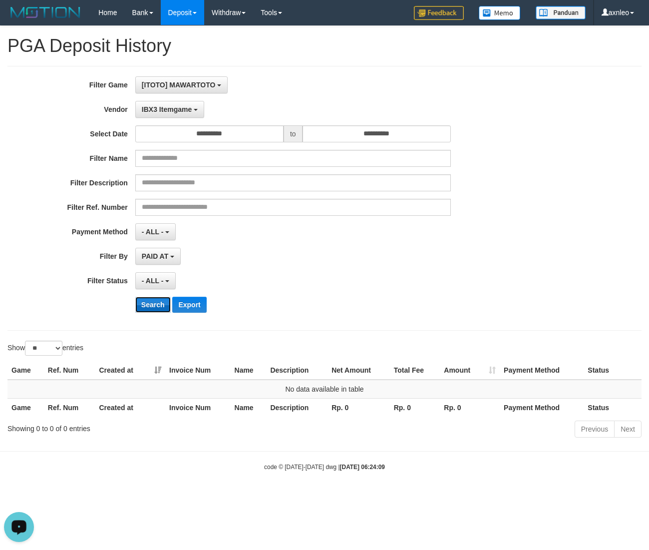
click at [155, 303] on button "Search" at bounding box center [152, 305] width 35 height 16
click at [182, 110] on span "IBX3 Itemgame" at bounding box center [167, 109] width 50 height 8
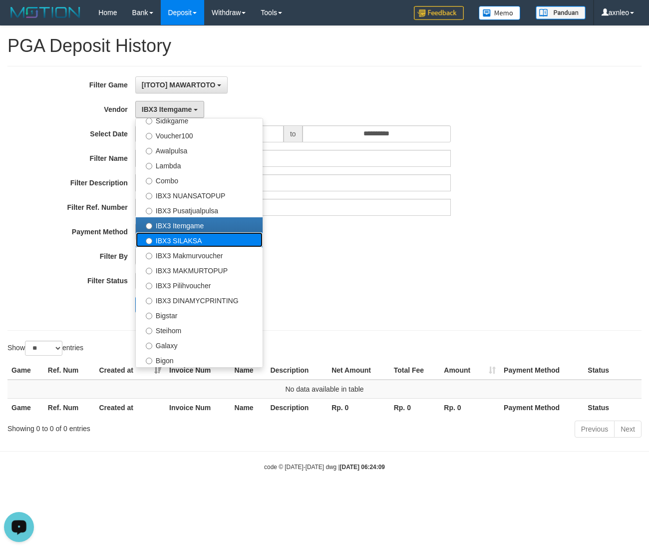
click at [183, 240] on label "IBX3 SILAKSA" at bounding box center [199, 239] width 127 height 15
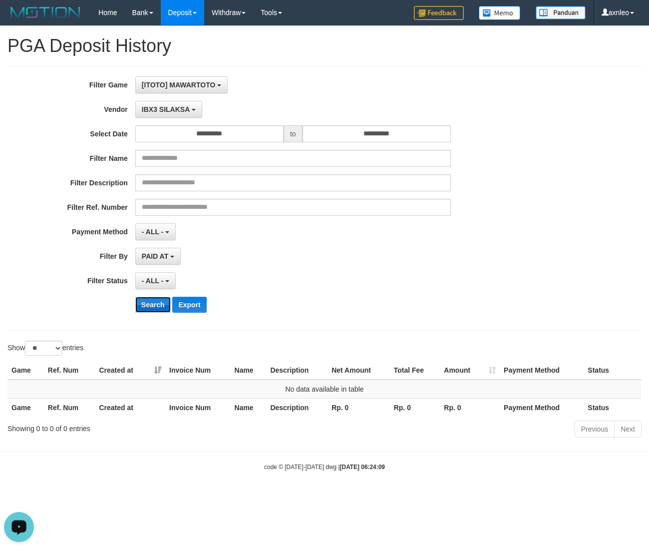
click at [151, 305] on button "Search" at bounding box center [152, 305] width 35 height 16
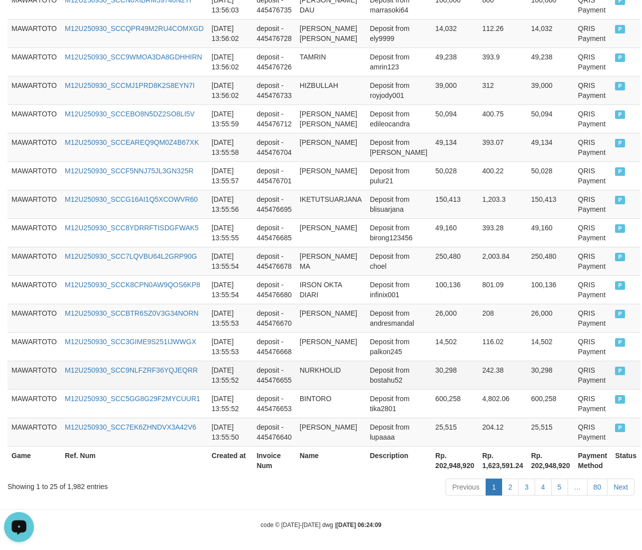
scroll to position [660, 0]
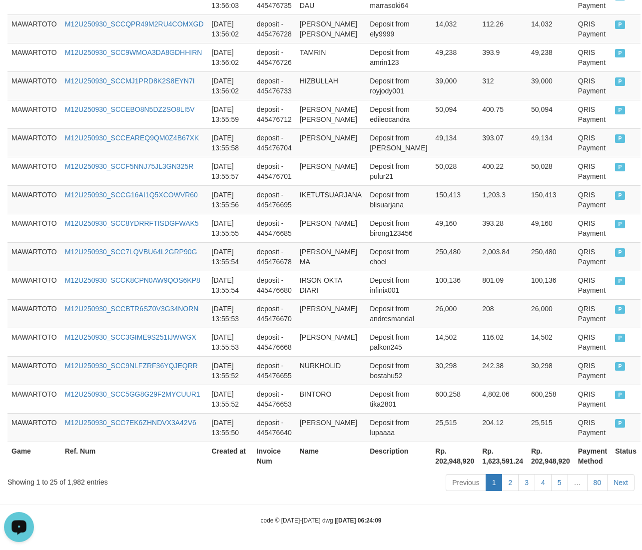
click at [431, 460] on th "Rp. 202,948,920" at bounding box center [454, 455] width 47 height 28
copy th "202,948,920"
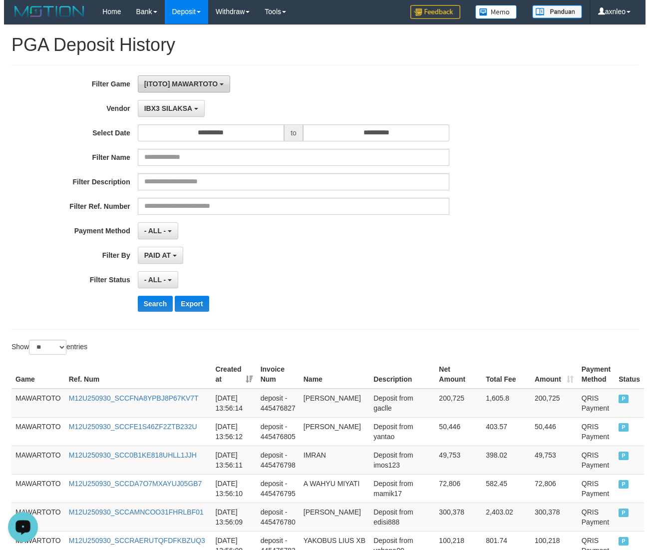
scroll to position [0, 0]
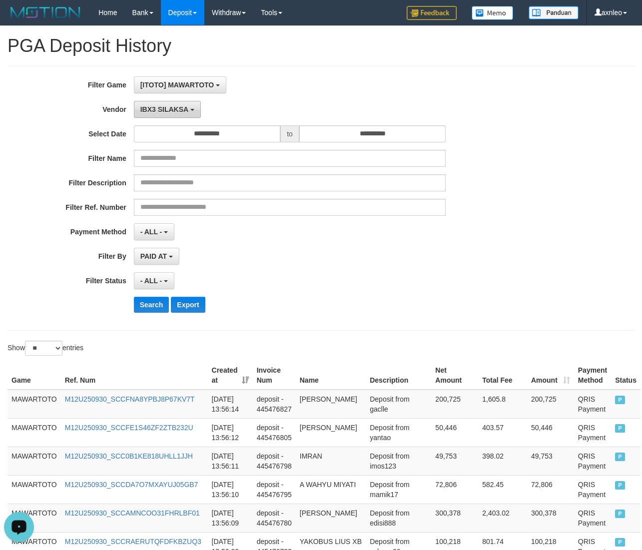
click at [186, 113] on span "IBX3 SILAKSA" at bounding box center [164, 109] width 48 height 8
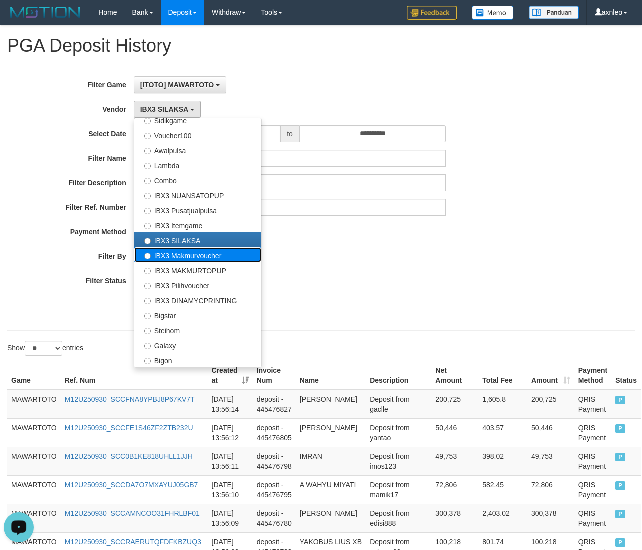
click at [194, 254] on label "IBX3 Makmurvoucher" at bounding box center [197, 254] width 127 height 15
select select "**********"
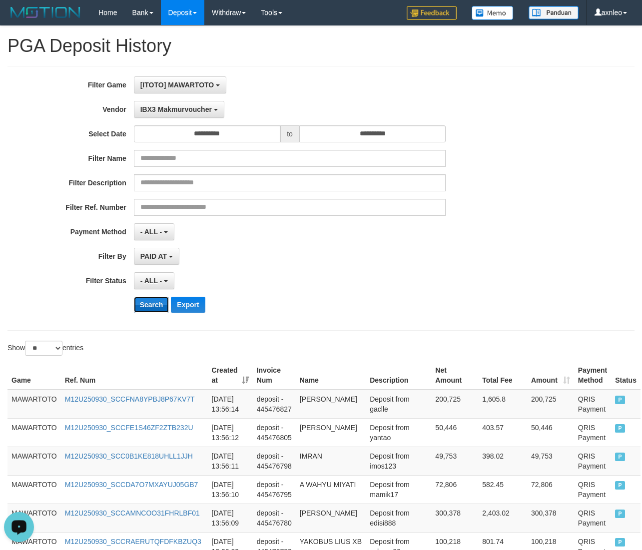
click at [155, 307] on button "Search" at bounding box center [151, 305] width 35 height 16
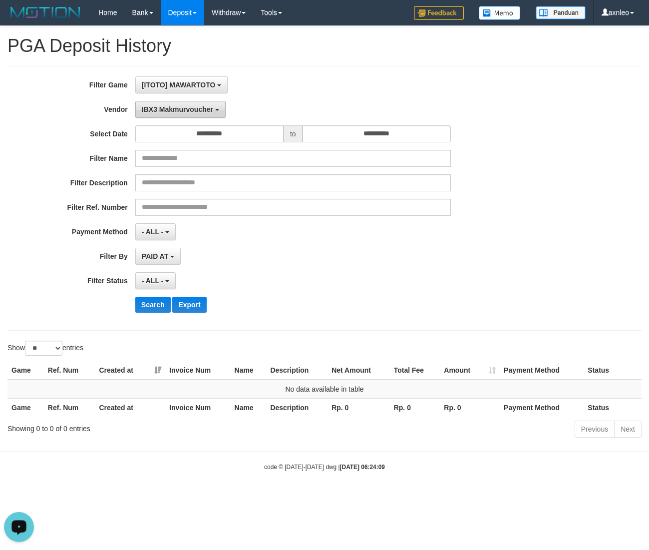
click at [193, 112] on span "IBX3 Makmurvoucher" at bounding box center [177, 109] width 71 height 8
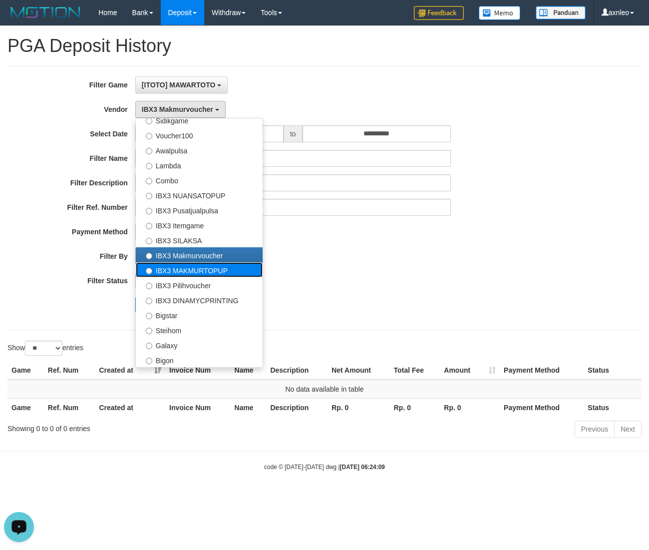
click at [184, 274] on label "IBX3 MAKMURTOPUP" at bounding box center [199, 269] width 127 height 15
select select "**********"
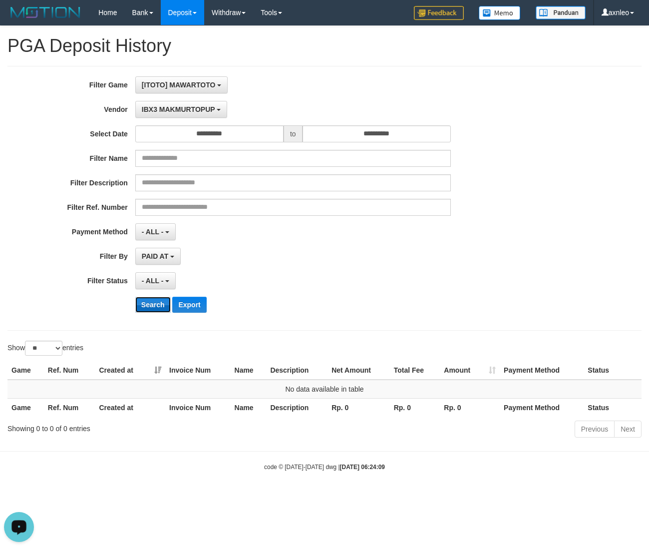
click at [156, 302] on button "Search" at bounding box center [152, 305] width 35 height 16
click at [182, 108] on span "IBX3 MAKMURTOPUP" at bounding box center [178, 109] width 73 height 8
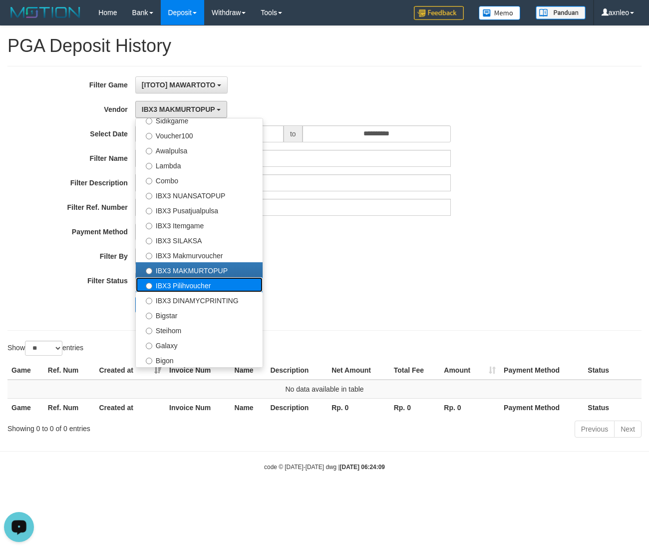
click at [205, 284] on label "IBX3 Pilihvoucher" at bounding box center [199, 284] width 127 height 15
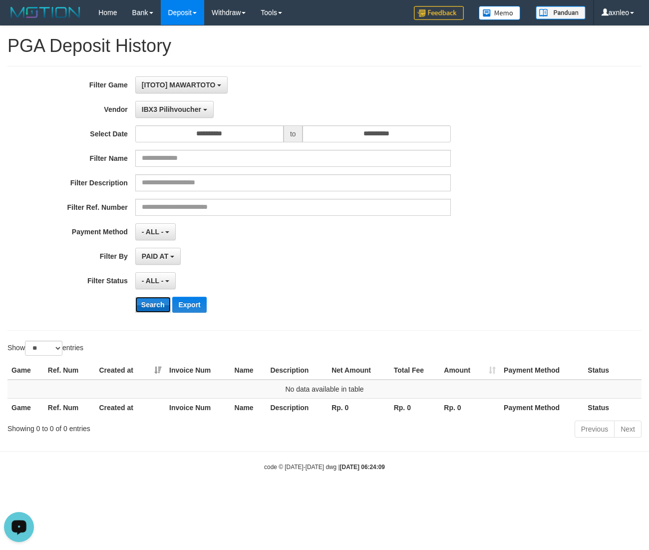
click at [161, 300] on button "Search" at bounding box center [152, 305] width 35 height 16
click at [187, 111] on span "IBX3 Pilihvoucher" at bounding box center [171, 109] width 59 height 8
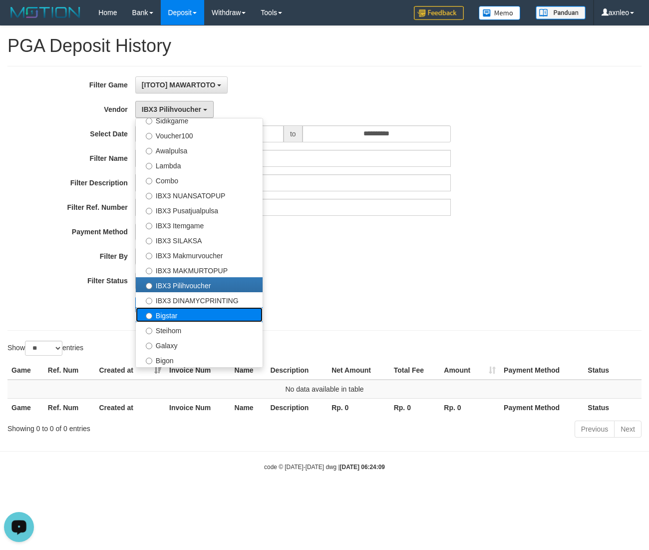
click at [176, 308] on label "Bigstar" at bounding box center [199, 314] width 127 height 15
select select "**********"
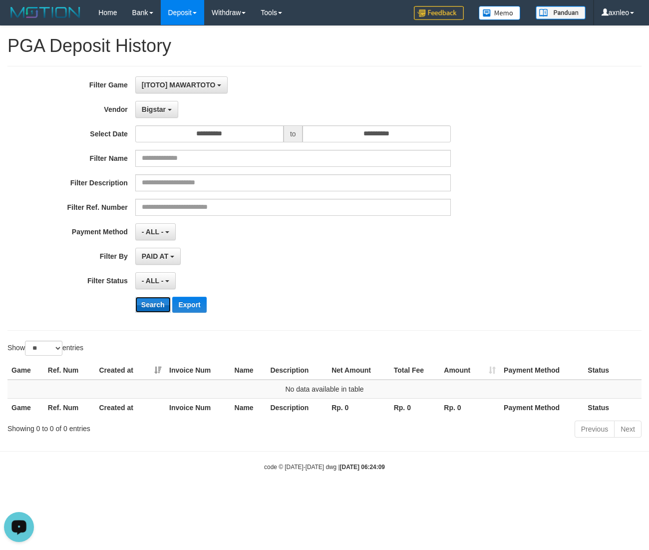
click at [151, 307] on button "Search" at bounding box center [152, 305] width 35 height 16
